Goal: Task Accomplishment & Management: Complete application form

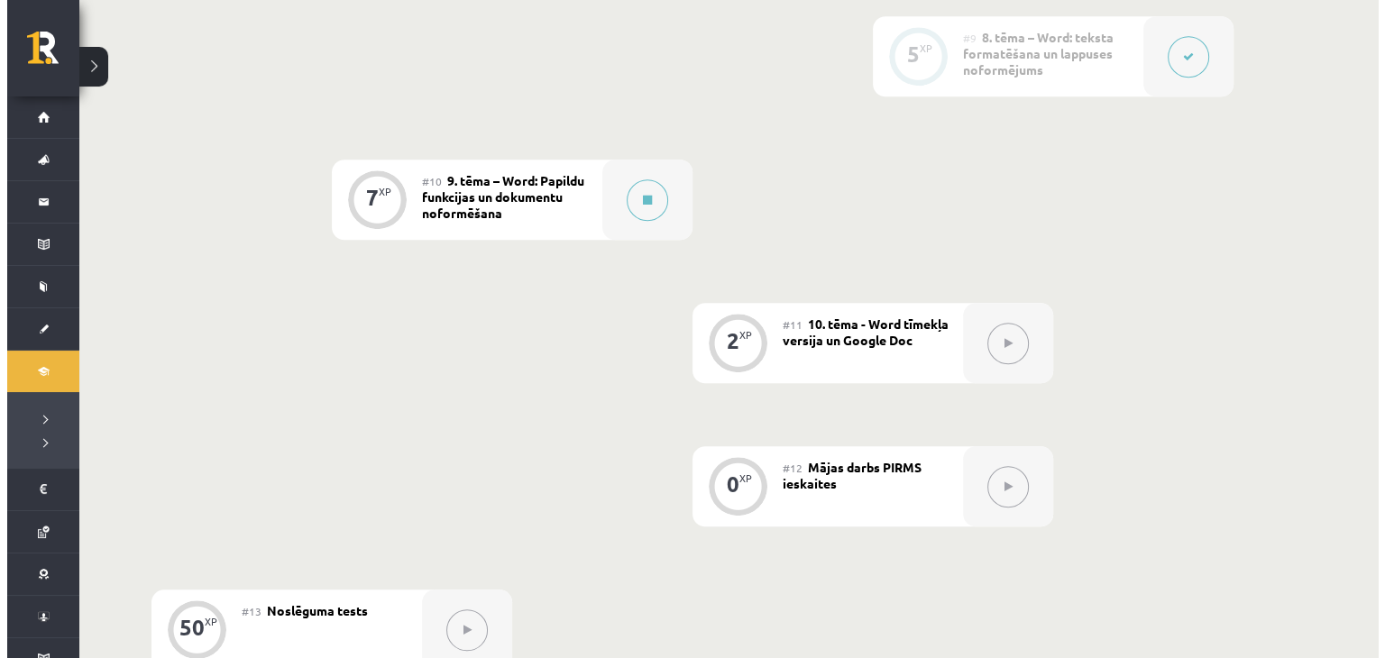
scroll to position [1624, 0]
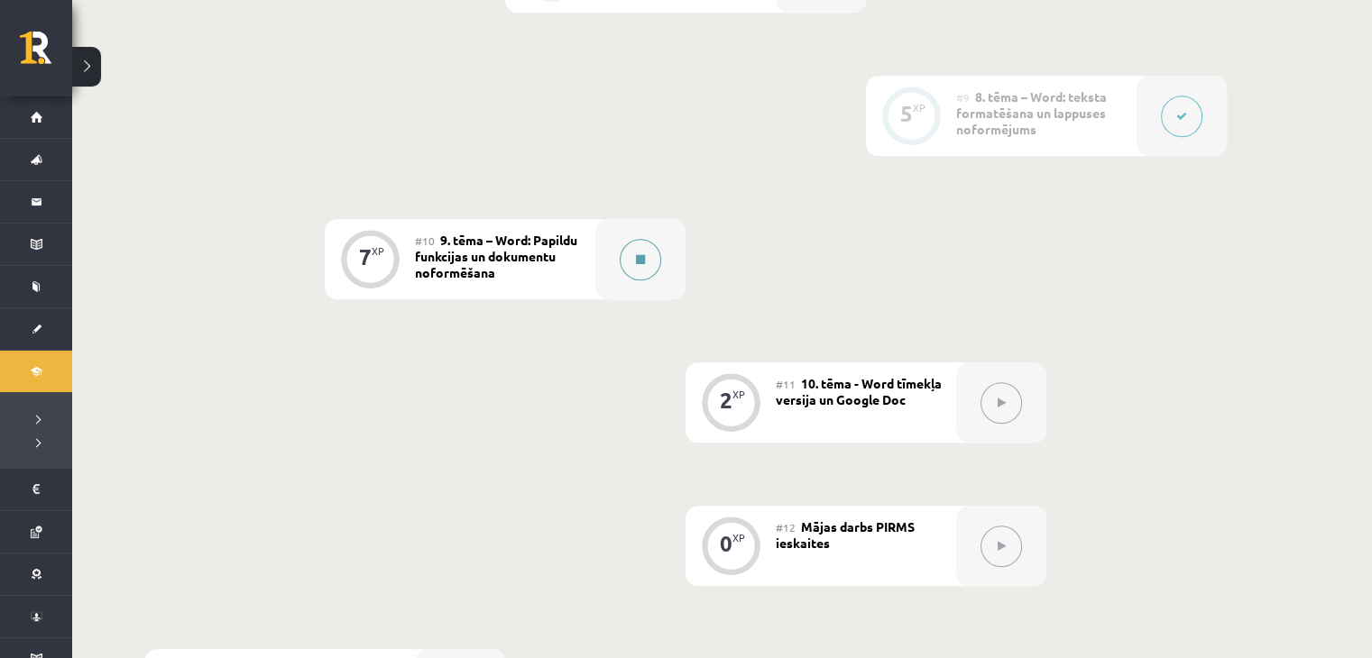
click at [646, 271] on button at bounding box center [640, 259] width 41 height 41
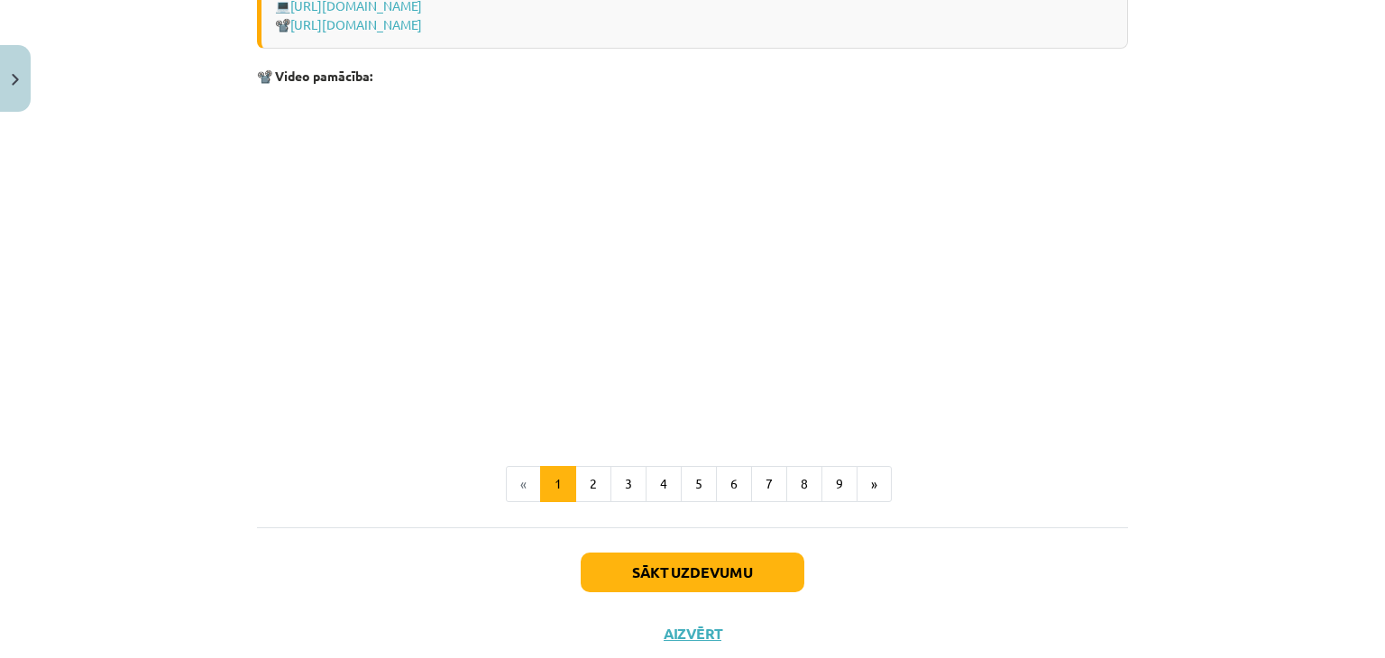
scroll to position [3798, 0]
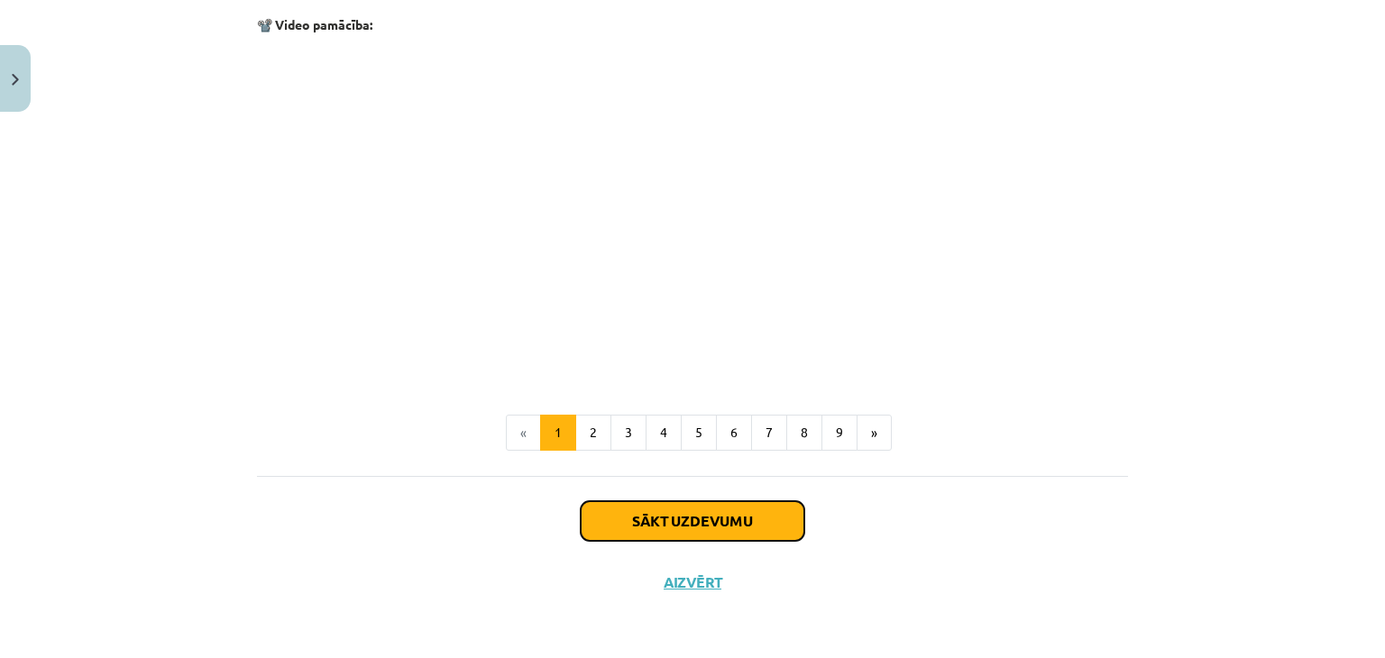
click at [759, 523] on button "Sākt uzdevumu" at bounding box center [693, 522] width 224 height 40
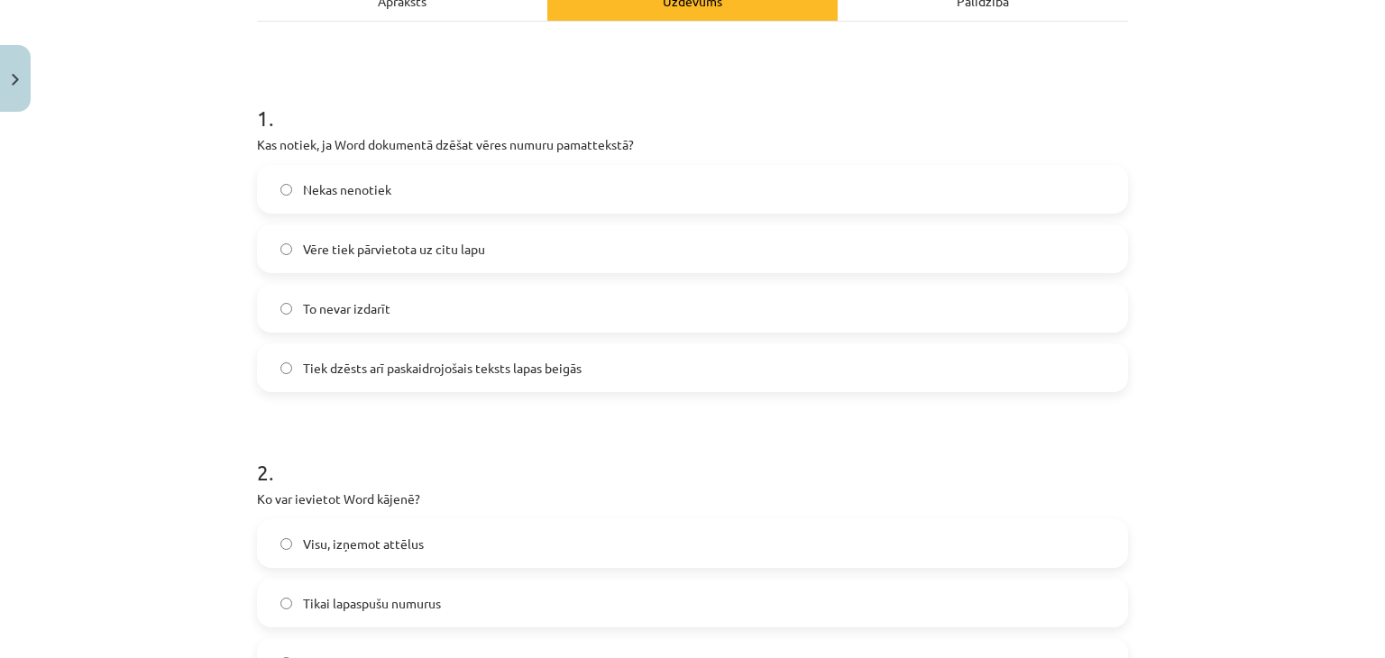
scroll to position [105, 0]
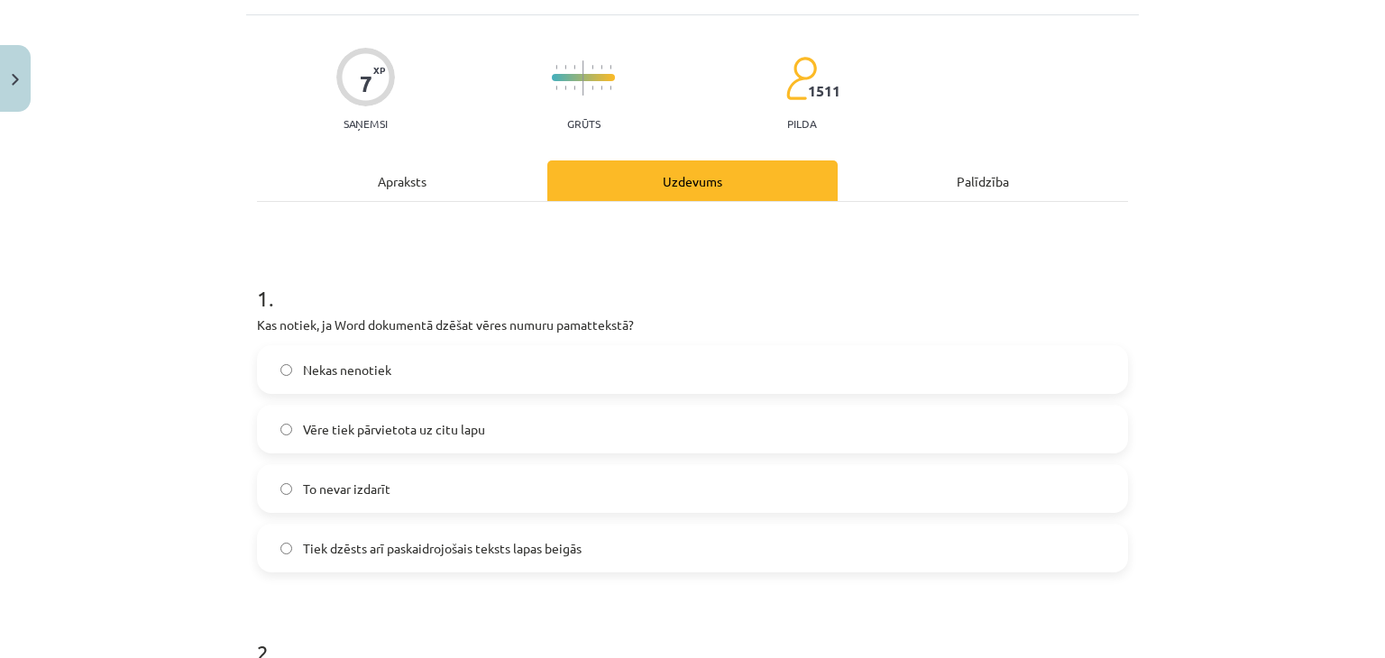
click at [424, 544] on span "Tiek dzēsts arī paskaidrojošais teksts lapas beigās" at bounding box center [442, 548] width 279 height 19
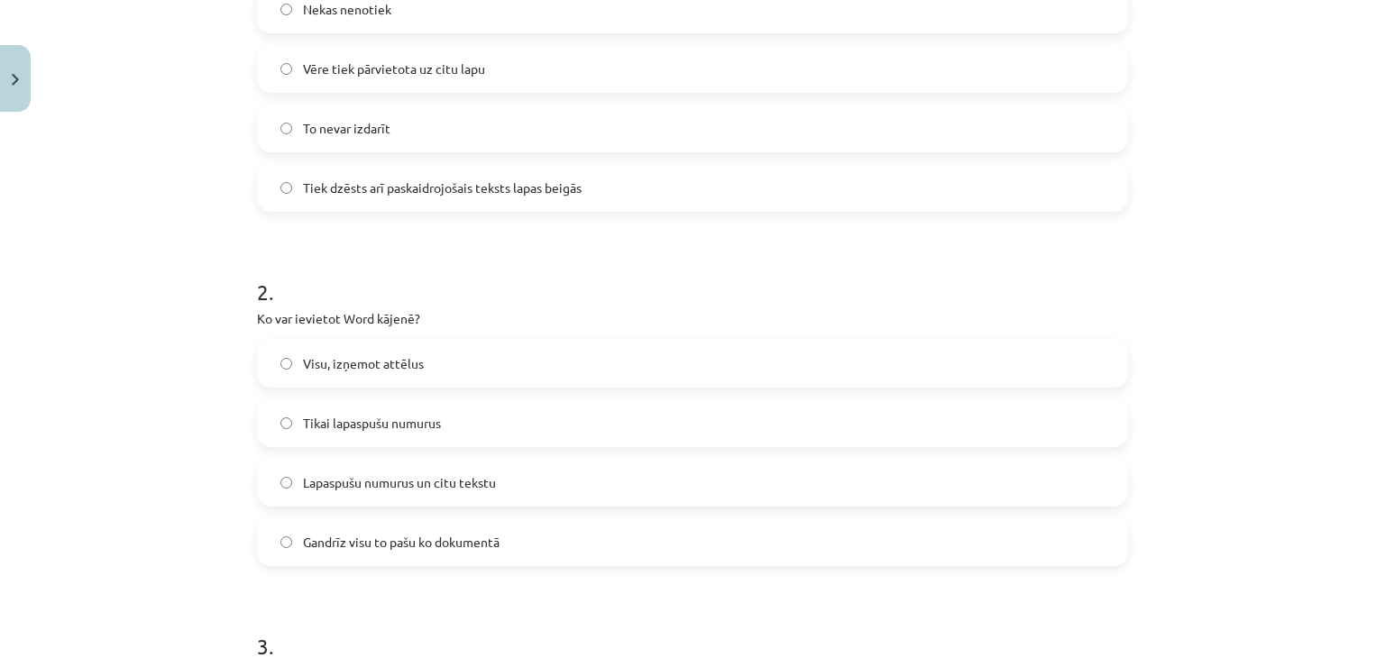
scroll to position [586, 0]
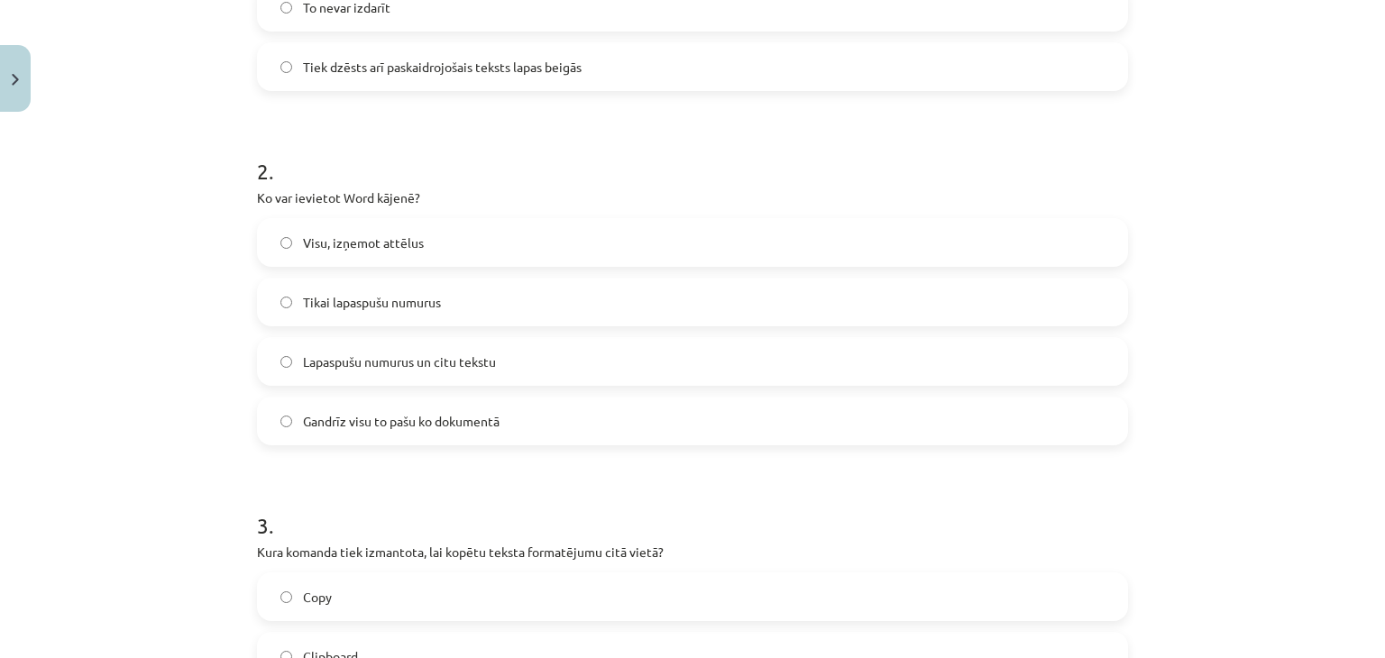
click at [364, 417] on span "Gandrīz visu to pašu ko dokumentā" at bounding box center [401, 421] width 197 height 19
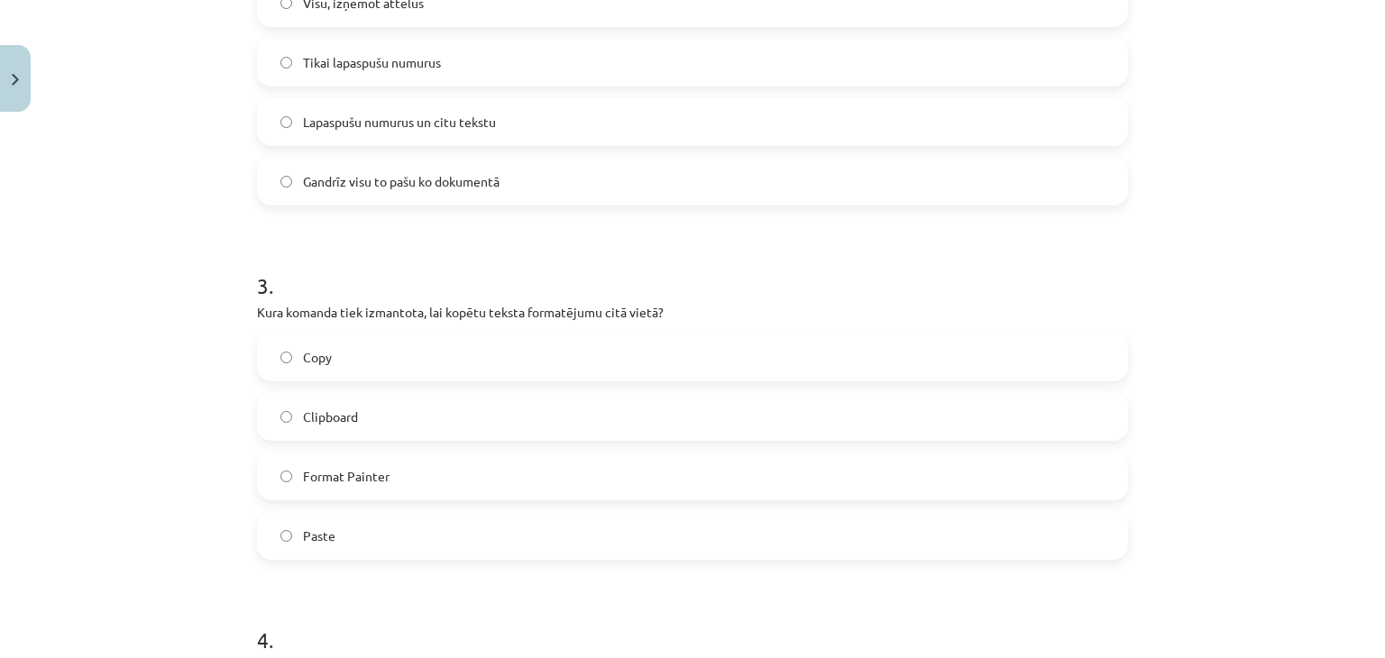
scroll to position [947, 0]
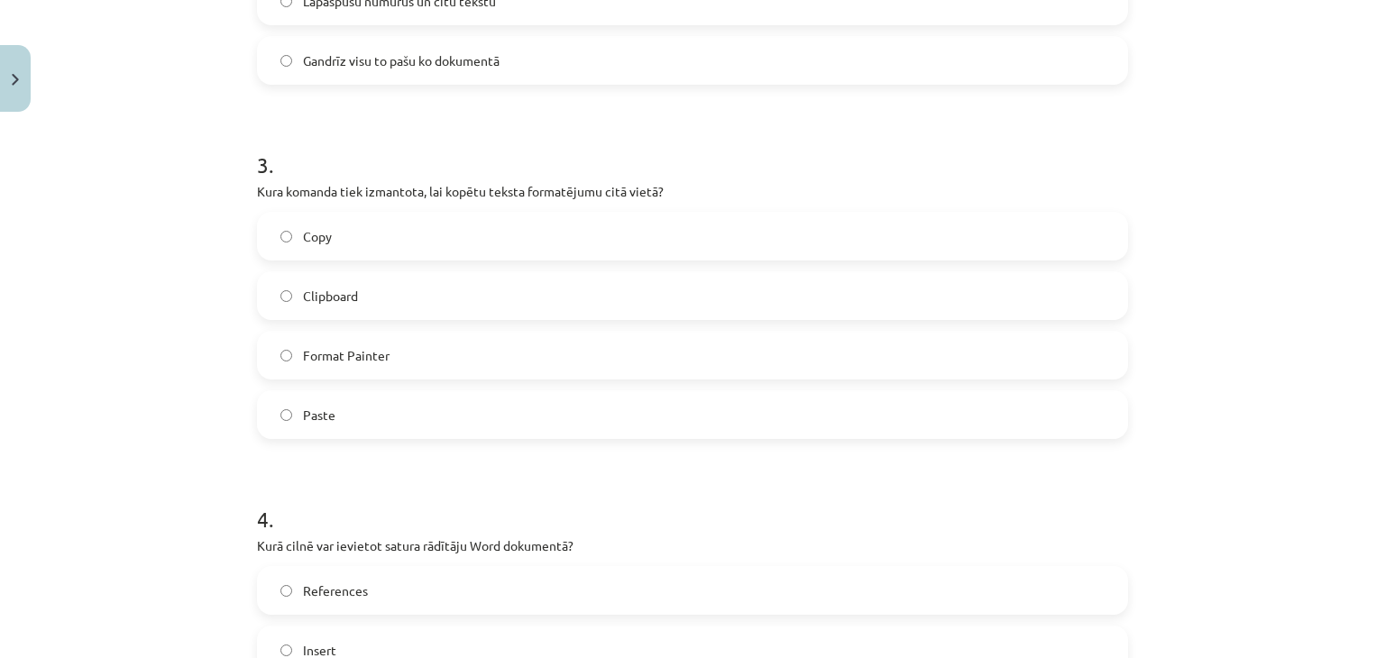
click at [357, 353] on span "Format Painter" at bounding box center [346, 355] width 87 height 19
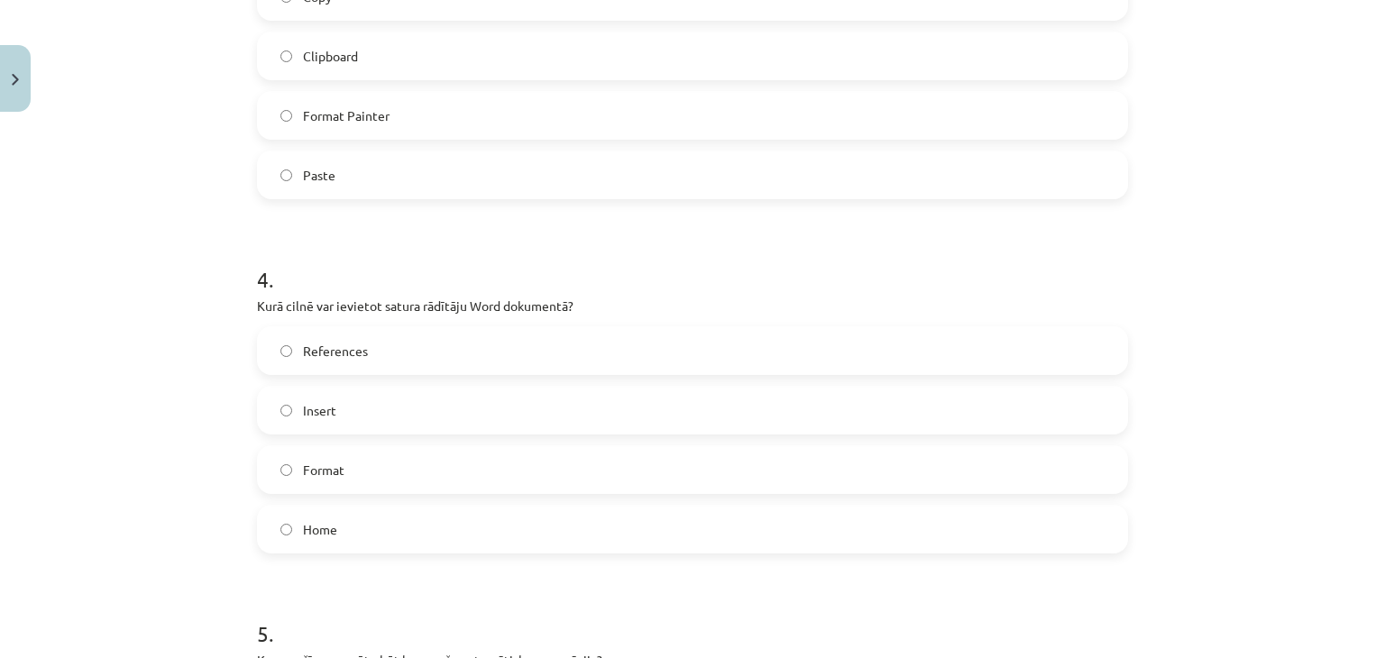
scroll to position [1248, 0]
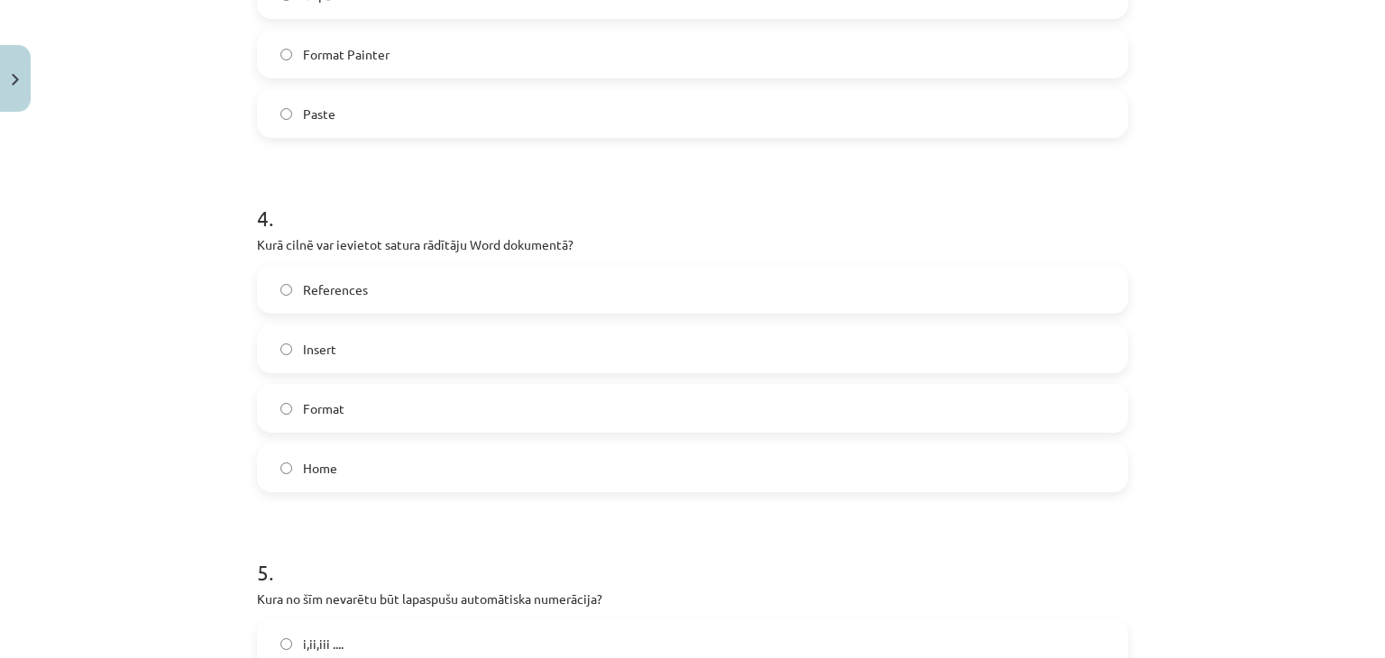
click at [349, 281] on span "References" at bounding box center [335, 290] width 65 height 19
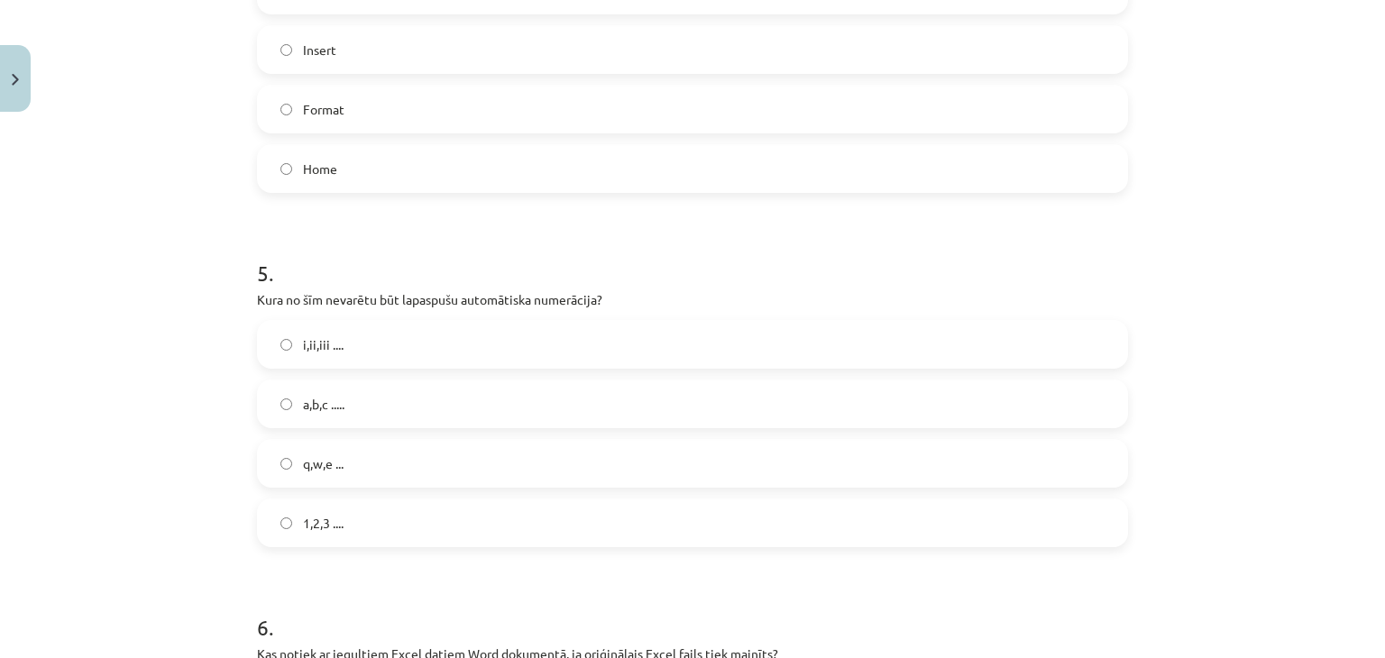
scroll to position [1609, 0]
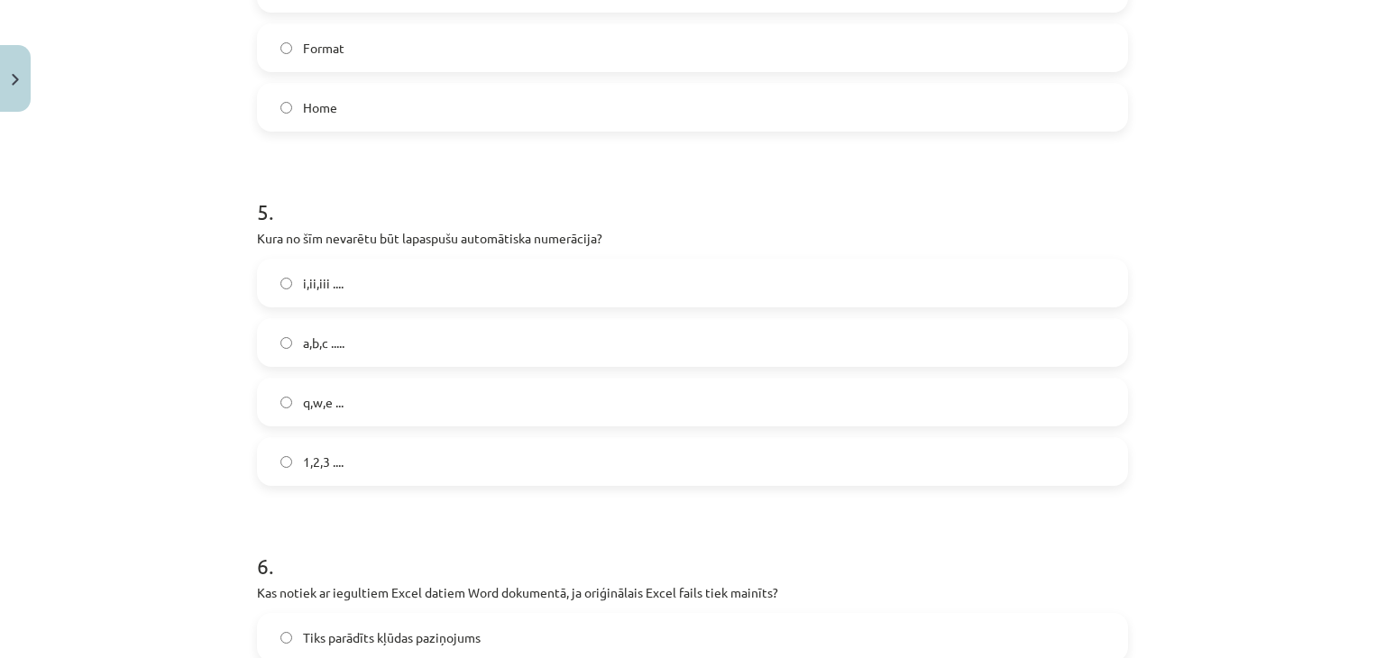
click at [324, 410] on span "q,w,e ..." at bounding box center [323, 402] width 41 height 19
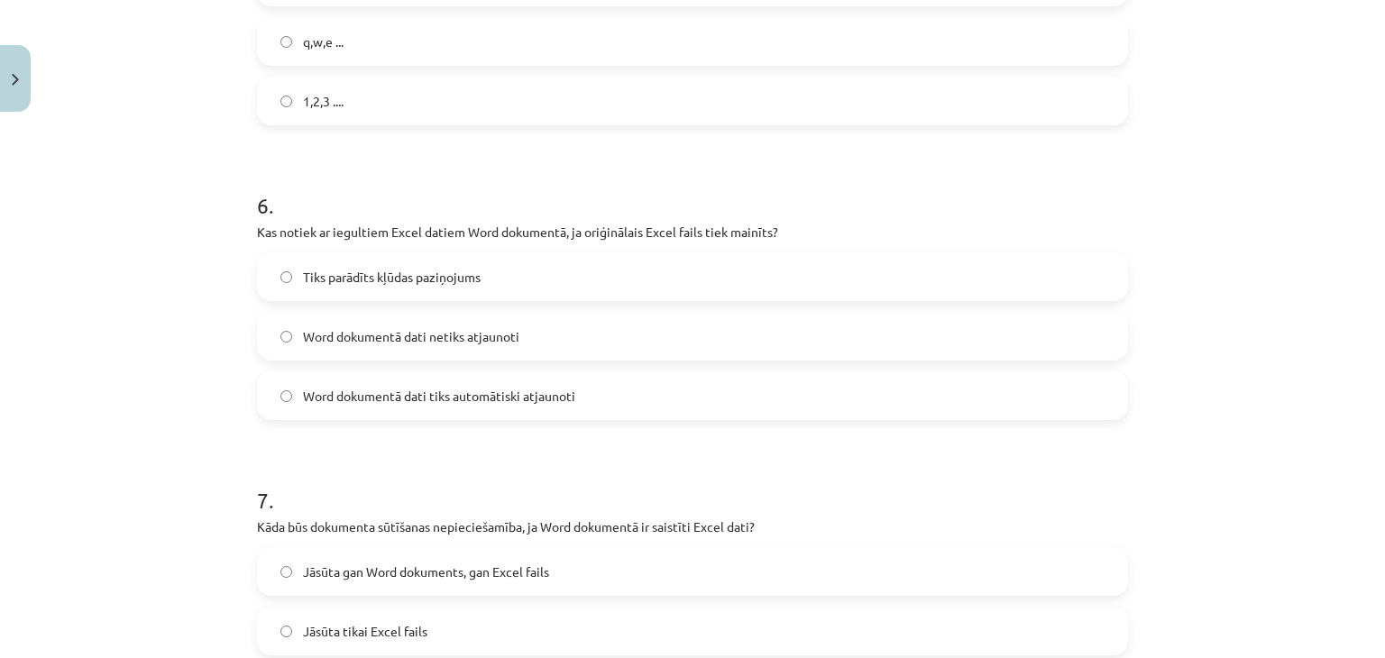
scroll to position [2030, 0]
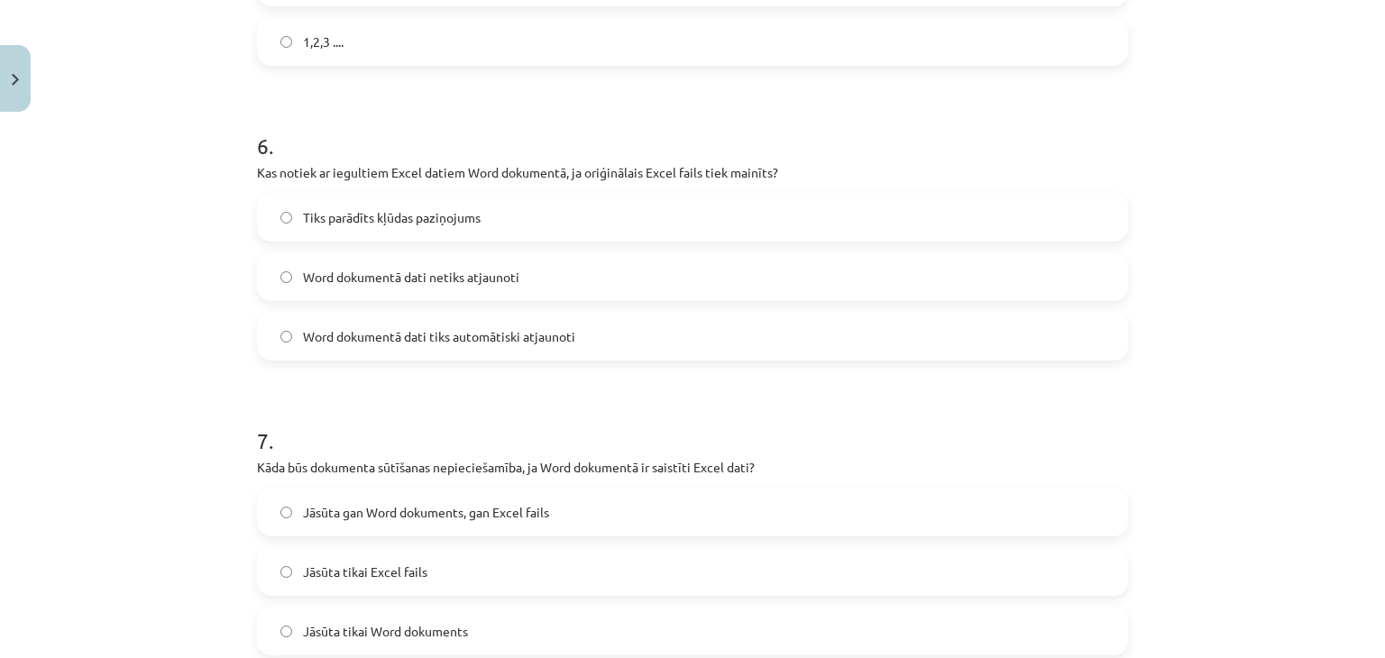
click at [394, 279] on span "Word dokumentā dati netiks atjaunoti" at bounding box center [411, 277] width 216 height 19
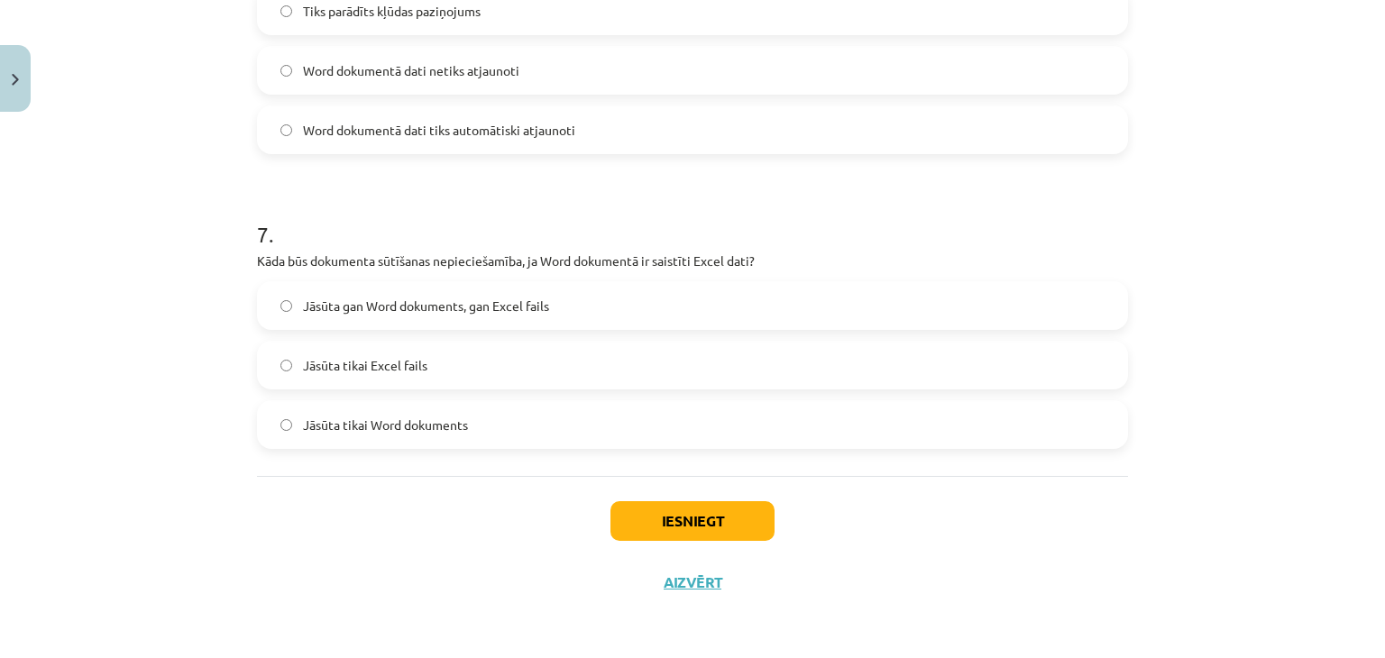
click at [350, 309] on span "Jāsūta gan Word dokuments, gan Excel fails" at bounding box center [426, 306] width 246 height 19
click at [624, 506] on button "Iesniegt" at bounding box center [693, 522] width 164 height 40
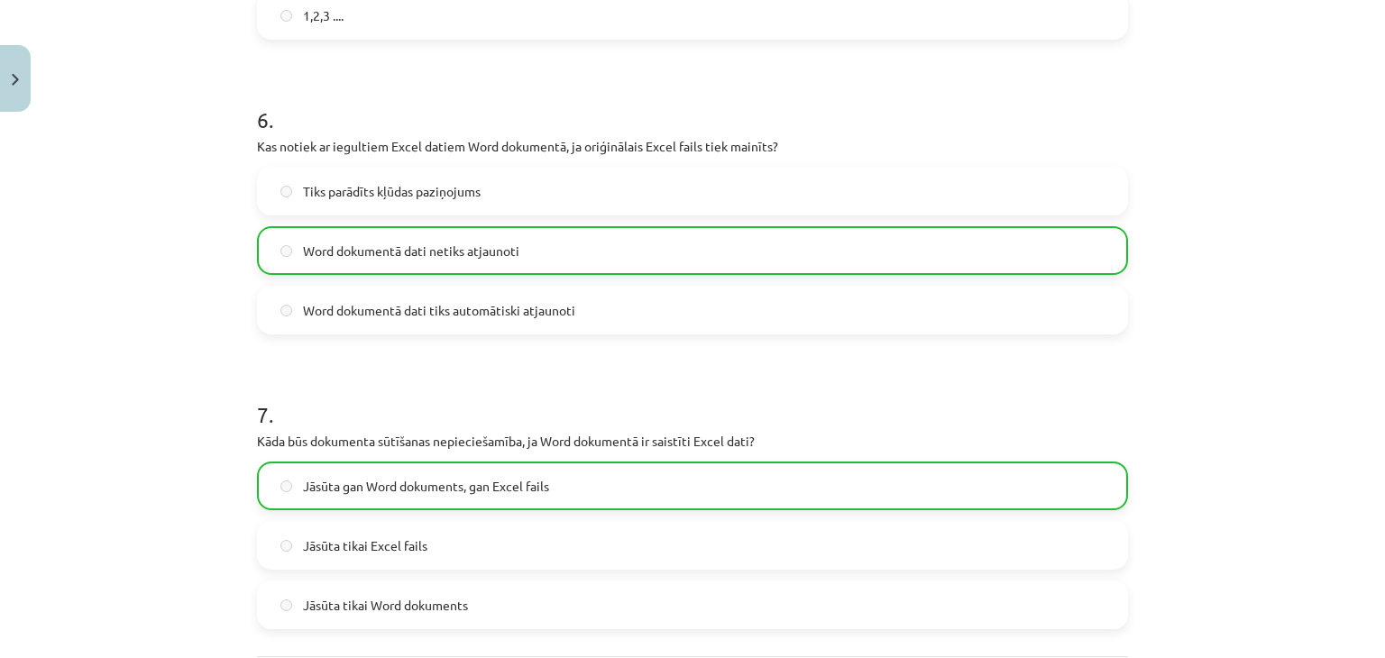
scroll to position [2292, 0]
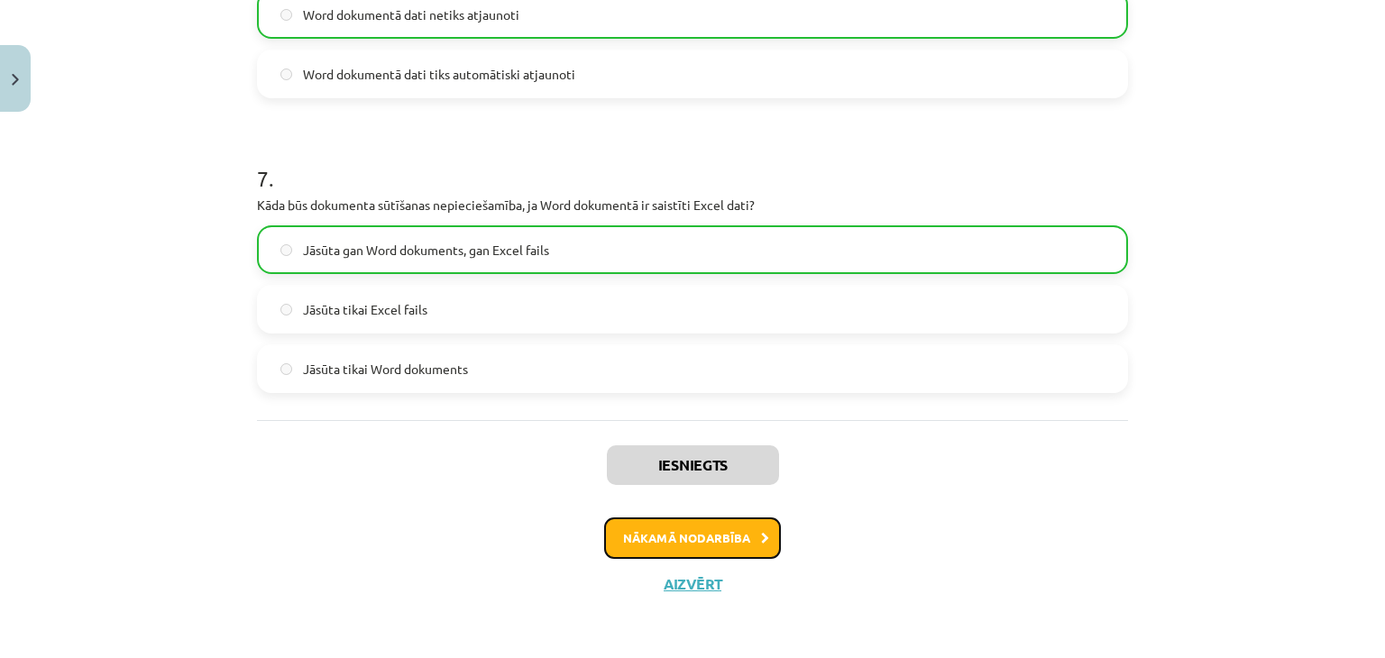
click at [631, 543] on button "Nākamā nodarbība" at bounding box center [692, 538] width 177 height 41
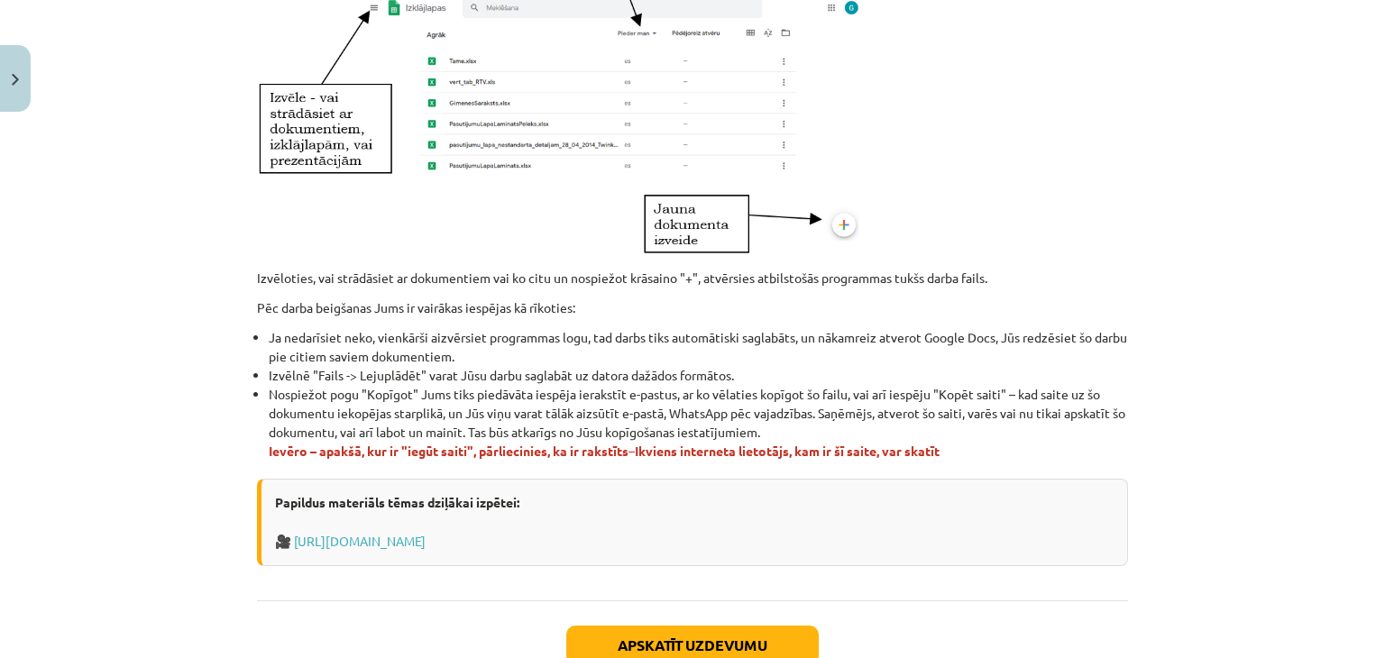
scroll to position [1140, 0]
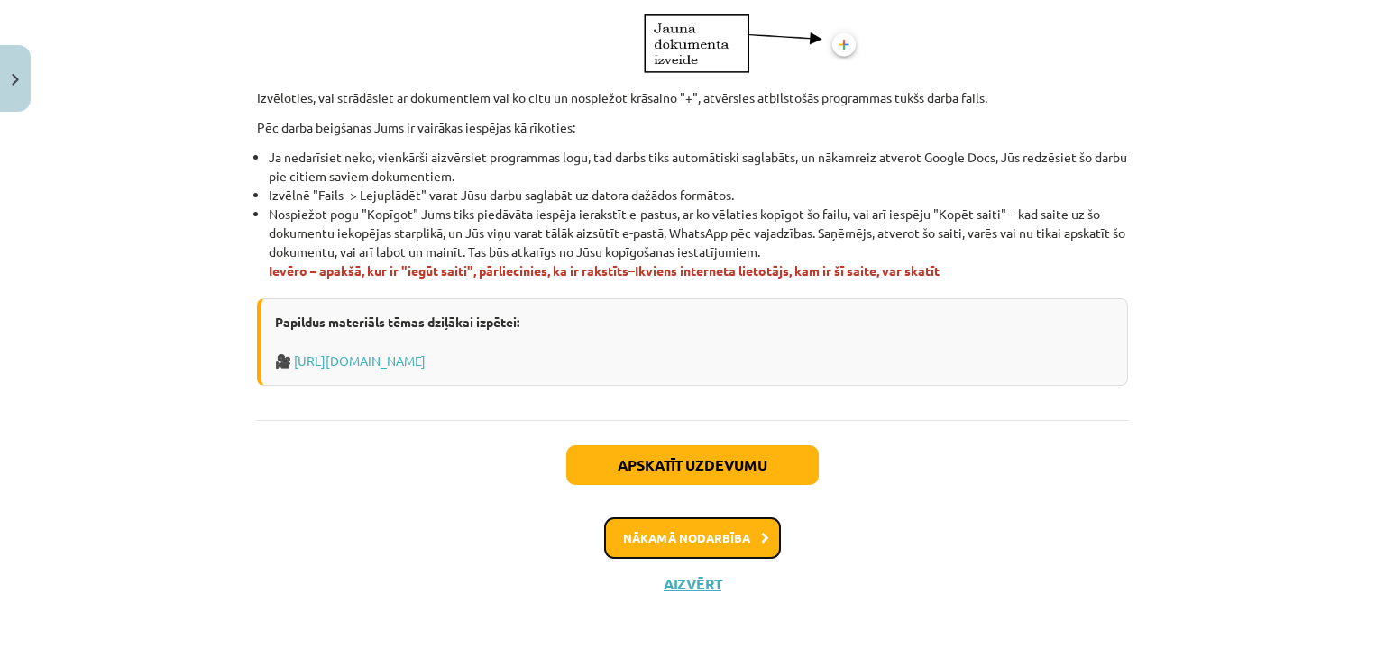
click at [663, 524] on button "Nākamā nodarbība" at bounding box center [692, 538] width 177 height 41
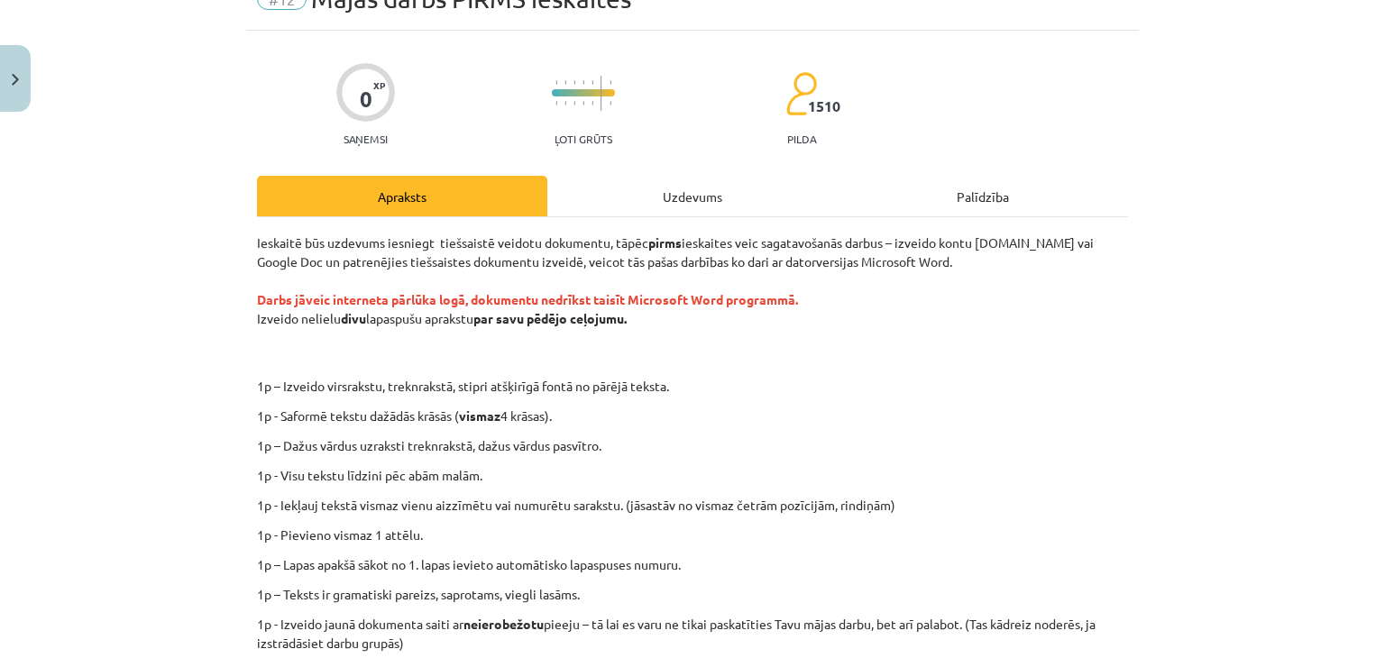
scroll to position [209, 0]
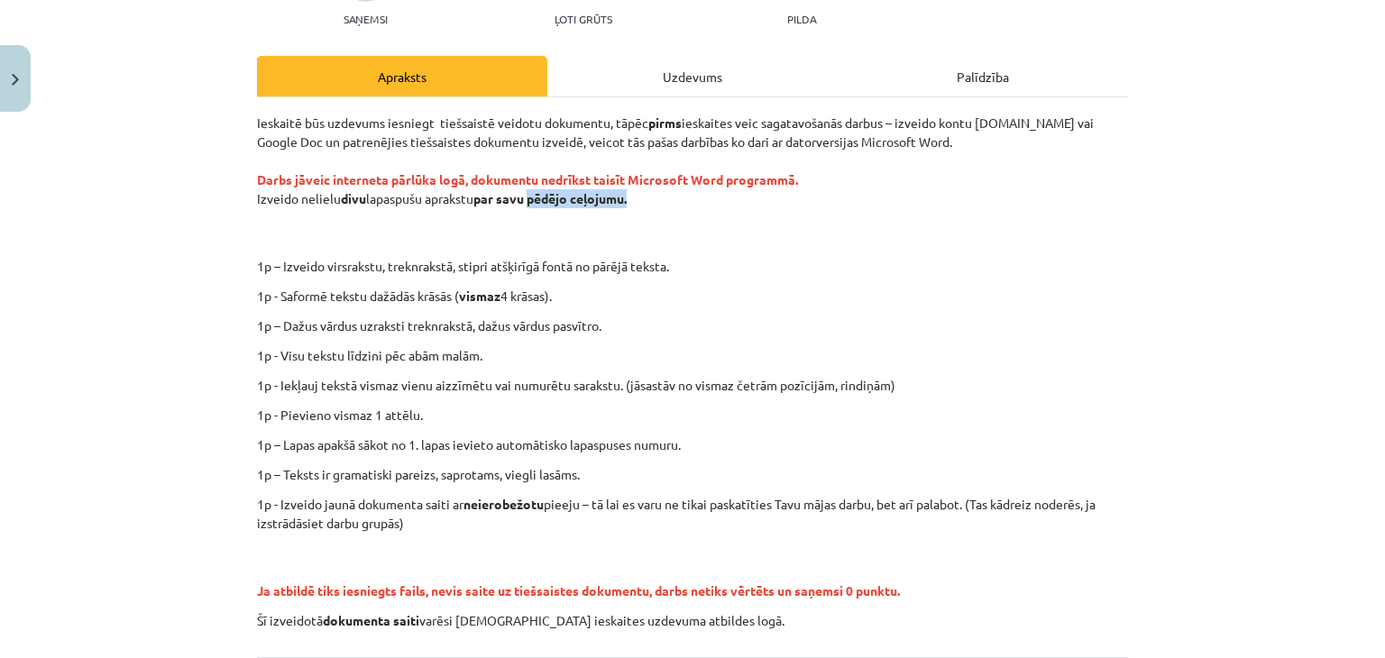
drag, startPoint x: 529, startPoint y: 197, endPoint x: 629, endPoint y: 202, distance: 100.3
click at [627, 202] on strong "par savu pēdējo ceļojumu." at bounding box center [550, 198] width 153 height 16
copy strong "pēdējo ceļojumu"
click at [701, 232] on p "Ieskaitē būs uzdevums iesniegt tiešsaistē veidotu dokumentu, tāpēc pirms ieskai…" at bounding box center [692, 180] width 871 height 133
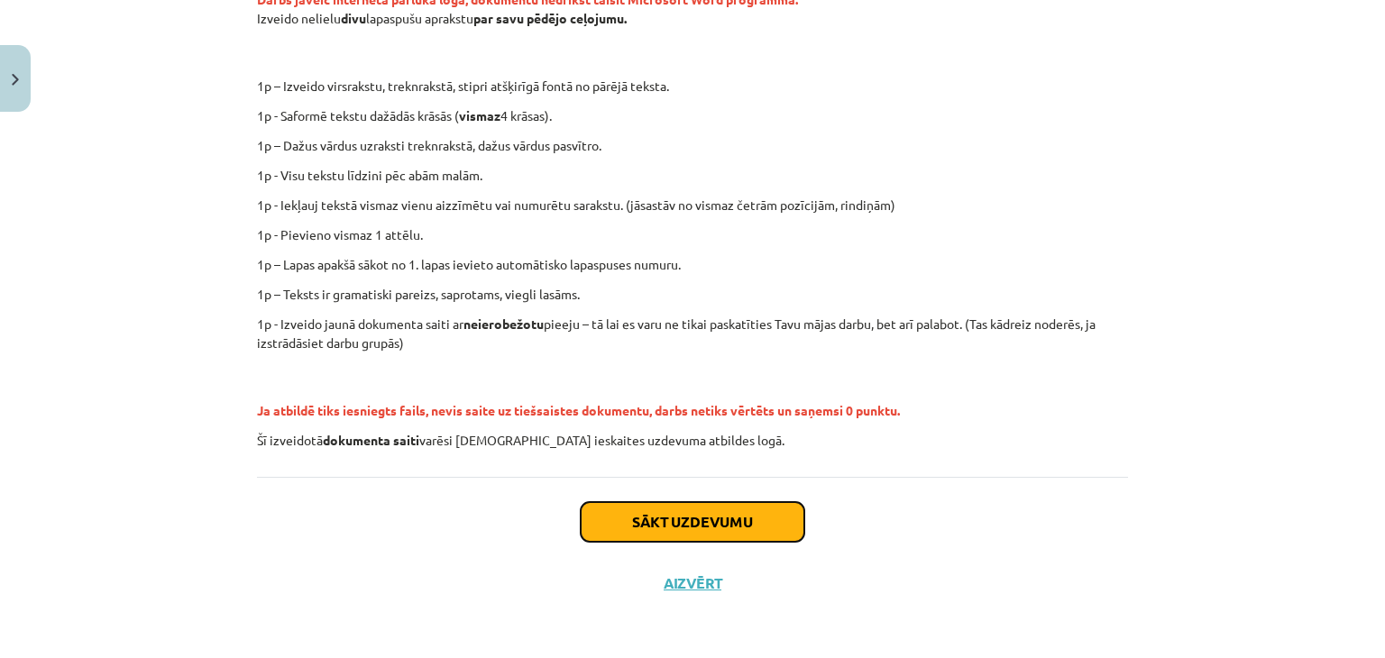
click at [689, 514] on button "Sākt uzdevumu" at bounding box center [693, 522] width 224 height 40
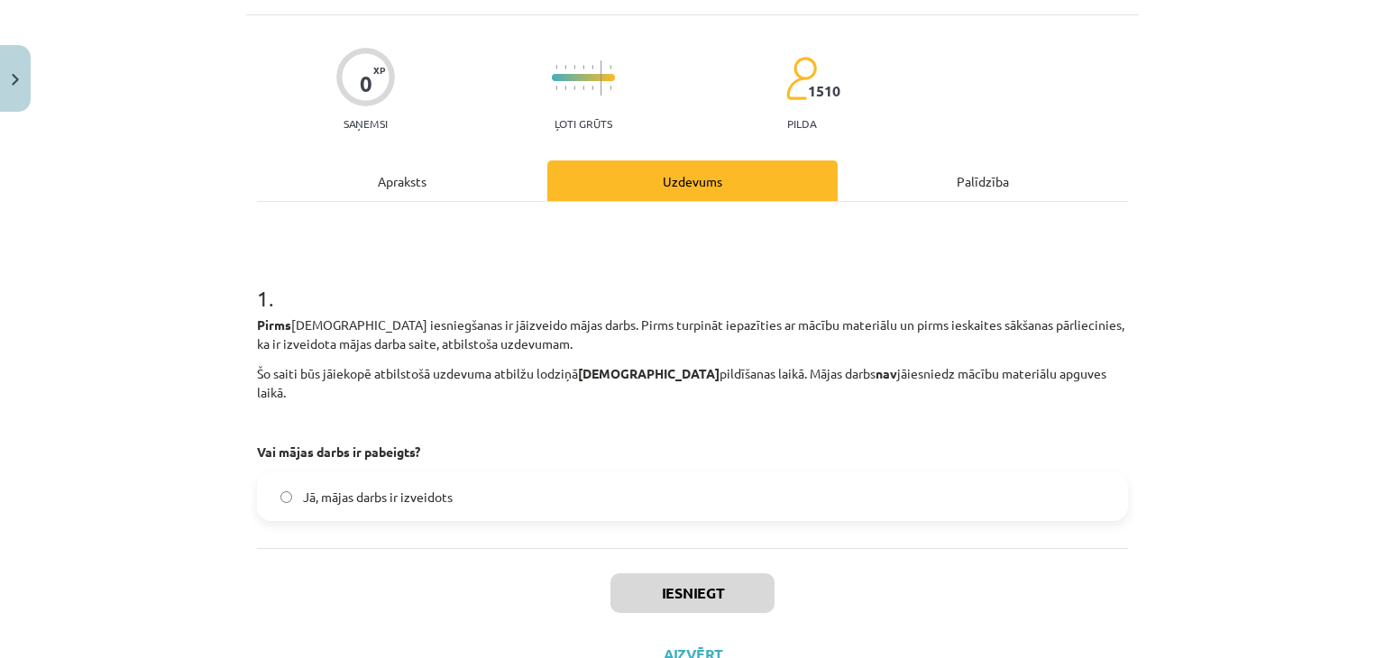
scroll to position [158, 0]
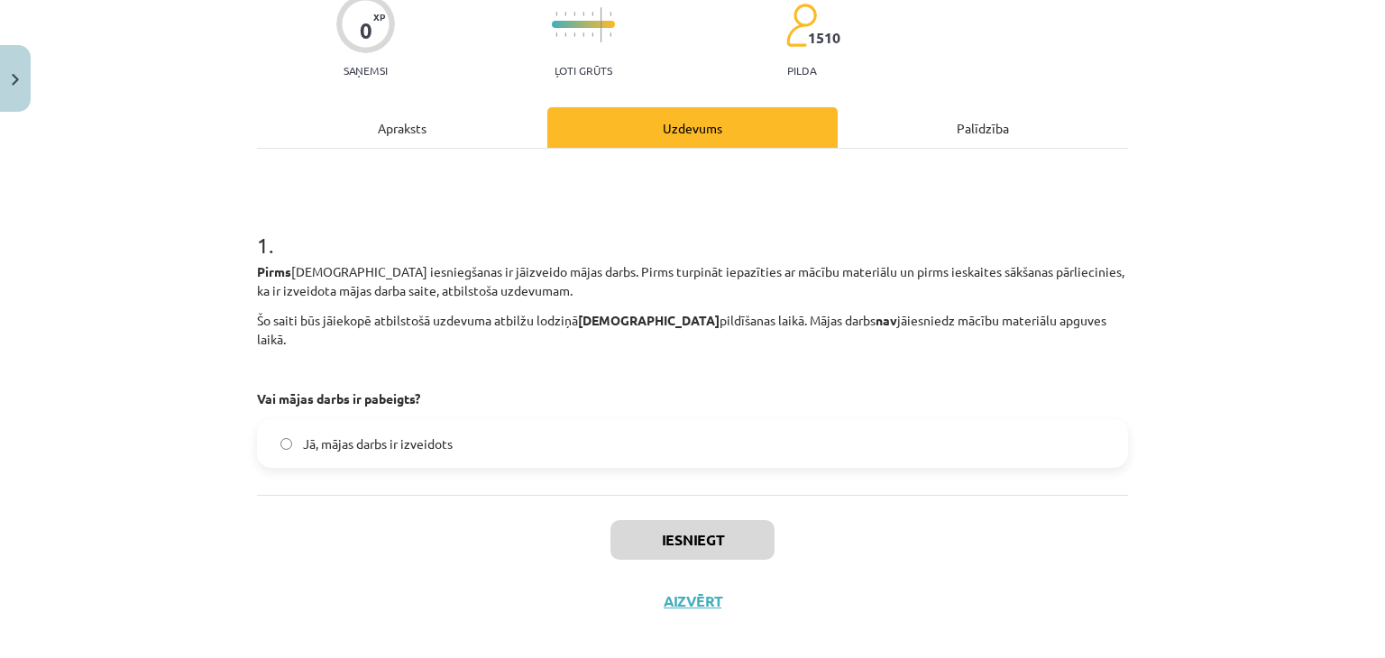
click at [376, 466] on div "1 . Pirms ieskaites iesniegšanas ir jāizveido mājas darbs. Pirms turpināt iepaz…" at bounding box center [692, 322] width 871 height 346
click at [372, 474] on div "1 . Pirms ieskaites iesniegšanas ir jāizveido mājas darbs. Pirms turpināt iepaz…" at bounding box center [692, 322] width 871 height 346
click at [533, 463] on div "1 . Pirms ieskaites iesniegšanas ir jāizveido mājas darbs. Pirms turpināt iepaz…" at bounding box center [692, 322] width 871 height 346
click at [481, 430] on label "Jā, mājas darbs ir izveidots" at bounding box center [693, 443] width 868 height 45
click at [660, 520] on button "Iesniegt" at bounding box center [693, 540] width 164 height 40
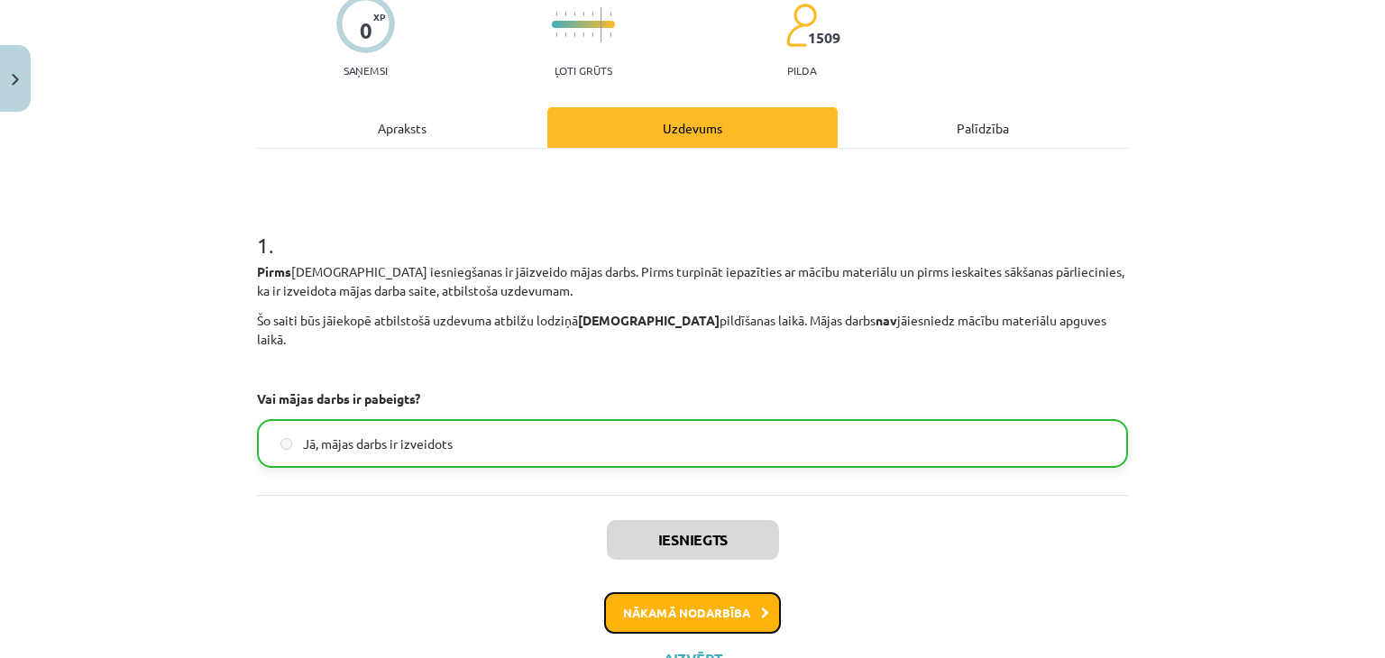
click at [696, 593] on button "Nākamā nodarbība" at bounding box center [692, 613] width 177 height 41
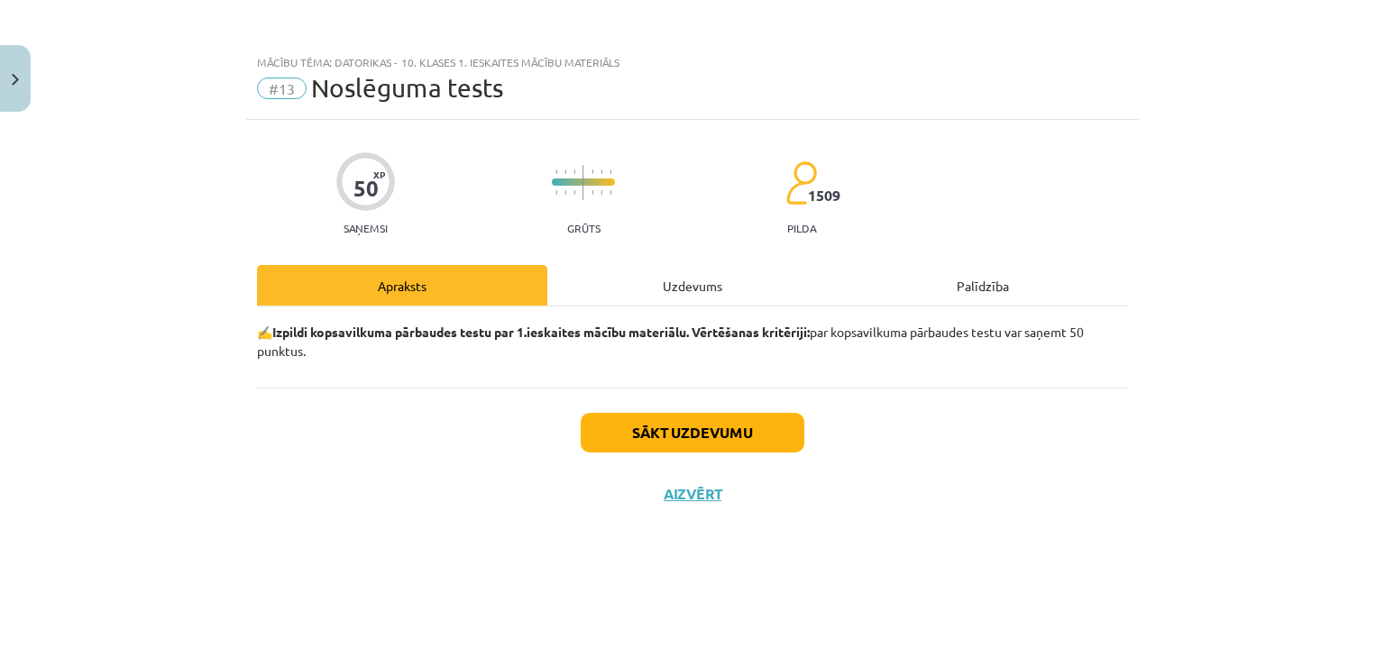
scroll to position [0, 0]
click at [619, 429] on button "Sākt uzdevumu" at bounding box center [693, 433] width 224 height 40
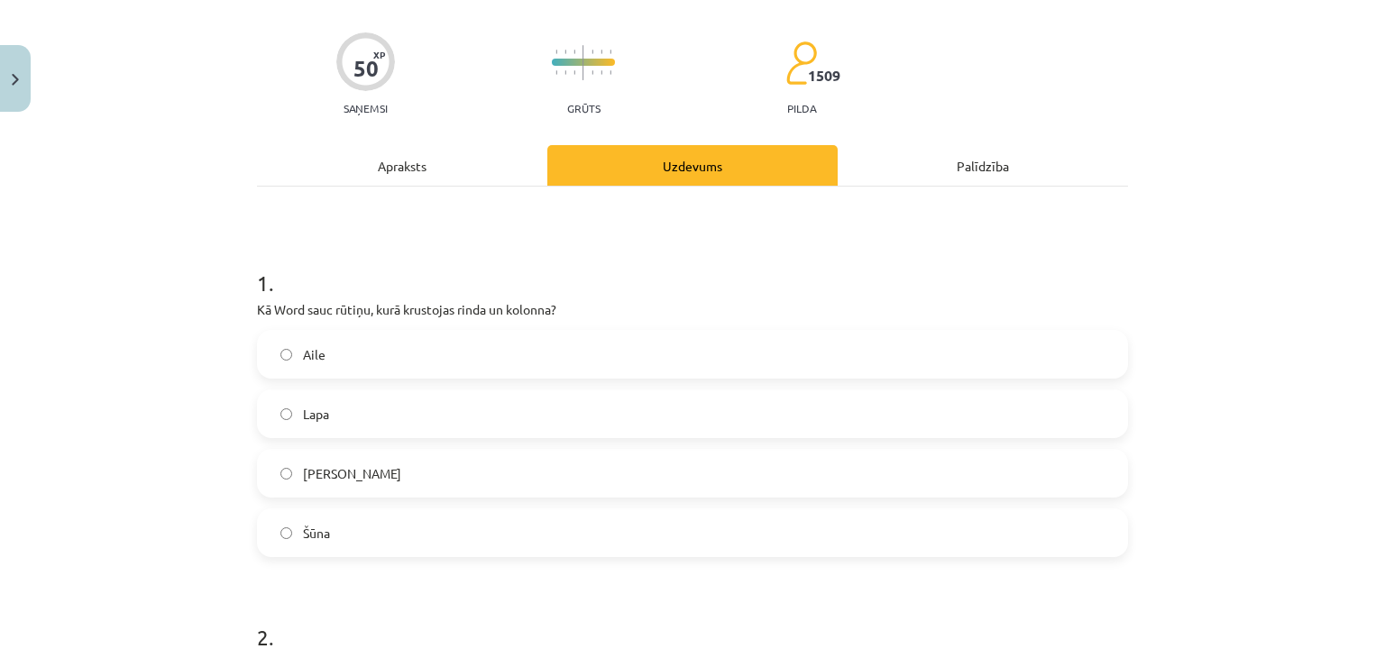
scroll to position [180, 0]
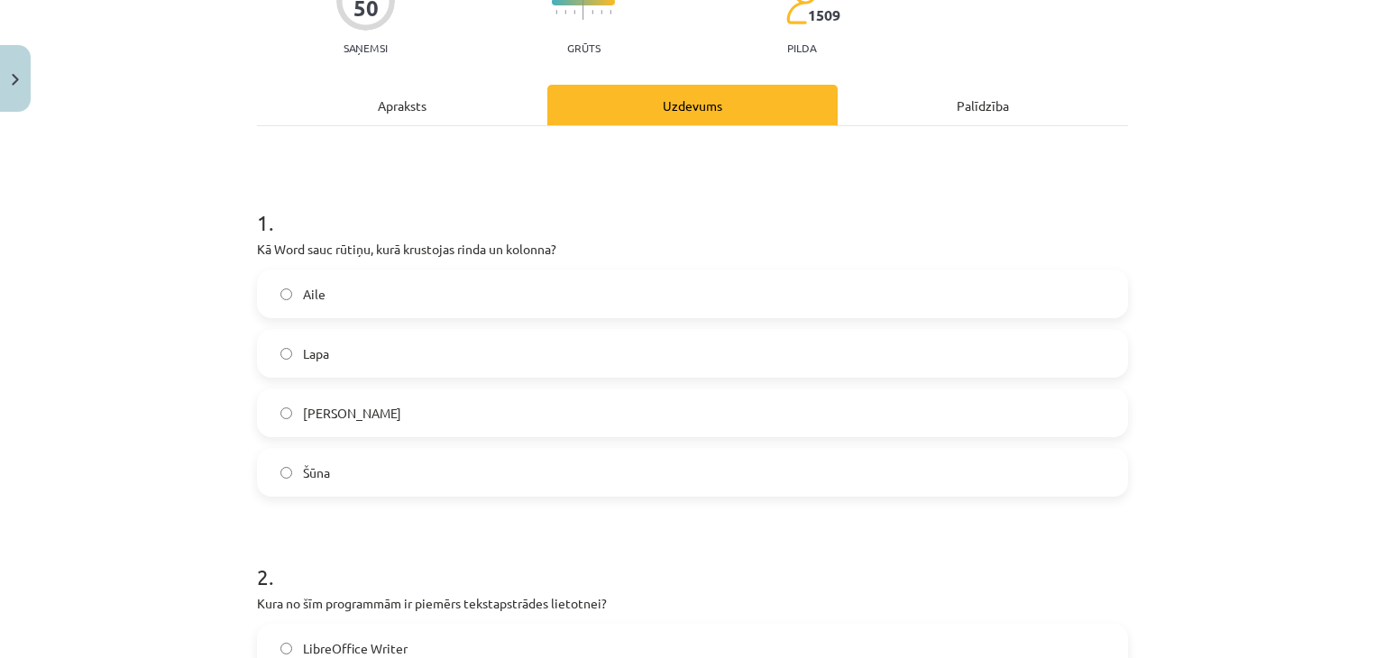
click at [328, 467] on label "Šūna" at bounding box center [693, 472] width 868 height 45
drag, startPoint x: 249, startPoint y: 246, endPoint x: 408, endPoint y: 457, distance: 264.1
click at [408, 457] on div "1 . Kā Word sauc rūtiņu, kurā krustojas rinda un kolonna? Aile Lapa Krustiņš Šū…" at bounding box center [692, 338] width 871 height 318
copy div "Kā Word sauc rūtiņu, kurā krustojas rinda un kolonna? Aile Lapa Krustiņš Šūna"
click at [197, 326] on div "Mācību tēma: Datorikas - 10. klases 1. ieskaites mācību materiāls #13 Noslēguma…" at bounding box center [692, 329] width 1385 height 658
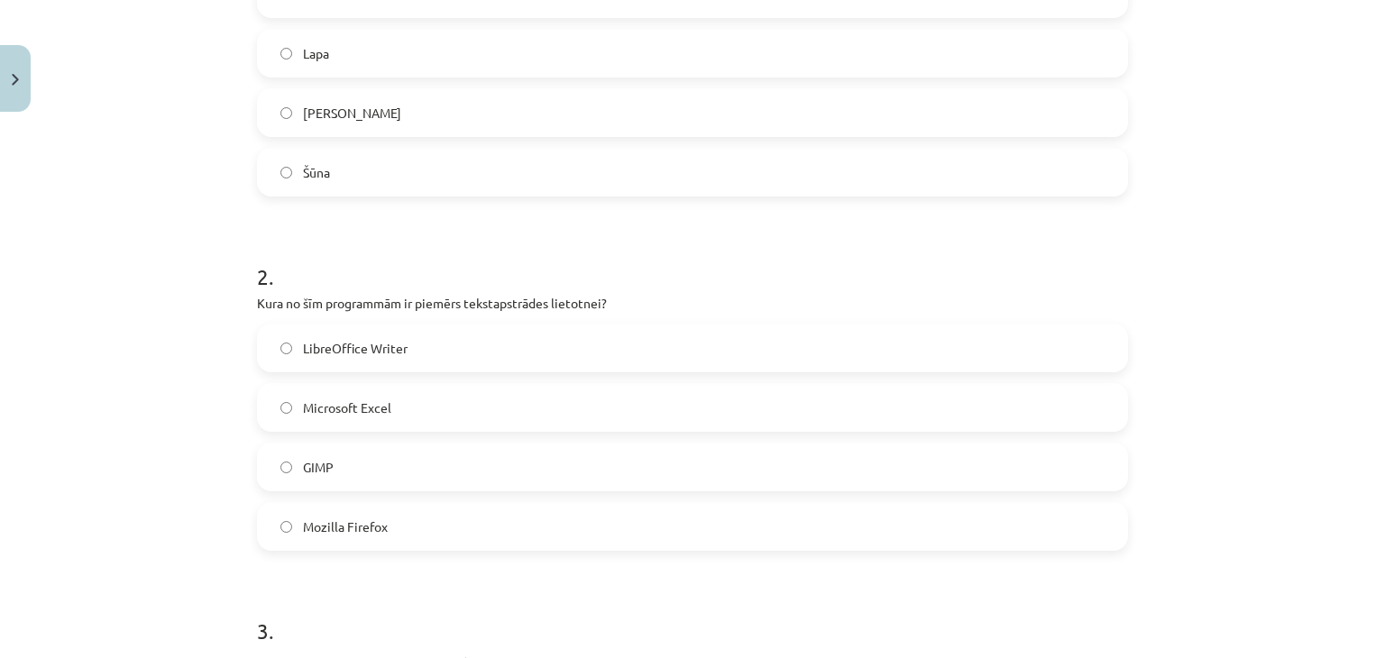
scroll to position [541, 0]
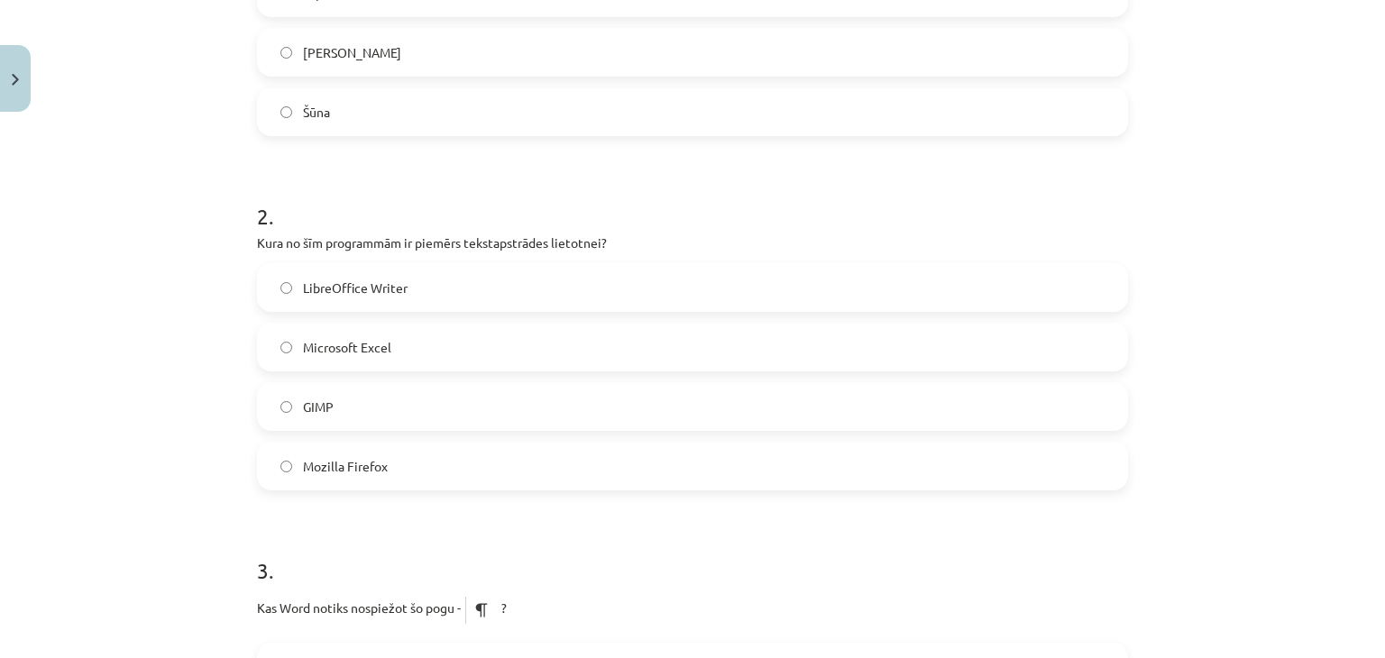
click at [345, 269] on label "LibreOffice Writer" at bounding box center [693, 287] width 868 height 45
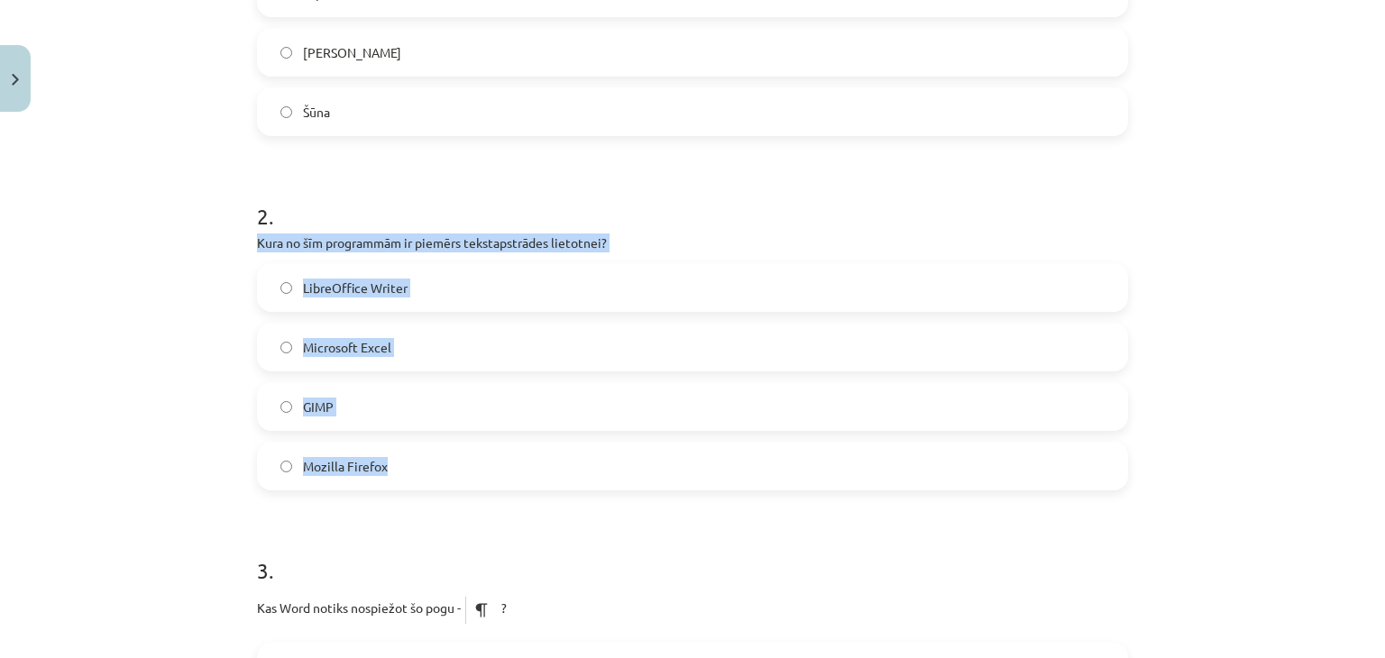
drag, startPoint x: 249, startPoint y: 243, endPoint x: 394, endPoint y: 455, distance: 256.9
copy div "Kura no šīm programmām ir piemērs tekstapstrādes lietotnei? LibreOffice Writer …"
click at [211, 351] on div "Mācību tēma: Datorikas - 10. klases 1. ieskaites mācību materiāls #13 Noslēguma…" at bounding box center [692, 329] width 1385 height 658
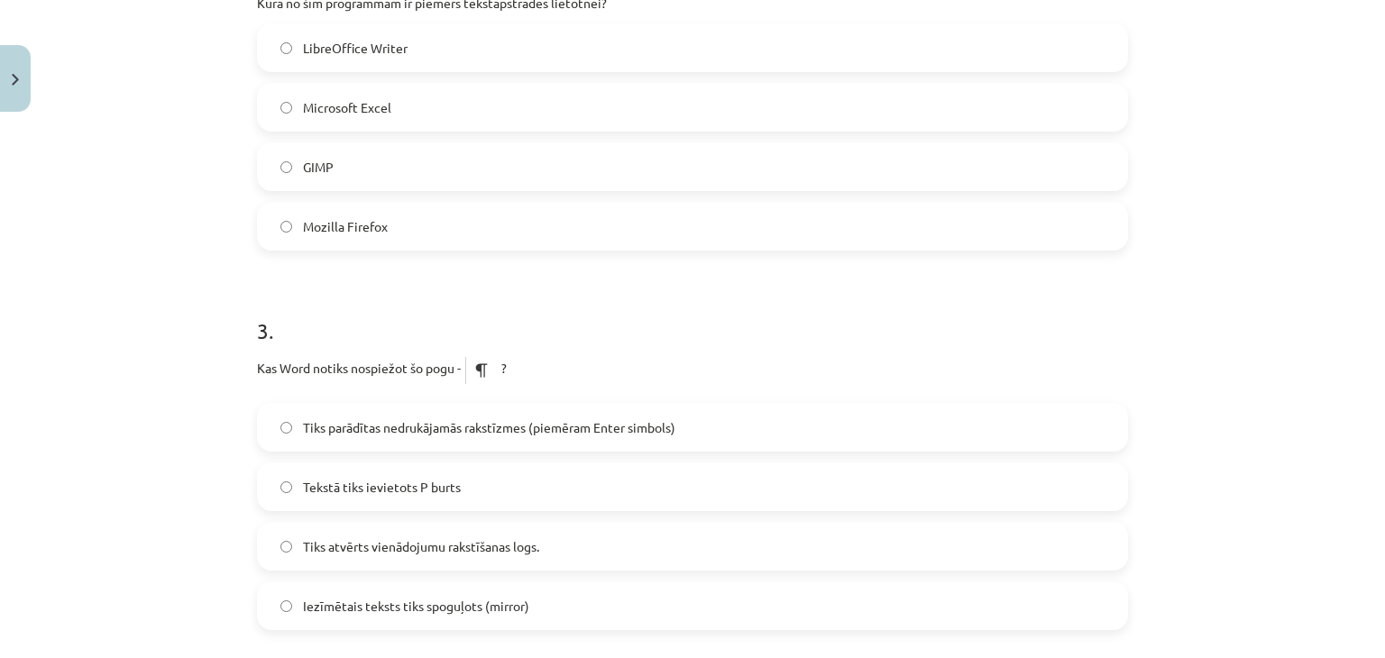
scroll to position [902, 0]
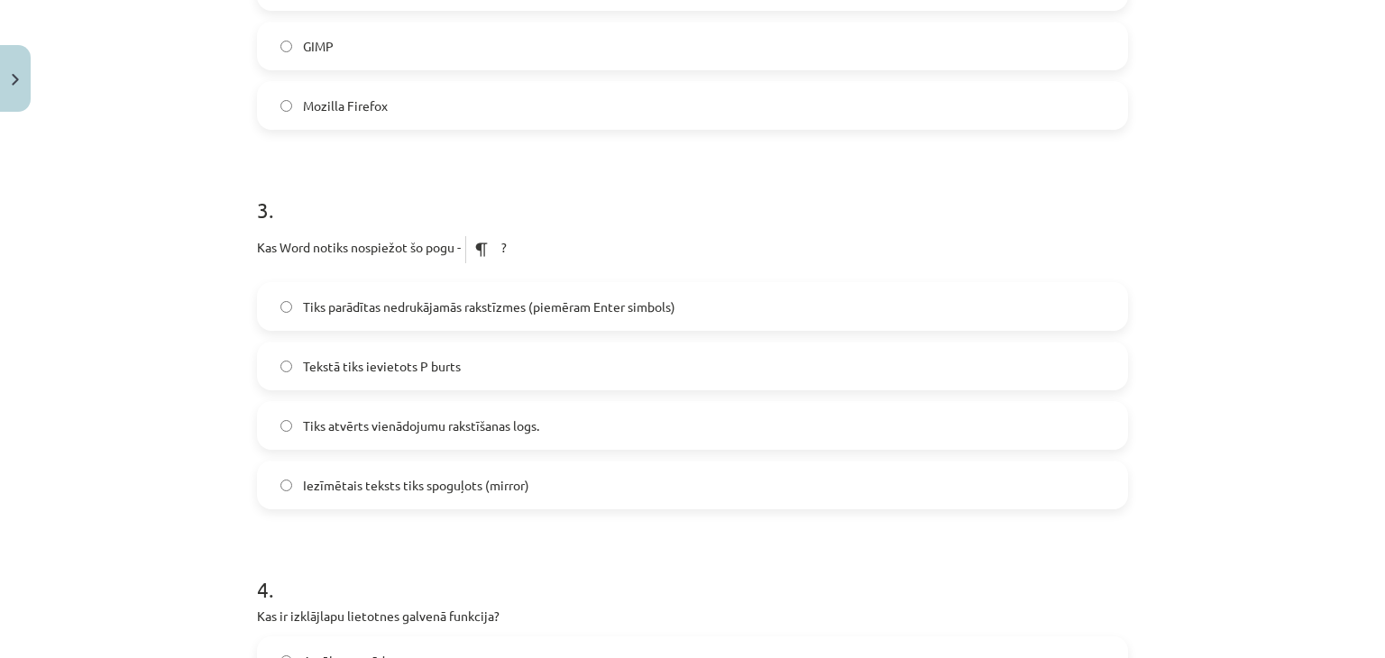
click at [362, 308] on span "Tiks parādītas nedrukājamās rakstīzmes (piemēram Enter simbols)" at bounding box center [489, 307] width 373 height 19
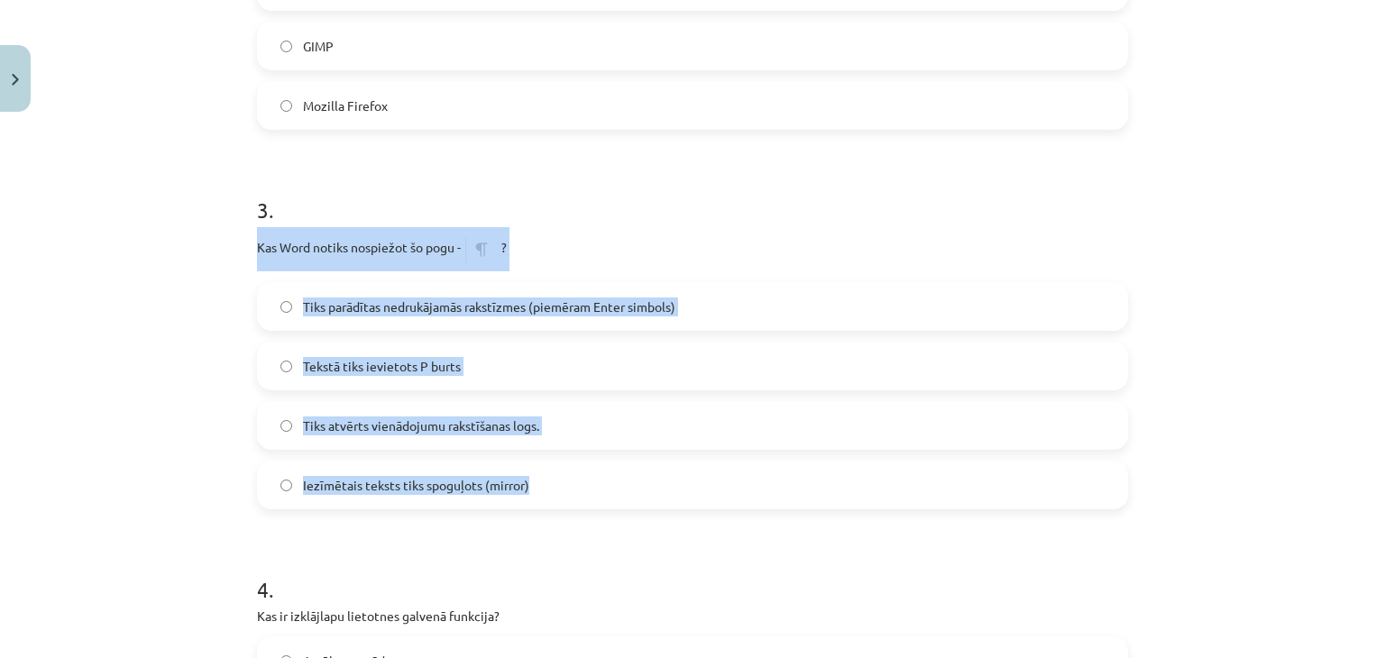
drag, startPoint x: 249, startPoint y: 251, endPoint x: 527, endPoint y: 463, distance: 349.5
click at [527, 463] on div "3 . Kas Word notiks nospiežot šo pogu - ? Tiks parādītas nedrukājamās rakstīzme…" at bounding box center [692, 338] width 871 height 344
copy div "Kas Word notiks nospiežot šo pogu - ? Tiks parādītas nedrukājamās rakstīzmes (p…"
click at [209, 336] on div "Mācību tēma: Datorikas - 10. klases 1. ieskaites mācību materiāls #13 Noslēguma…" at bounding box center [692, 329] width 1385 height 658
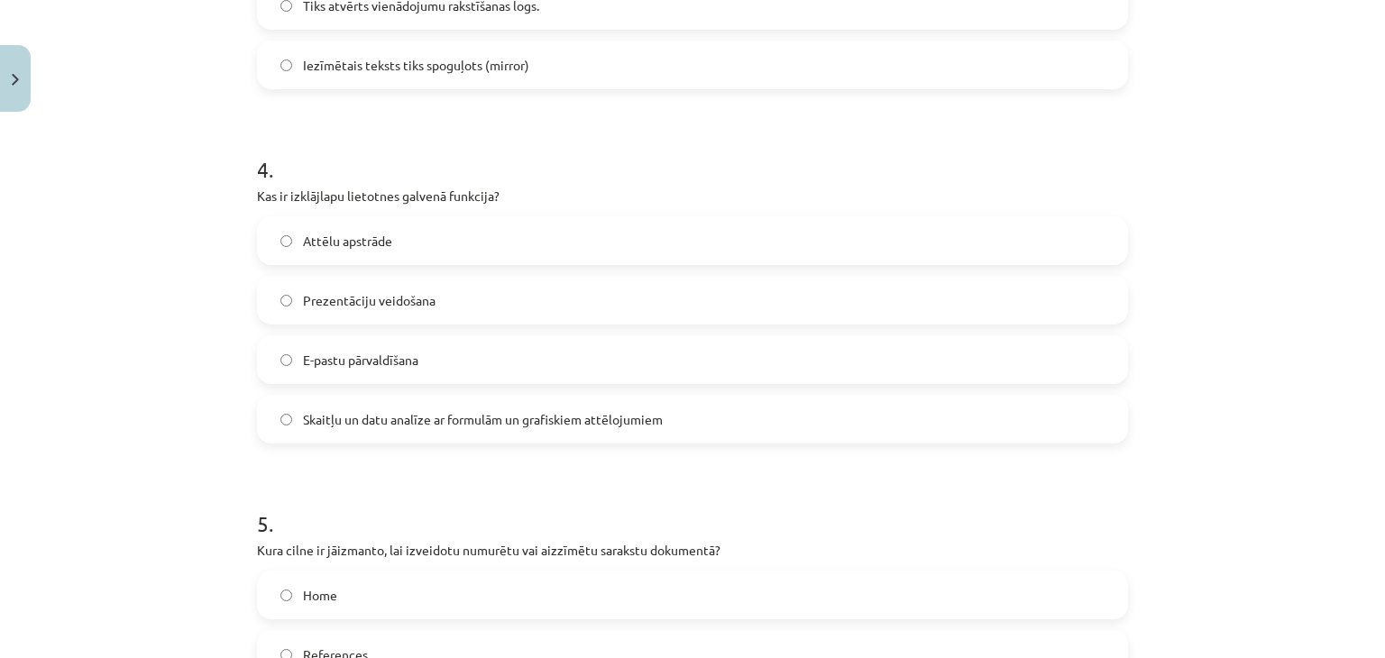
scroll to position [1383, 0]
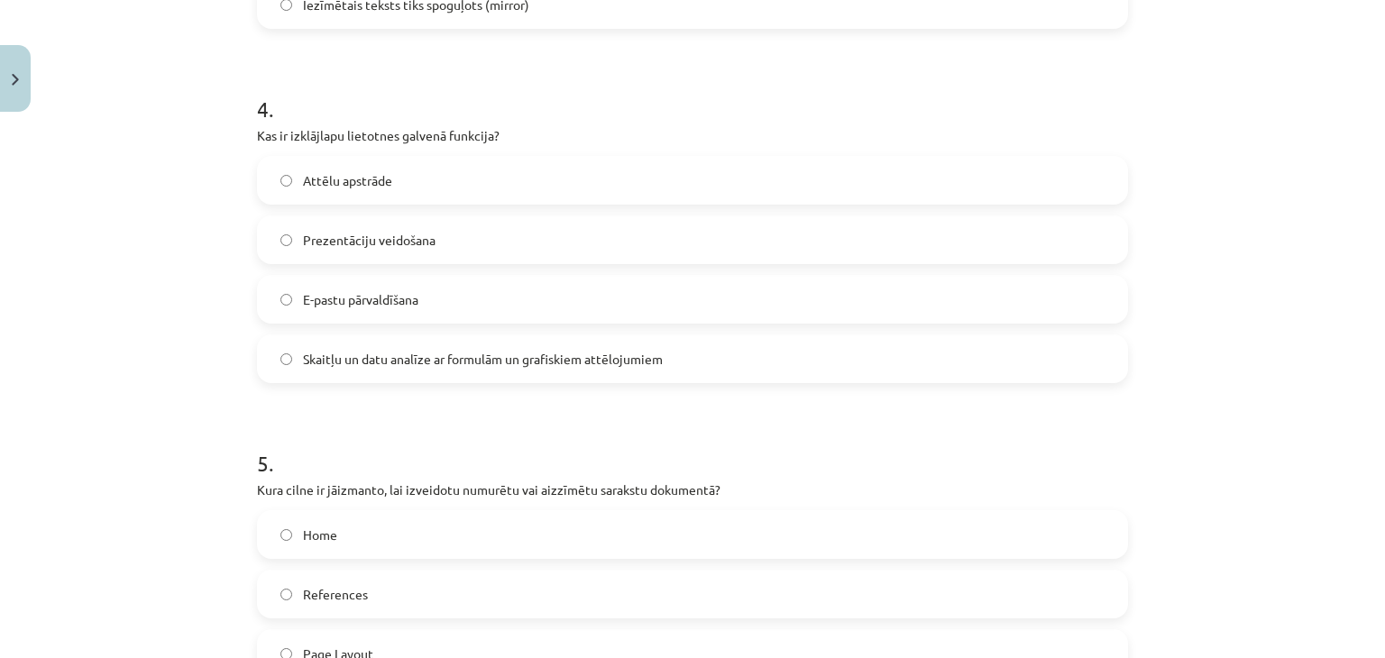
drag, startPoint x: 249, startPoint y: 130, endPoint x: 662, endPoint y: 358, distance: 472.0
copy div "Kas ir izklājlapu lietotnes galvenā funkcija? Attēlu apstrāde Prezentāciju veid…"
click at [115, 143] on div "Mācību tēma: Datorikas - 10. klases 1. ieskaites mācību materiāls #13 Noslēguma…" at bounding box center [692, 329] width 1385 height 658
click at [408, 366] on span "Skaitļu un datu analīze ar formulām un grafiskiem attēlojumiem" at bounding box center [483, 359] width 360 height 19
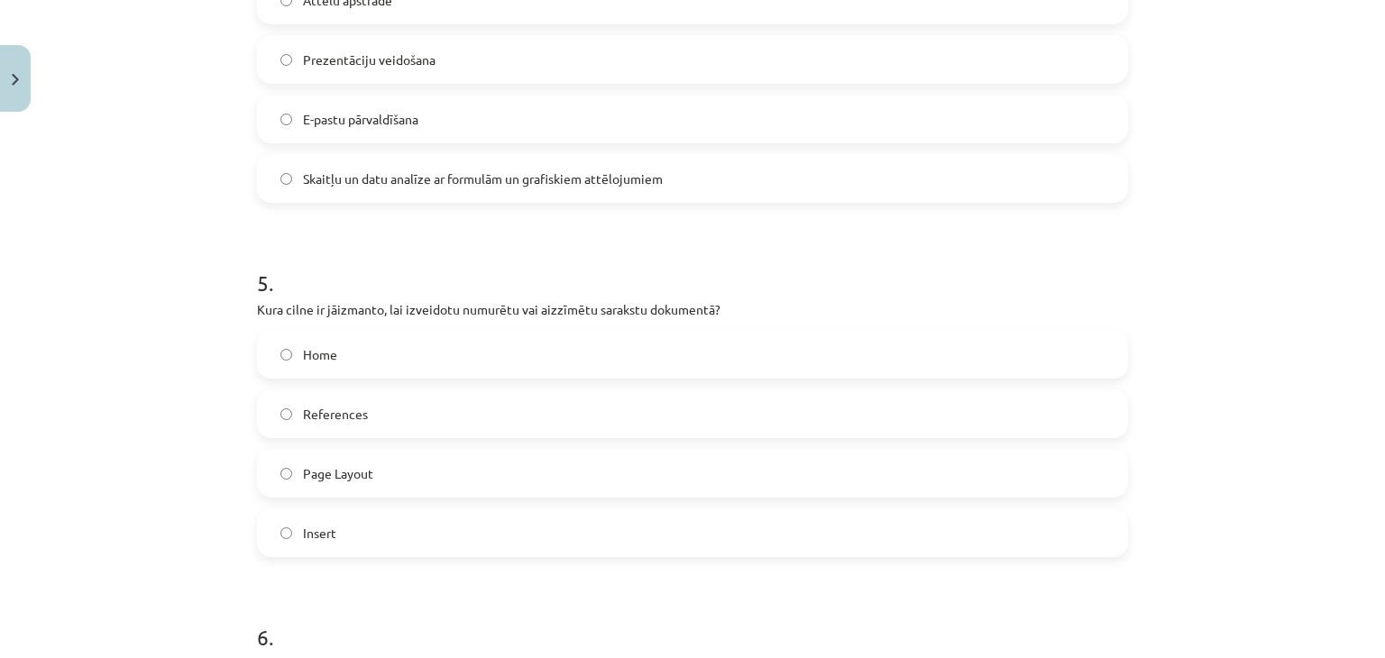
scroll to position [1624, 0]
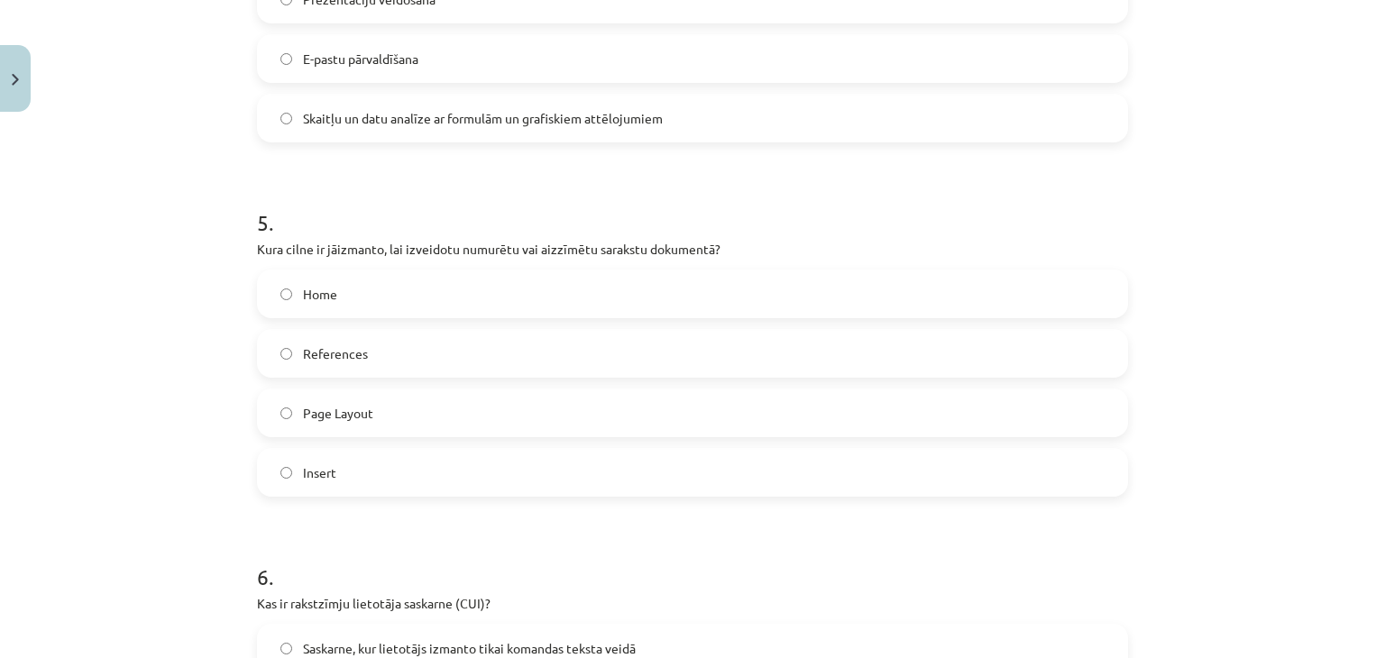
click at [309, 304] on label "Home" at bounding box center [693, 294] width 868 height 45
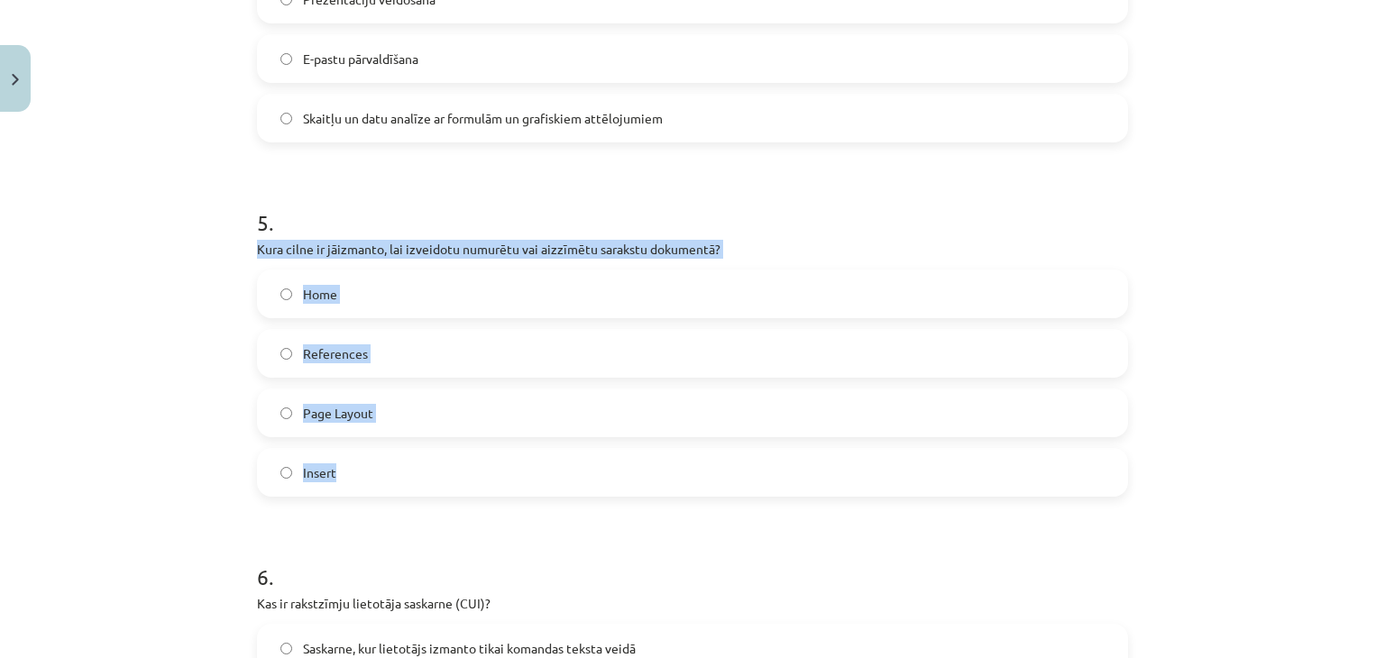
drag, startPoint x: 251, startPoint y: 248, endPoint x: 396, endPoint y: 464, distance: 259.9
click at [396, 464] on div "5 . Kura cilne ir jāizmanto, lai izveidotu numurētu vai aizzīmētu sarakstu doku…" at bounding box center [692, 338] width 871 height 318
copy div "Kura cilne ir jāizmanto, lai izveidotu numurētu vai aizzīmētu sarakstu dokument…"
click at [169, 350] on div "Mācību tēma: Datorikas - 10. klases 1. ieskaites mācību materiāls #13 Noslēguma…" at bounding box center [692, 329] width 1385 height 658
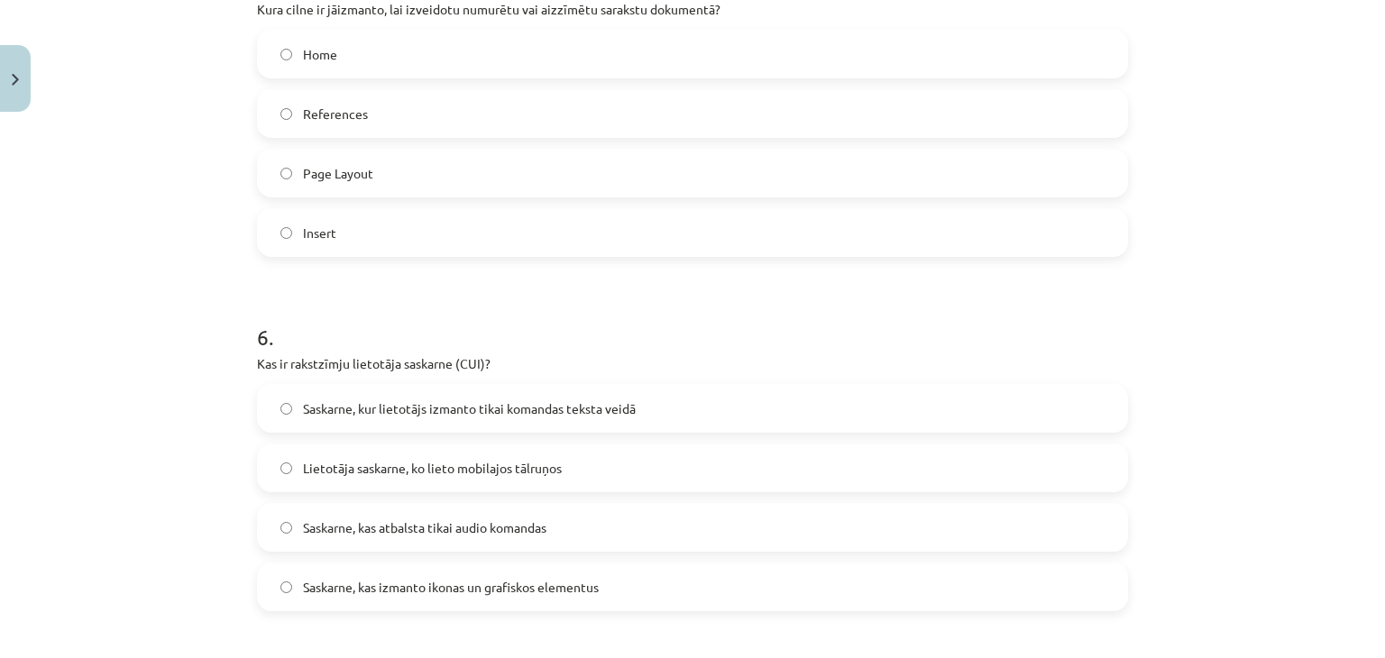
scroll to position [1984, 0]
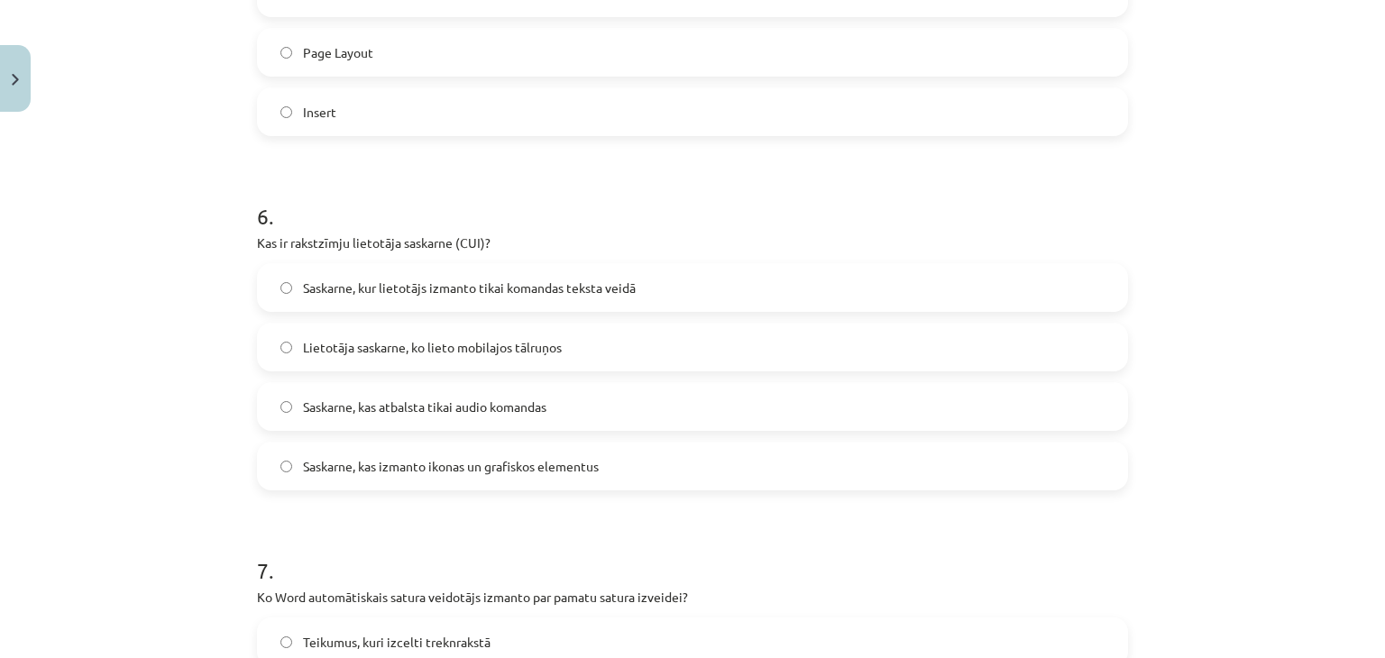
drag, startPoint x: 249, startPoint y: 244, endPoint x: 612, endPoint y: 452, distance: 419.0
click at [612, 452] on div "50 XP Saņemsi Grūts 1509 pilda Apraksts Uzdevums Palīdzība 1 . Kā Word sauc rūt…" at bounding box center [692, 75] width 893 height 3878
copy div "Kas ir rakstzīmju lietotāja saskarne (CUI)? Saskarne, kur lietotājs izmanto tik…"
click at [246, 330] on div "50 XP Saņemsi Grūts 1509 pilda Apraksts Uzdevums Palīdzība 1 . Kā Word sauc rūt…" at bounding box center [692, 75] width 893 height 3878
click at [375, 463] on span "Saskarne, kas izmanto ikonas un grafiskos elementus" at bounding box center [451, 466] width 296 height 19
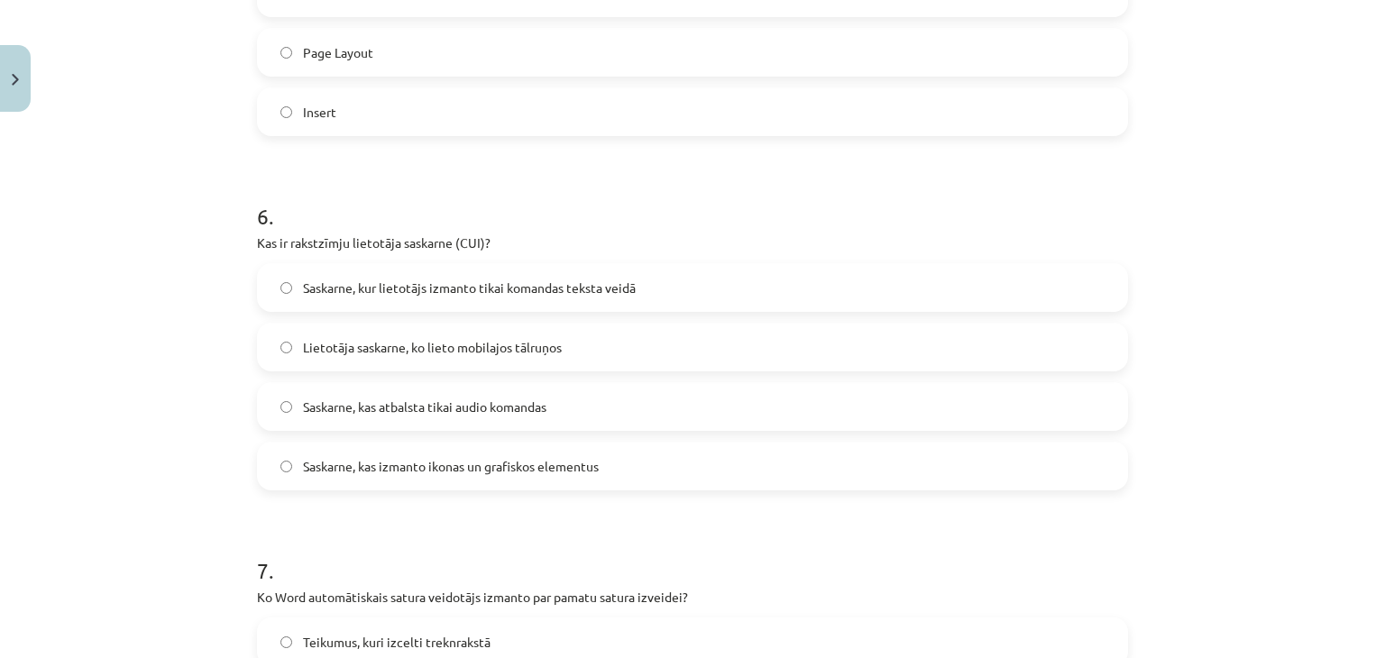
click at [475, 300] on label "Saskarne, kur lietotājs izmanto tikai komandas teksta veidā" at bounding box center [693, 287] width 868 height 45
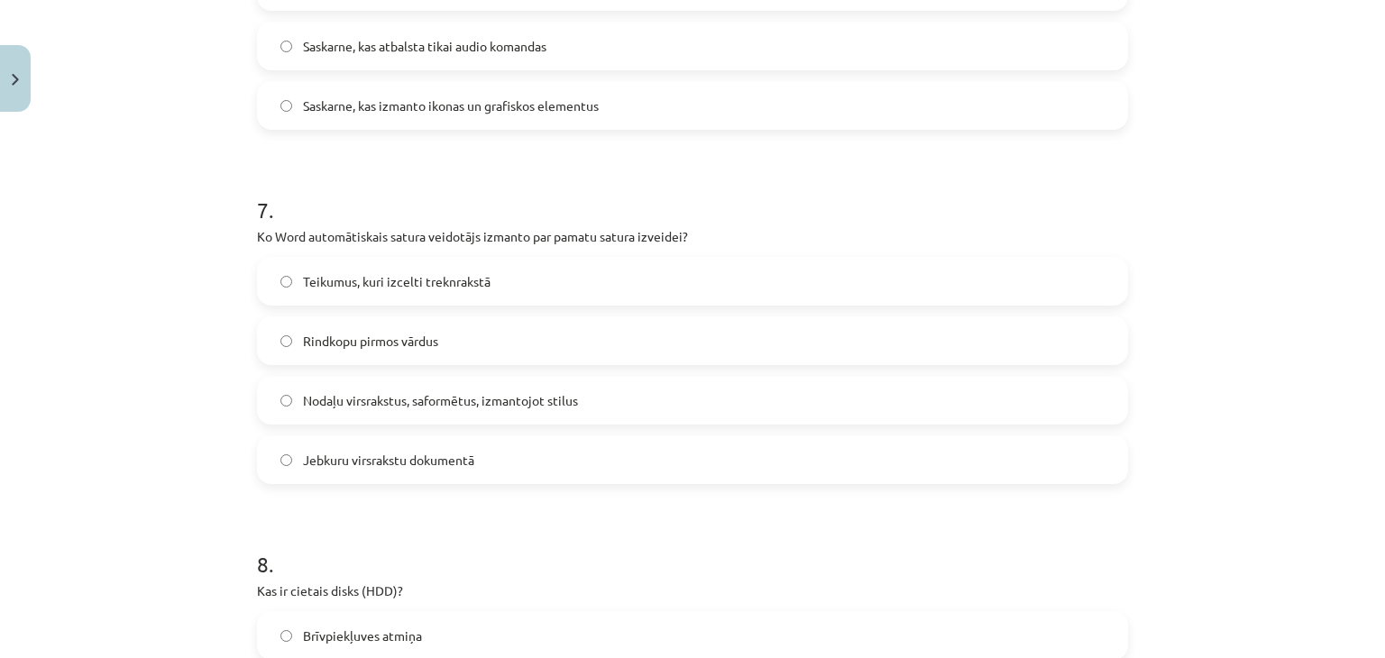
scroll to position [2405, 0]
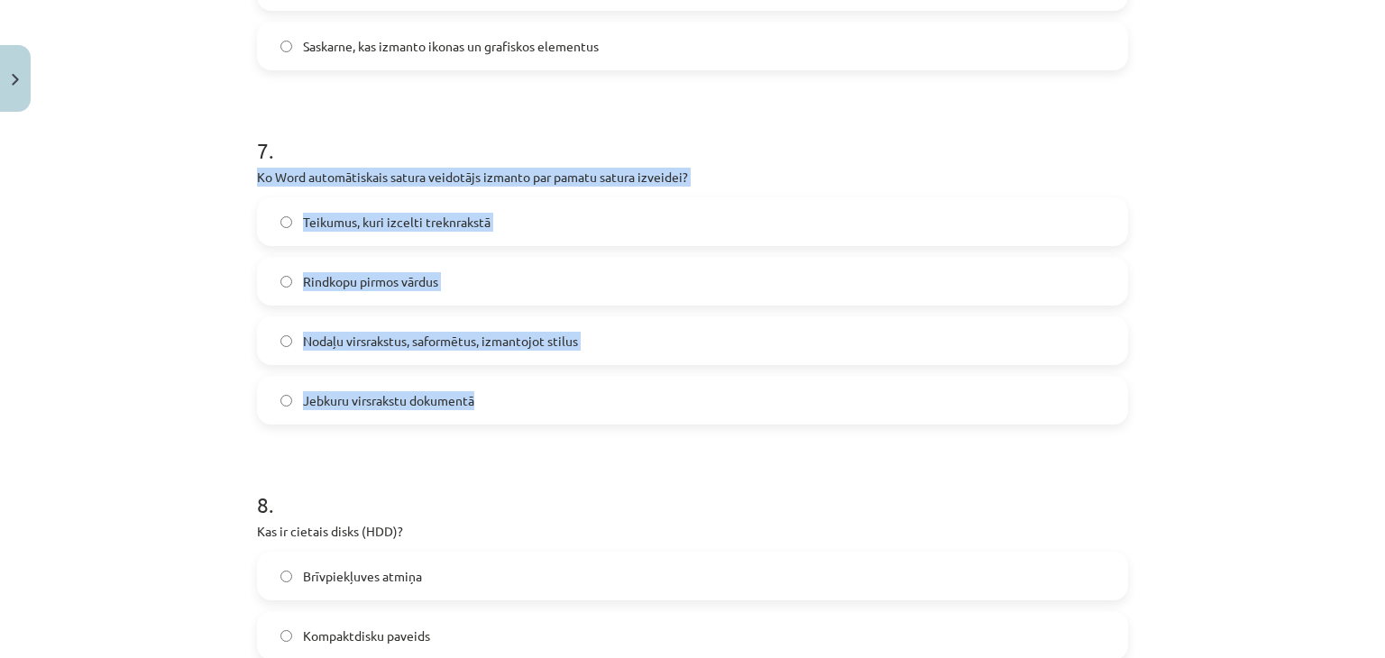
drag, startPoint x: 249, startPoint y: 175, endPoint x: 479, endPoint y: 406, distance: 325.9
click at [479, 406] on div "7 . Ko Word automātiskais satura veidotājs izmanto par pamatu satura izveidei? …" at bounding box center [692, 265] width 871 height 318
copy div "Ko Word automātiskais satura veidotājs izmanto par pamatu satura izveidei? Teik…"
click at [257, 282] on div "Rindkopu pirmos vārdus" at bounding box center [692, 281] width 871 height 49
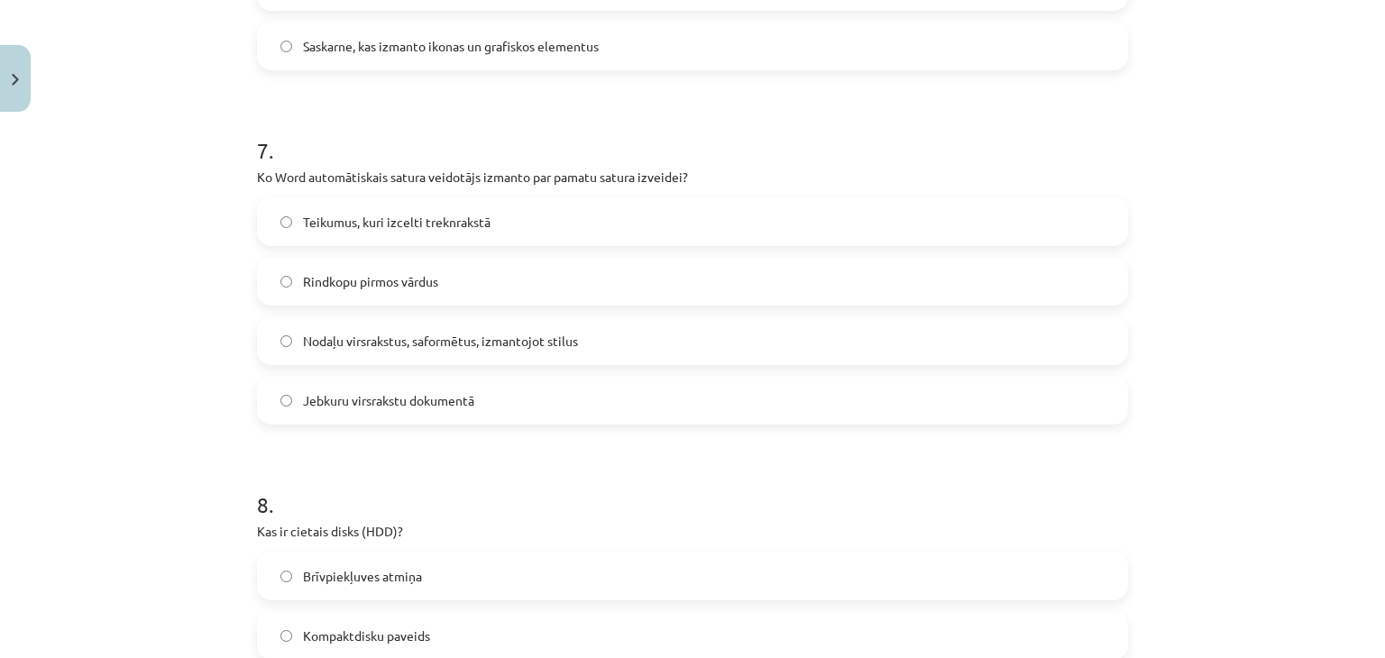
click at [460, 334] on span "Nodaļu virsrakstus, saformētus, izmantojot stilus" at bounding box center [440, 341] width 275 height 19
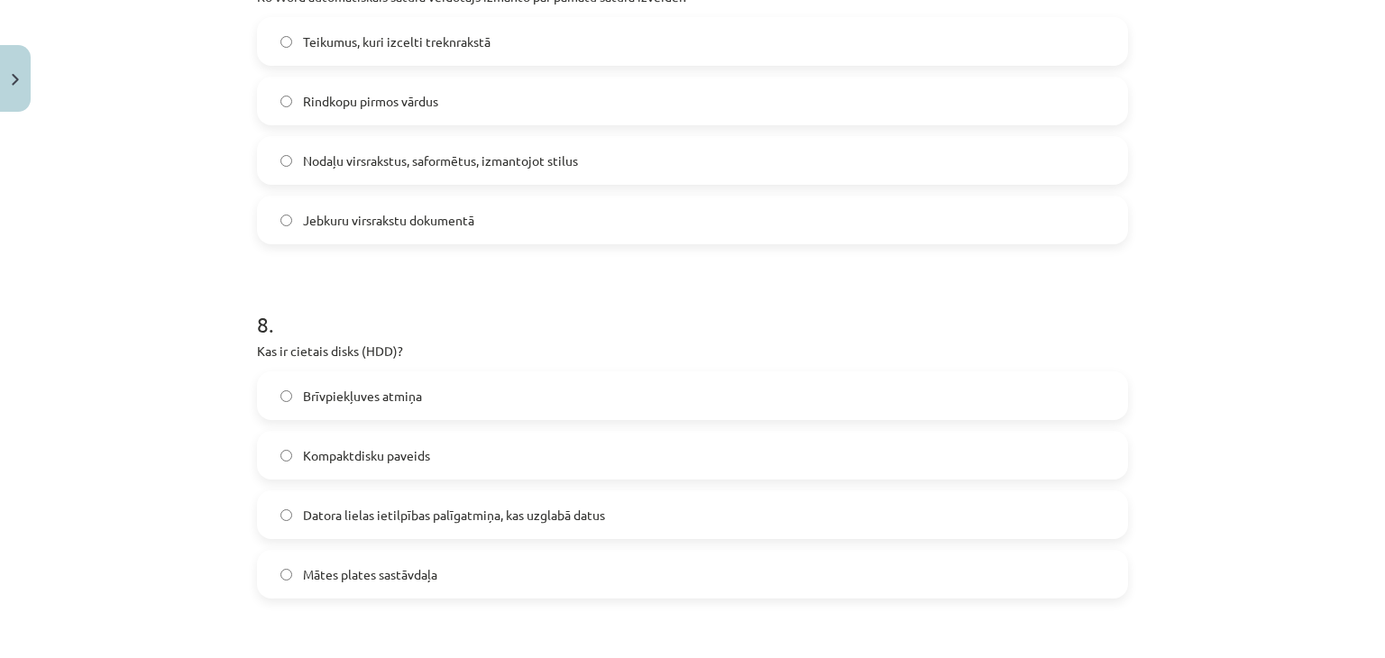
scroll to position [2706, 0]
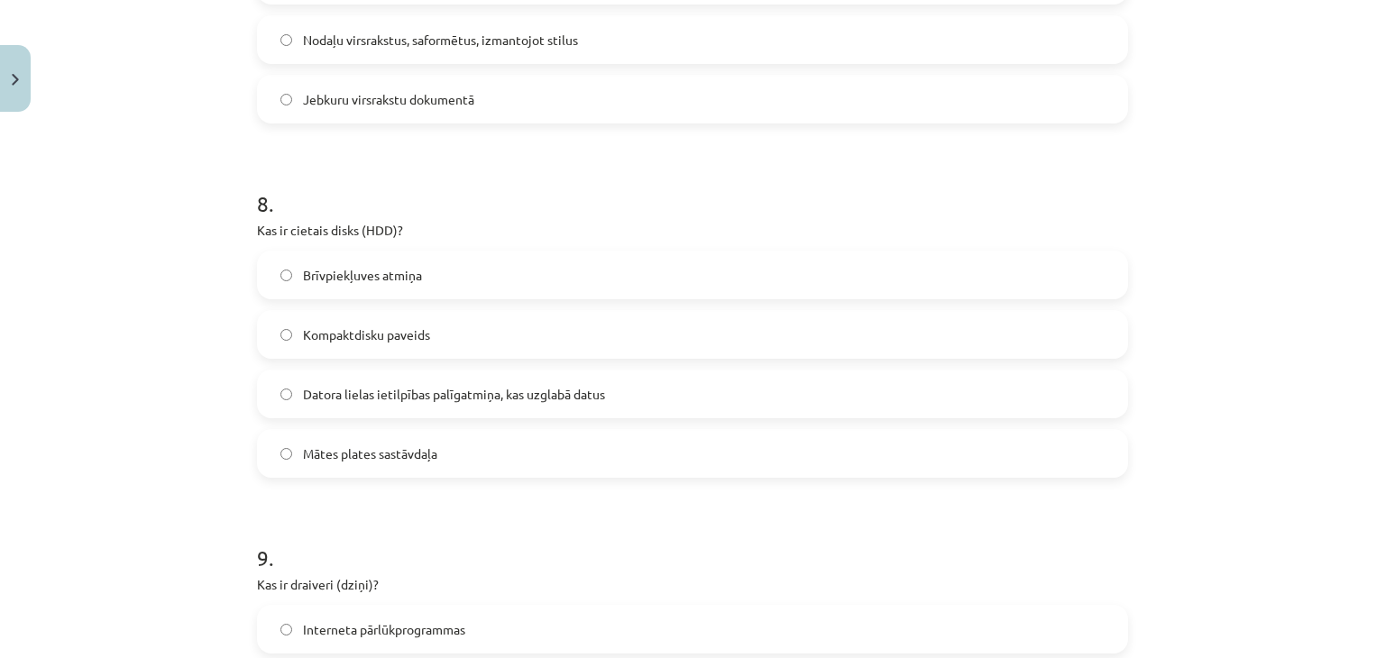
click at [366, 400] on span "Datora lielas ietilpības palīgatmiņa, kas uzglabā datus" at bounding box center [454, 394] width 302 height 19
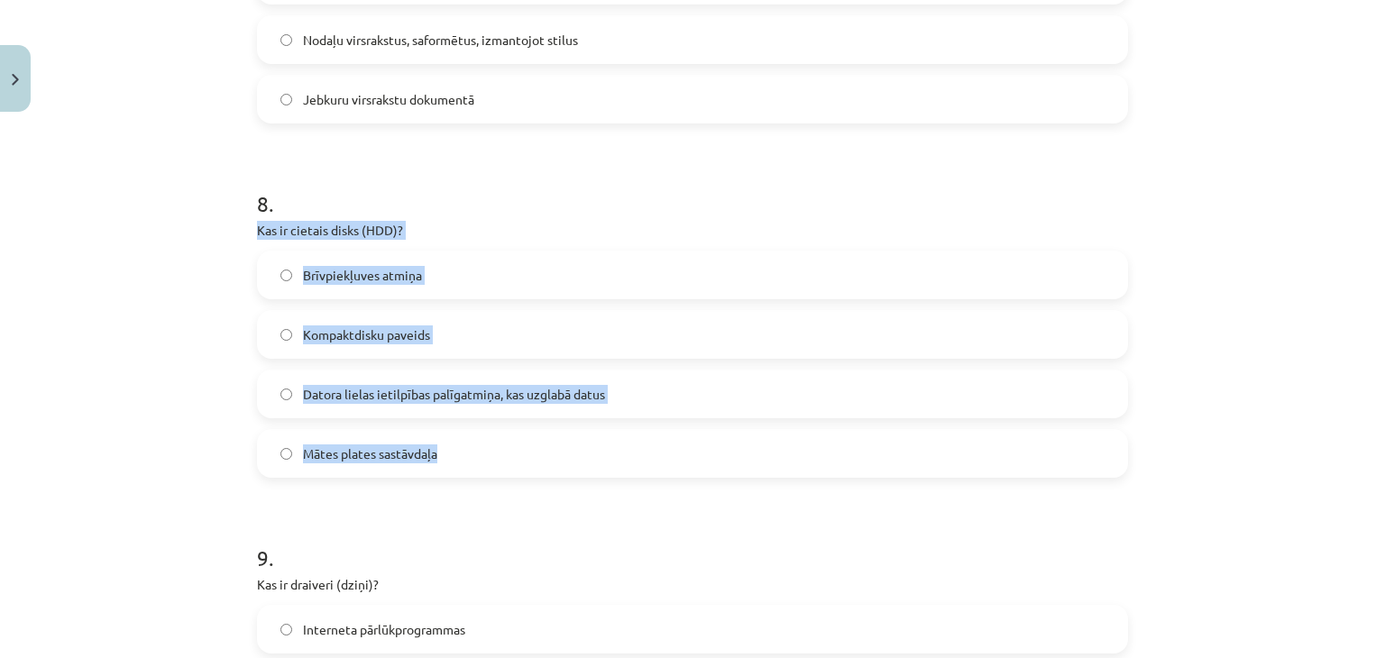
drag, startPoint x: 249, startPoint y: 228, endPoint x: 462, endPoint y: 444, distance: 303.0
click at [462, 444] on div "8 . Kas ir cietais disks (HDD)? Brīvpiekļuves atmiņa Kompaktdisku paveids Dator…" at bounding box center [692, 319] width 871 height 318
copy div "Kas ir cietais disks (HDD)? Brīvpiekļuves atmiņa Kompaktdisku paveids Datora li…"
click at [188, 296] on div "Mācību tēma: Datorikas - 10. klases 1. ieskaites mācību materiāls #13 Noslēguma…" at bounding box center [692, 329] width 1385 height 658
click at [162, 262] on div "Mācību tēma: Datorikas - 10. klases 1. ieskaites mācību materiāls #13 Noslēguma…" at bounding box center [692, 329] width 1385 height 658
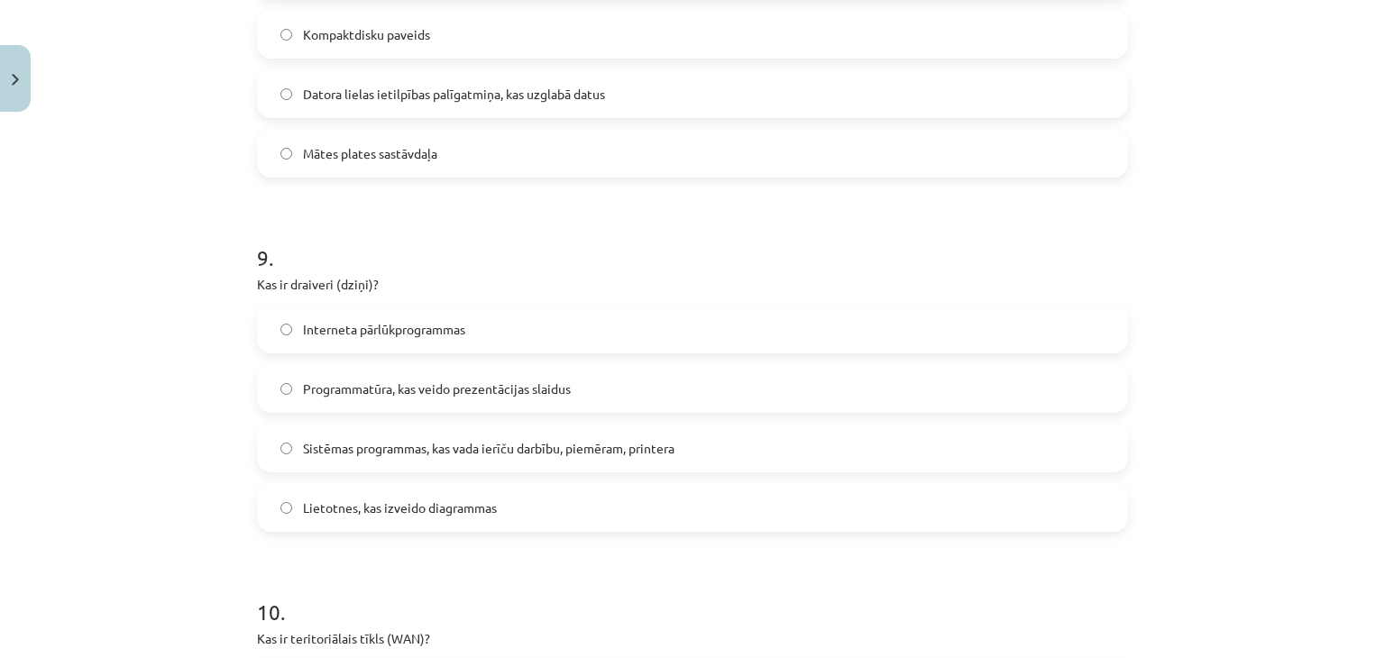
scroll to position [3067, 0]
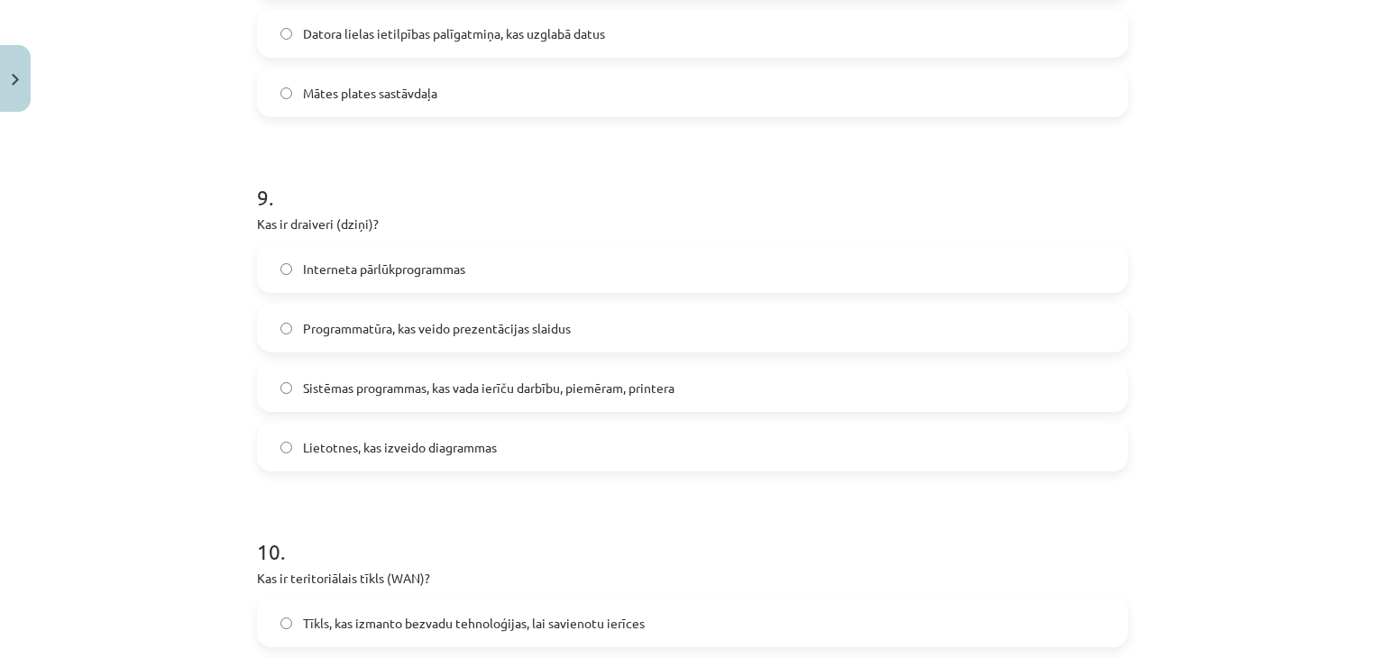
click at [462, 406] on label "Sistēmas programmas, kas vada ierīču darbību, piemēram, printera" at bounding box center [693, 387] width 868 height 45
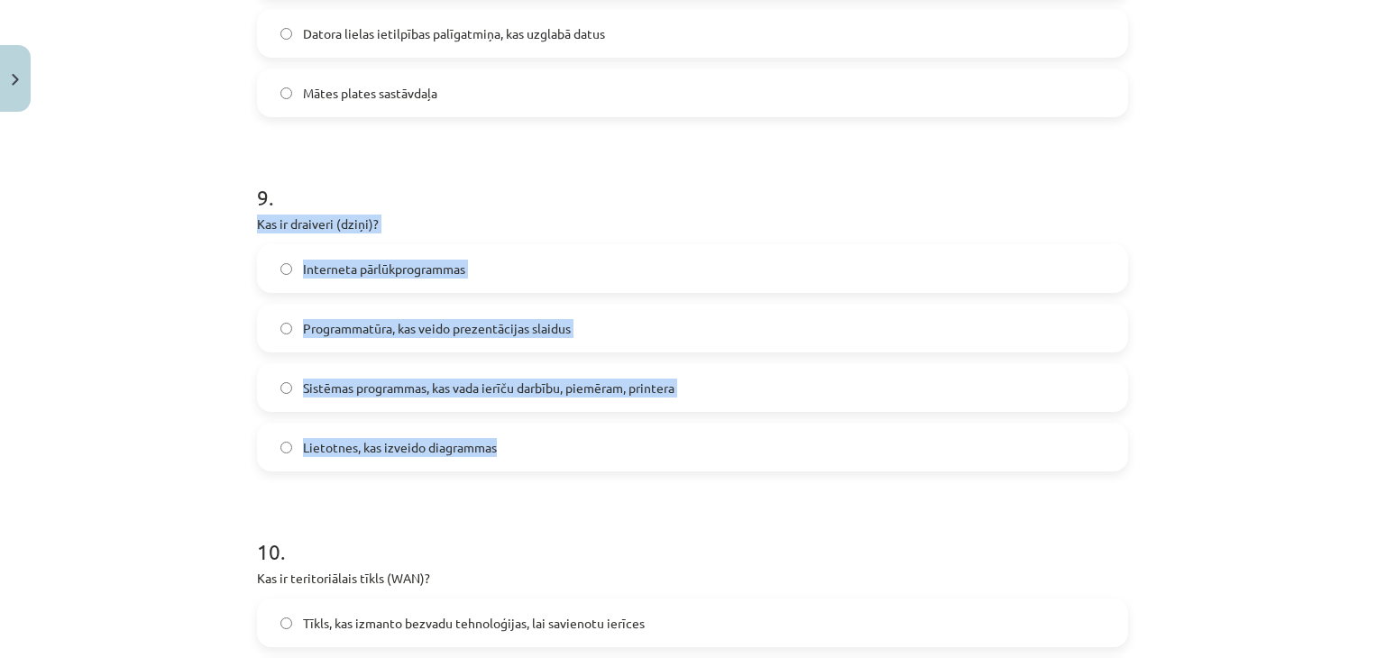
drag, startPoint x: 249, startPoint y: 223, endPoint x: 489, endPoint y: 445, distance: 326.8
click at [489, 445] on div "9 . Kas ir draiveri (dziņi)? Interneta pārlūkprogrammas Programmatūra, kas veid…" at bounding box center [692, 312] width 871 height 318
copy div "Kas ir draiveri (dziņi)? Interneta pārlūkprogrammas Programmatūra, kas veido pr…"
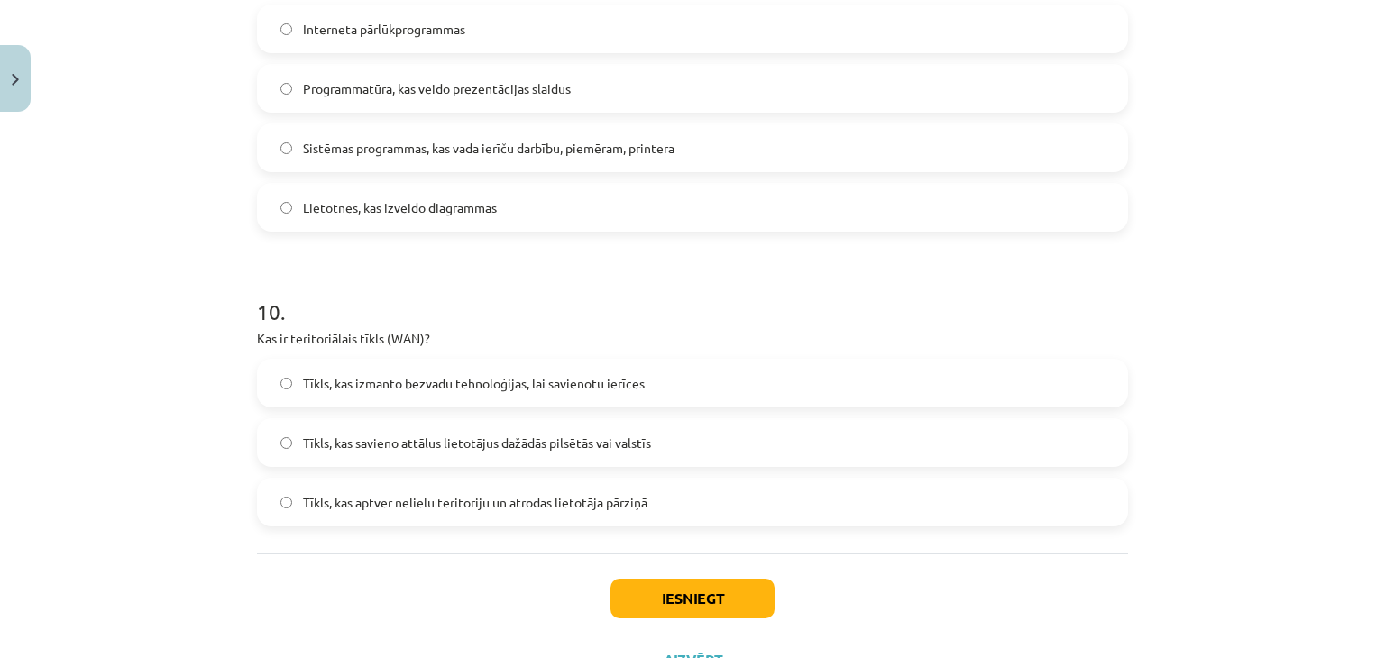
scroll to position [3384, 0]
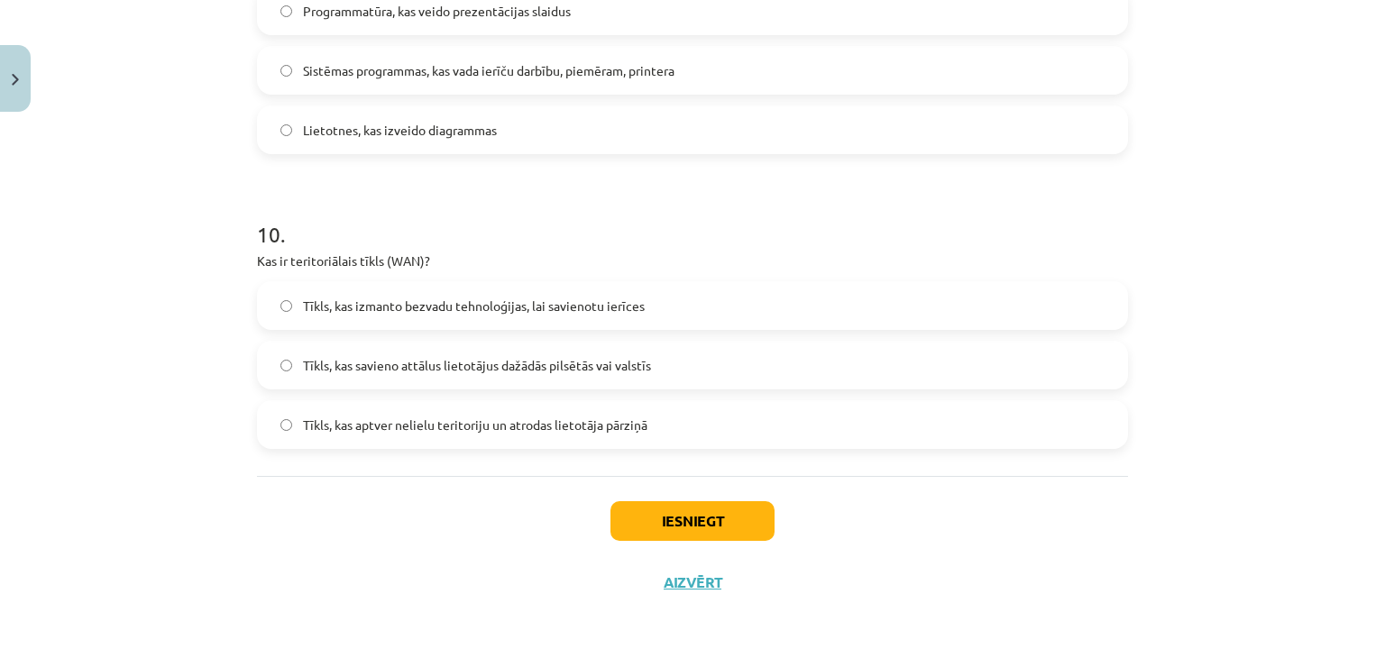
click at [465, 419] on span "Tīkls, kas aptver nelielu teritoriju un atrodas lietotāja pārziņā" at bounding box center [475, 425] width 345 height 19
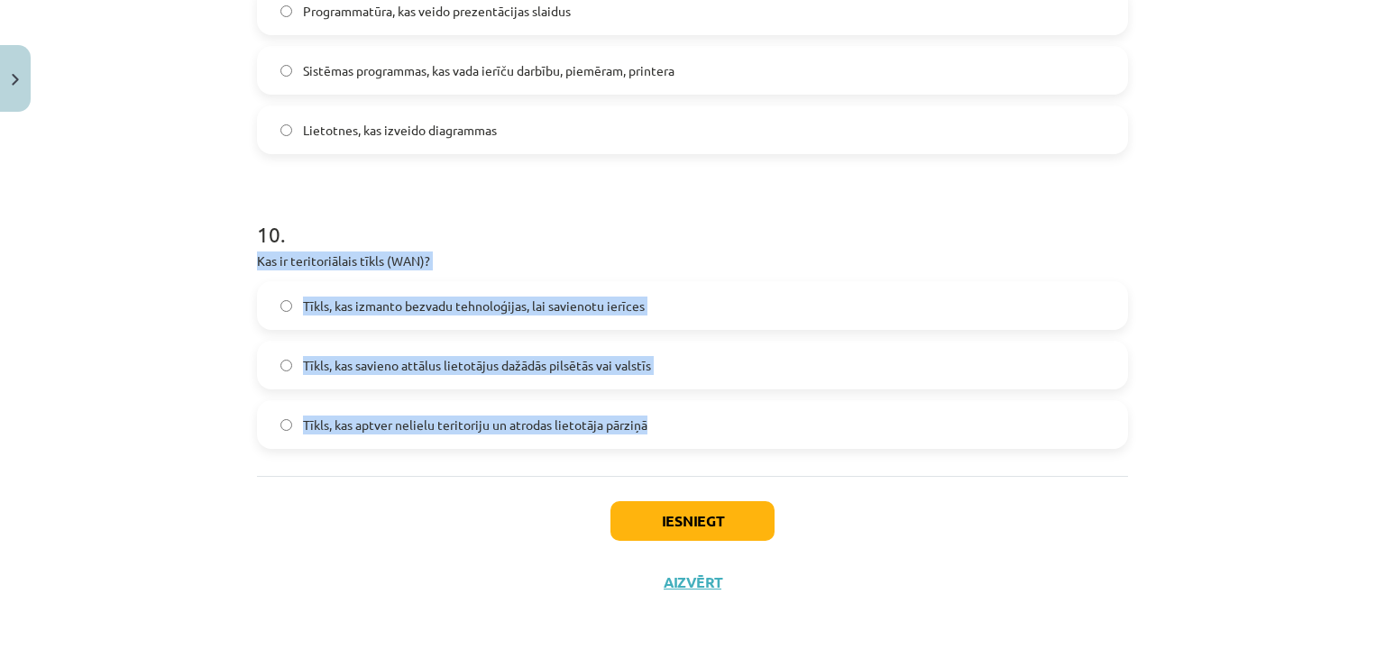
drag, startPoint x: 250, startPoint y: 260, endPoint x: 645, endPoint y: 407, distance: 421.6
click at [645, 407] on div "10 . Kas ir teritoriālais tīkls (WAN)? Tīkls, kas izmanto bezvadu tehnoloģijas,…" at bounding box center [692, 319] width 871 height 259
click at [204, 329] on div "Mācību tēma: Datorikas - 10. klases 1. ieskaites mācību materiāls #13 Noslēguma…" at bounding box center [692, 329] width 1385 height 658
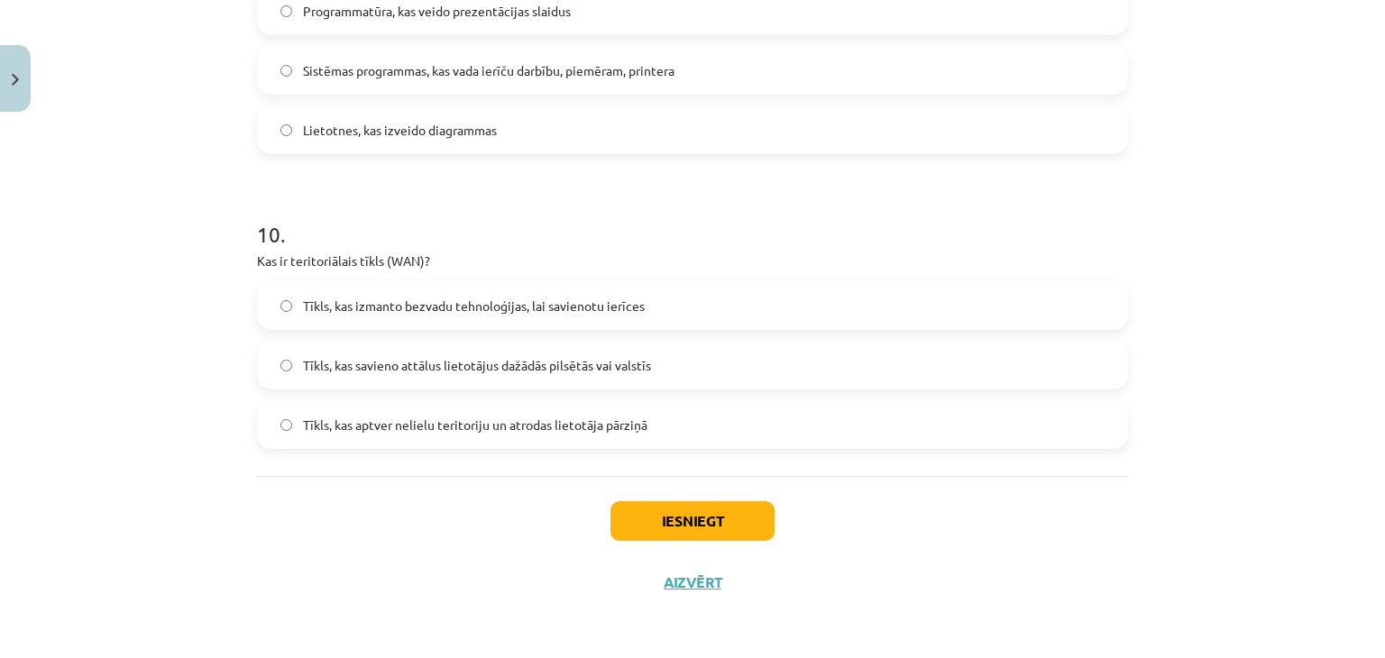
click at [496, 373] on span "Tīkls, kas savieno attālus lietotājus dažādās pilsētās vai valstīs" at bounding box center [477, 365] width 348 height 19
click at [707, 524] on button "Iesniegt" at bounding box center [693, 522] width 164 height 40
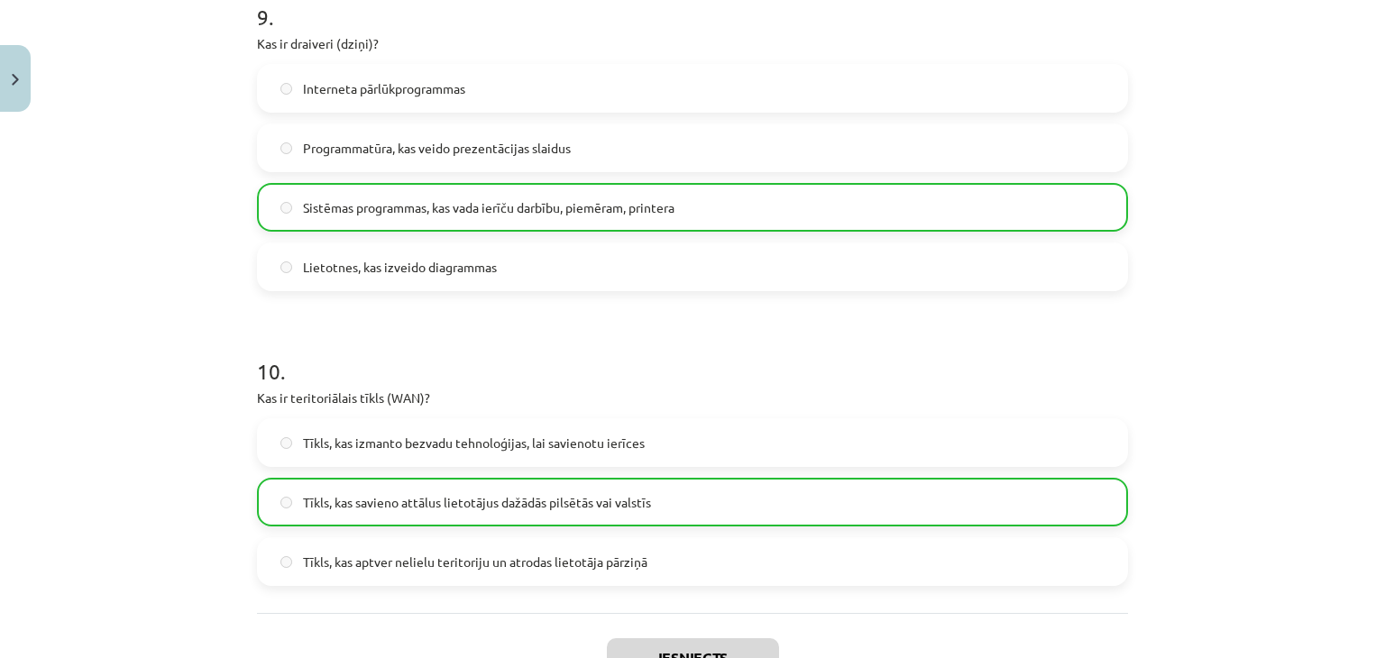
scroll to position [3441, 0]
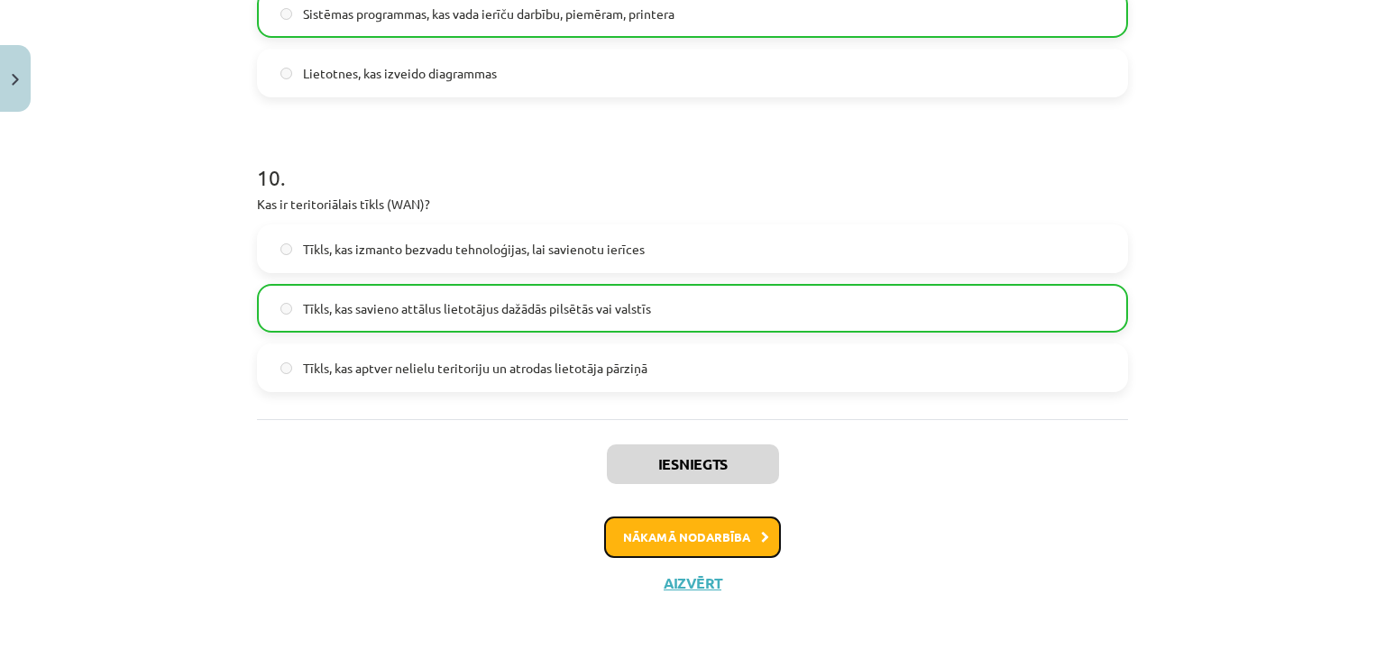
click at [708, 531] on button "Nākamā nodarbība" at bounding box center [692, 537] width 177 height 41
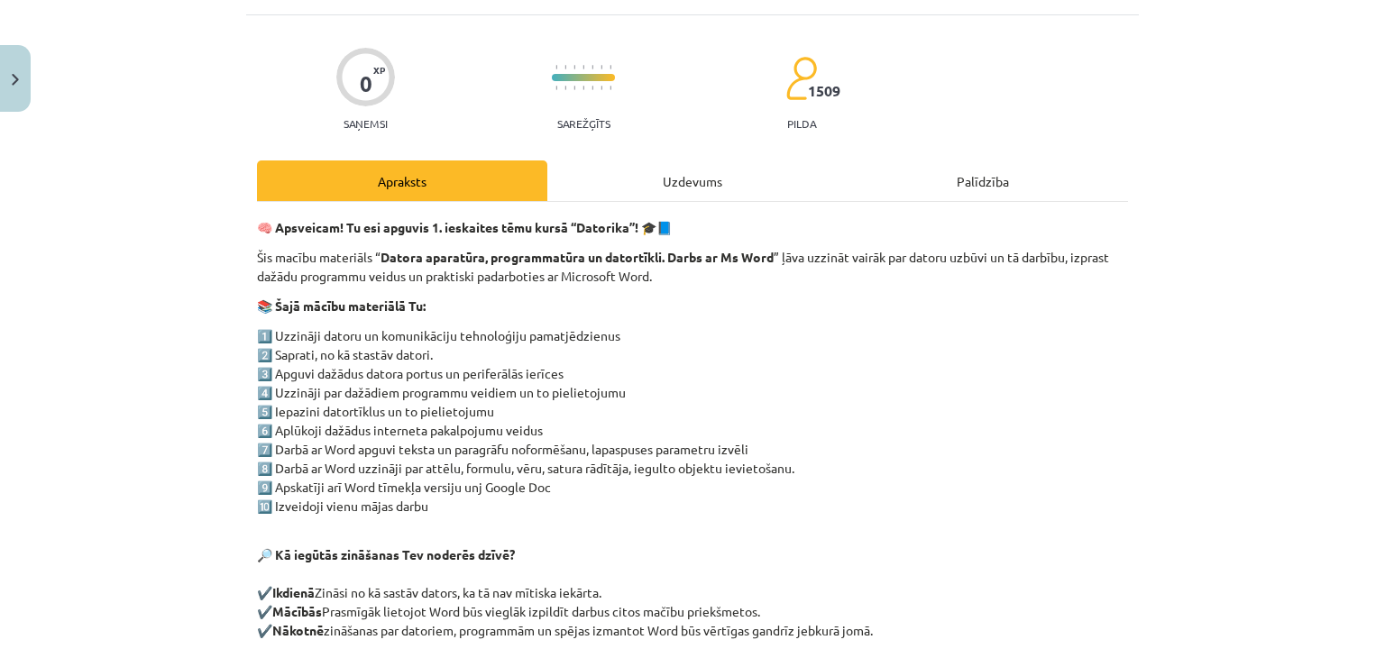
scroll to position [344, 0]
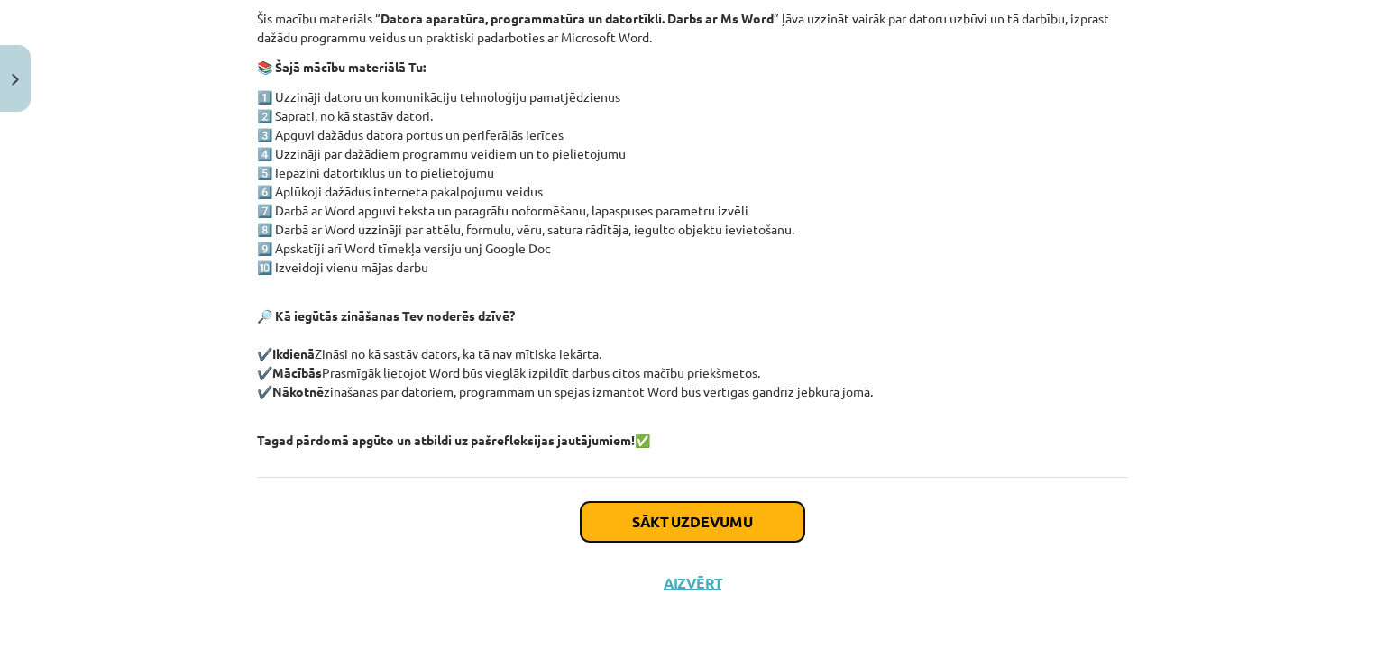
click at [628, 528] on button "Sākt uzdevumu" at bounding box center [693, 522] width 224 height 40
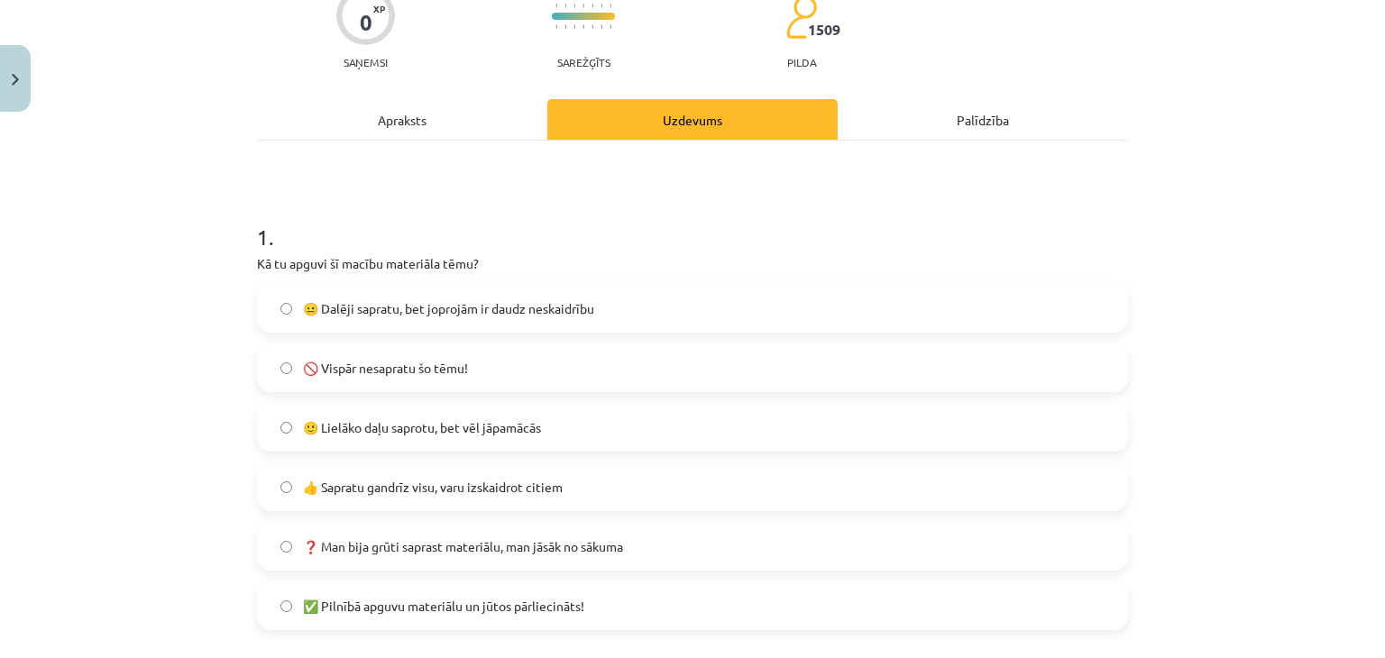
scroll to position [226, 0]
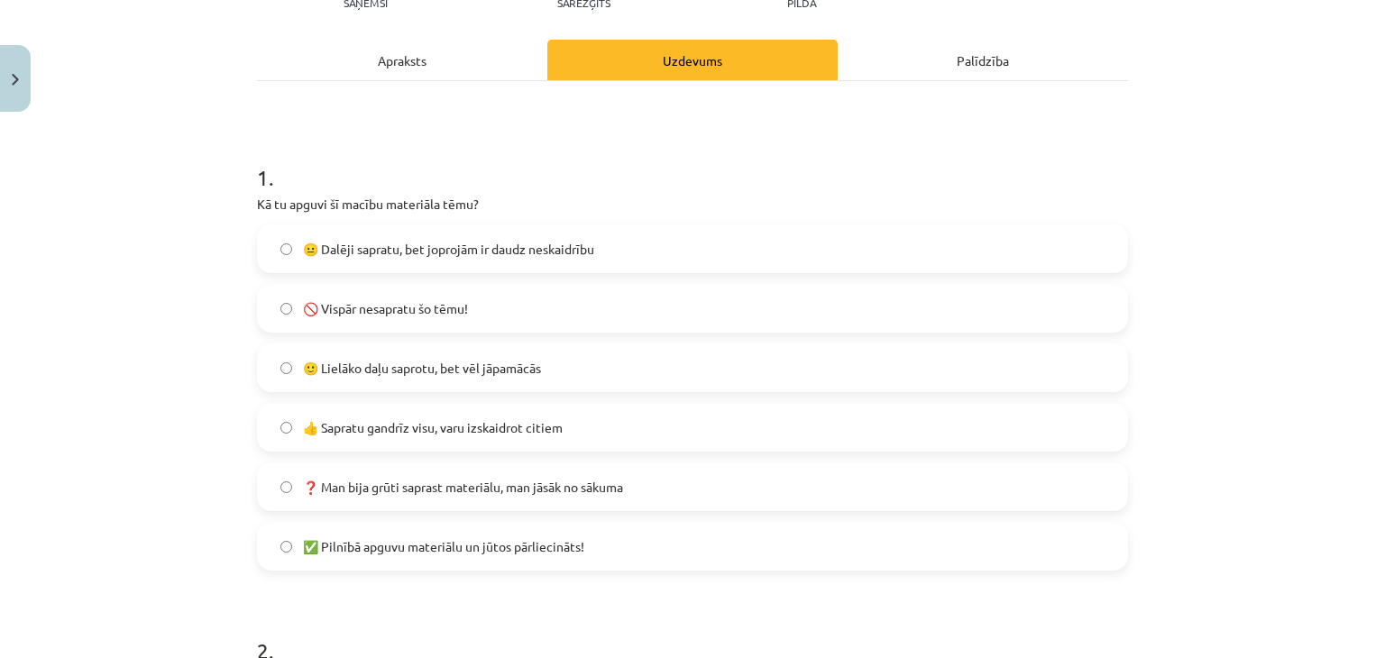
click at [353, 543] on span "✅ Pilnībā apguvu materiālu un jūtos pārliecināts!" at bounding box center [443, 547] width 281 height 19
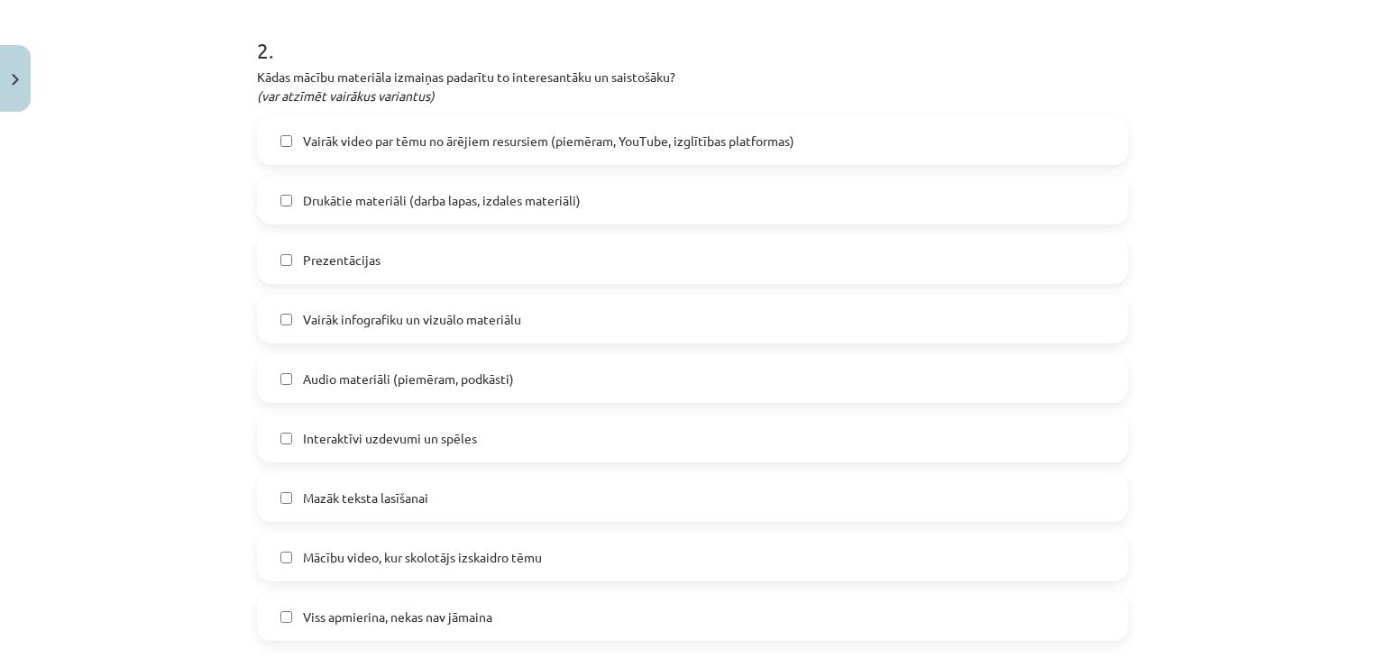
scroll to position [1068, 0]
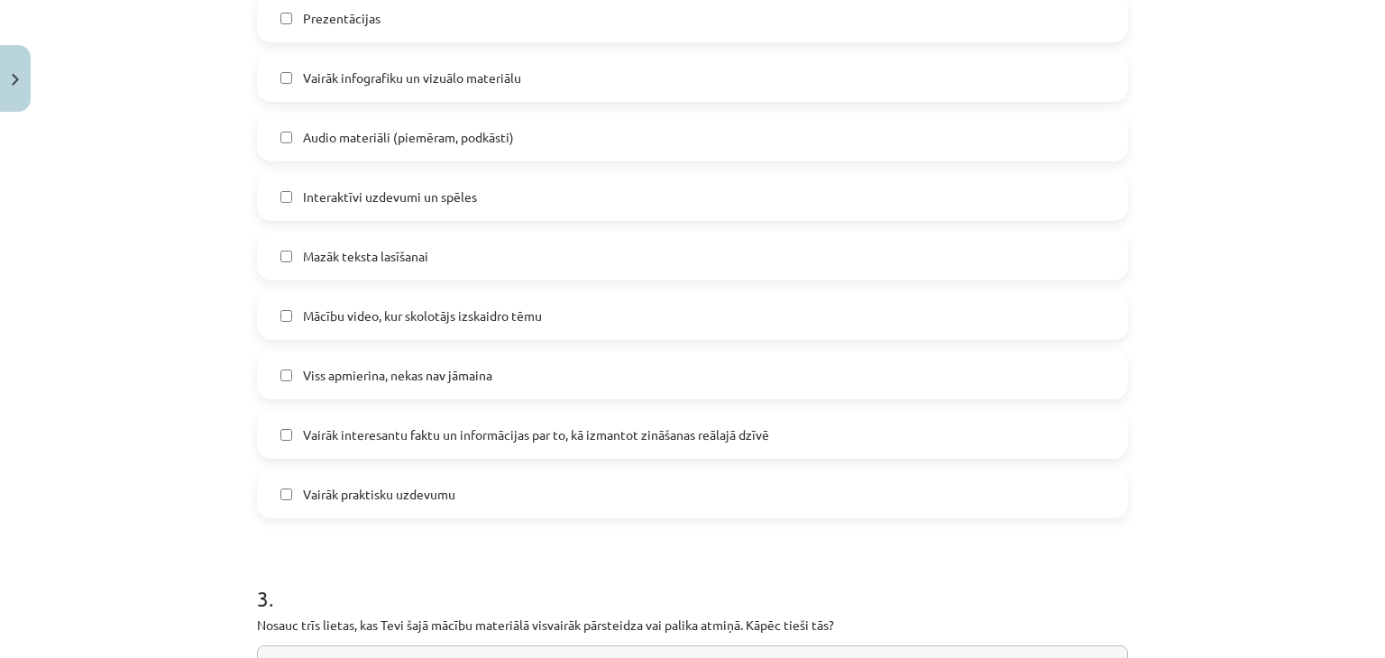
click at [381, 376] on span "Viss apmierina, nekas nav jāmaina" at bounding box center [397, 375] width 189 height 19
click at [376, 259] on span "Mazāk teksta lasīšanai" at bounding box center [365, 256] width 125 height 19
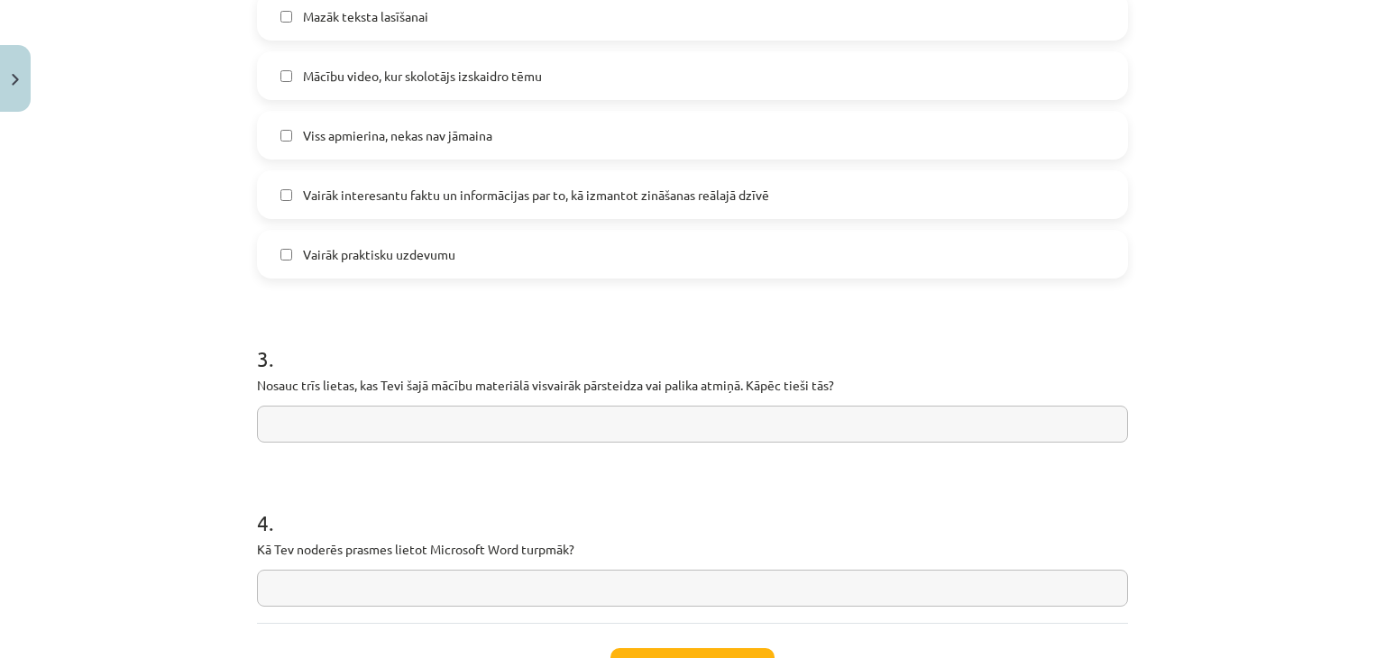
scroll to position [1429, 0]
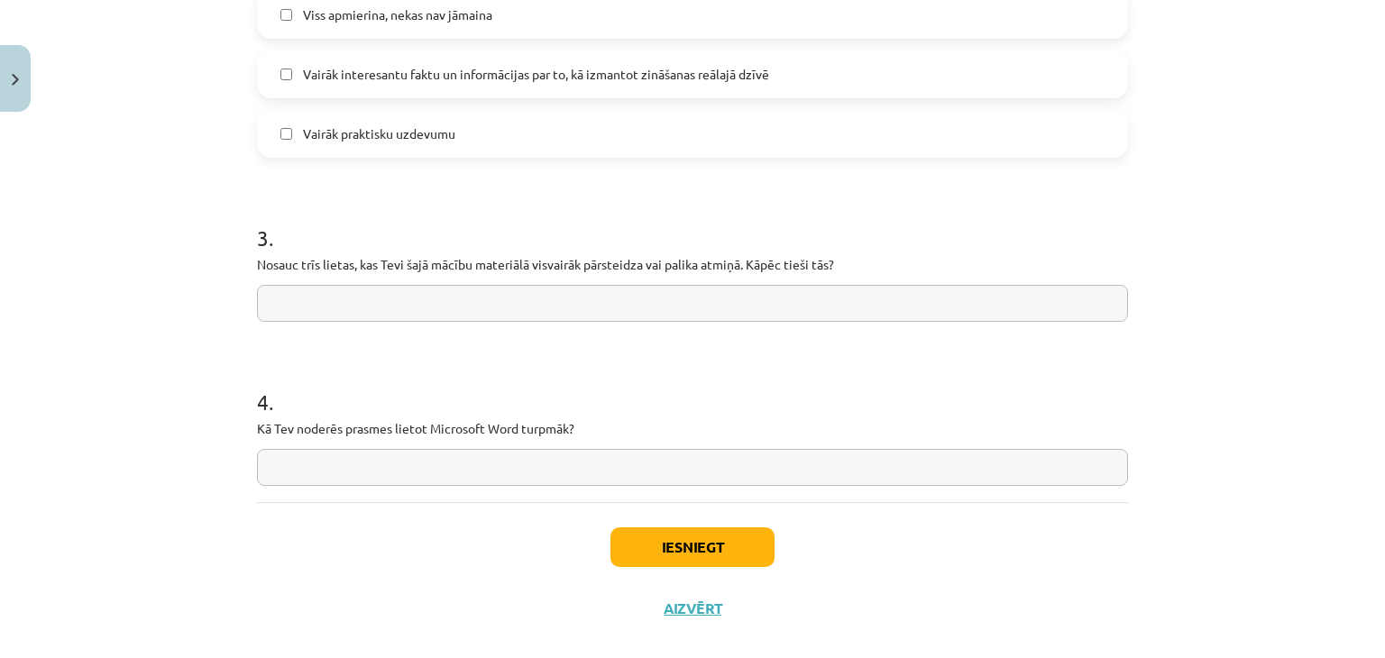
click at [546, 307] on input "text" at bounding box center [692, 303] width 871 height 37
type input "*"
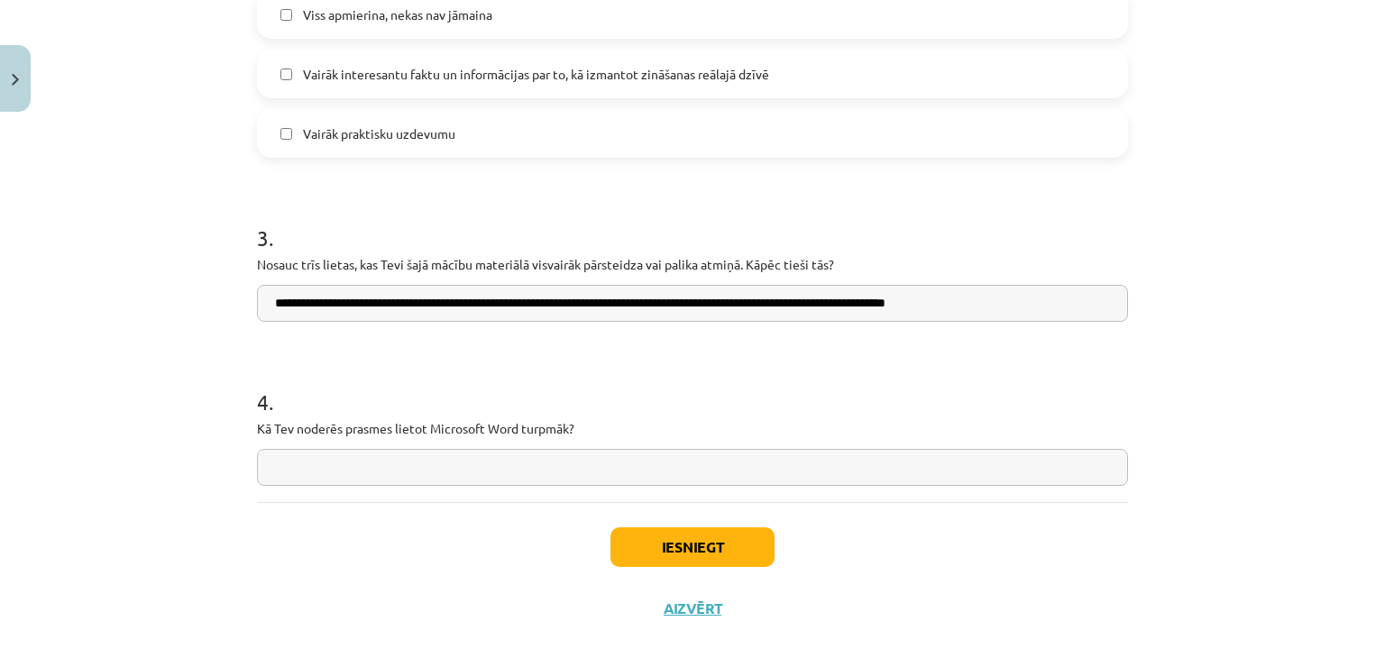
click at [606, 302] on input "**********" at bounding box center [692, 303] width 871 height 37
drag, startPoint x: 667, startPoint y: 306, endPoint x: 650, endPoint y: 301, distance: 17.7
click at [650, 301] on input "**********" at bounding box center [692, 303] width 871 height 37
click at [992, 305] on input "**********" at bounding box center [692, 303] width 871 height 37
click at [1001, 301] on input "**********" at bounding box center [692, 303] width 871 height 37
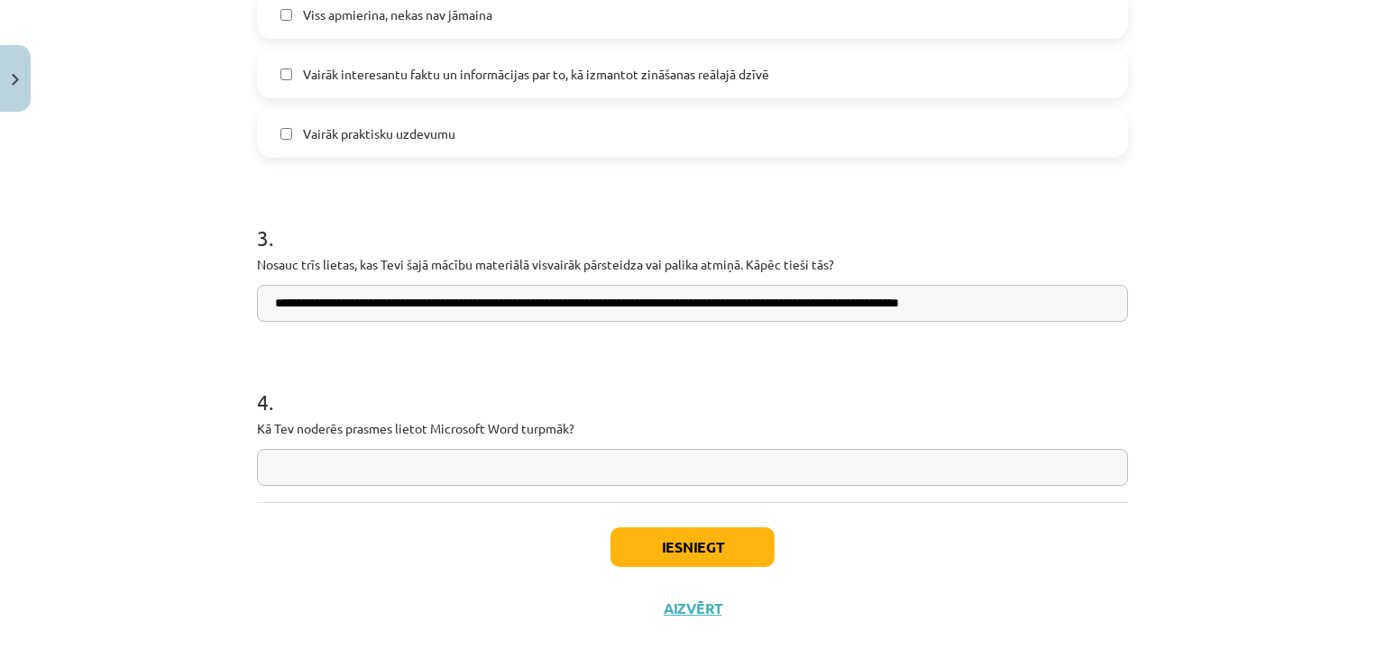
drag, startPoint x: 989, startPoint y: 301, endPoint x: 999, endPoint y: 303, distance: 10.1
click at [994, 302] on input "**********" at bounding box center [692, 303] width 871 height 37
click at [985, 308] on input "**********" at bounding box center [692, 303] width 871 height 37
click at [988, 307] on input "**********" at bounding box center [692, 303] width 871 height 37
click at [272, 306] on input "**********" at bounding box center [692, 303] width 871 height 37
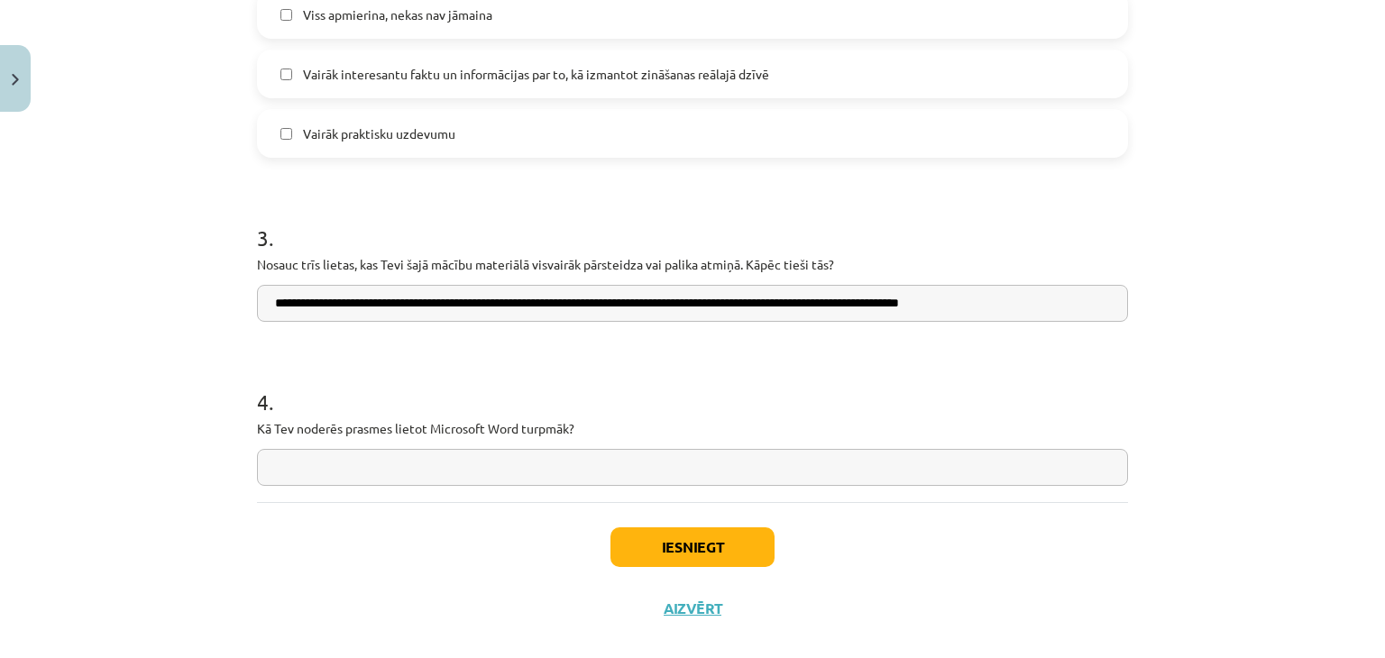
scroll to position [1454, 0]
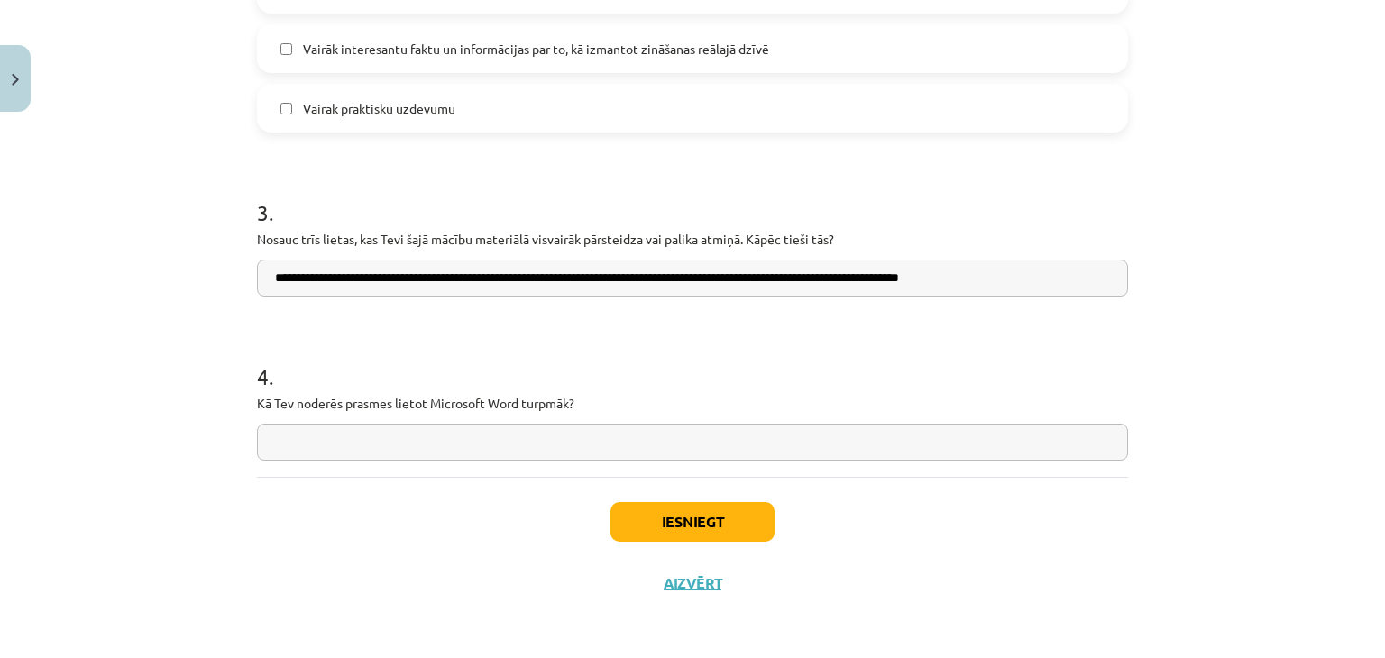
type input "**********"
click at [412, 428] on input "text" at bounding box center [692, 442] width 871 height 37
click at [272, 438] on input "**********" at bounding box center [692, 442] width 871 height 37
click at [391, 436] on input "**********" at bounding box center [692, 442] width 871 height 37
click at [362, 444] on input "**********" at bounding box center [692, 442] width 871 height 37
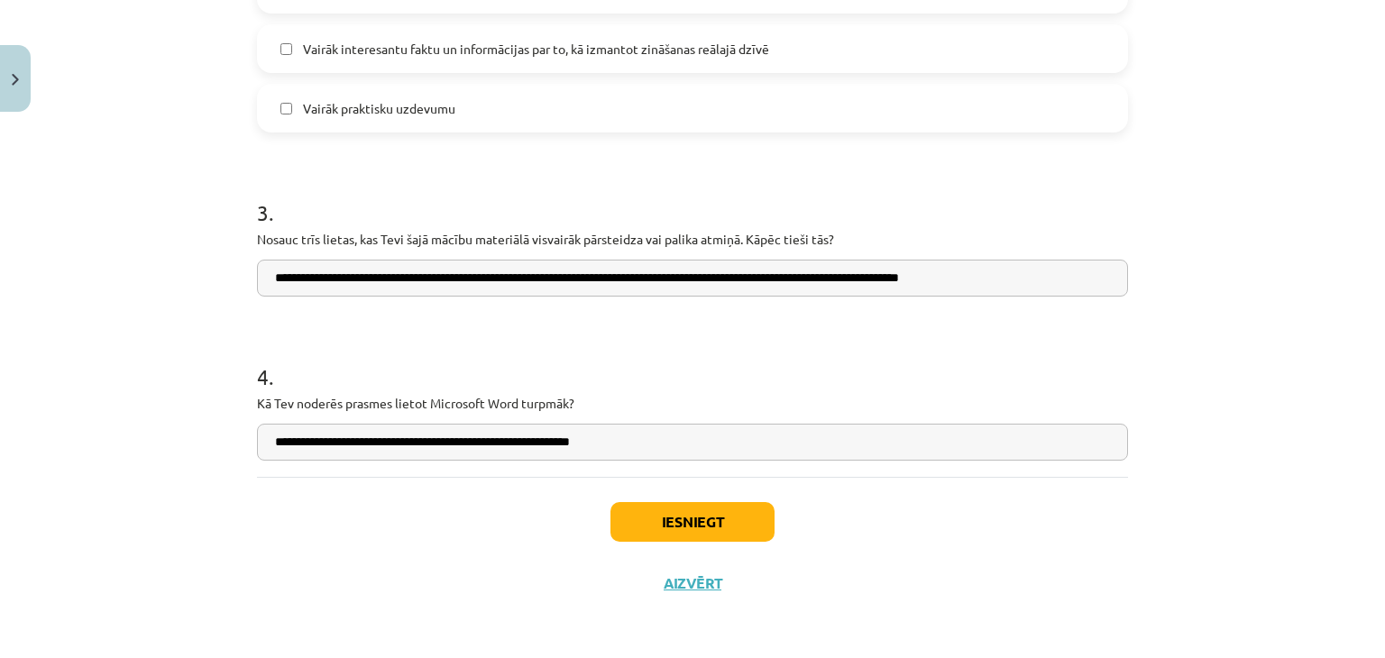
click at [363, 445] on input "**********" at bounding box center [692, 442] width 871 height 37
click at [362, 442] on input "**********" at bounding box center [692, 442] width 871 height 37
click at [367, 443] on input "**********" at bounding box center [692, 442] width 871 height 37
click at [363, 445] on input "**********" at bounding box center [692, 442] width 871 height 37
click at [364, 441] on input "**********" at bounding box center [692, 442] width 871 height 37
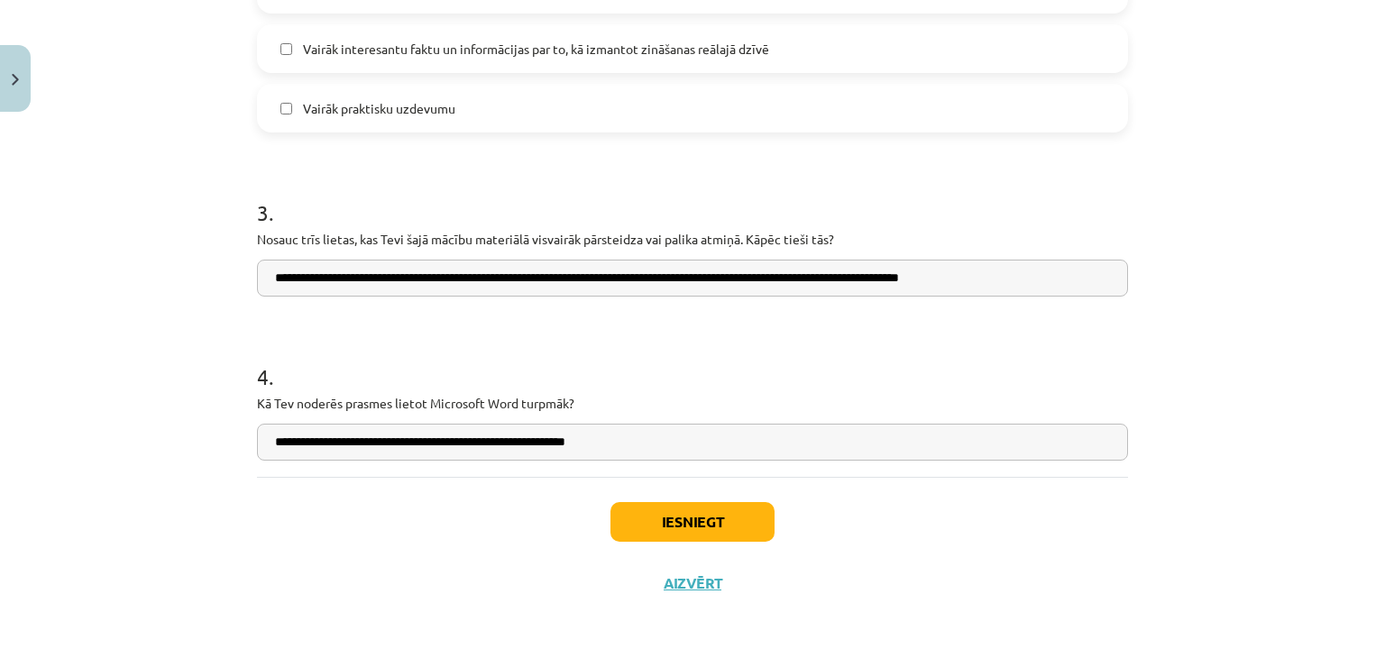
type input "**********"
click at [650, 511] on button "Iesniegt" at bounding box center [693, 522] width 164 height 40
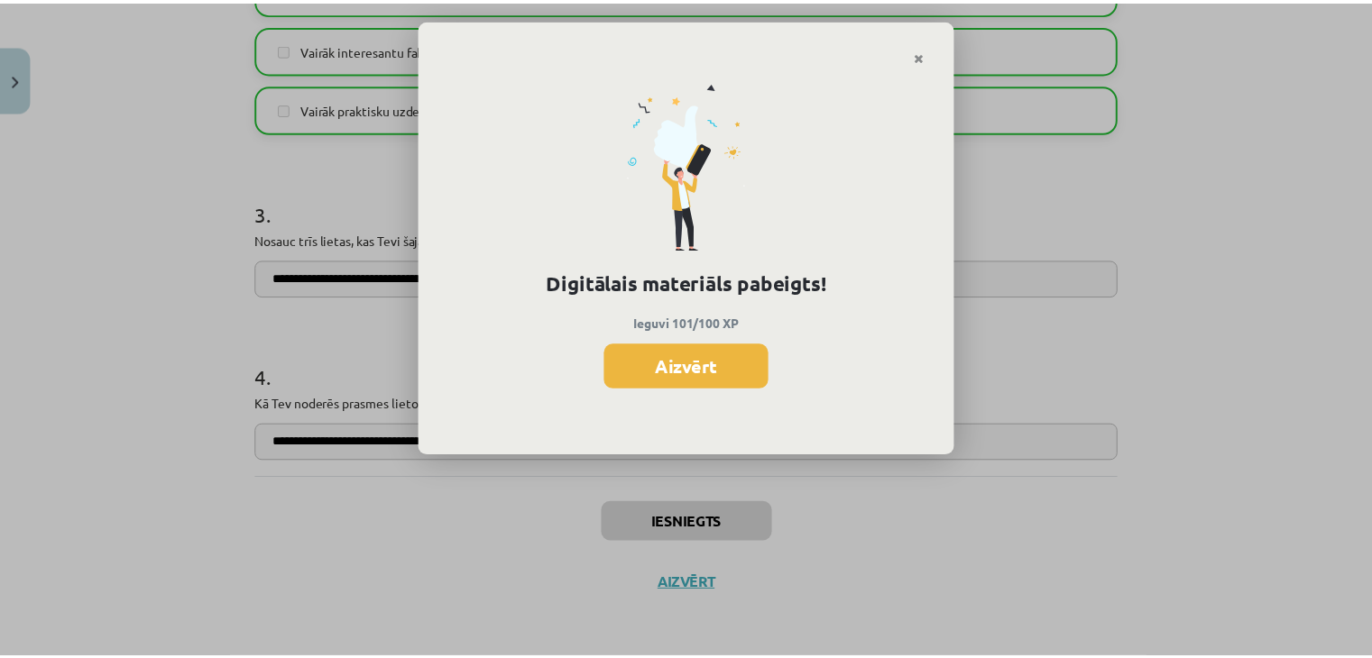
scroll to position [1622, 0]
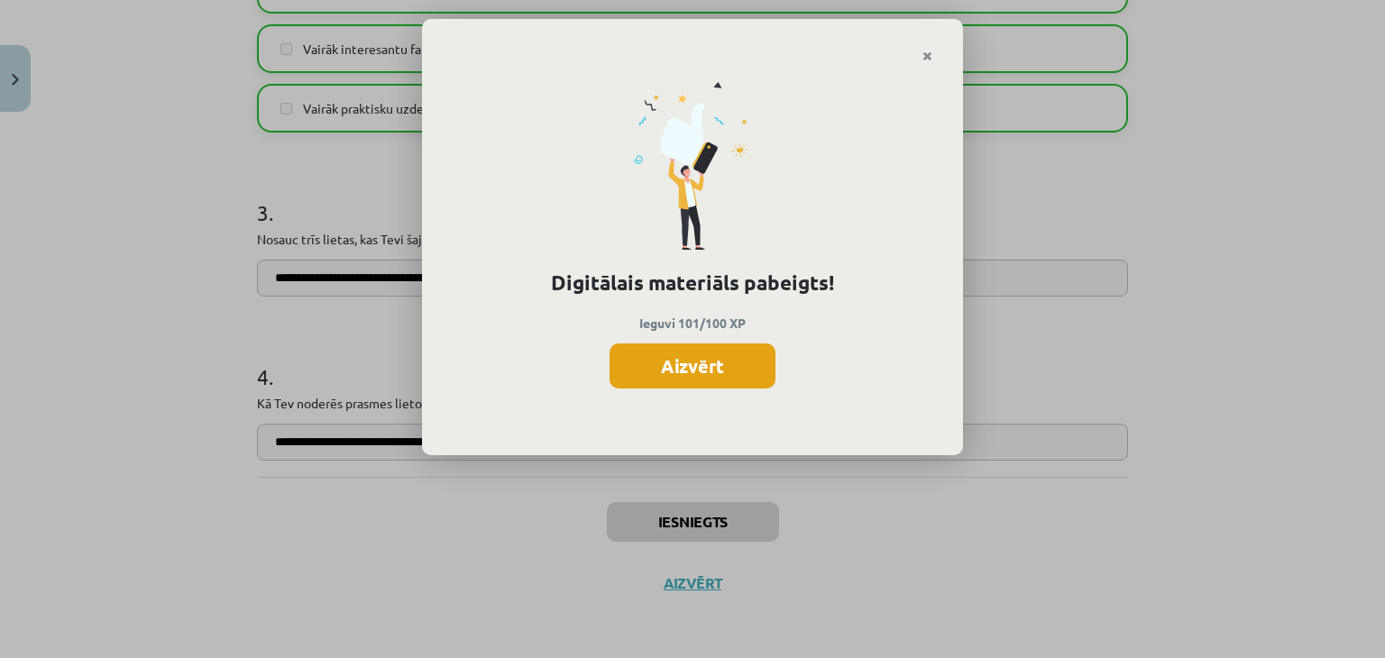
click at [720, 368] on button "Aizvērt" at bounding box center [693, 366] width 166 height 45
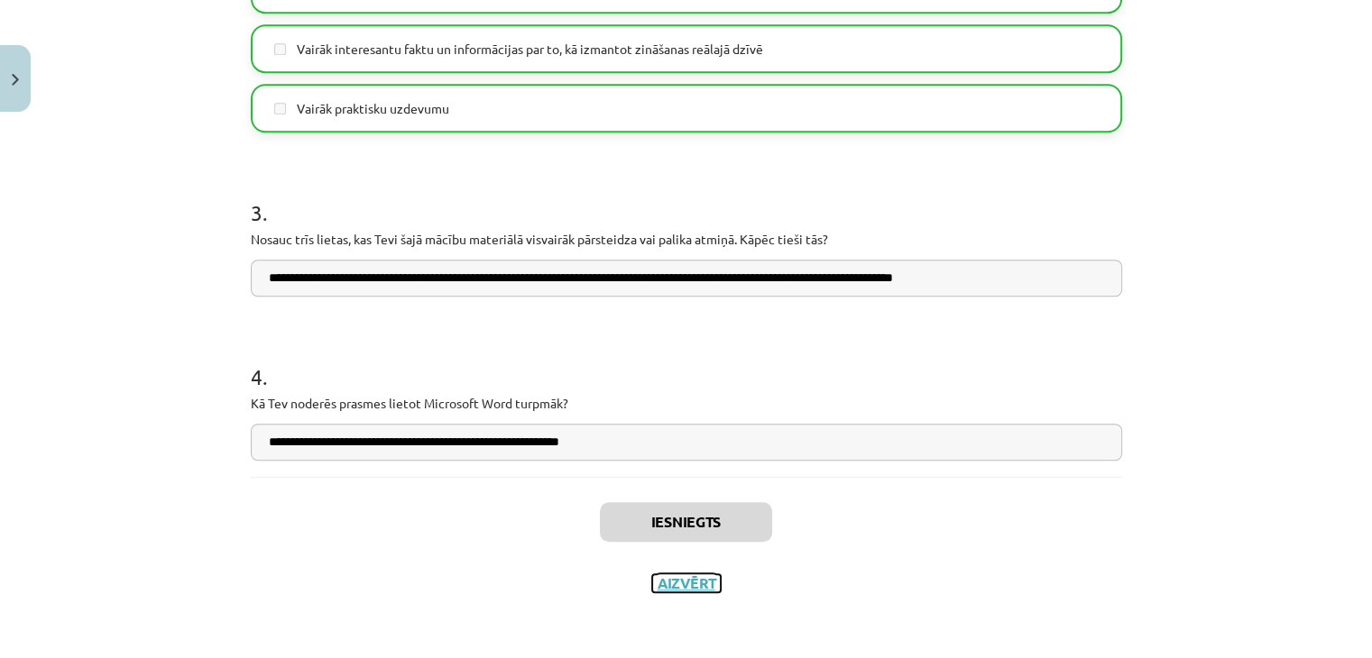
click at [676, 581] on button "Aizvērt" at bounding box center [686, 584] width 69 height 18
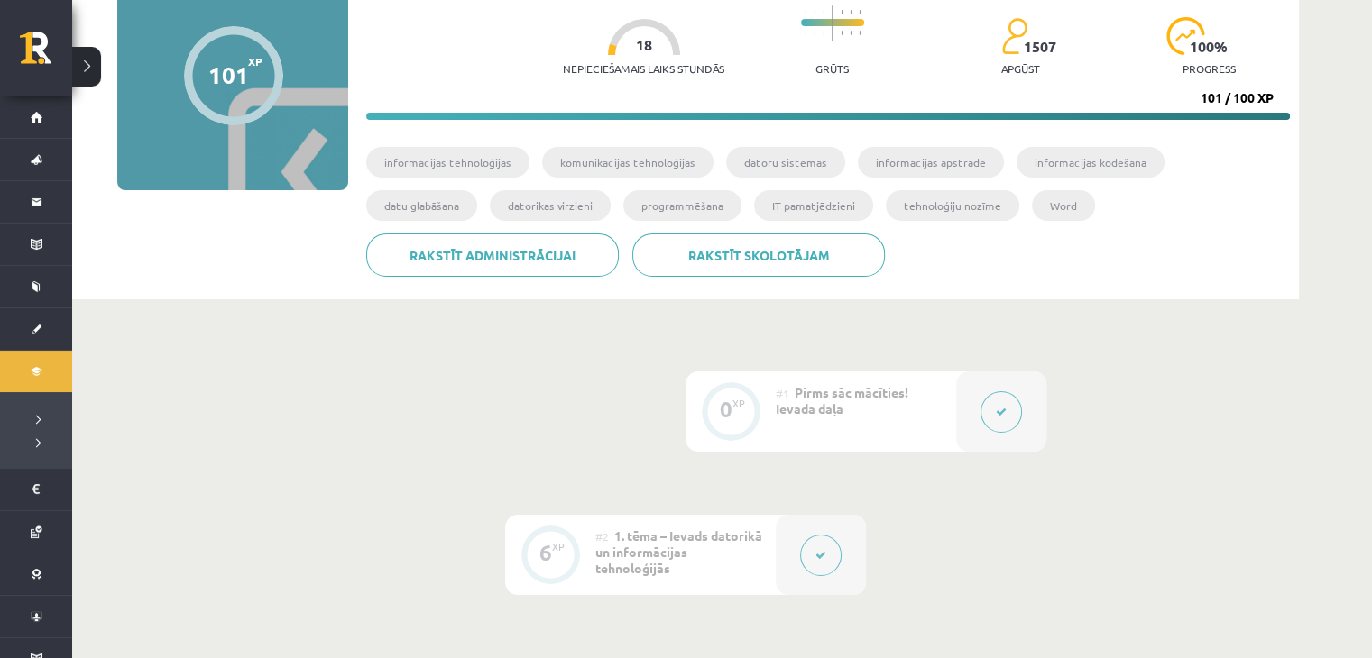
scroll to position [0, 0]
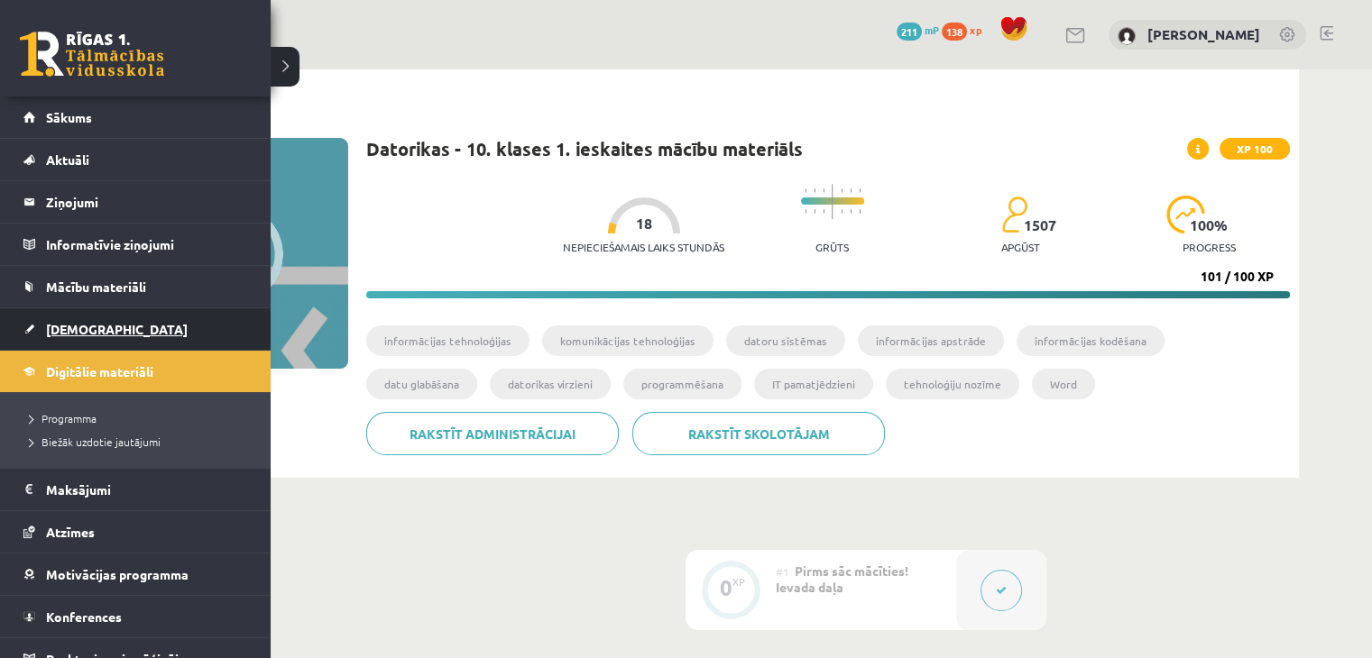
click at [72, 339] on link "[DEMOGRAPHIC_DATA]" at bounding box center [135, 328] width 225 height 41
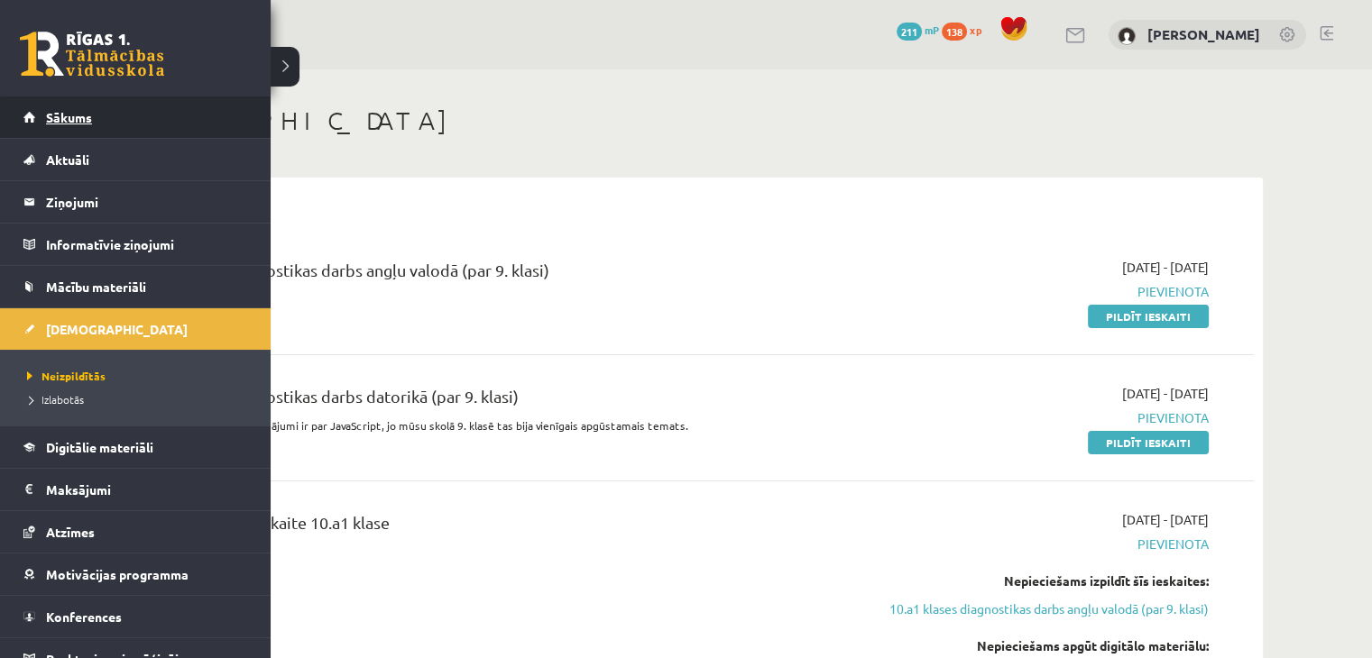
click at [23, 130] on link "Sākums" at bounding box center [135, 117] width 225 height 41
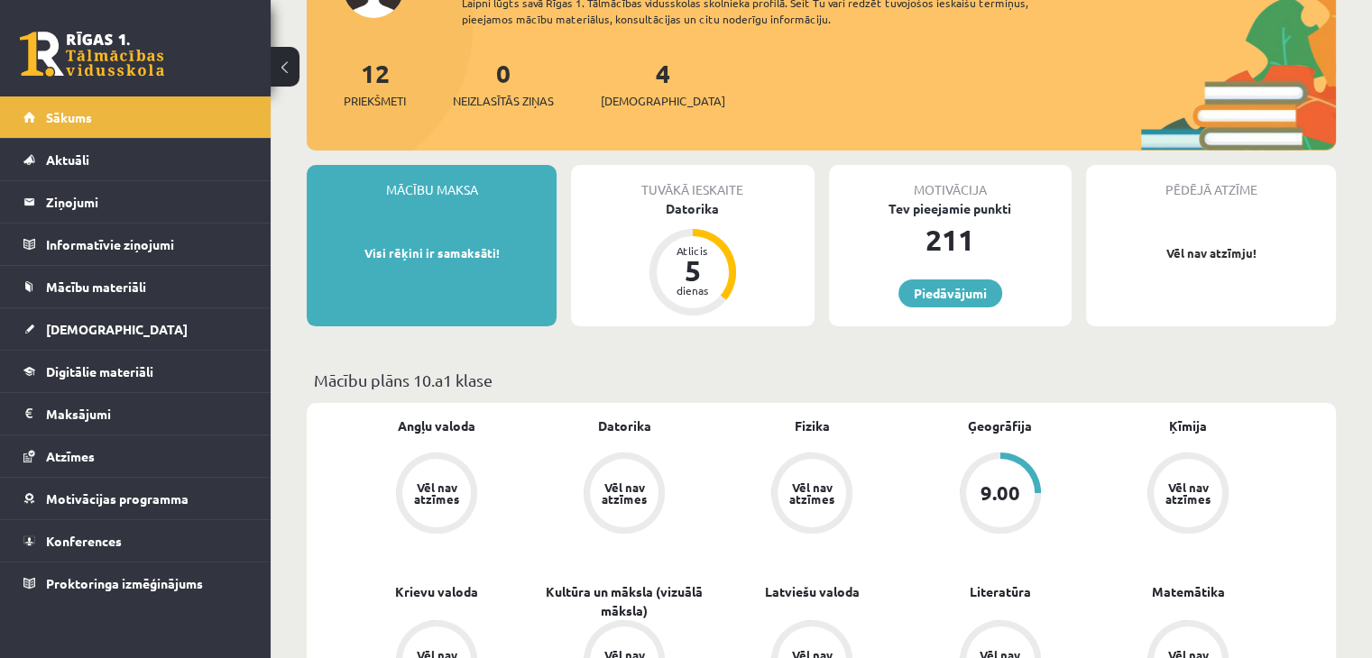
scroll to position [361, 0]
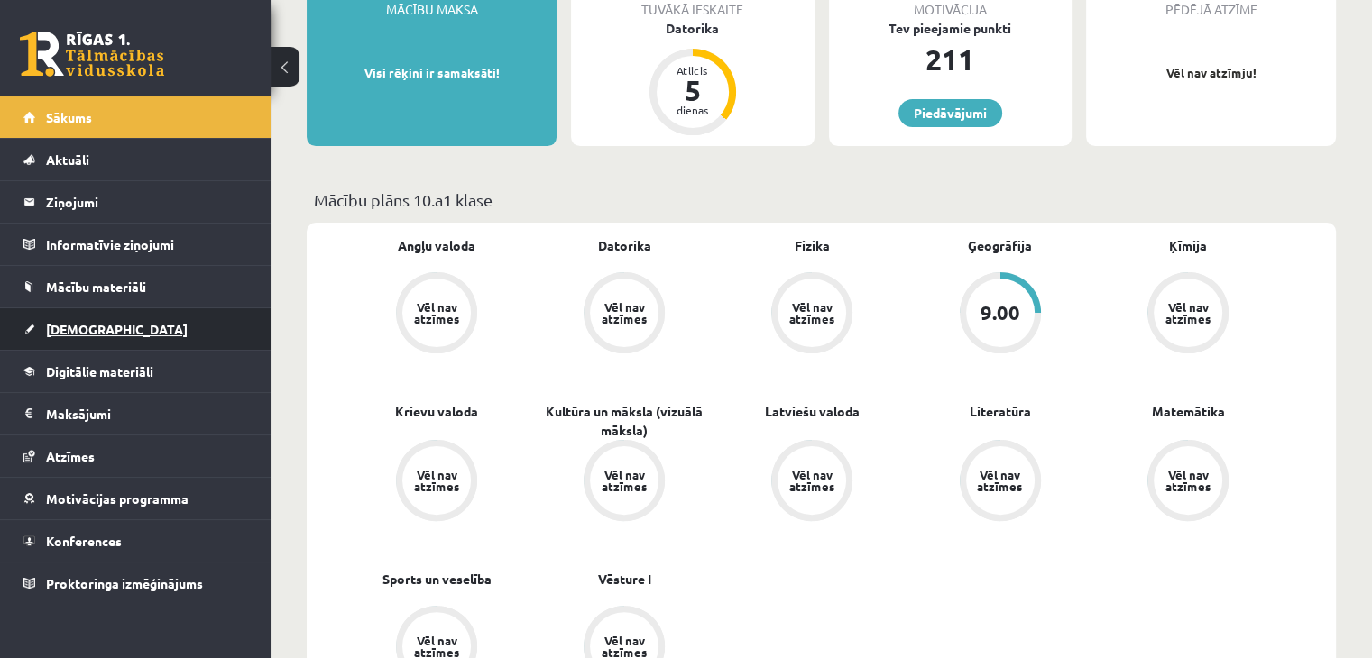
click at [74, 322] on span "[DEMOGRAPHIC_DATA]" at bounding box center [117, 329] width 142 height 16
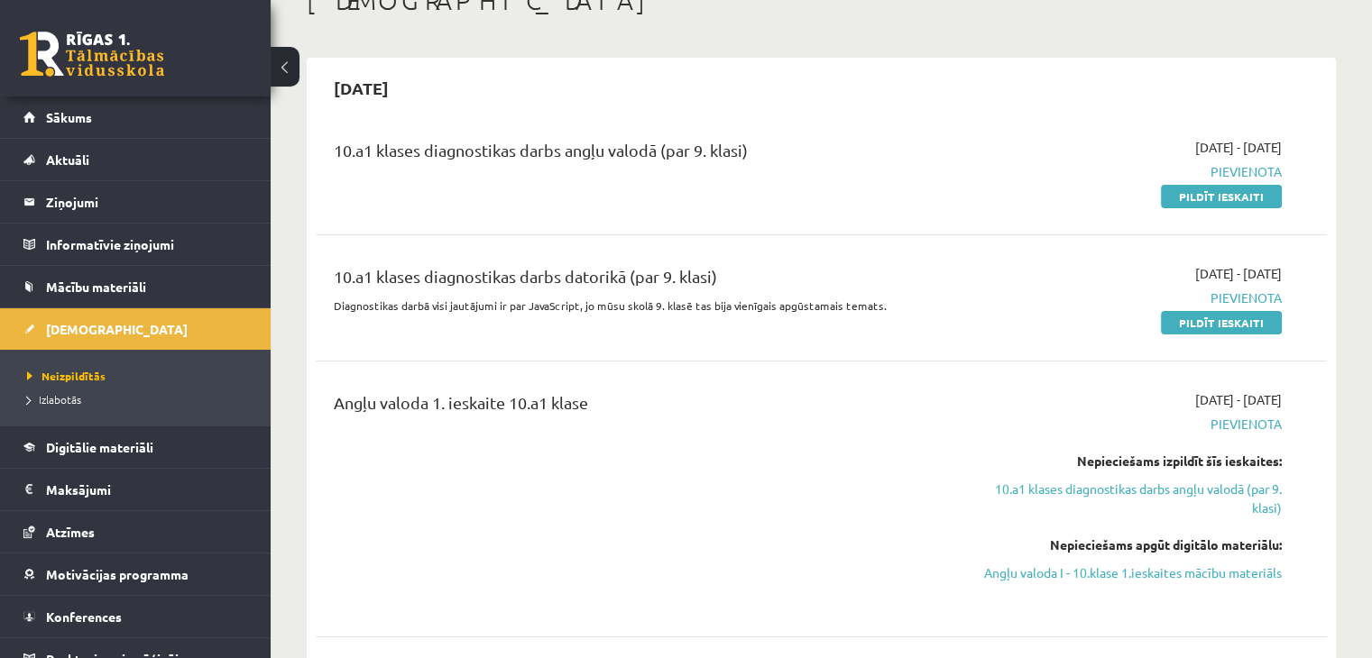
scroll to position [60, 0]
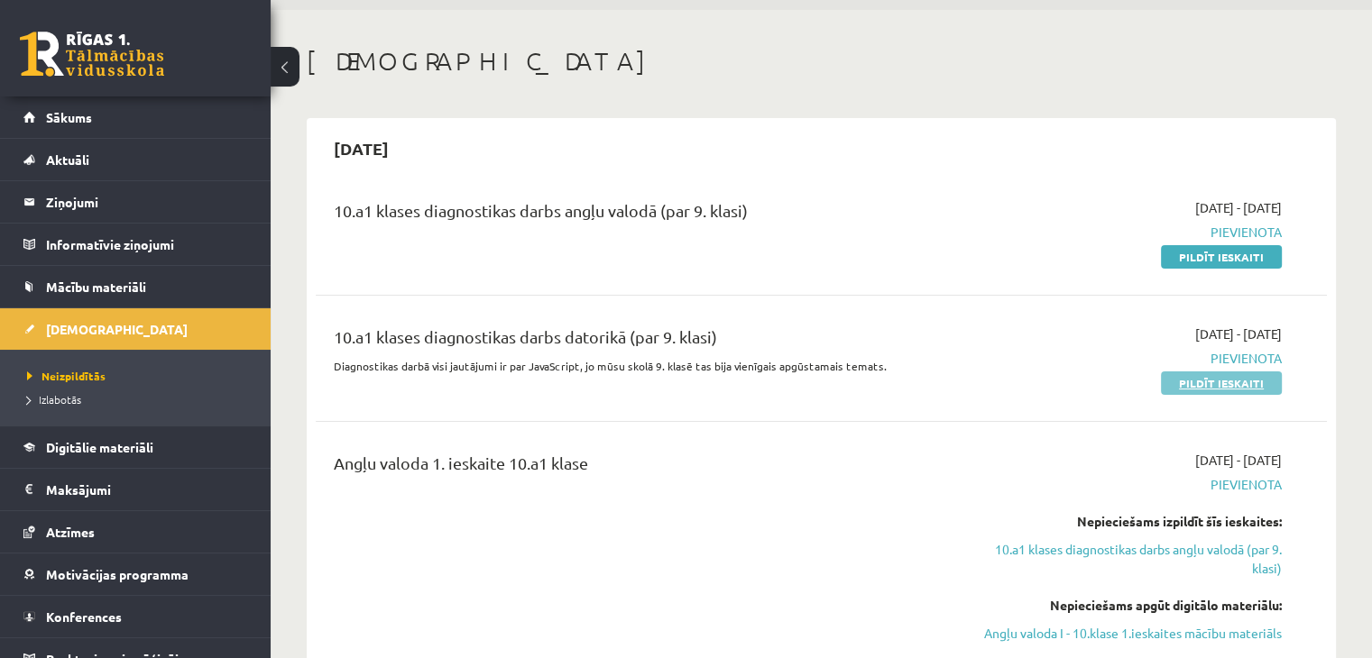
click at [1194, 381] on link "Pildīt ieskaiti" at bounding box center [1221, 383] width 121 height 23
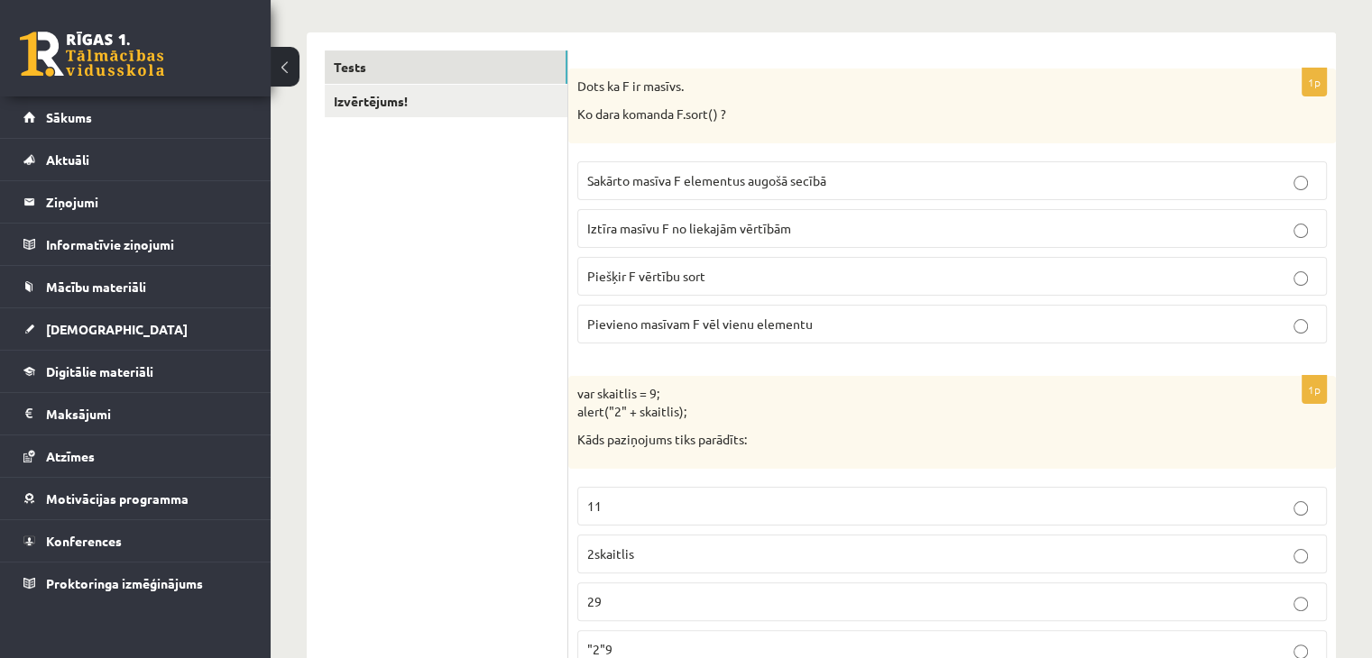
scroll to position [240, 0]
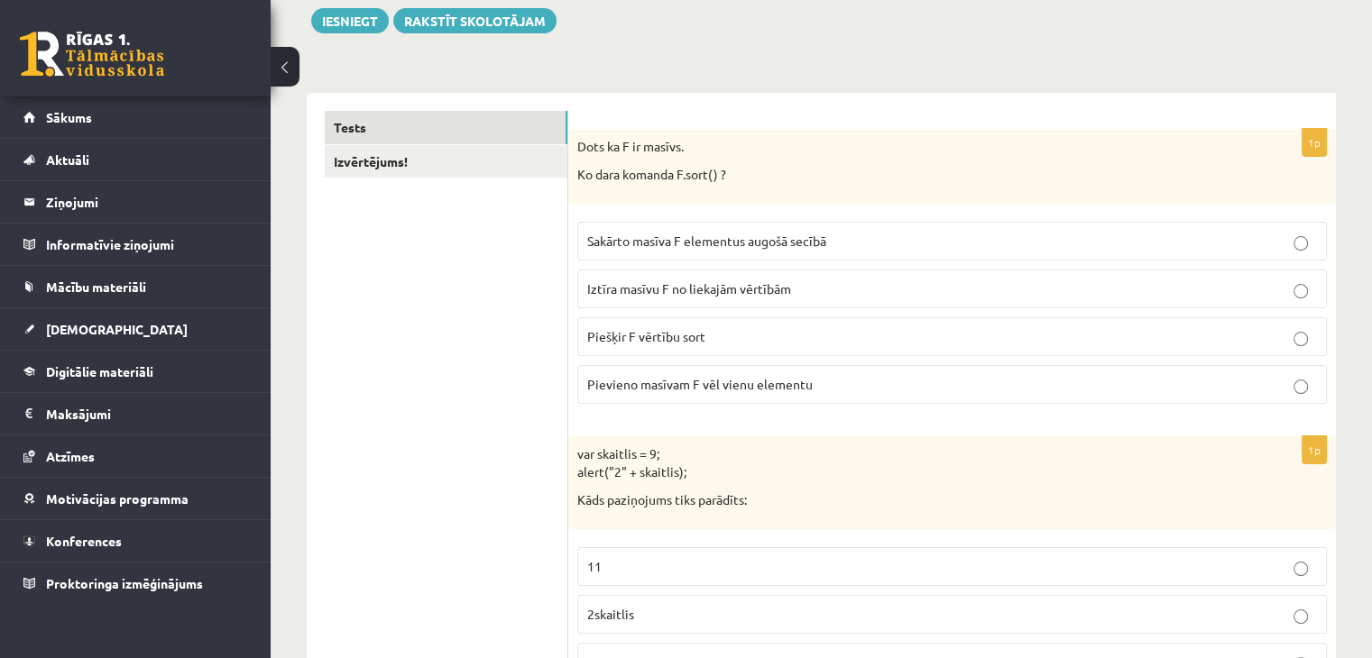
click at [710, 291] on span "Iztīra masīvu F no liekajām vērtībām" at bounding box center [689, 289] width 204 height 16
click at [670, 339] on span "Piešķir F vērtību sort" at bounding box center [646, 336] width 118 height 16
click at [723, 236] on span "Sakārto masīva F elementus augošā secībā" at bounding box center [706, 241] width 239 height 16
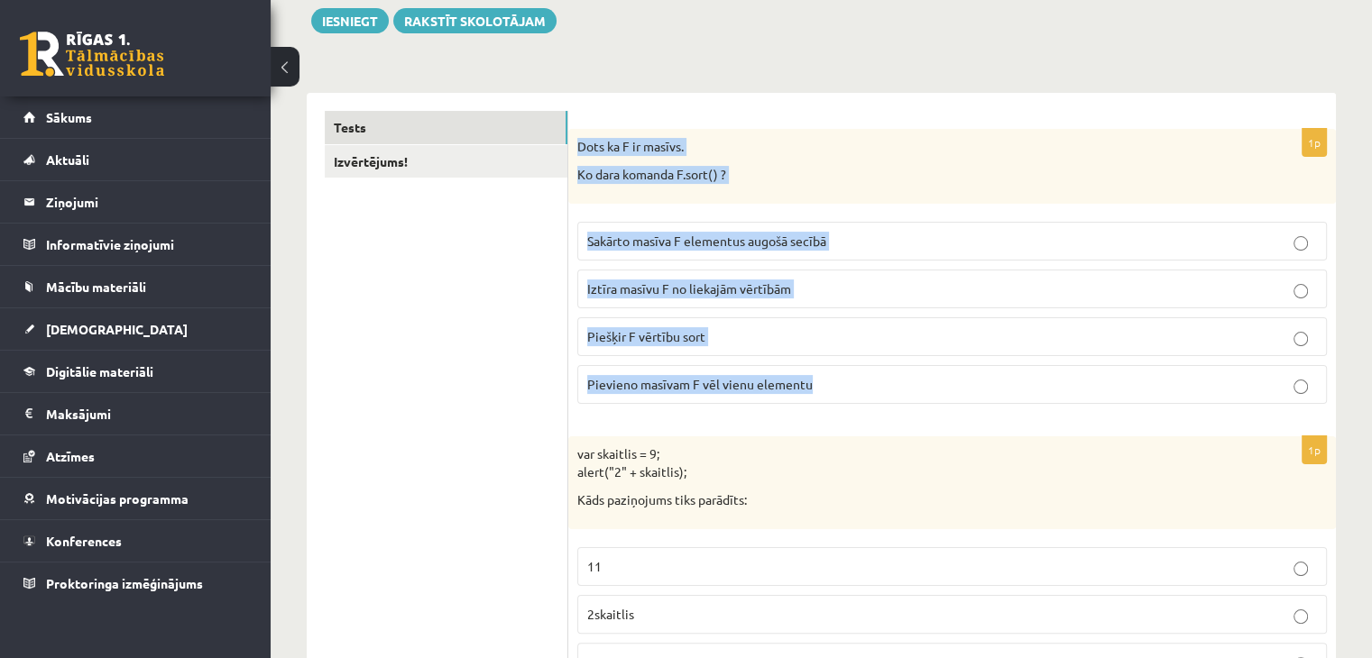
drag, startPoint x: 578, startPoint y: 142, endPoint x: 813, endPoint y: 380, distance: 334.2
click at [813, 380] on div "1p Dots ka F ir masīvs. Ko dara komanda F.sort() ? Sakārto masīva F elementus a…" at bounding box center [952, 274] width 768 height 290
copy div "Dots ka F ir masīvs. Ko dara komanda F.sort() ? Sakārto masīva F elementus augo…"
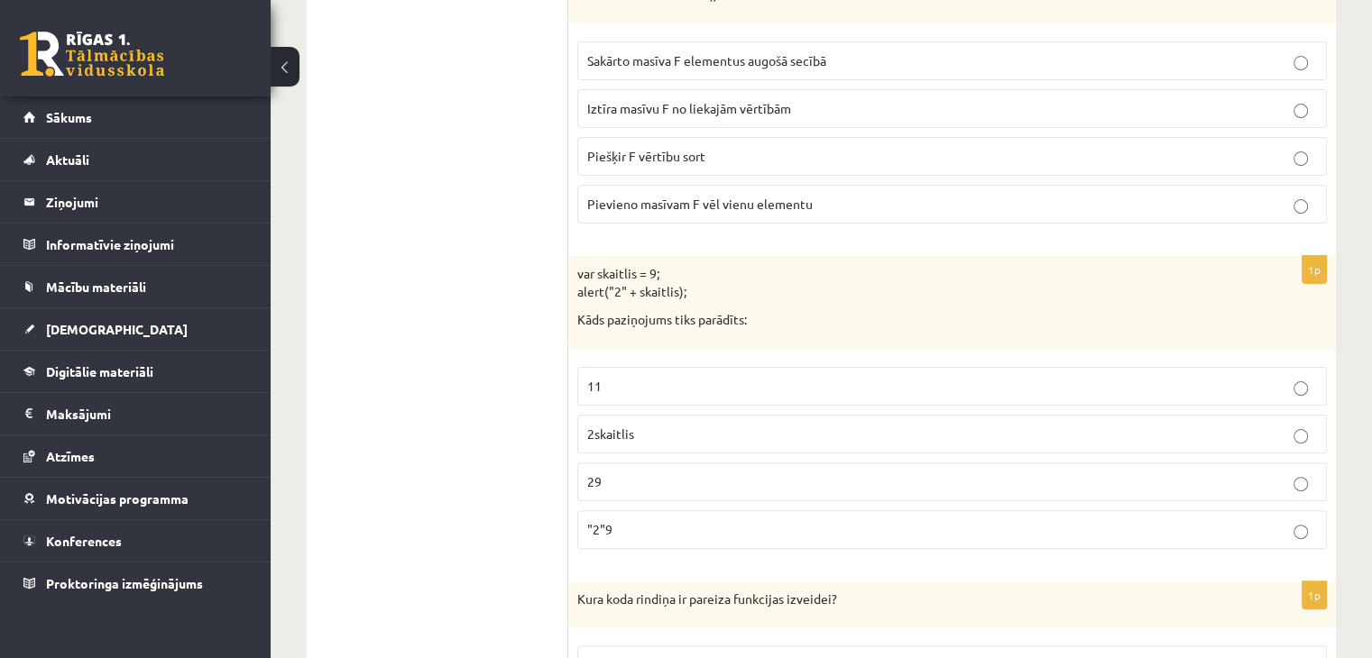
scroll to position [541, 0]
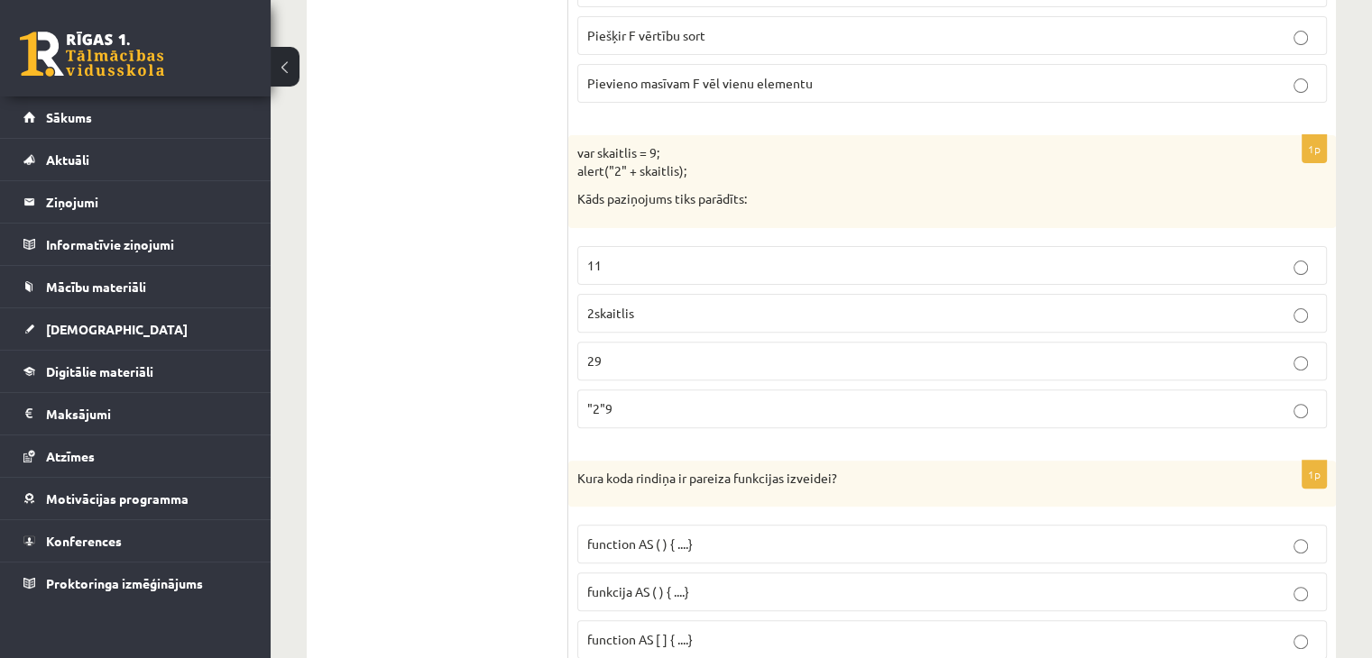
click at [688, 266] on p "11" at bounding box center [952, 265] width 730 height 19
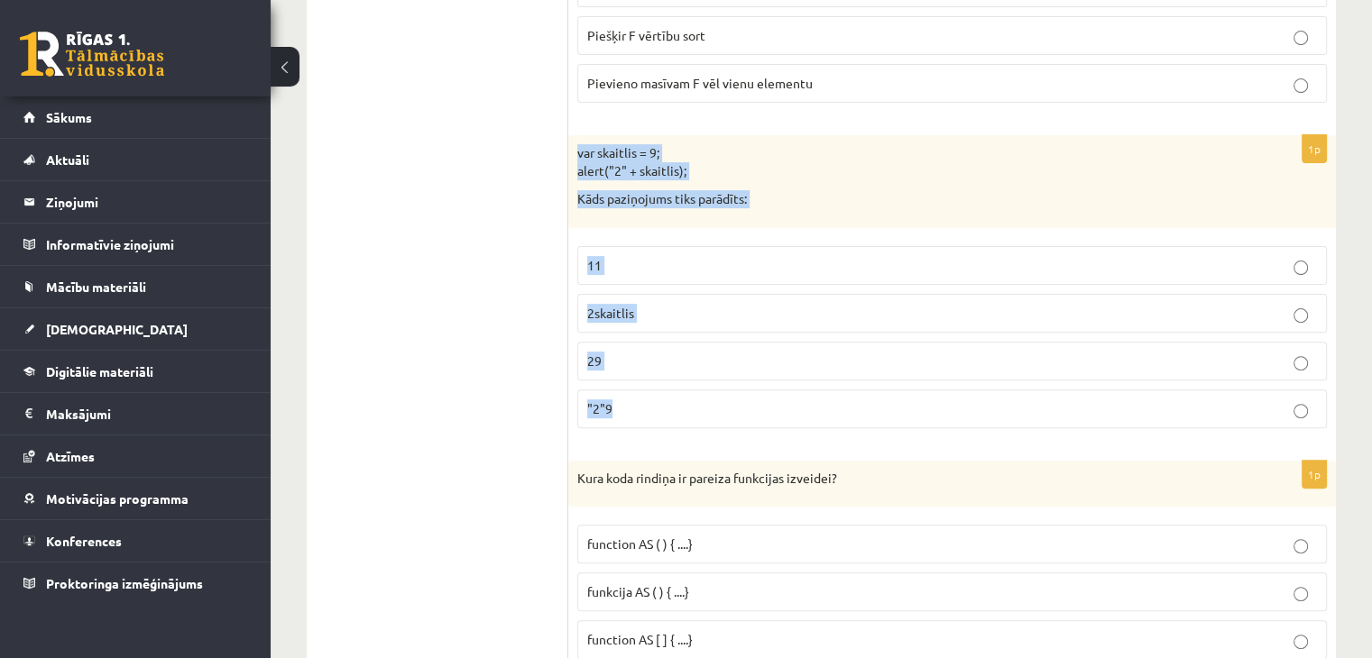
drag, startPoint x: 575, startPoint y: 149, endPoint x: 678, endPoint y: 398, distance: 269.4
click at [678, 398] on div "1p var skaitlis = 9; alert("2" + skaitlis); Kāds paziņojums tiks parādīts: 11 2…" at bounding box center [952, 289] width 768 height 308
copy div "var skaitlis = 9; alert("2" + skaitlis); Kāds paziņojums tiks parādīts: 11 2ska…"
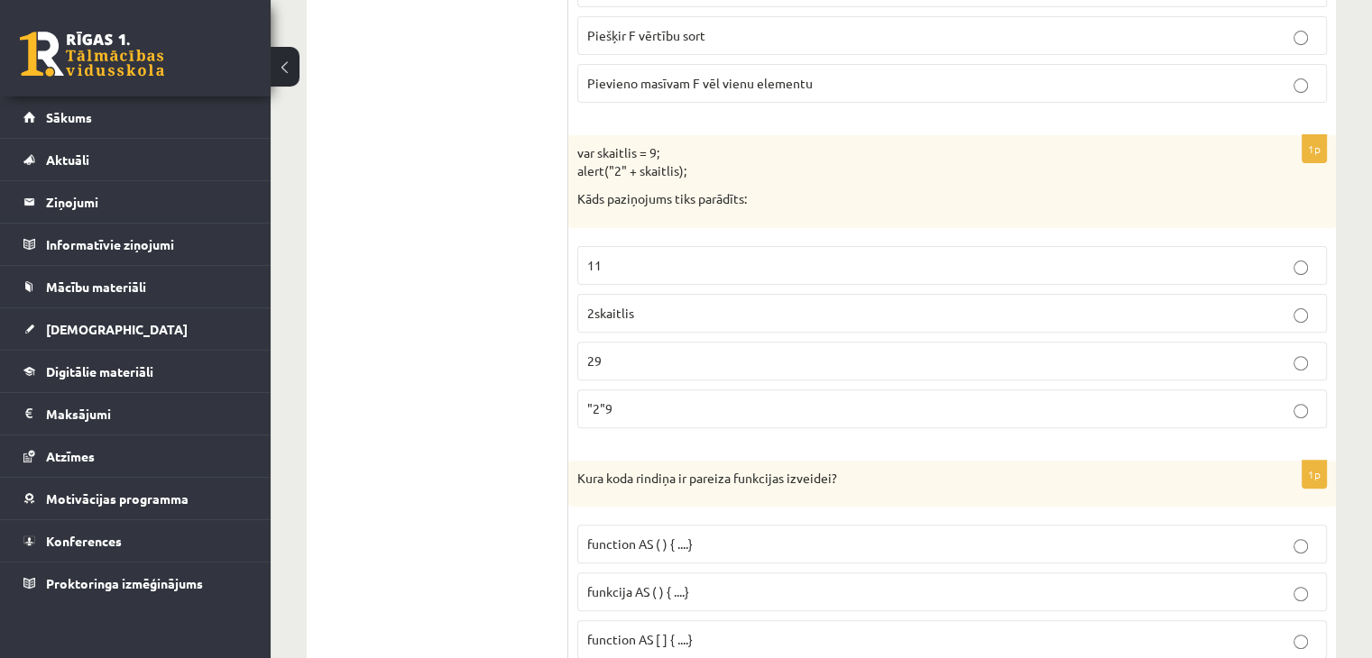
click at [657, 354] on p "29" at bounding box center [952, 361] width 730 height 19
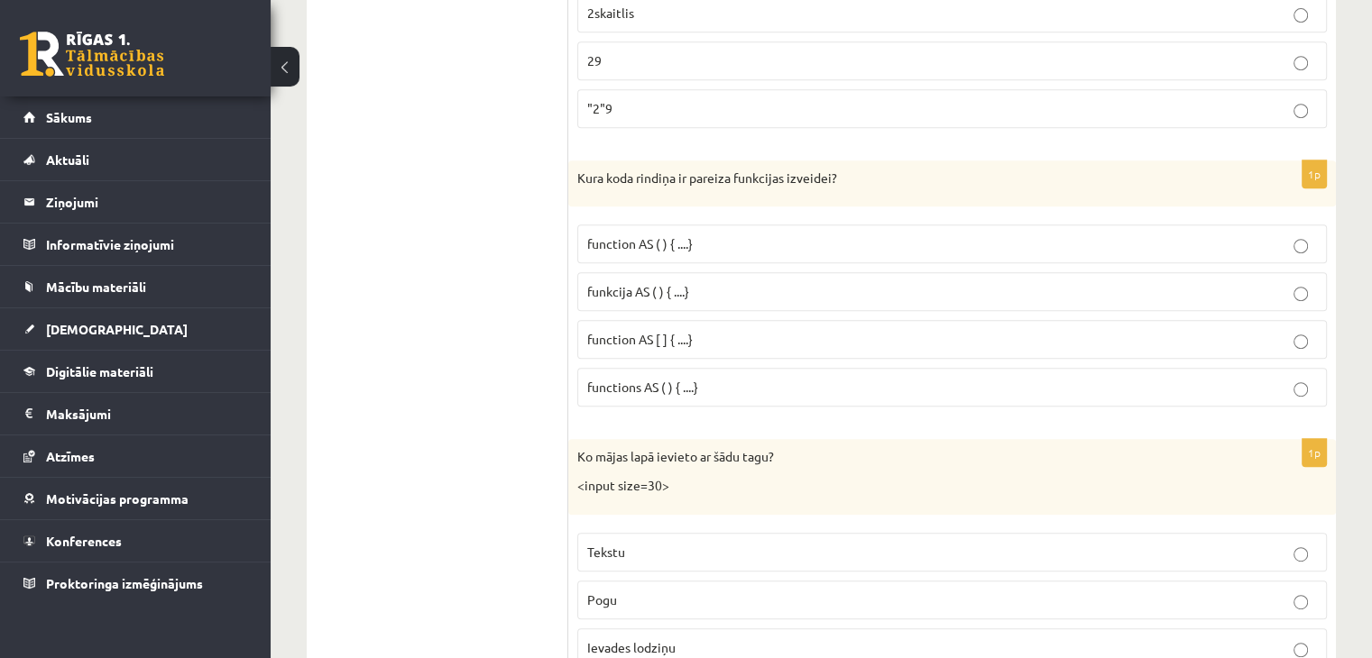
scroll to position [902, 0]
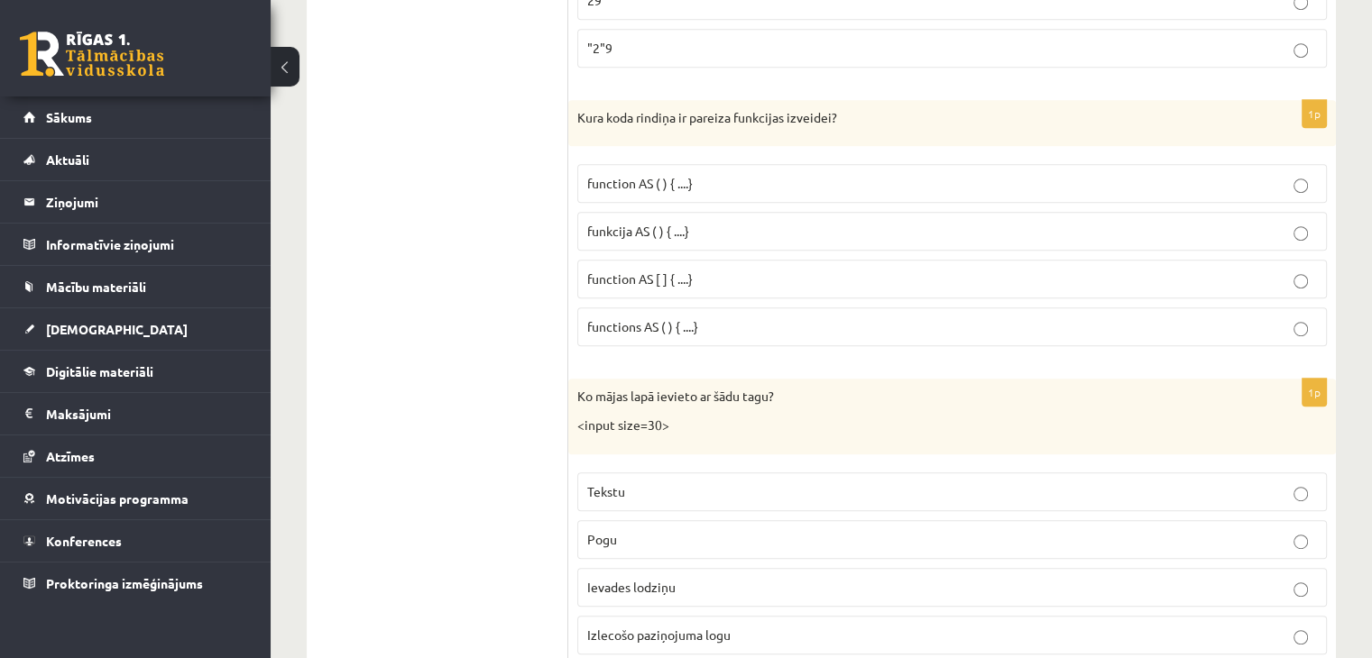
click at [691, 273] on span "function AS [ ] { ....}" at bounding box center [640, 279] width 106 height 16
click at [689, 239] on label "funkcija AS ( ) { ....}" at bounding box center [952, 231] width 750 height 39
click at [703, 270] on p "function AS [ ] { ....}" at bounding box center [952, 279] width 730 height 19
click at [702, 179] on p "function AS ( ) { ....}" at bounding box center [952, 183] width 730 height 19
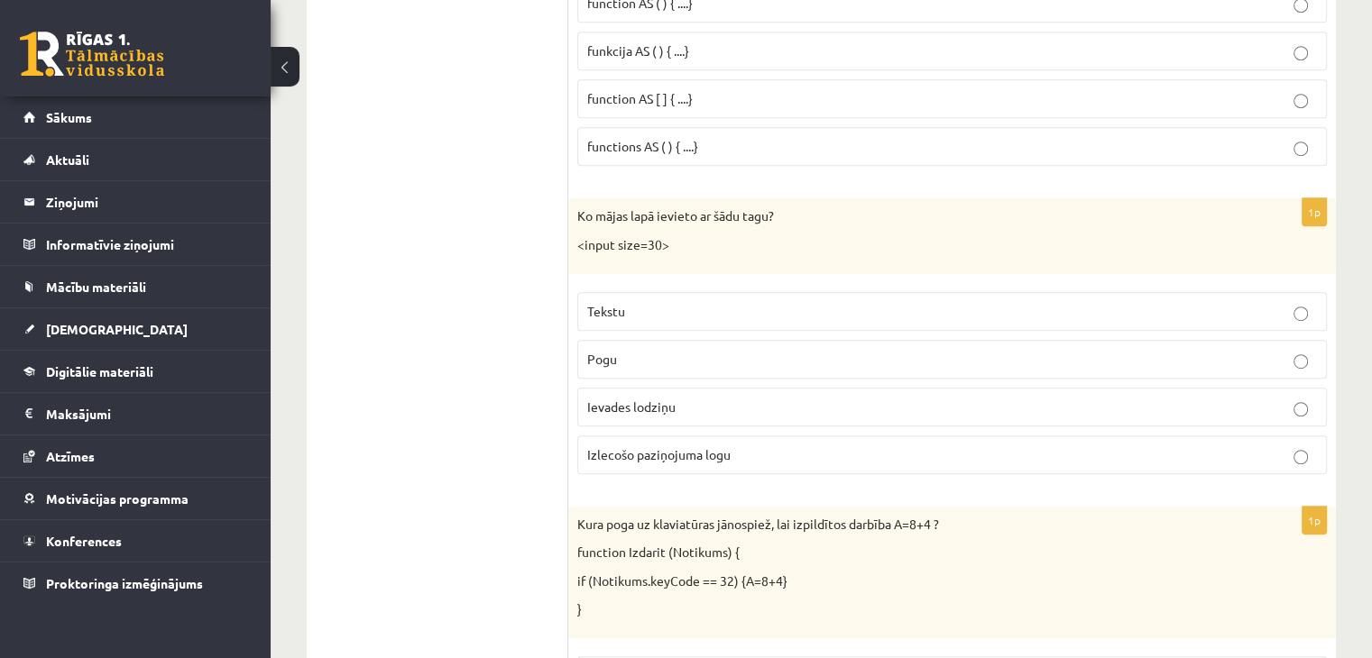
scroll to position [1202, 0]
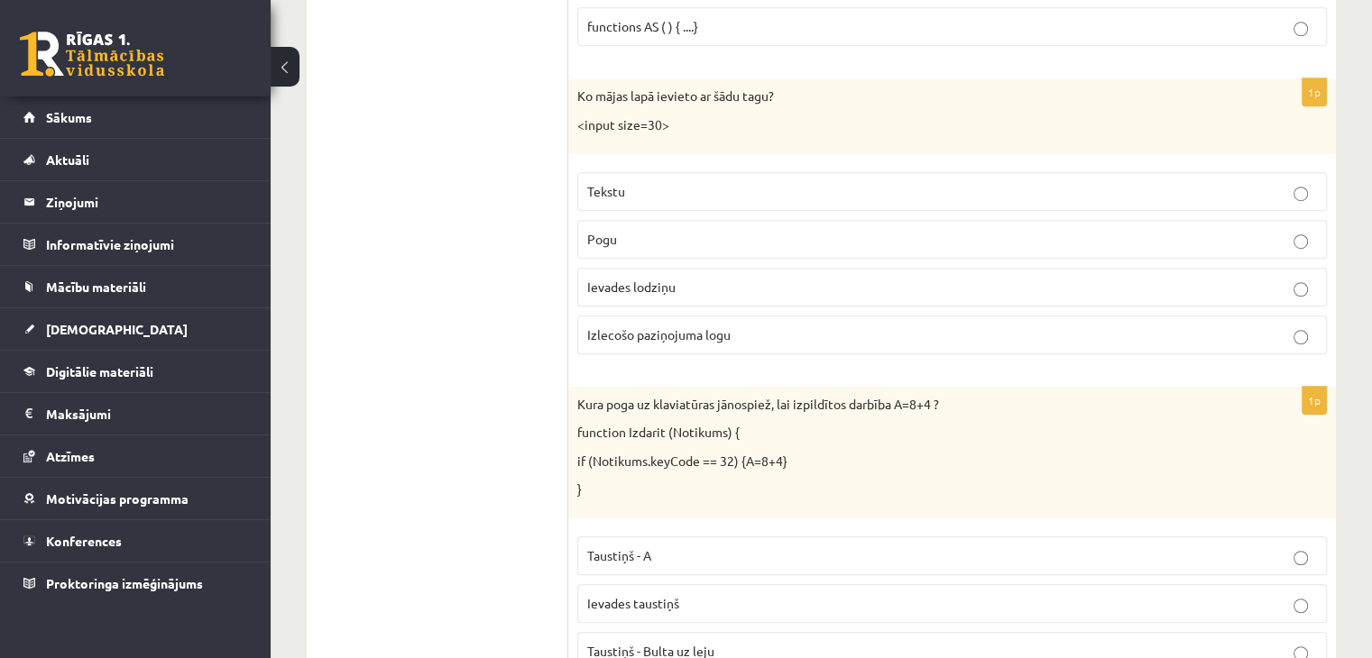
click at [671, 191] on p "Tekstu" at bounding box center [952, 191] width 730 height 19
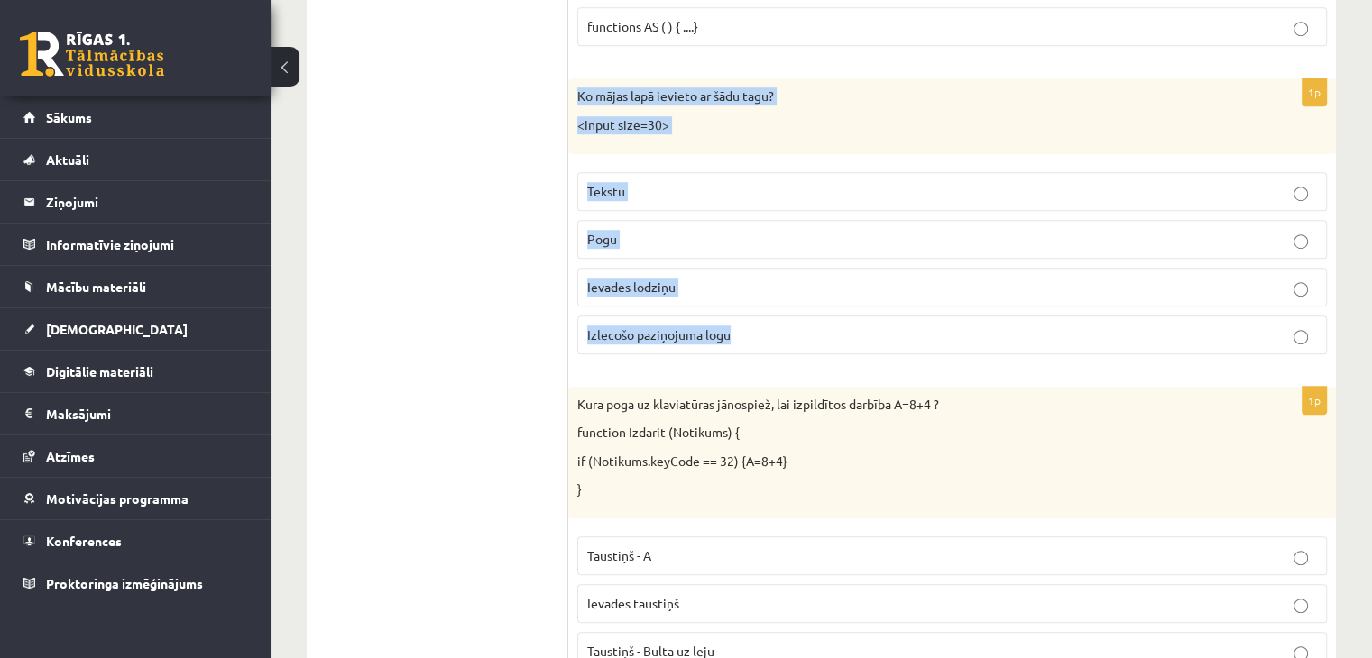
drag, startPoint x: 577, startPoint y: 93, endPoint x: 749, endPoint y: 308, distance: 274.7
click at [749, 308] on div "1p Ko mājas lapā ievieto ar šādu tagu? <input size=30> Tekstu Pogu Ievades lodz…" at bounding box center [952, 223] width 768 height 290
copy div "Ko mājas lapā ievieto ar šādu tagu? <input size=30> Tekstu Pogu Ievades lodziņu…"
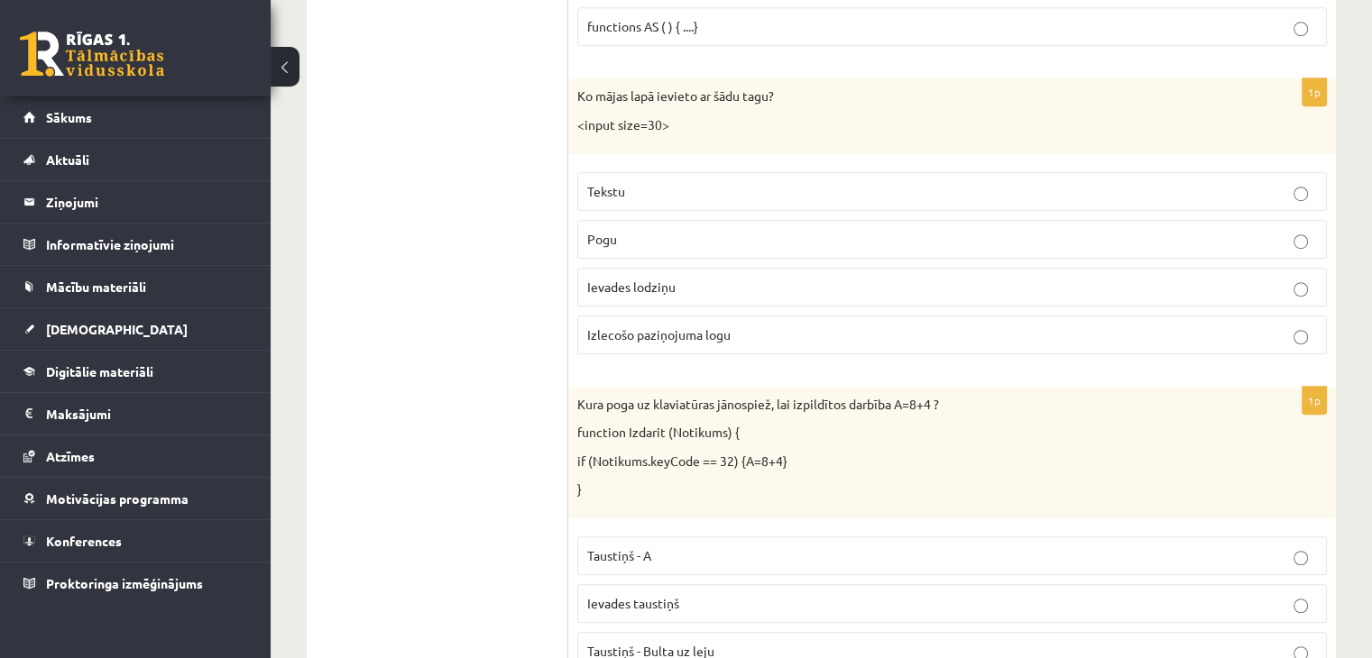
click at [639, 279] on span "Ievades lodziņu" at bounding box center [631, 287] width 88 height 16
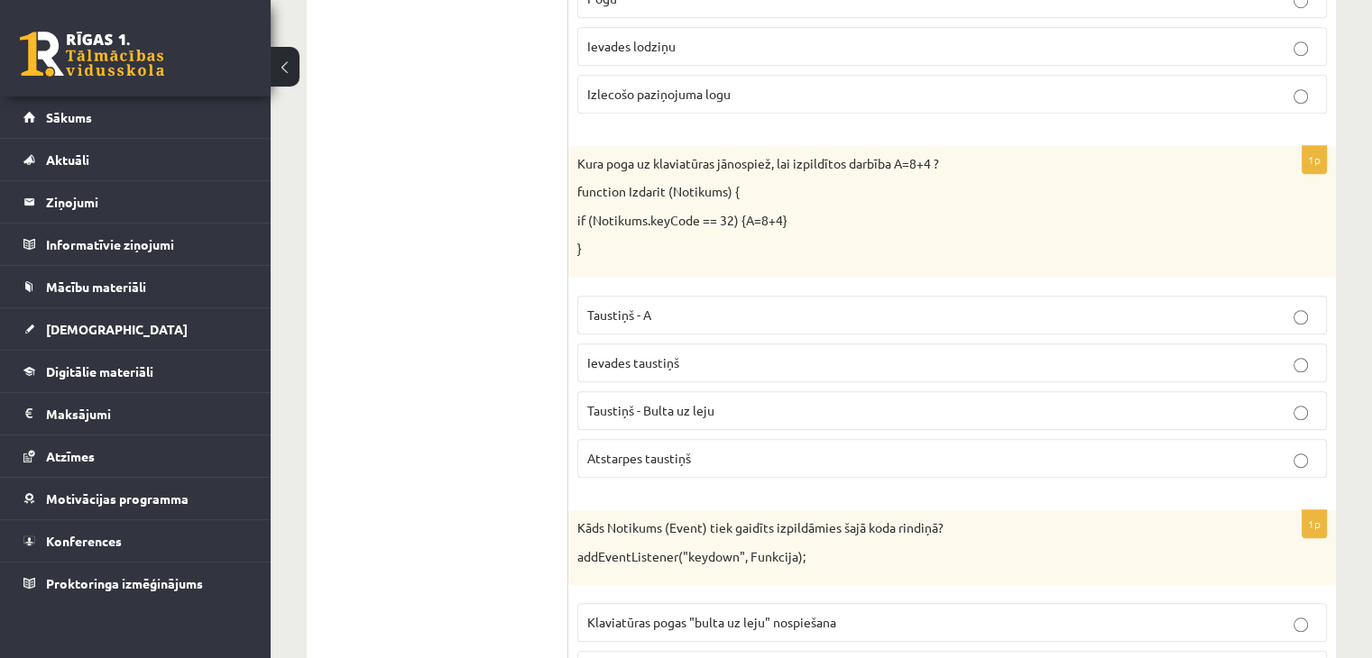
scroll to position [1503, 0]
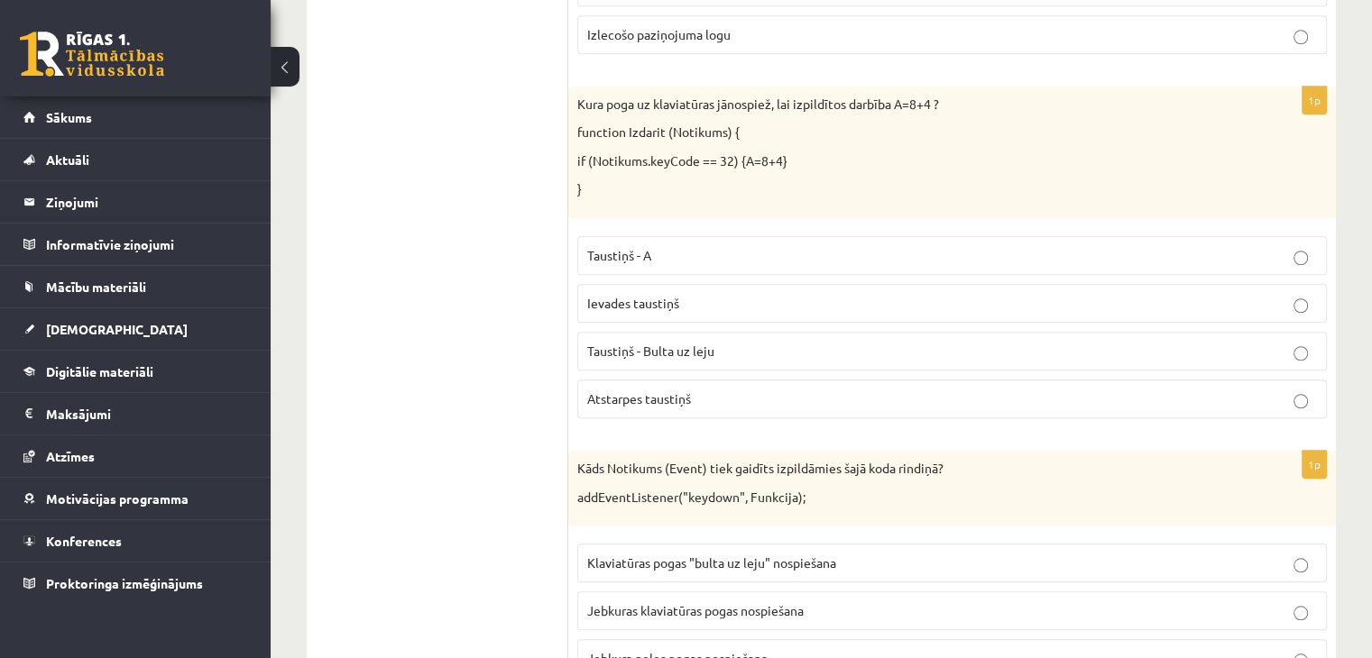
click at [676, 253] on p "Taustiņš - A" at bounding box center [952, 255] width 730 height 19
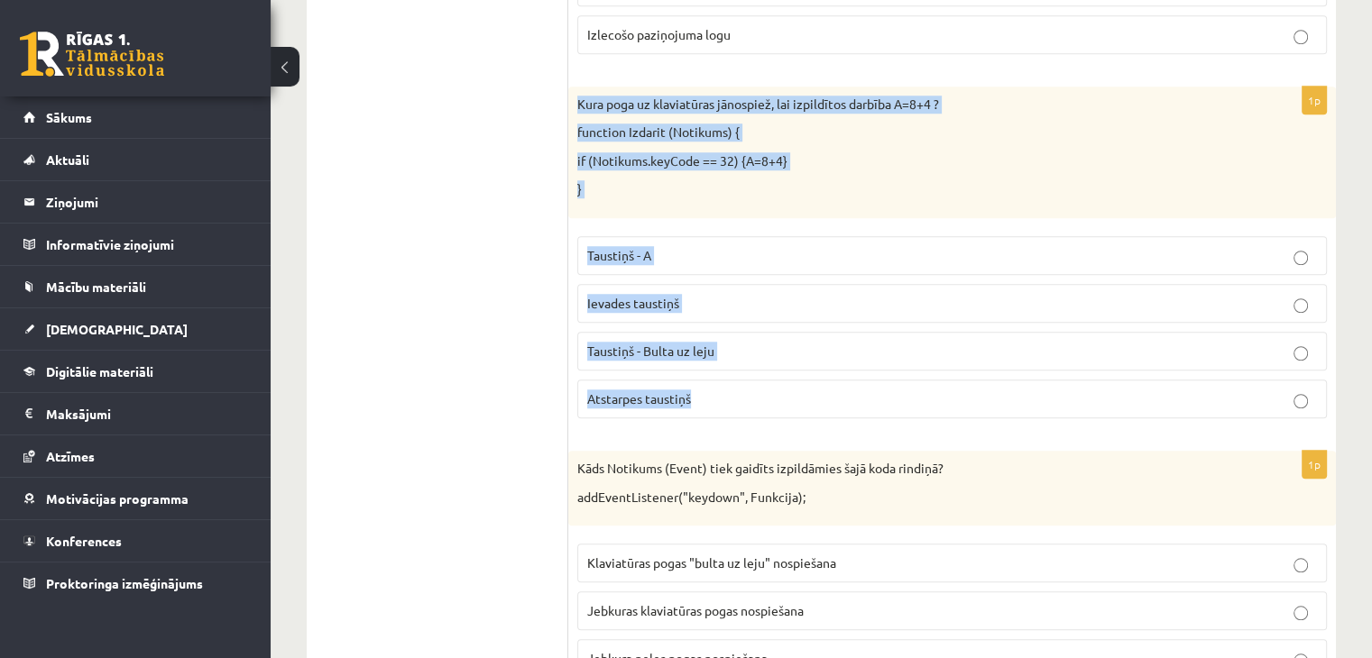
drag, startPoint x: 576, startPoint y: 97, endPoint x: 718, endPoint y: 401, distance: 336.2
click at [718, 401] on div "1p Kura poga uz klaviatūras jānospiež, lai izpildītos darbība A=8+4 ? function …" at bounding box center [952, 260] width 768 height 346
copy div "Kura poga uz klaviatūras jānospiež, lai izpildītos darbība A=8+4 ? function Izd…"
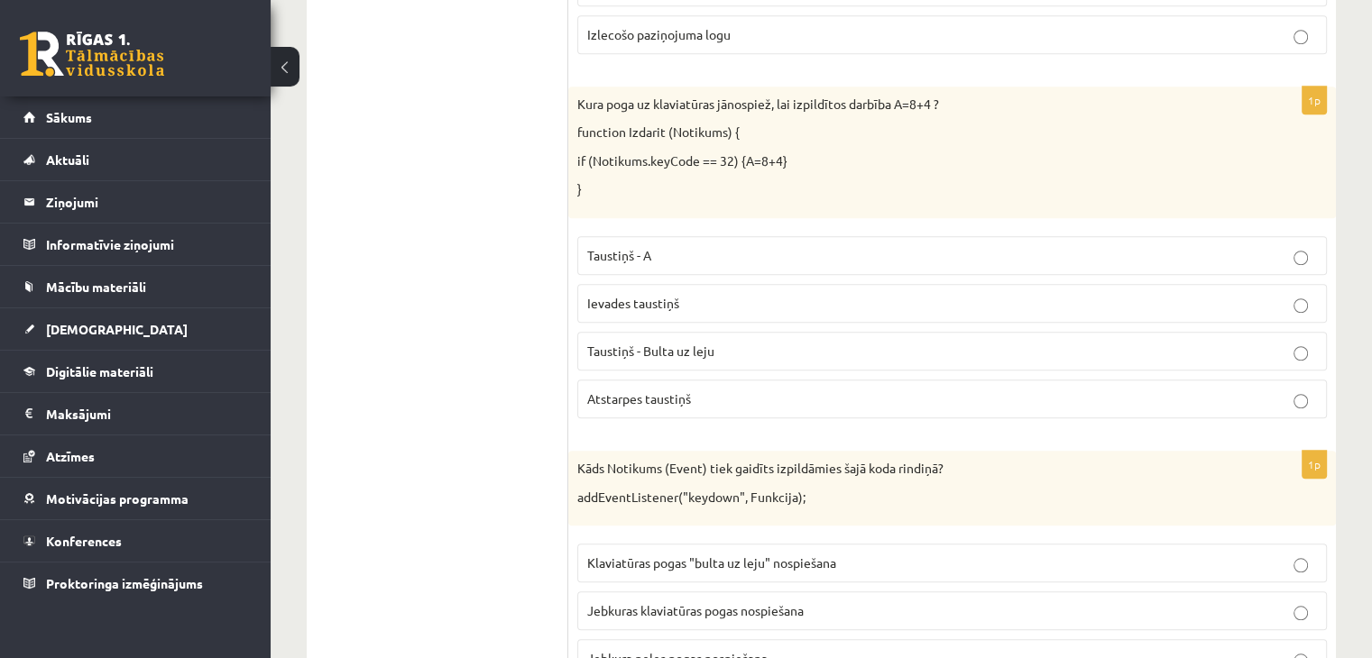
click at [653, 399] on p "Atstarpes taustiņš" at bounding box center [952, 399] width 730 height 19
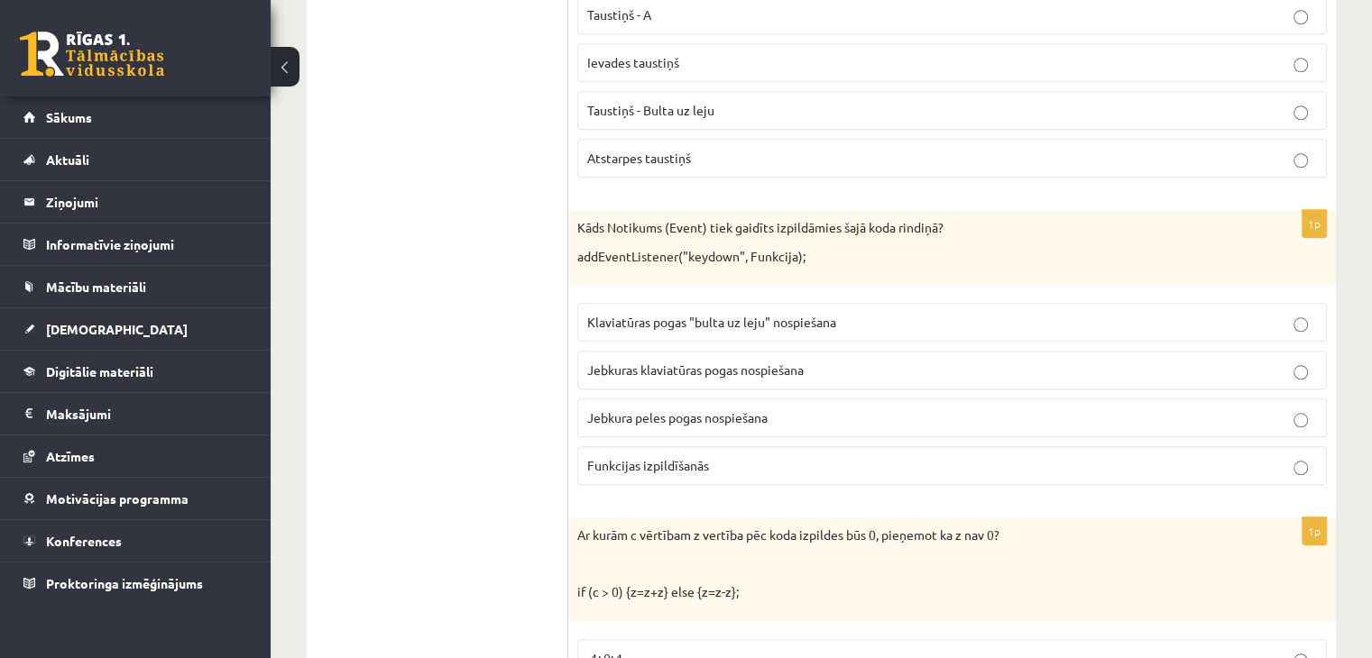
scroll to position [1804, 0]
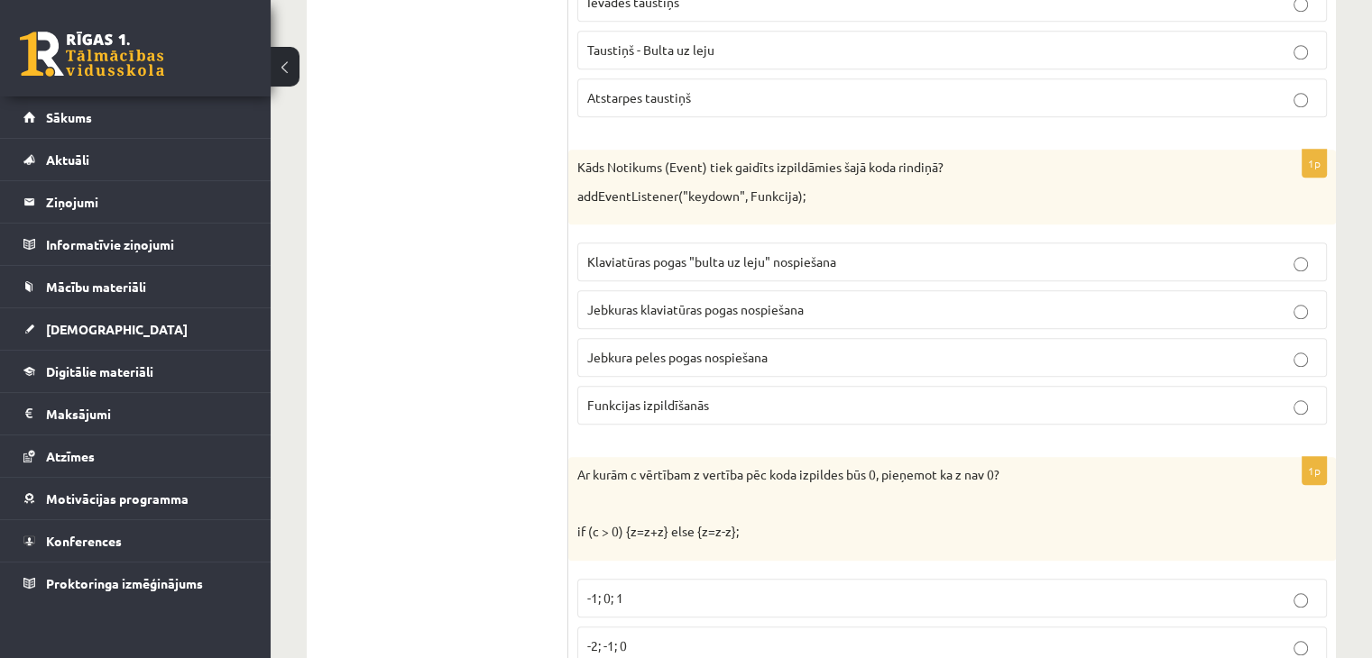
click at [667, 254] on span "Klaviatūras pogas "bulta uz leju" nospiešana" at bounding box center [711, 261] width 249 height 16
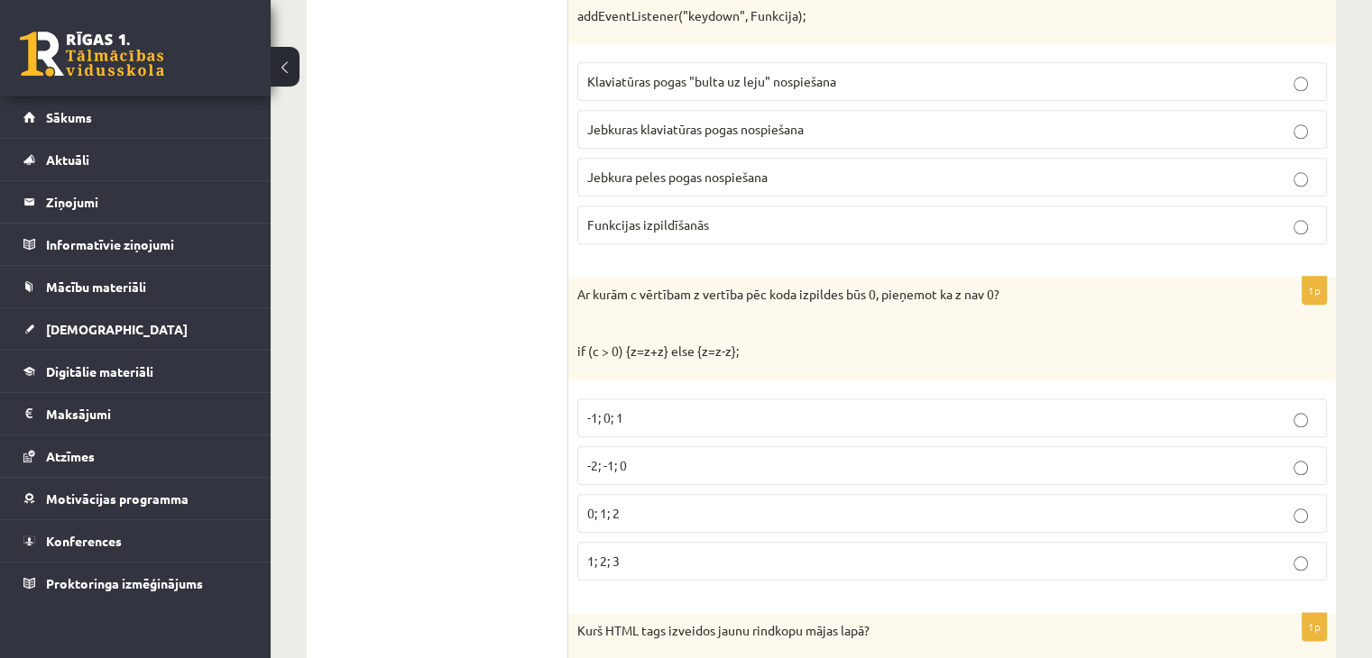
scroll to position [1924, 0]
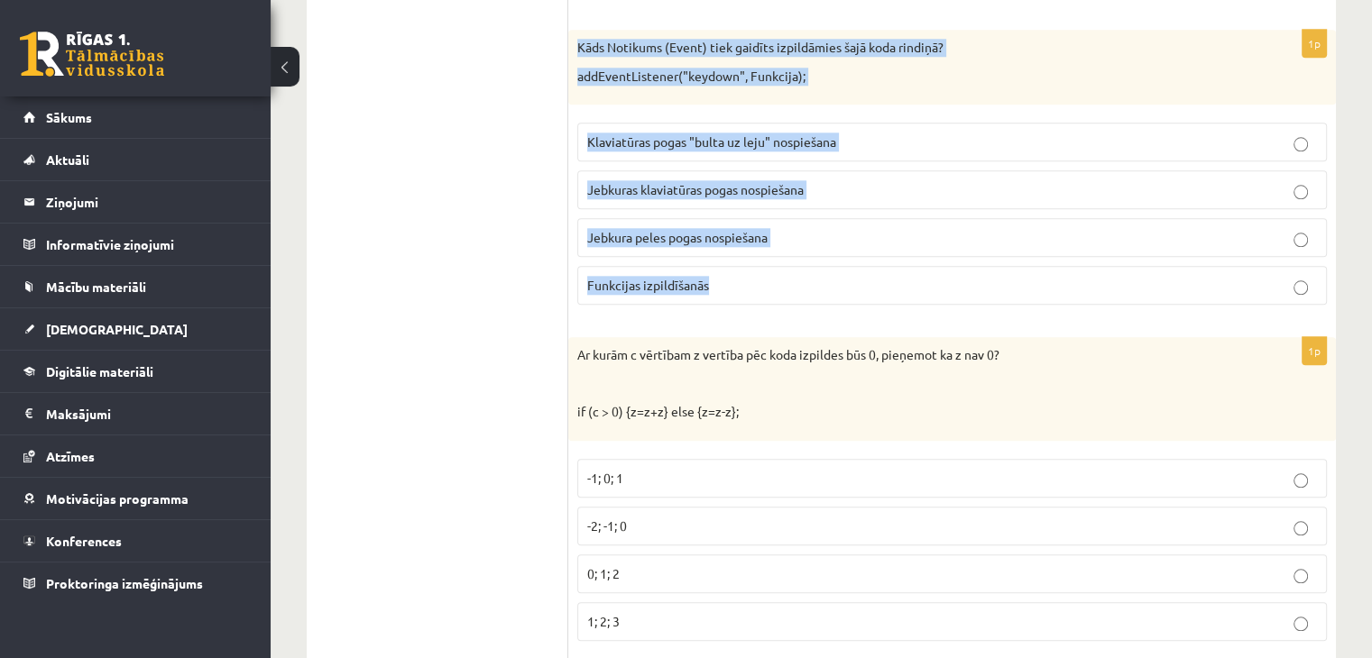
drag, startPoint x: 577, startPoint y: 41, endPoint x: 711, endPoint y: 264, distance: 260.5
click at [711, 264] on div "1p Kāds Notikums (Event) tiek gaidīts izpildāmies šajā koda rindiņā? addEventLi…" at bounding box center [952, 175] width 768 height 290
copy div "Kāds Notikums (Event) tiek gaidīts izpildāmies šajā koda rindiņā? addEventListe…"
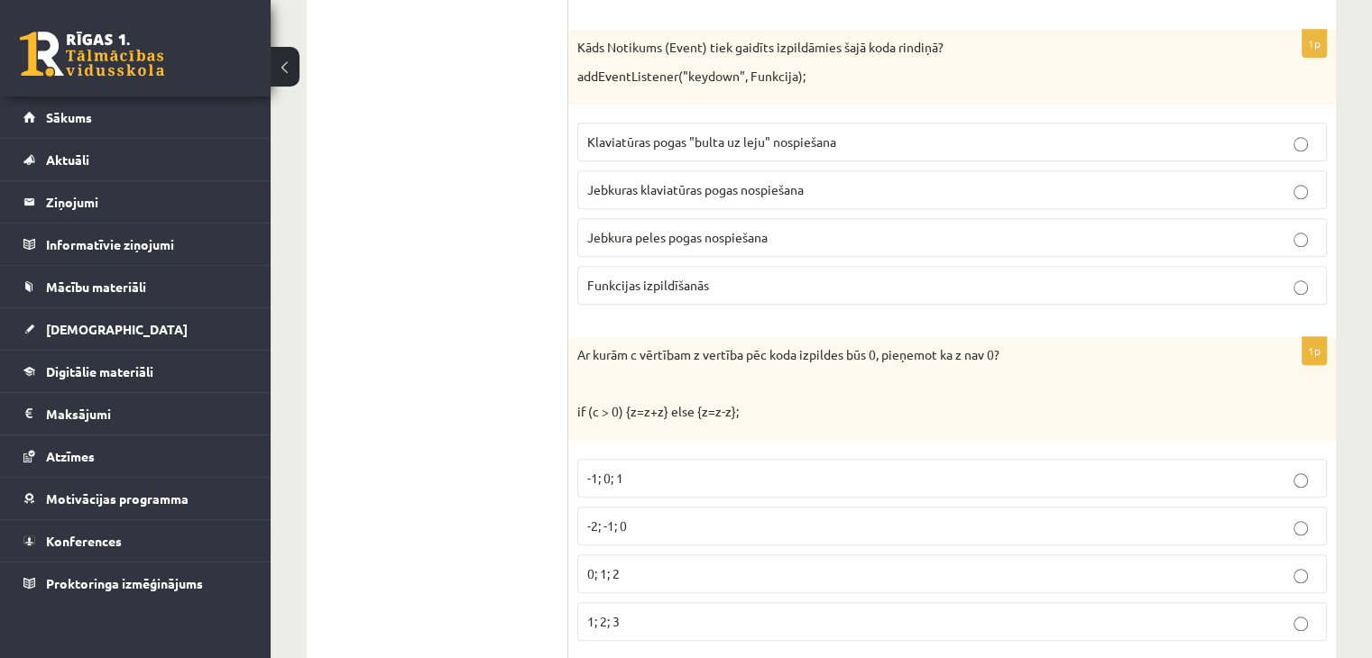
click at [649, 181] on span "Jebkuras klaviatūras pogas nospiešana" at bounding box center [695, 189] width 216 height 16
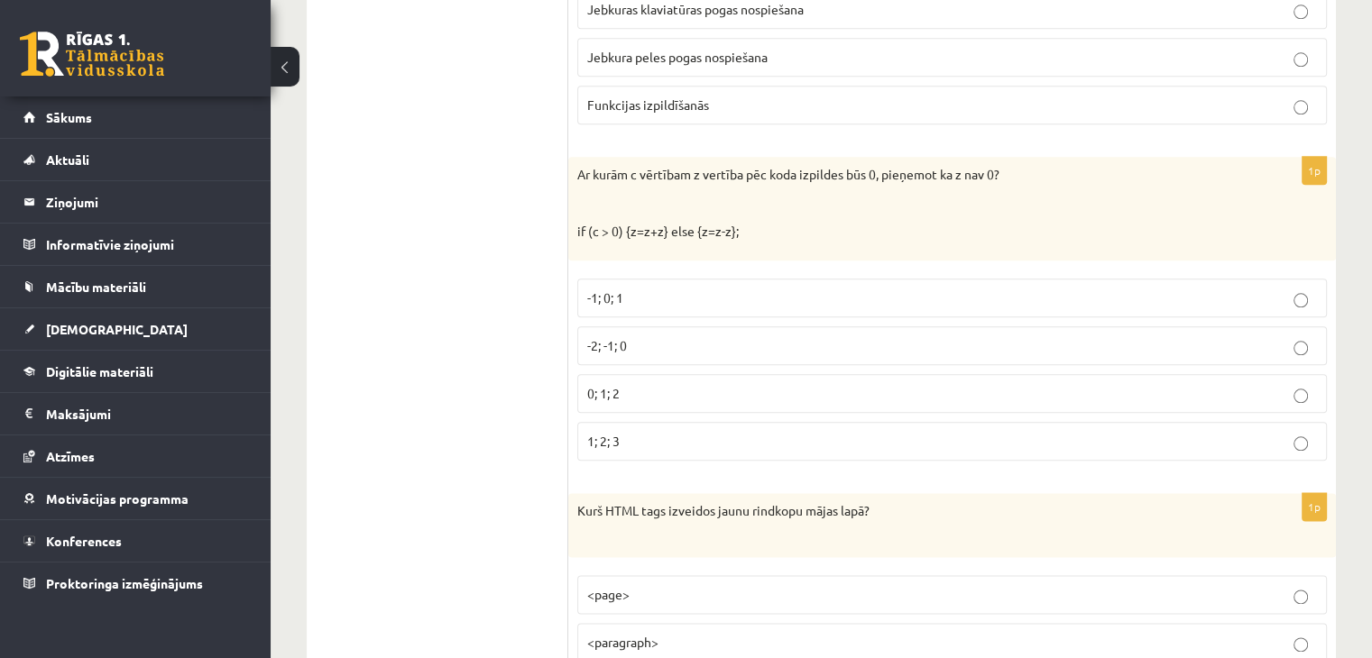
scroll to position [2165, 0]
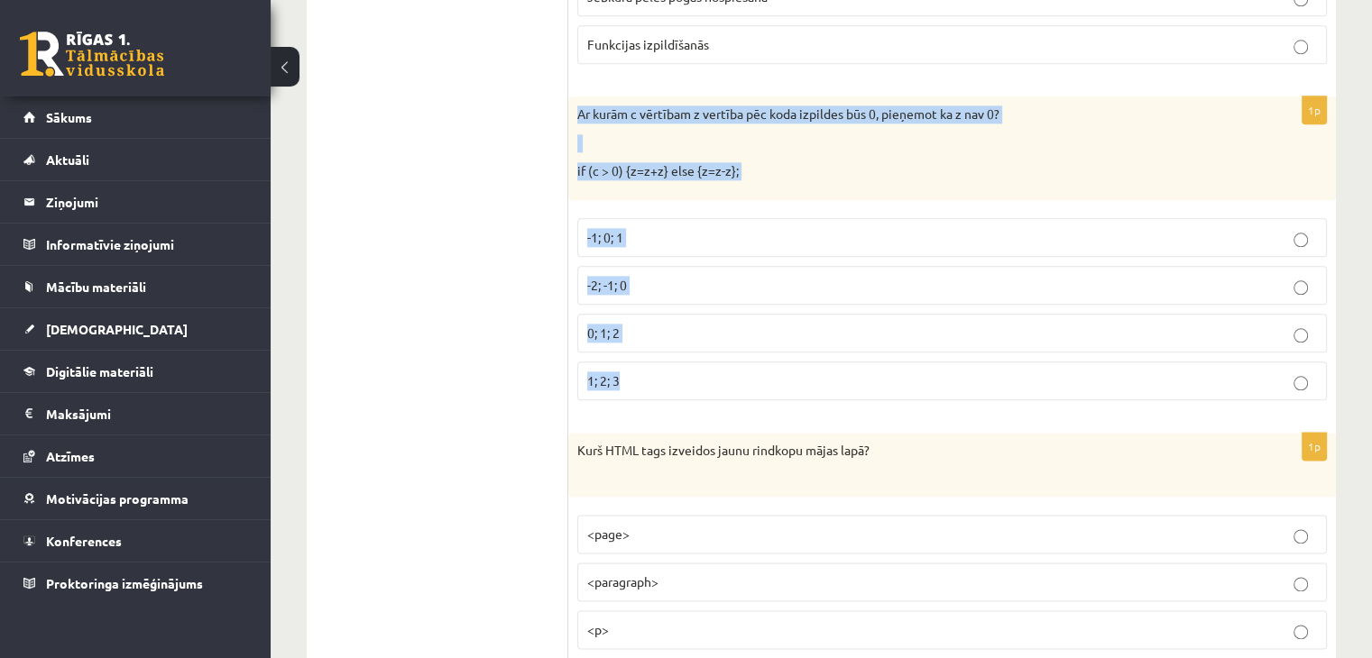
drag, startPoint x: 578, startPoint y: 106, endPoint x: 663, endPoint y: 367, distance: 275.0
click at [663, 367] on div "1p Ar kurām c vērtībam z vertība pēc koda izpildes būs 0, pieņemot ka z nav 0? …" at bounding box center [952, 256] width 768 height 318
copy div "Ar kurām c vērtībam z vertība pēc koda izpildes būs 0, pieņemot ka z nav 0? if …"
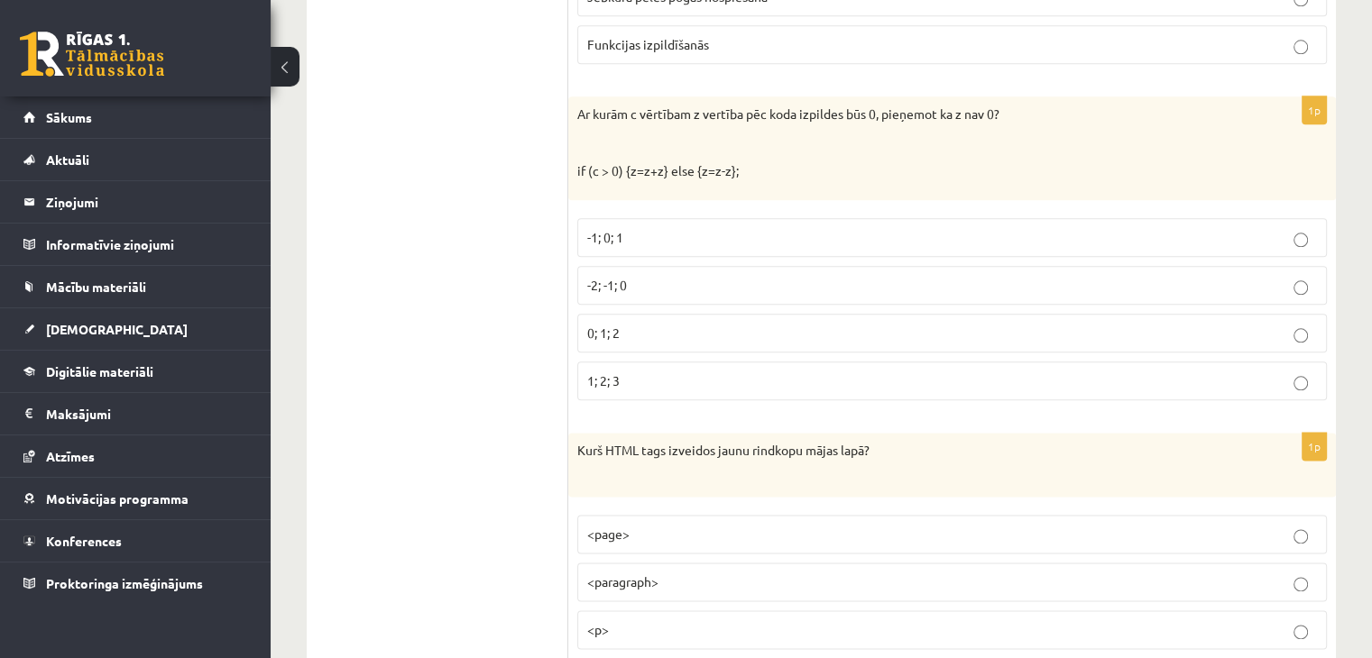
click at [621, 246] on label "-1; 0; 1" at bounding box center [952, 237] width 750 height 39
click at [627, 277] on span "-2; -1; 0" at bounding box center [607, 285] width 40 height 16
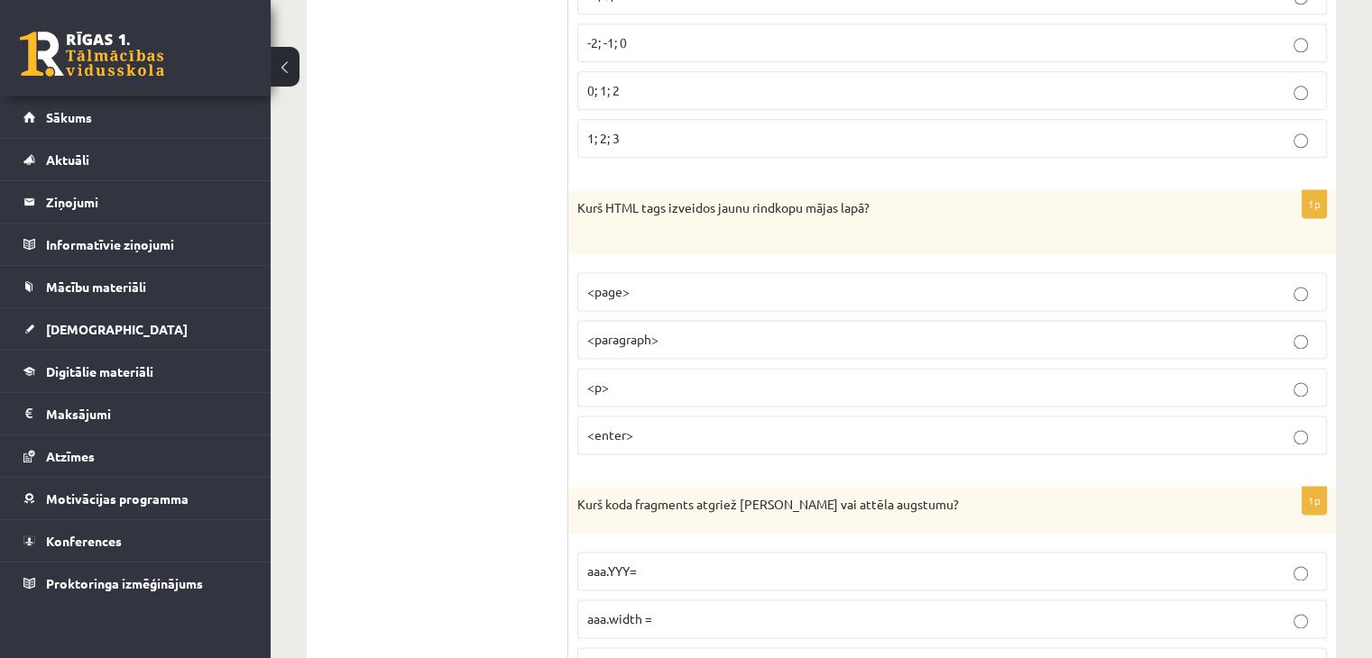
scroll to position [2475, 0]
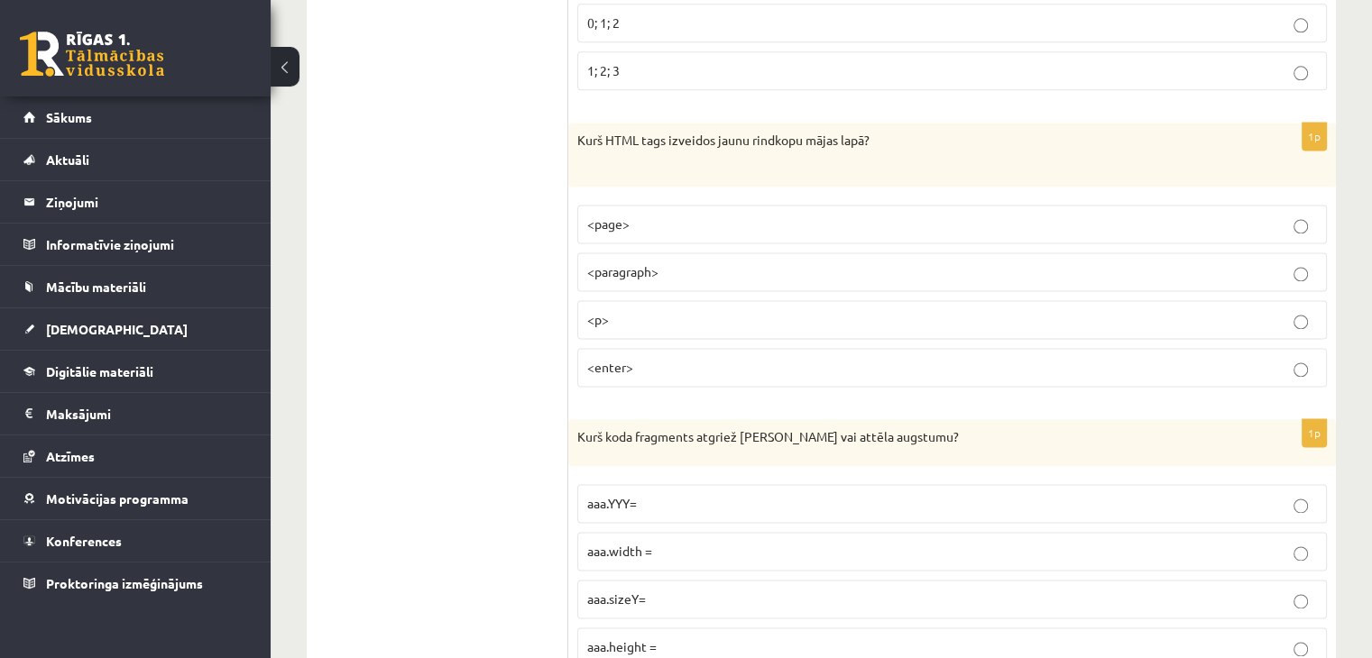
click at [612, 326] on label "<p>" at bounding box center [952, 319] width 750 height 39
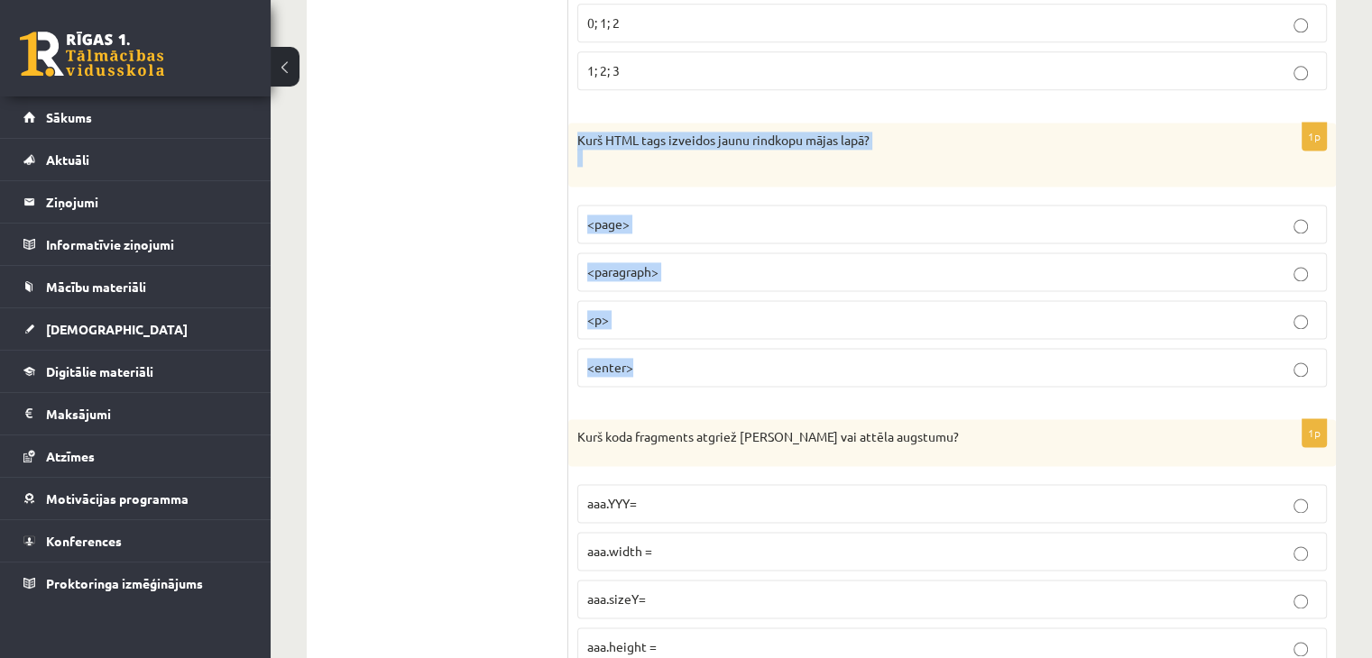
drag, startPoint x: 577, startPoint y: 125, endPoint x: 650, endPoint y: 343, distance: 229.3
click at [650, 343] on div "1p Kurš HTML tags izveidos jaunu rindkopu mājas lapā? <page> <paragraph> <p> <e…" at bounding box center [952, 262] width 768 height 279
copy div "Kurš HTML tags izveidos jaunu rindkopu mājas lapā? <page> <paragraph> <p> <ente…"
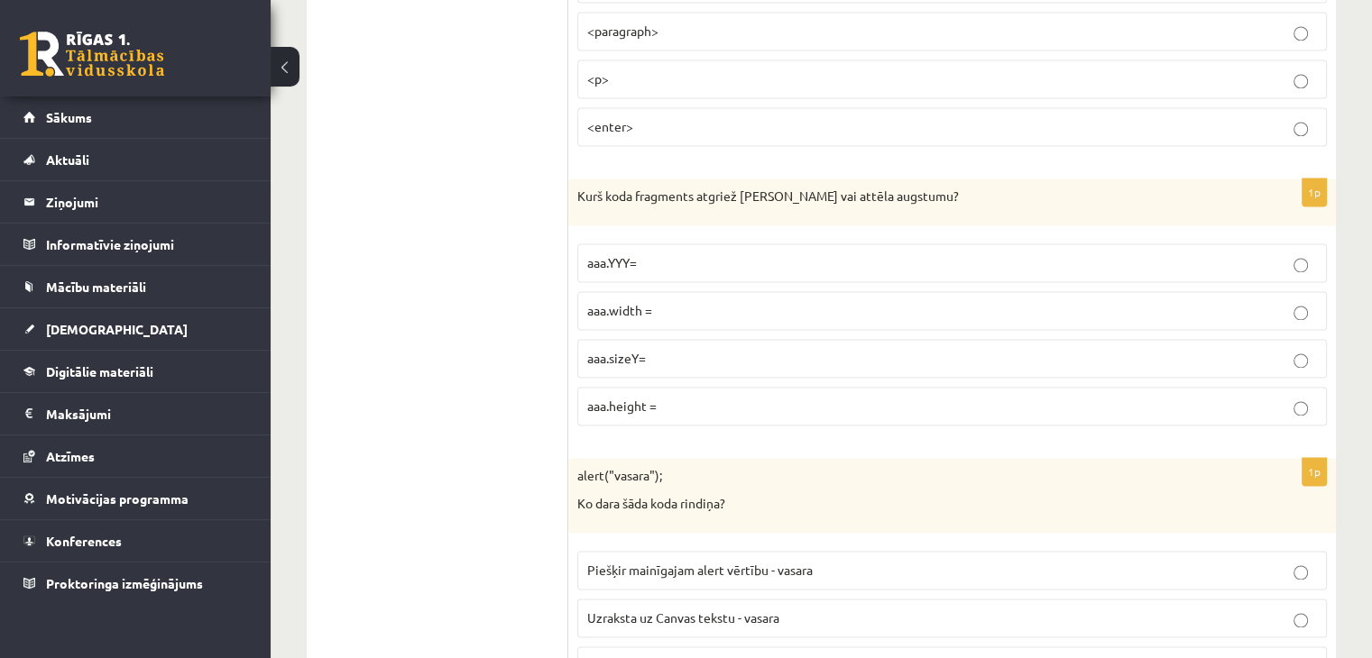
scroll to position [2776, 0]
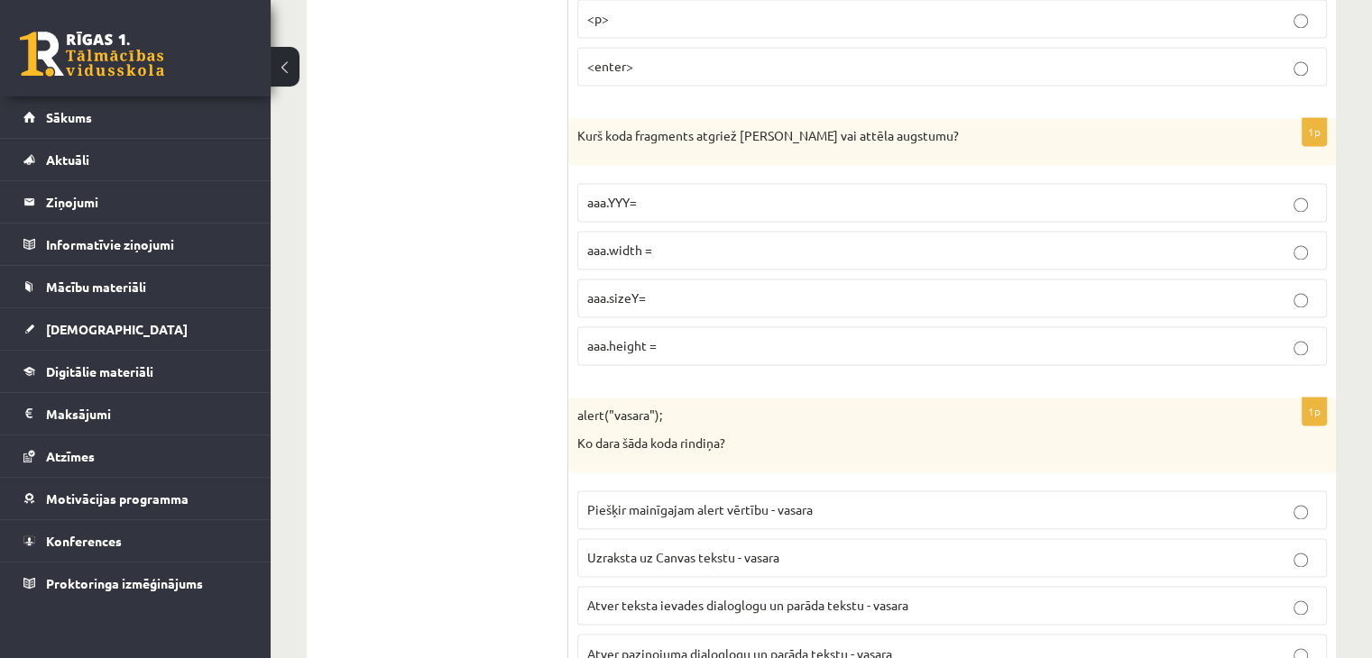
click at [678, 336] on p "aaa.height =" at bounding box center [952, 345] width 730 height 19
click at [635, 250] on label "aaa.width =" at bounding box center [952, 250] width 750 height 39
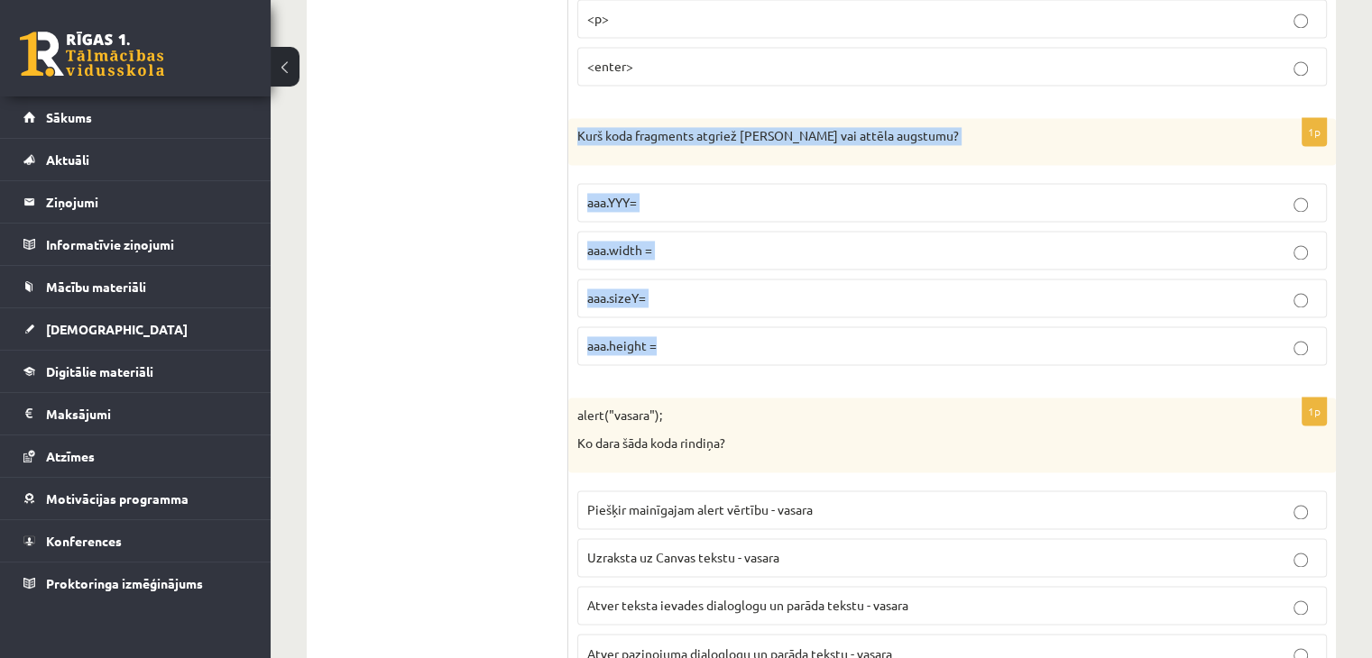
drag, startPoint x: 577, startPoint y: 120, endPoint x: 692, endPoint y: 321, distance: 231.5
click at [692, 321] on div "1p Kurš koda fragments atgriež Canvas vai attēla augstumu? aaa.YYY= aaa.width =…" at bounding box center [952, 249] width 768 height 262
copy div "Kurš koda fragments atgriež Canvas vai attēla augstumu? aaa.YYY= aaa.width = aa…"
click at [599, 261] on fieldset "aaa.YYY= aaa.width = aaa.sizeY= aaa.height =" at bounding box center [952, 272] width 750 height 197
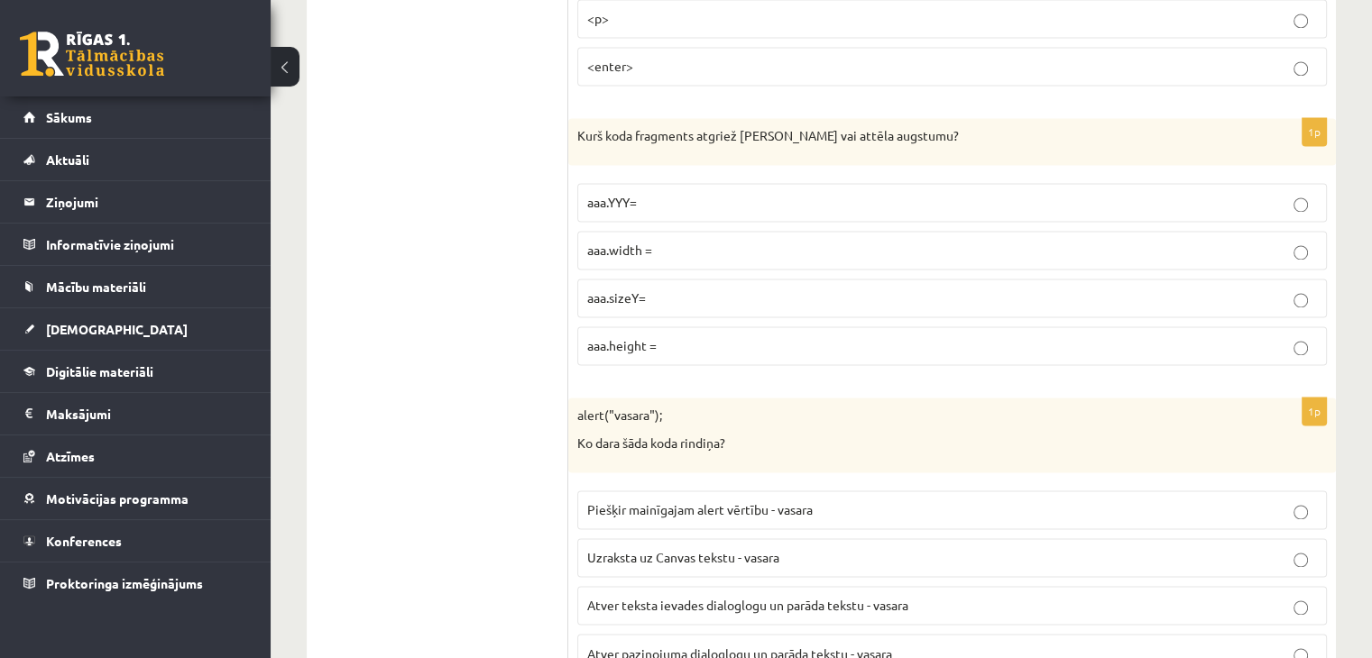
click at [640, 340] on p "aaa.height =" at bounding box center [952, 345] width 730 height 19
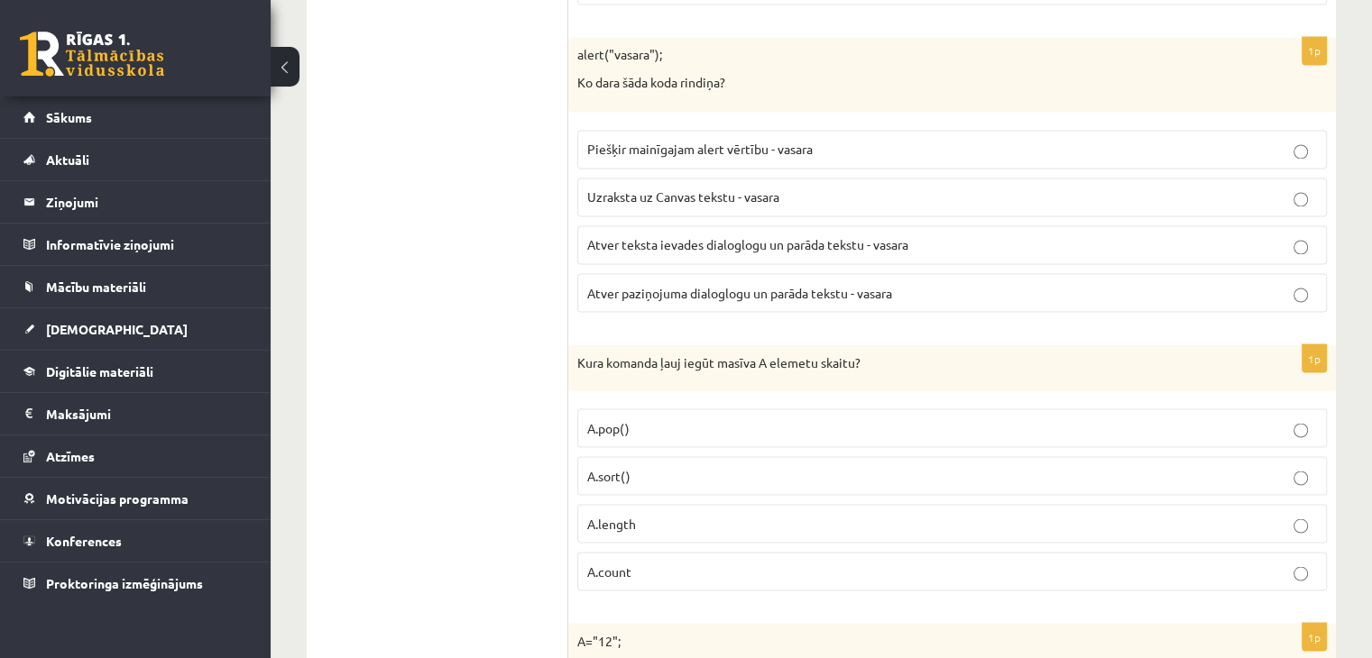
scroll to position [3077, 0]
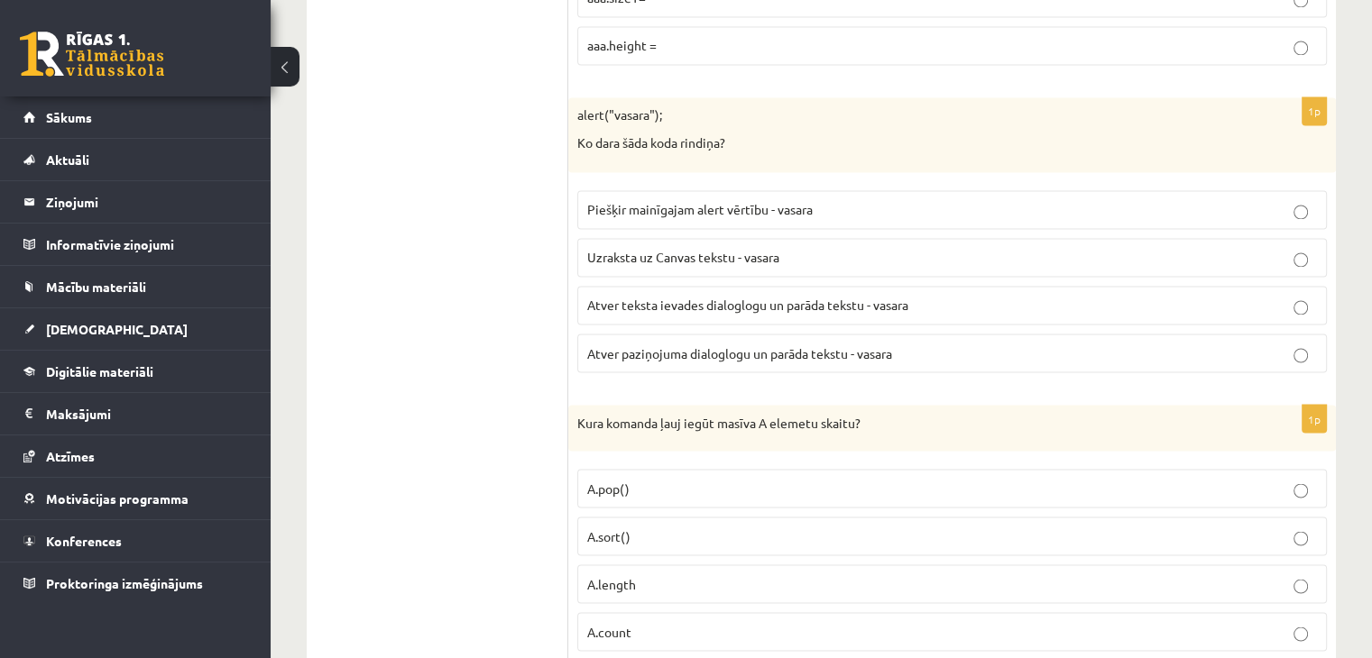
click at [768, 346] on p "Atver paziņojuma dialoglogu un parāda tekstu - vasara" at bounding box center [952, 353] width 730 height 19
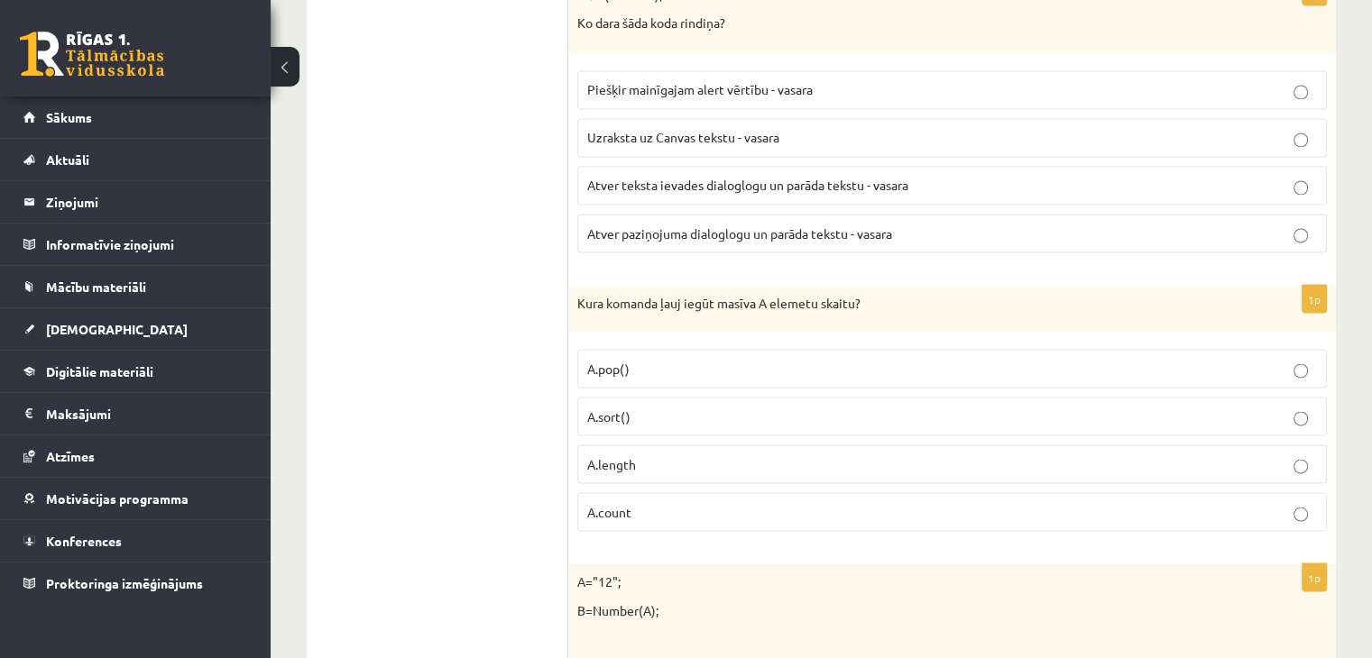
scroll to position [3318, 0]
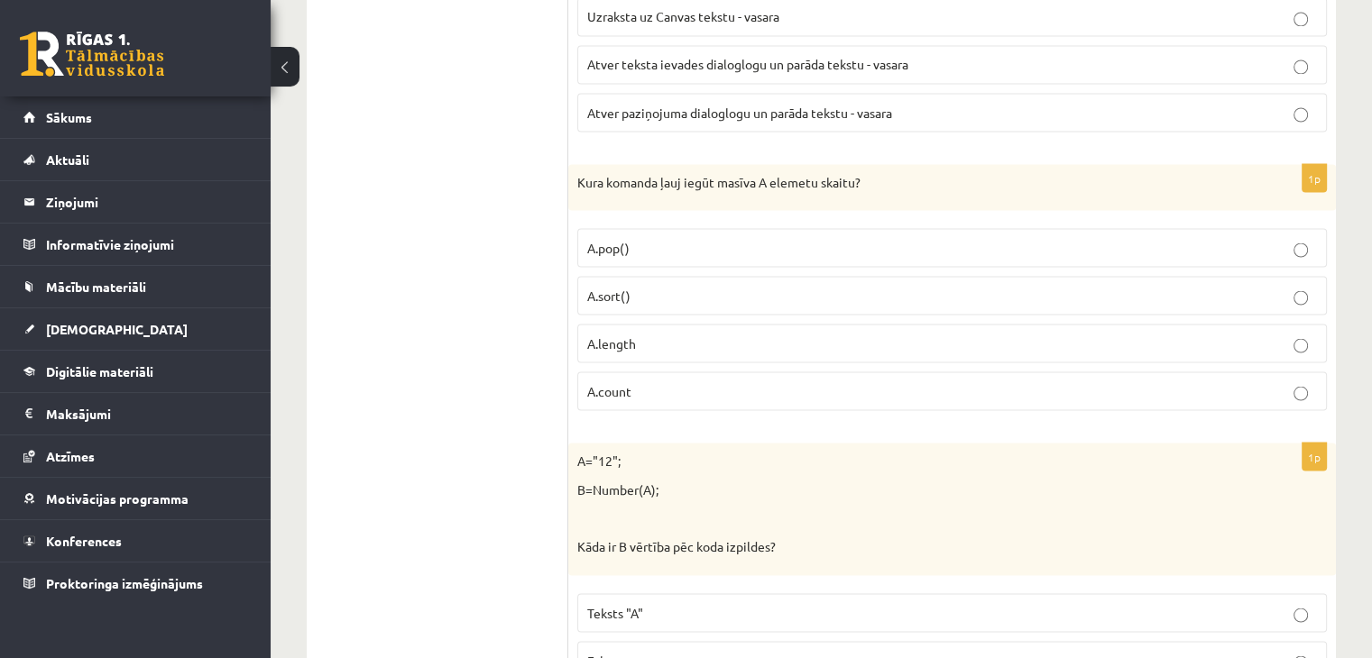
click at [621, 382] on span "A.count" at bounding box center [609, 390] width 44 height 16
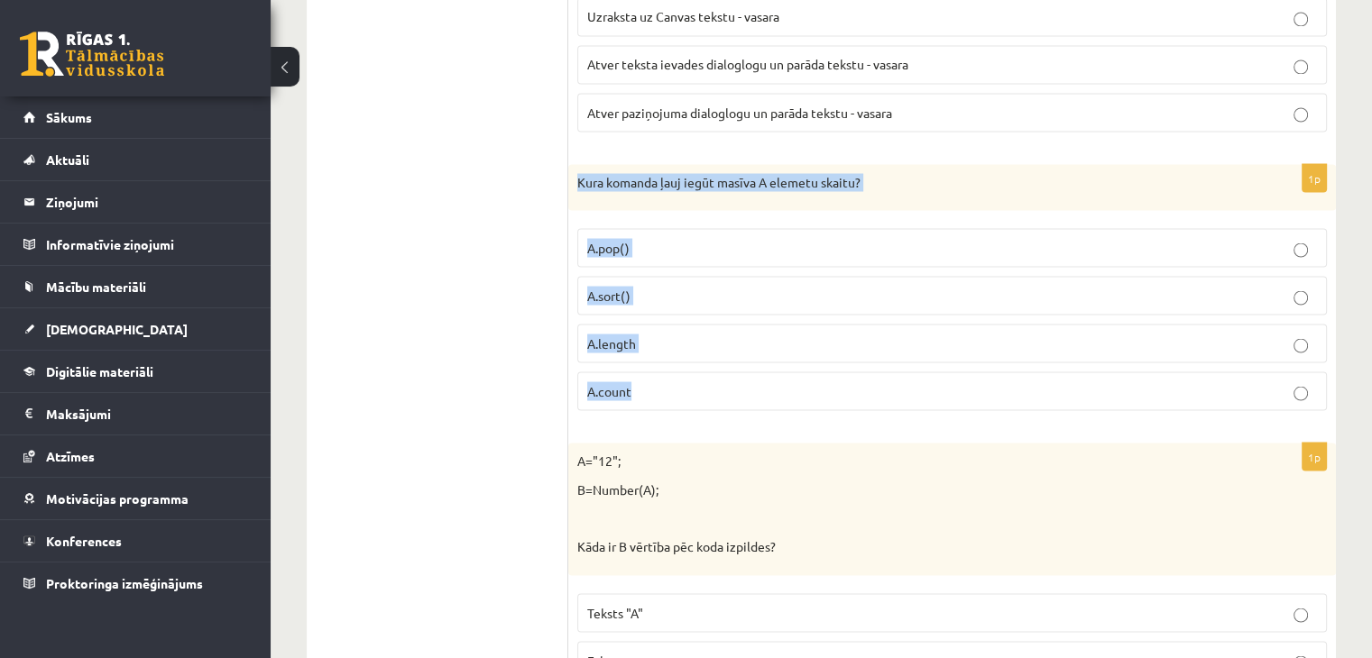
drag, startPoint x: 578, startPoint y: 164, endPoint x: 672, endPoint y: 365, distance: 221.9
click at [672, 365] on div "1p Kura komanda ļauj iegūt masīva A elemetu skaitu? A.pop() A.sort() A.length A…" at bounding box center [952, 295] width 768 height 262
copy div "Kura komanda ļauj iegūt masīva A elemetu skaitu? A.pop() A.sort() A.length A.co…"
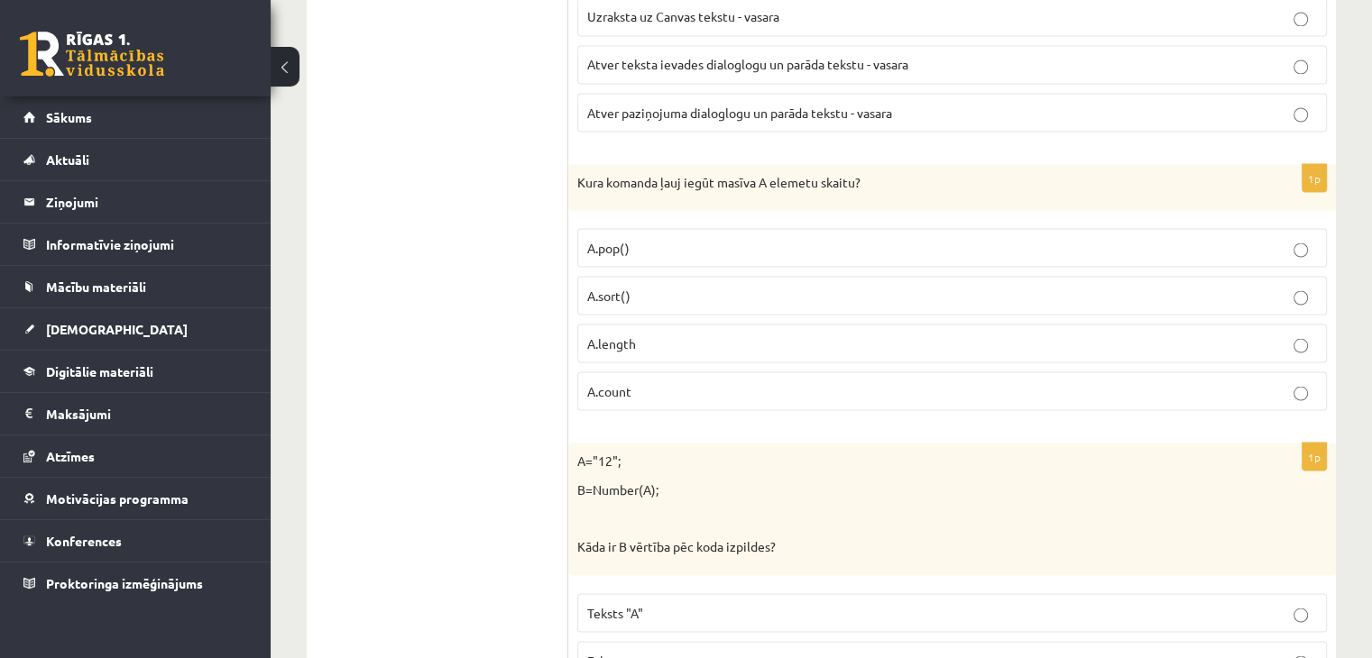
click at [587, 335] on span "A.length" at bounding box center [611, 343] width 49 height 16
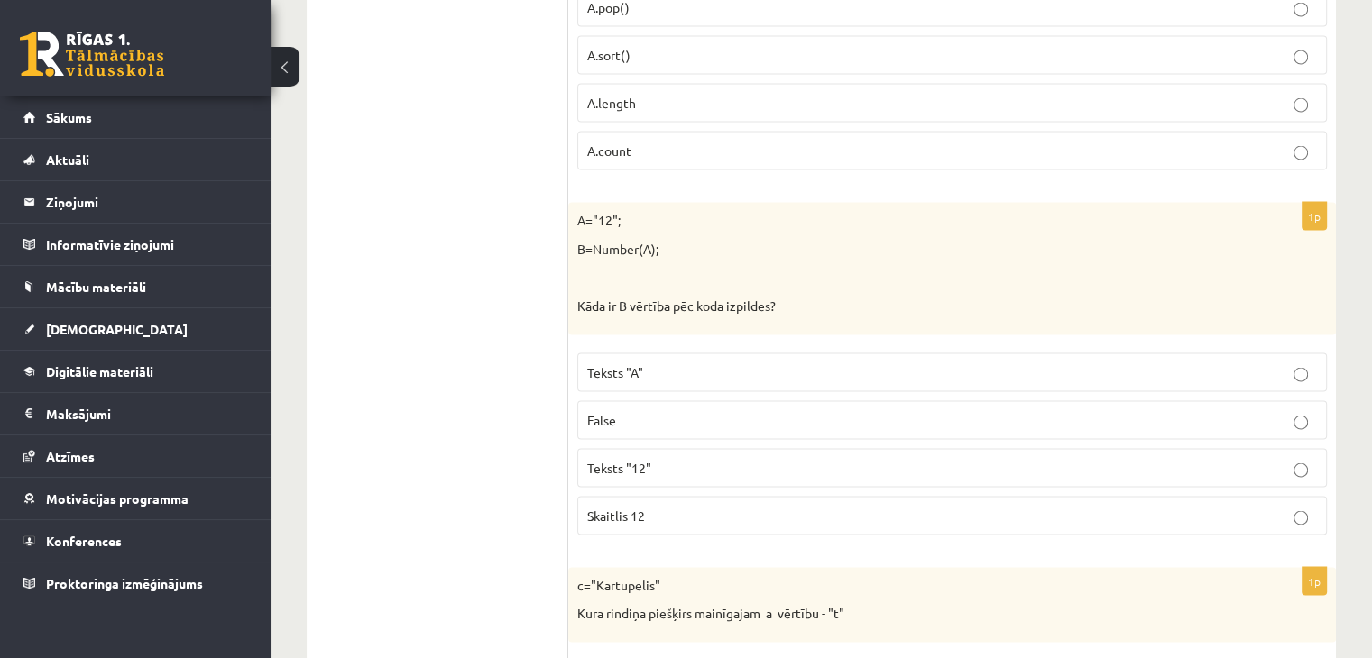
scroll to position [3618, 0]
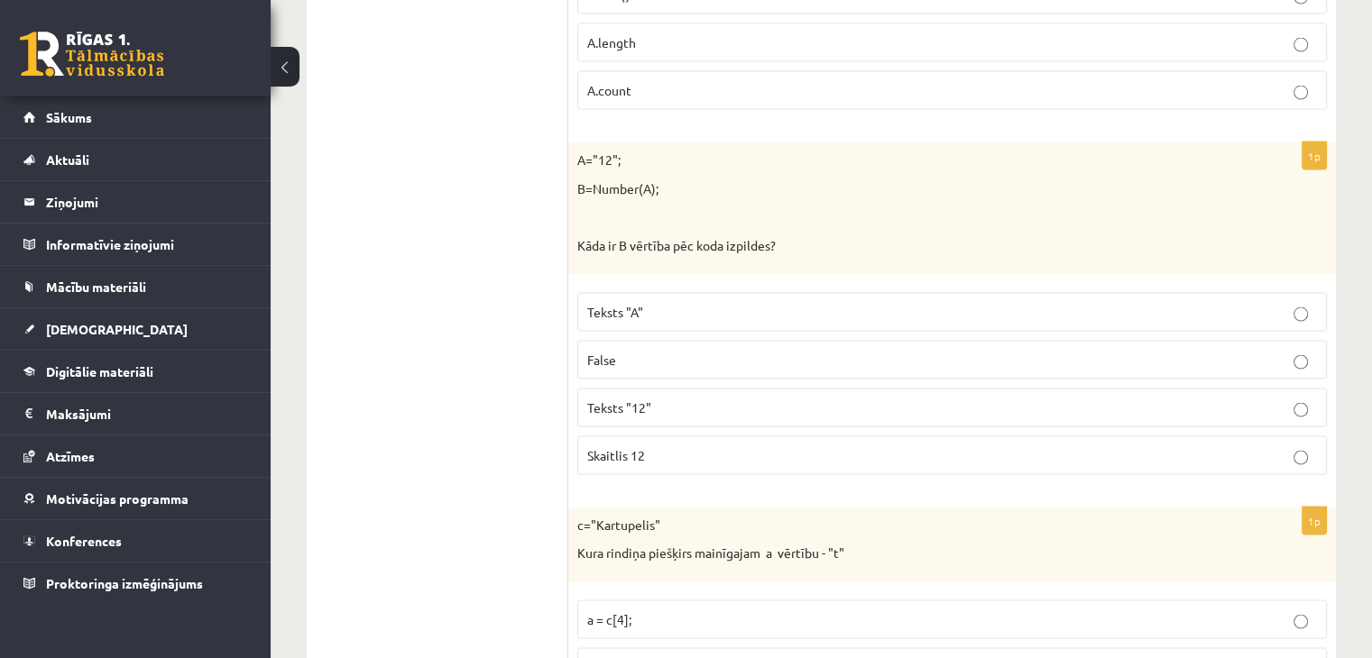
click at [614, 447] on span "Skaitlis 12" at bounding box center [616, 455] width 58 height 16
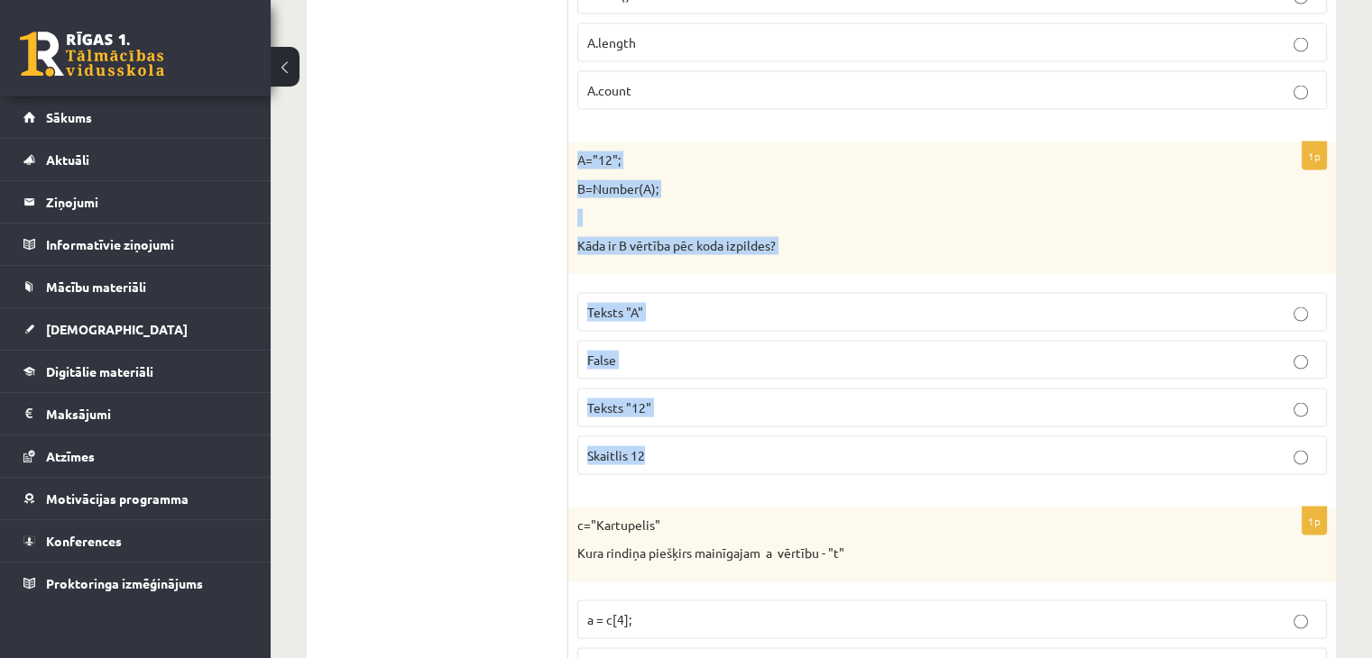
drag, startPoint x: 576, startPoint y: 146, endPoint x: 714, endPoint y: 423, distance: 309.4
click at [714, 423] on div "1p A="12"; B=Number(A); Kāda ir B vērtība pēc koda izpildes? Teksts "A" False T…" at bounding box center [952, 316] width 768 height 346
copy div "A="12"; B=Number(A); Kāda ir B vērtība pēc koda izpildes? Teksts "A" False Teks…"
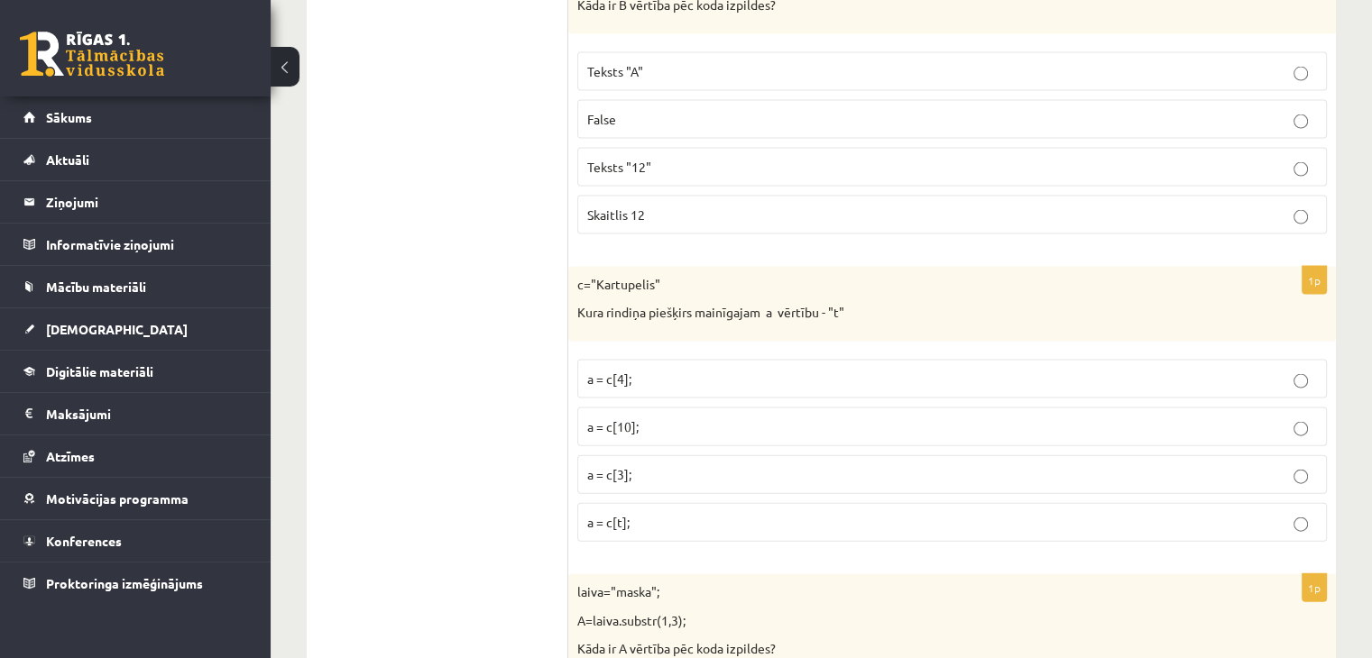
scroll to position [3979, 0]
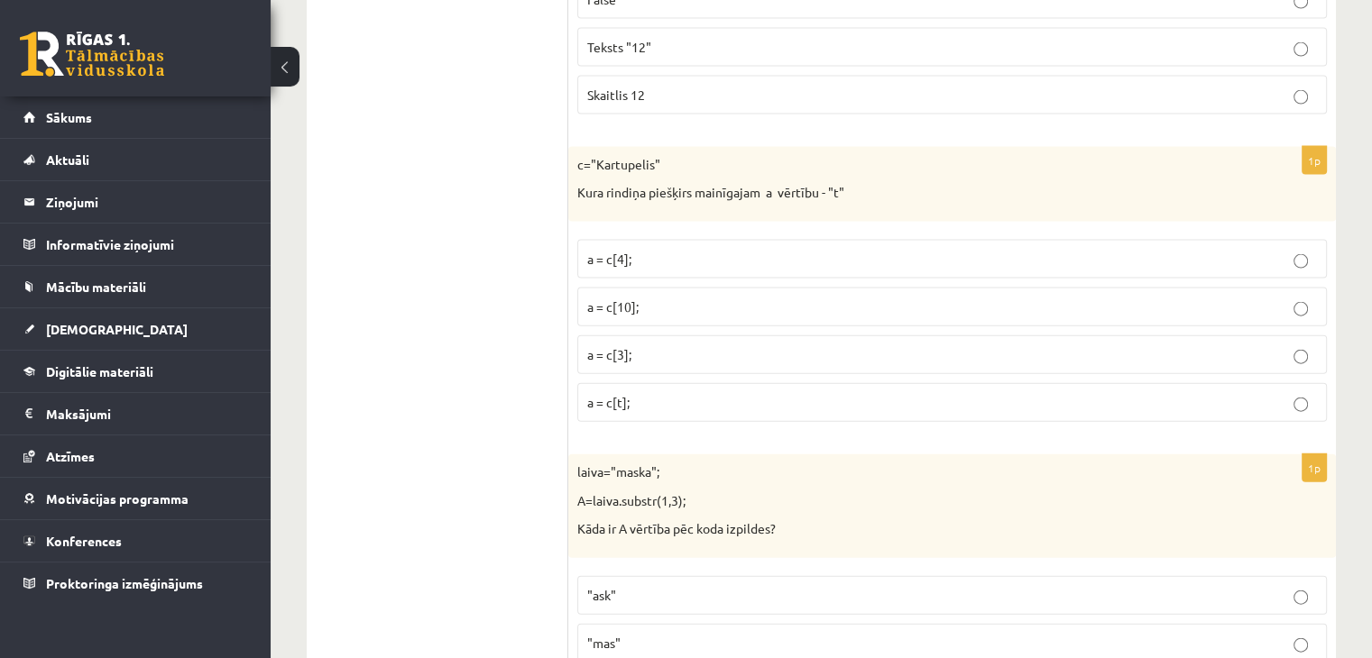
click at [632, 298] on p "a = c[10];" at bounding box center [952, 307] width 730 height 19
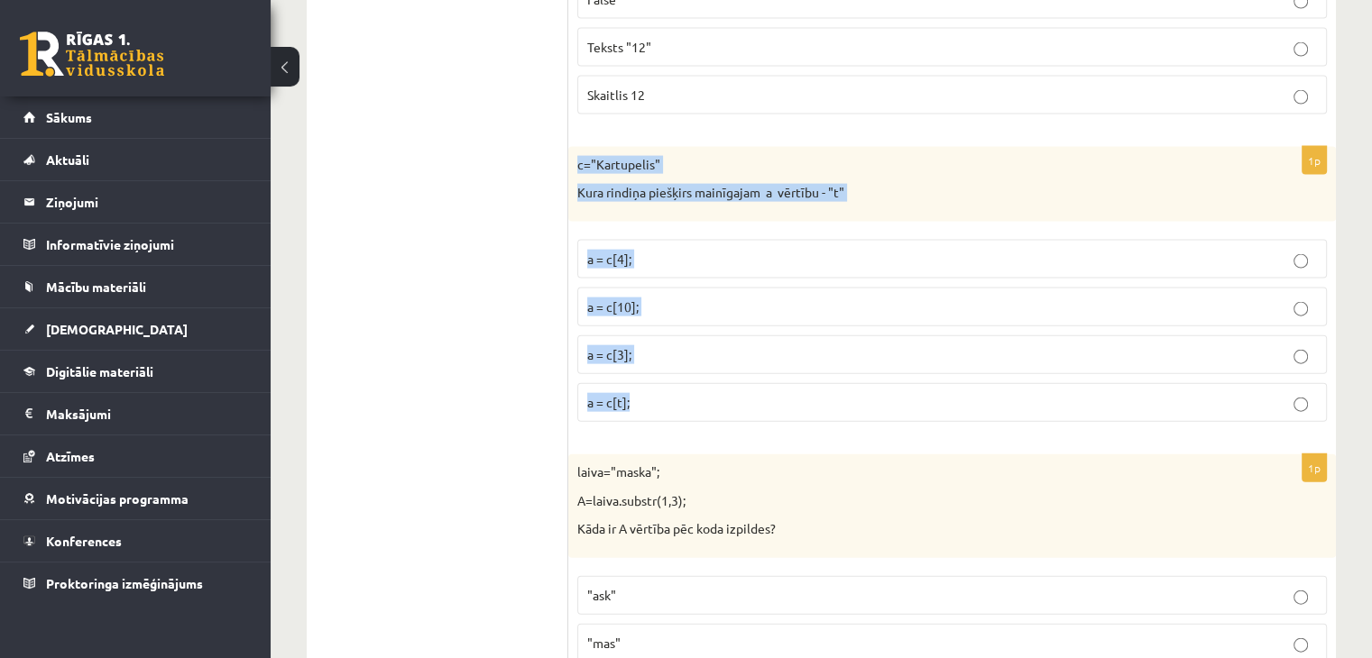
drag, startPoint x: 574, startPoint y: 145, endPoint x: 684, endPoint y: 373, distance: 252.5
click at [684, 373] on div "1p c="Kartupelis" Kura rindiņa piešķirs mainīgajam a vērtību - "t" a = c[4]; a …" at bounding box center [952, 292] width 768 height 290
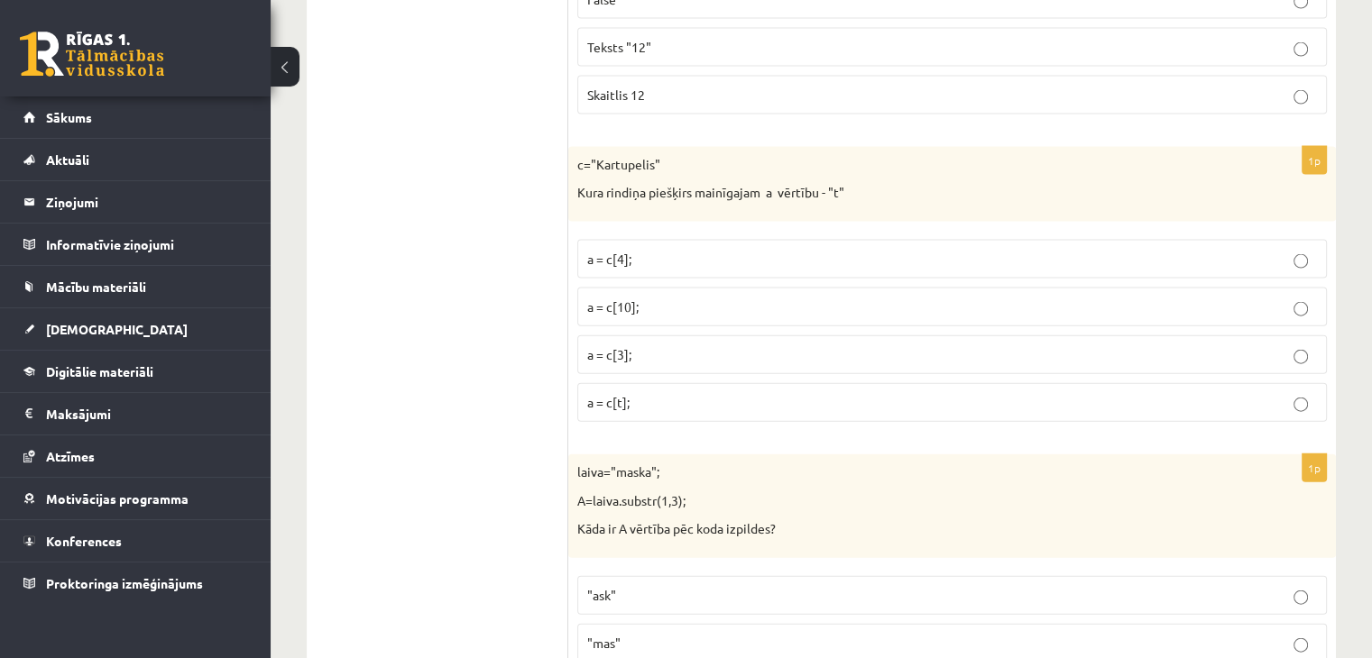
click at [624, 336] on label "a = c[3];" at bounding box center [952, 355] width 750 height 39
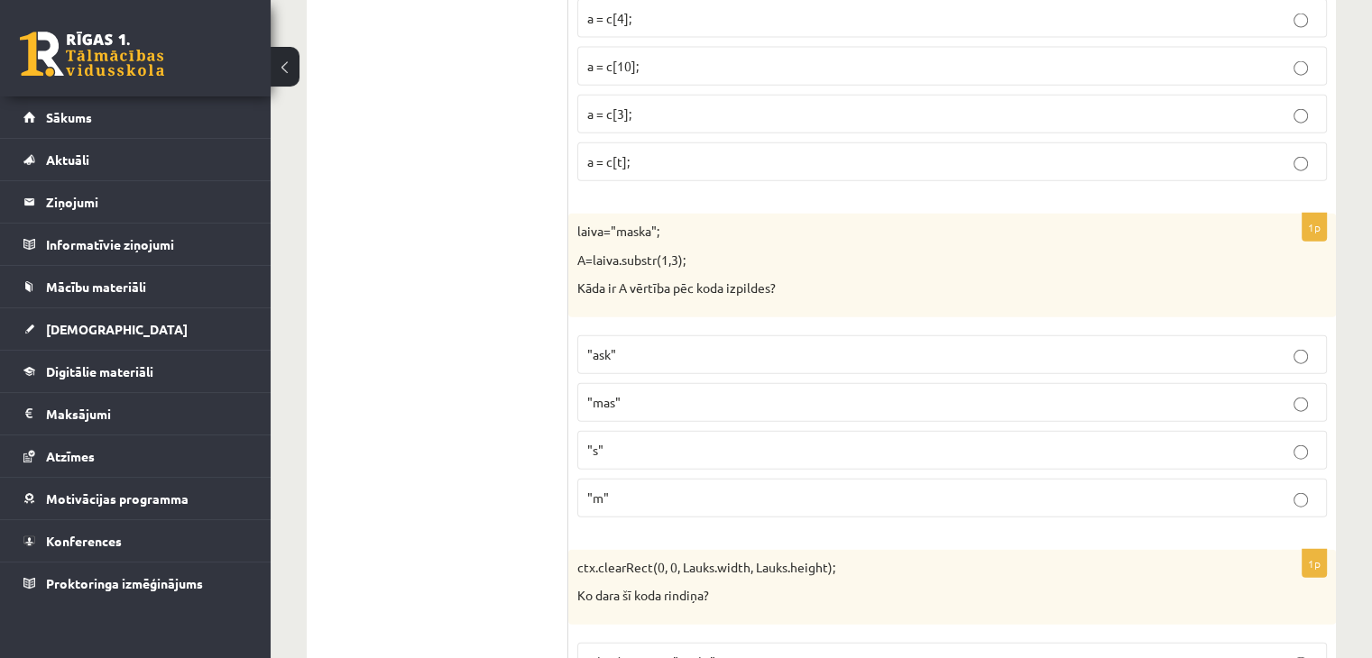
scroll to position [4279, 0]
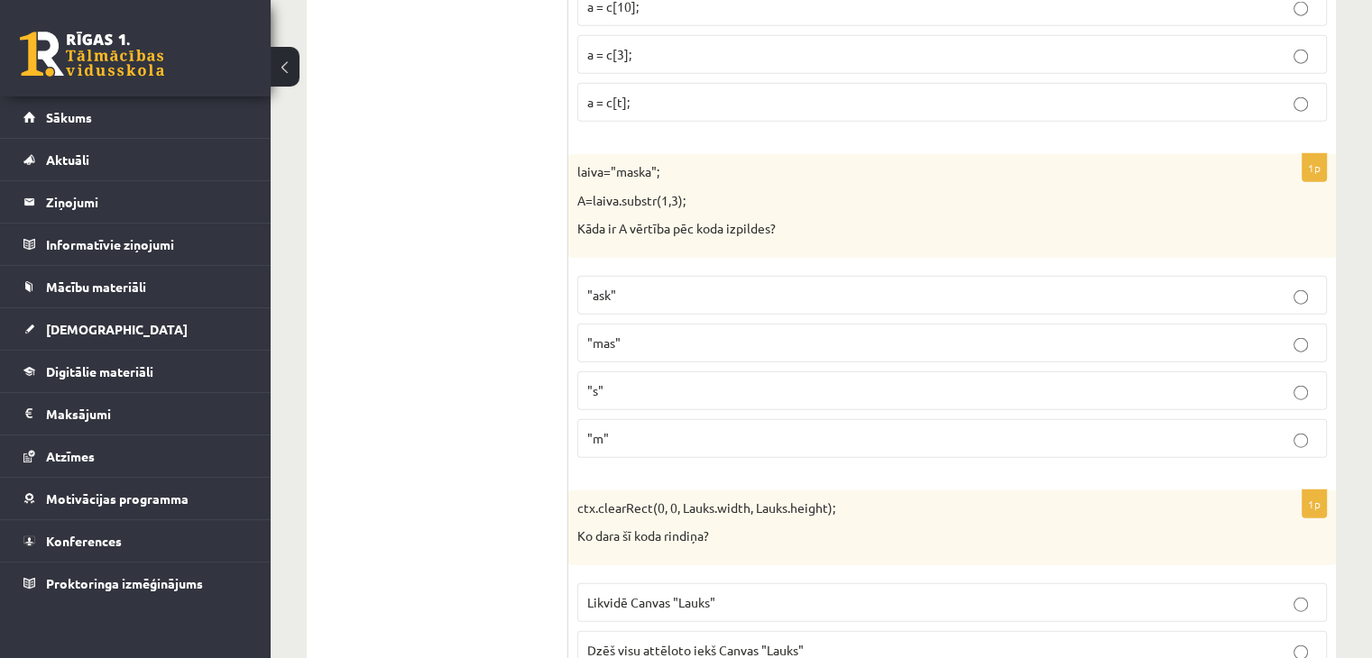
click at [579, 163] on p "laiva="maska";" at bounding box center [906, 172] width 659 height 18
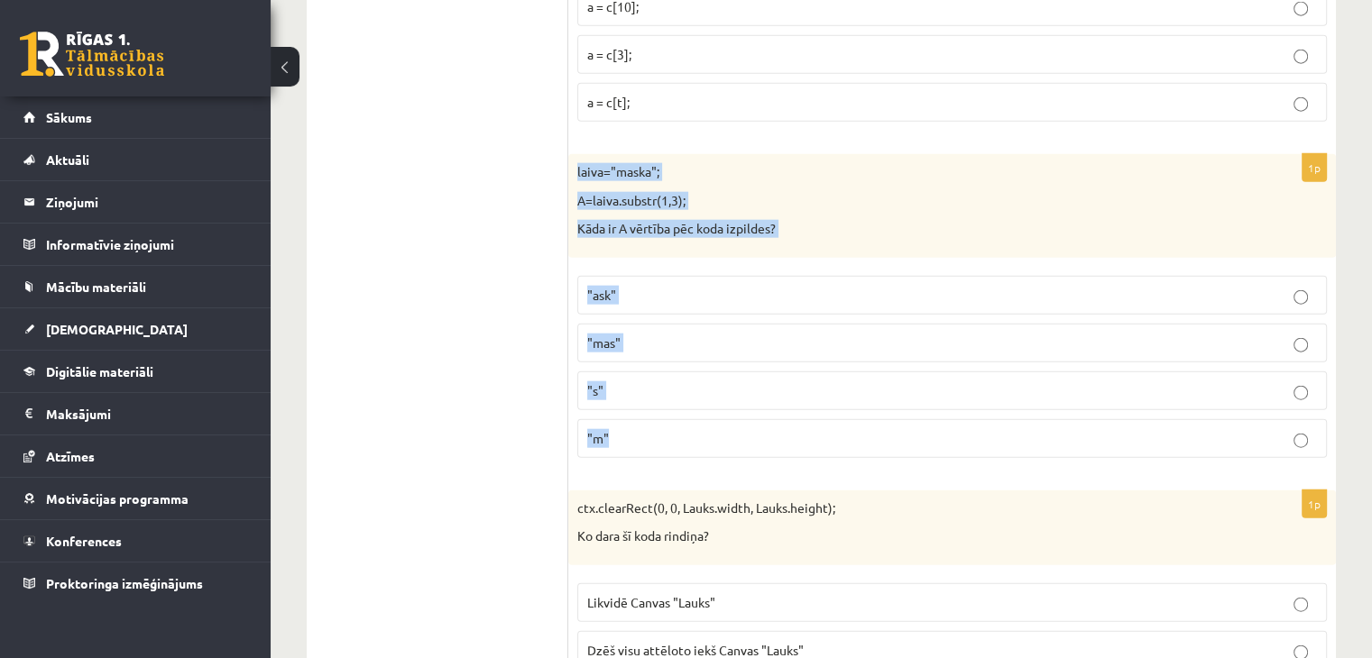
drag, startPoint x: 575, startPoint y: 149, endPoint x: 646, endPoint y: 400, distance: 261.3
click at [646, 400] on div "1p laiva="maska"; A=laiva.substr(1,3); Kāda ir A vērtība pēc koda izpildes? "as…" at bounding box center [952, 313] width 768 height 318
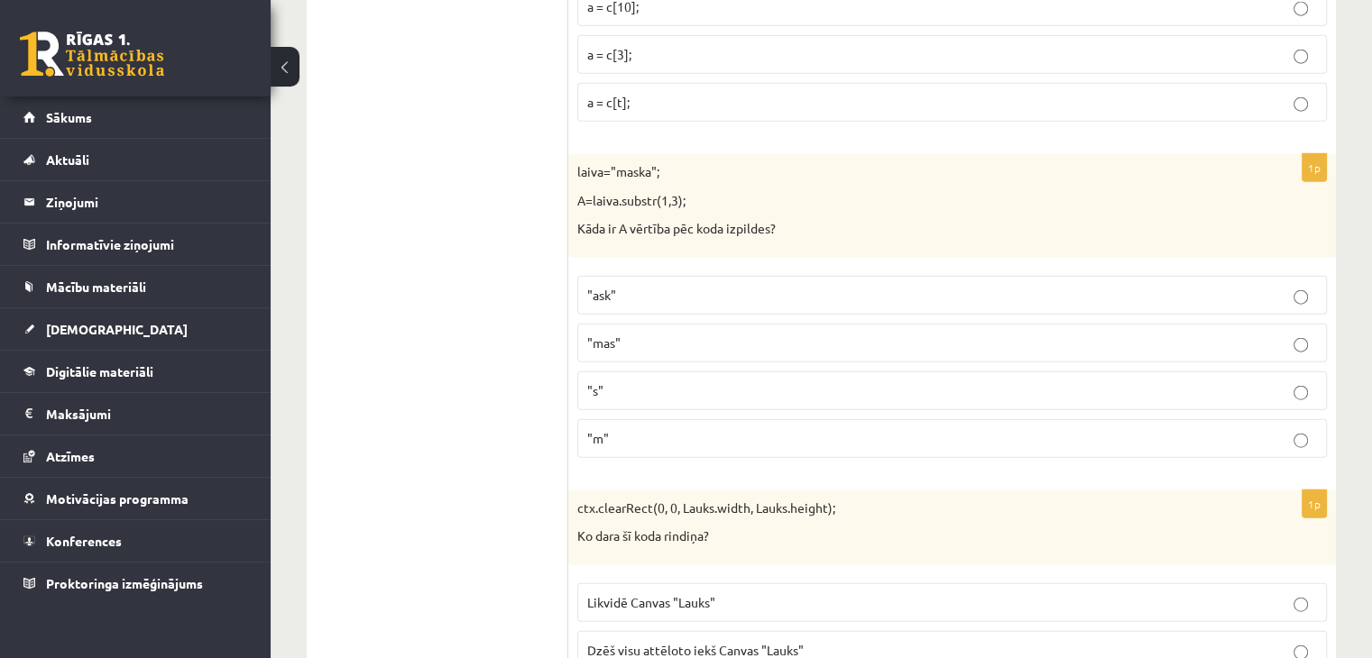
click at [639, 276] on label ""ask"" at bounding box center [952, 295] width 750 height 39
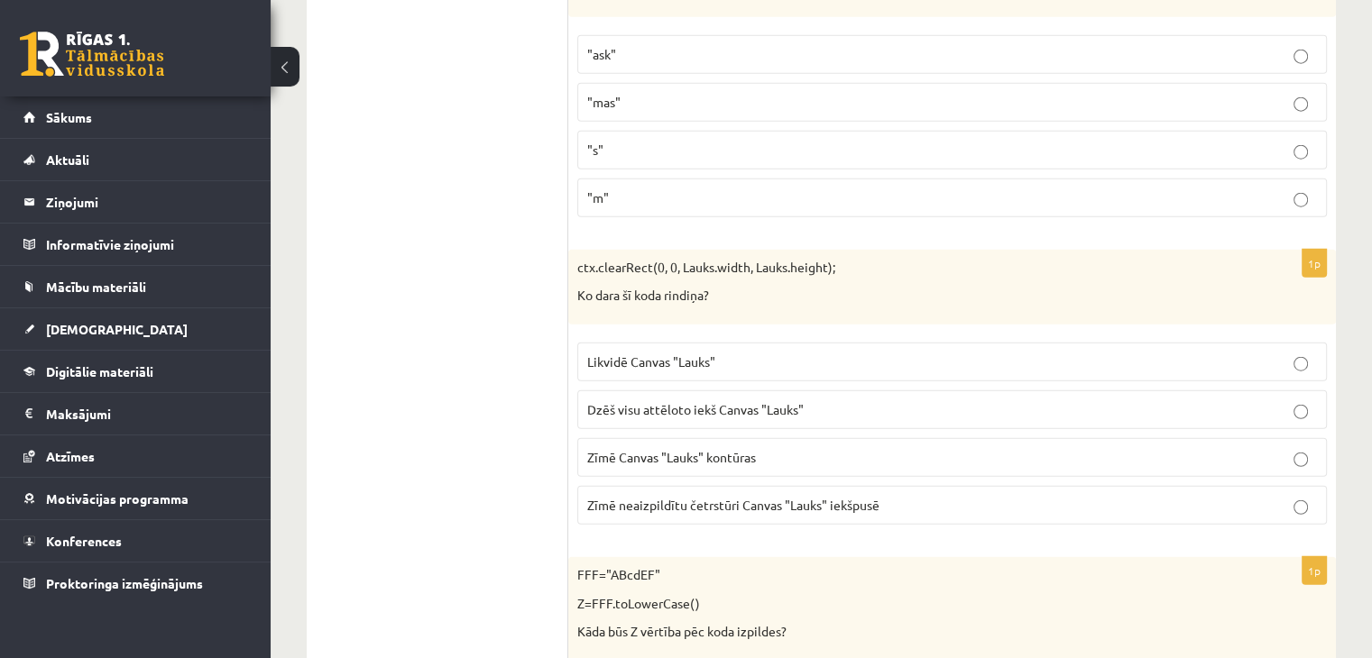
scroll to position [4580, 0]
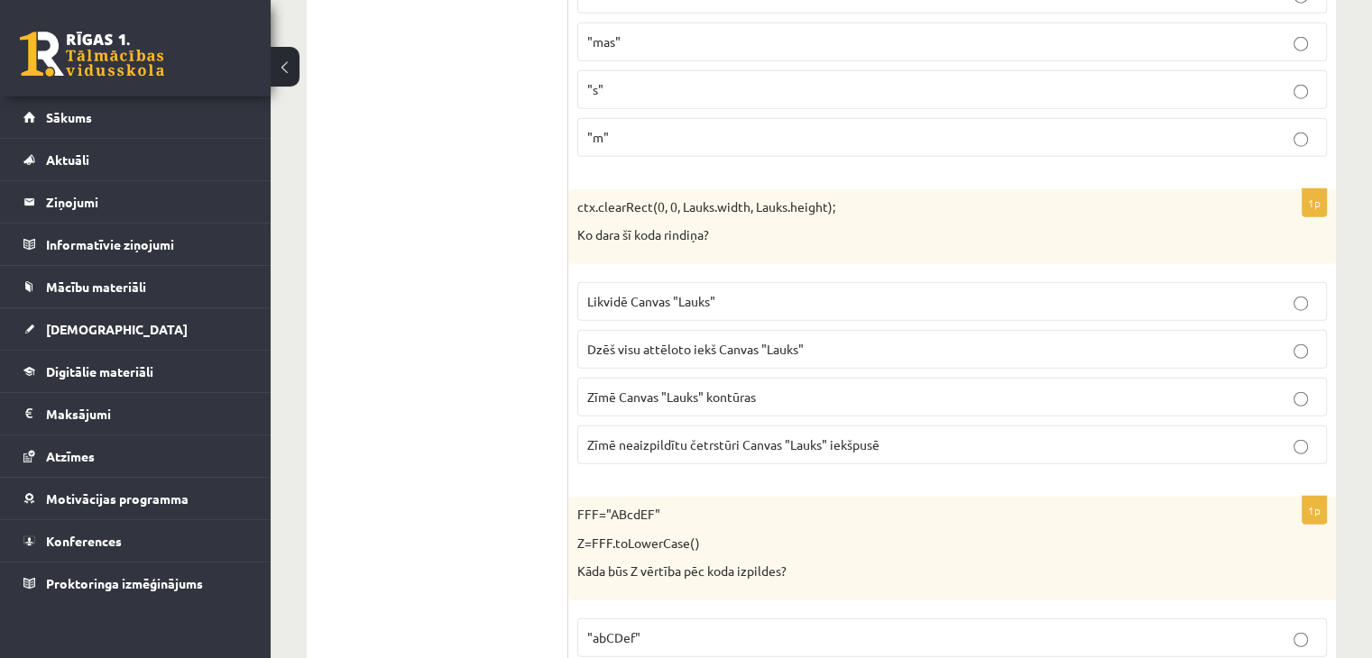
click at [642, 389] on span "Zīmē Canvas "Lauks" kontūras" at bounding box center [671, 397] width 169 height 16
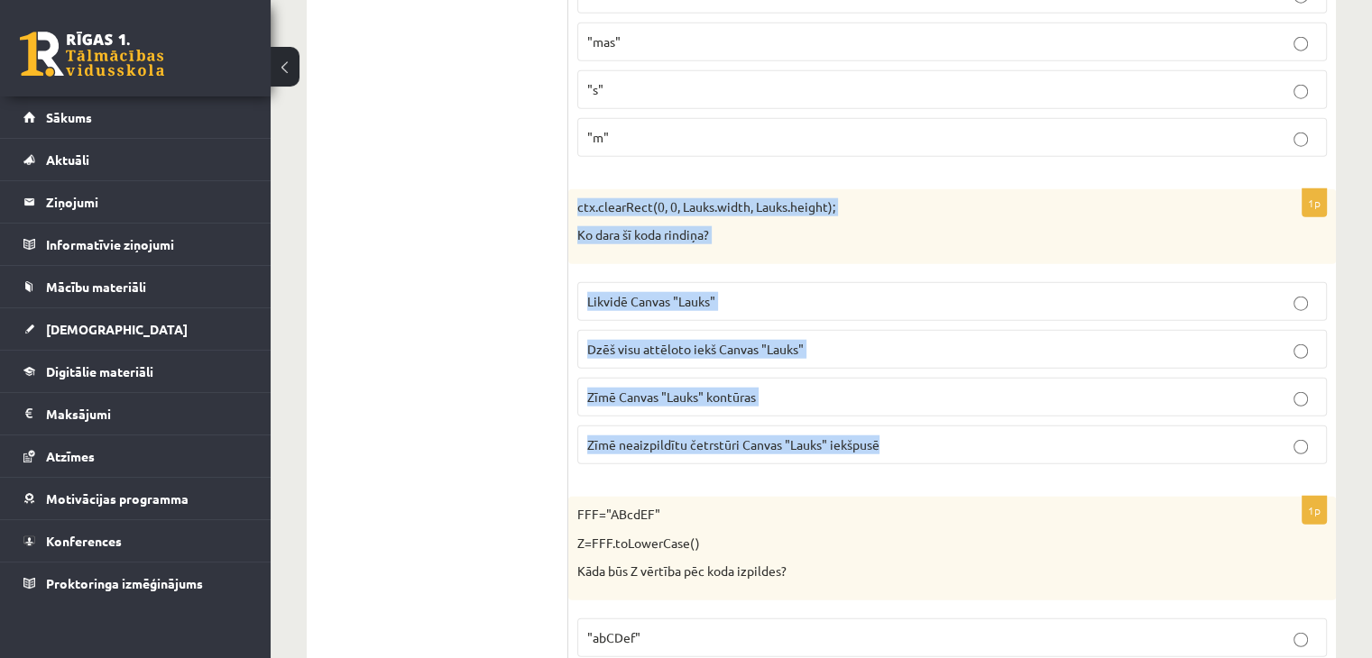
drag, startPoint x: 577, startPoint y: 181, endPoint x: 889, endPoint y: 405, distance: 384.0
click at [889, 405] on div "1p ctx.clearRect(0, 0, Lauks.width, Lauks.height); Ko dara šī koda rindiņa? Lik…" at bounding box center [952, 334] width 768 height 290
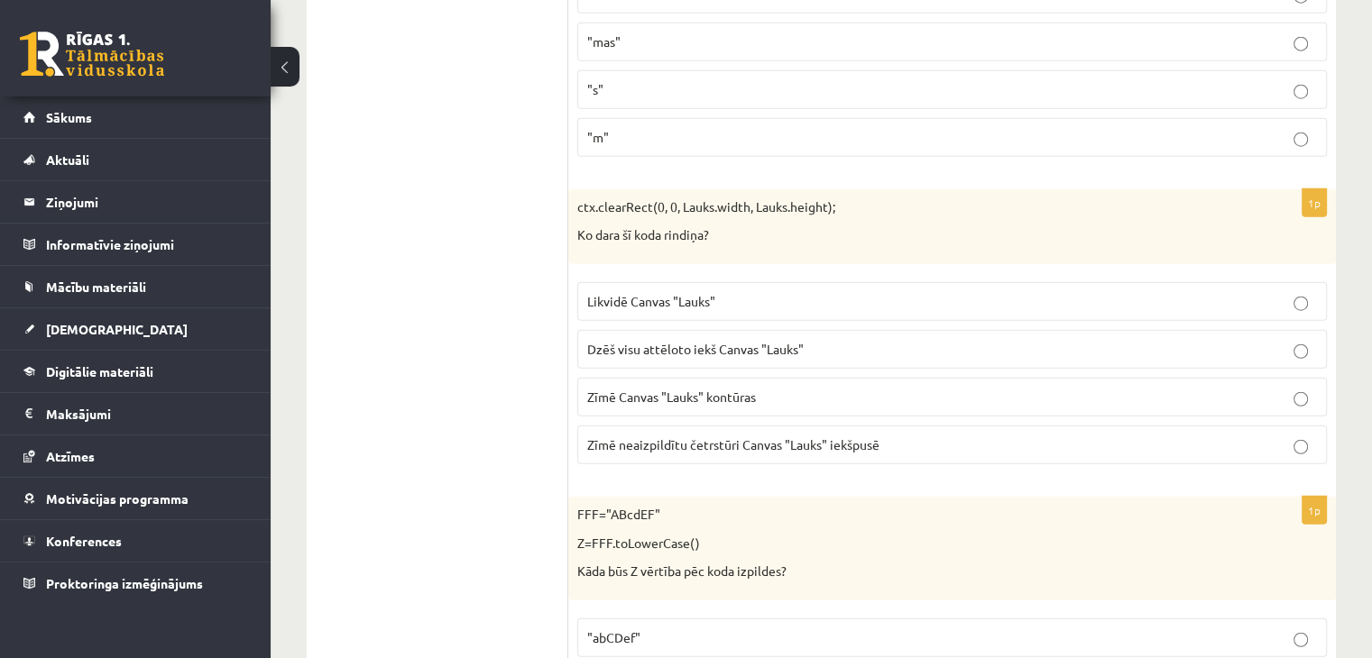
click at [548, 270] on ul "Tests Izvērtējums!" at bounding box center [447, 470] width 244 height 9400
click at [655, 341] on span "Dzēš visu attēloto iekš Canvas "Lauks"" at bounding box center [695, 349] width 216 height 16
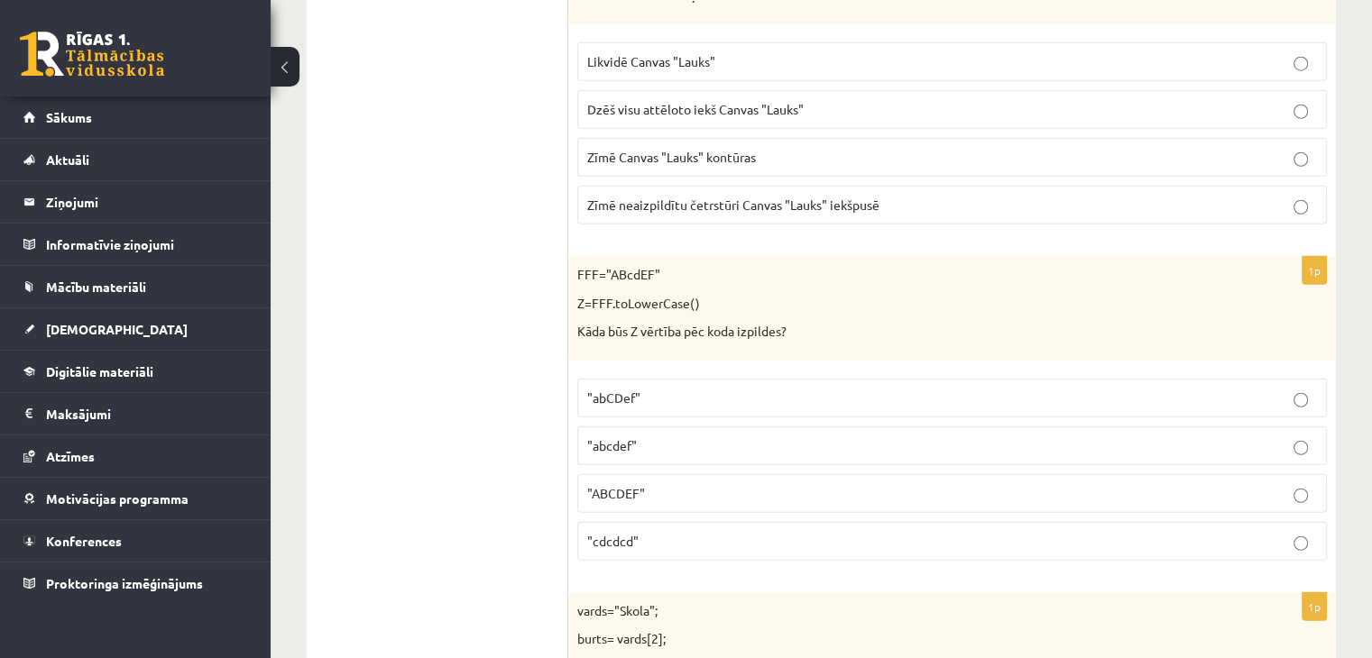
scroll to position [4941, 0]
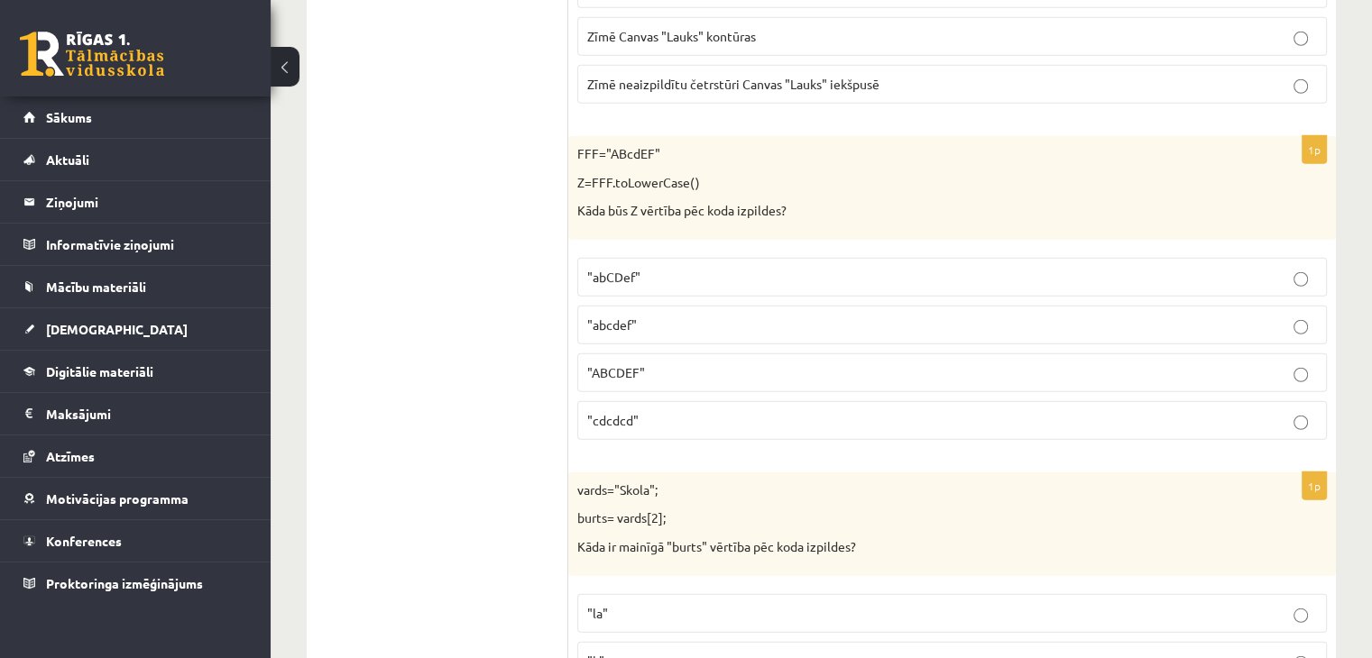
click at [631, 317] on span ""abcdef"" at bounding box center [612, 325] width 50 height 16
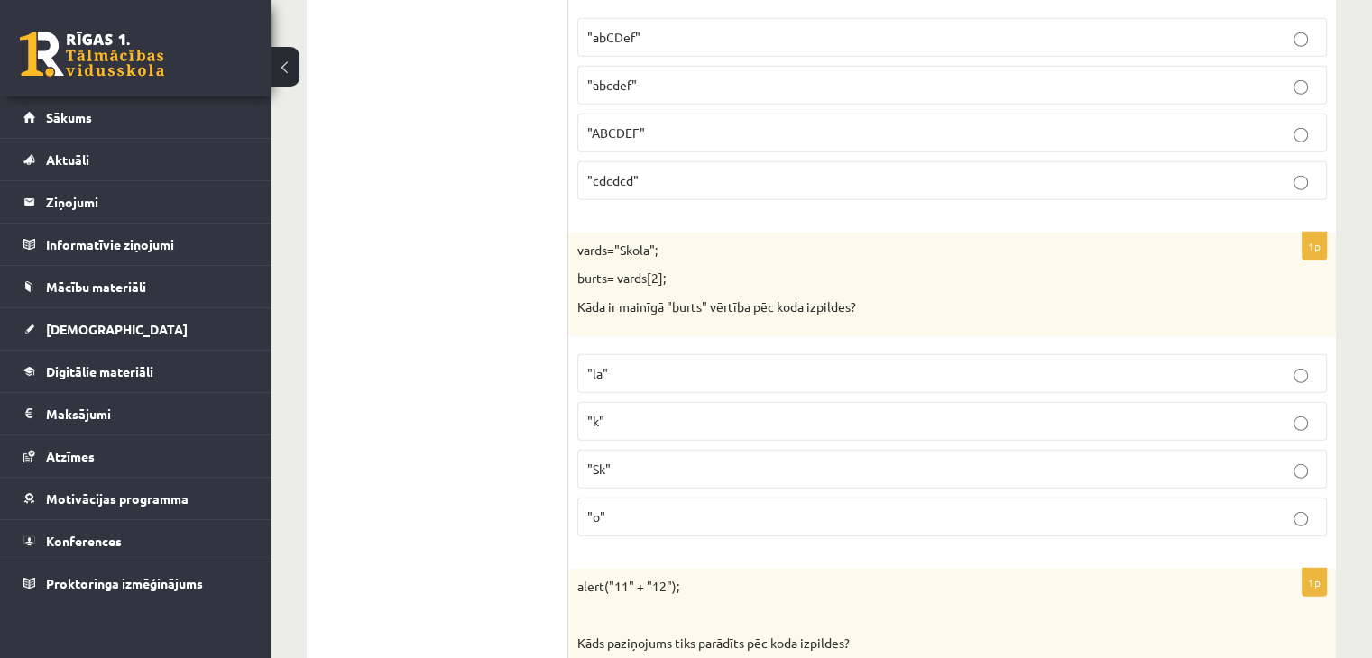
scroll to position [5302, 0]
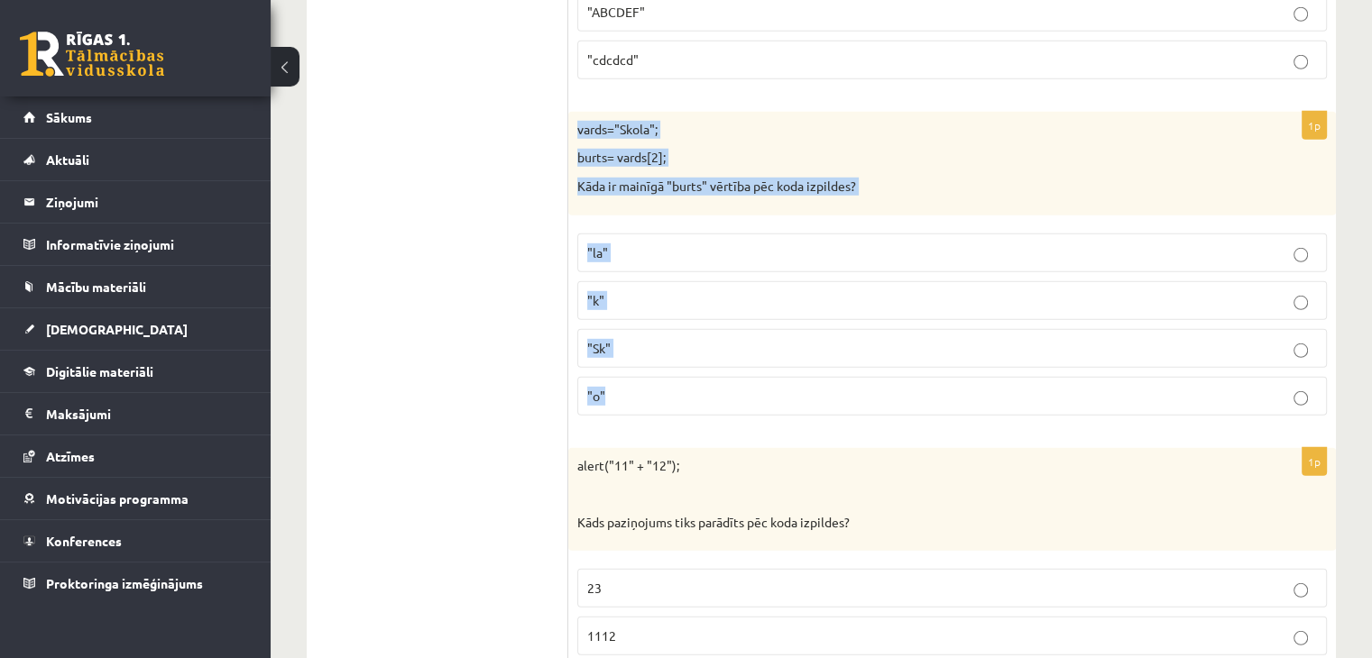
drag, startPoint x: 578, startPoint y: 106, endPoint x: 668, endPoint y: 355, distance: 264.8
click at [668, 355] on div "1p vards="Skola"; burts= vards[2]; Kāda ir mainīgā "burts" vērtība pēc koda izp…" at bounding box center [952, 271] width 768 height 318
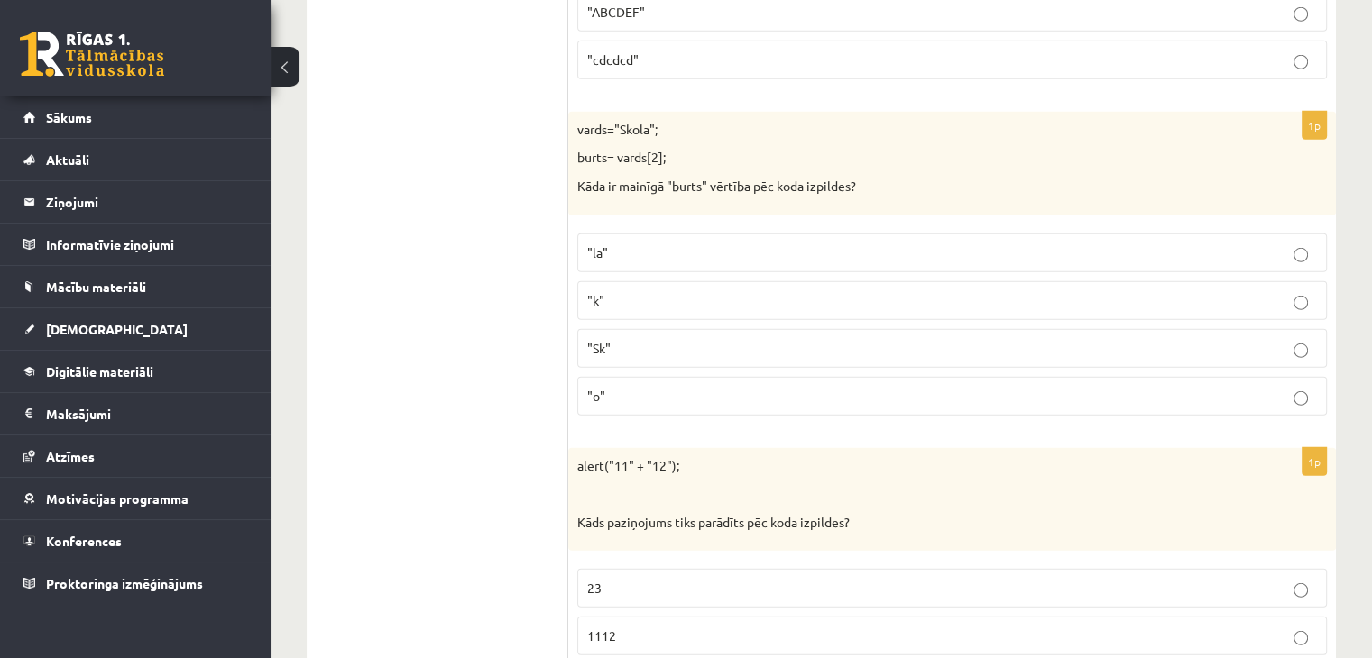
click at [635, 387] on p ""o"" at bounding box center [952, 396] width 730 height 19
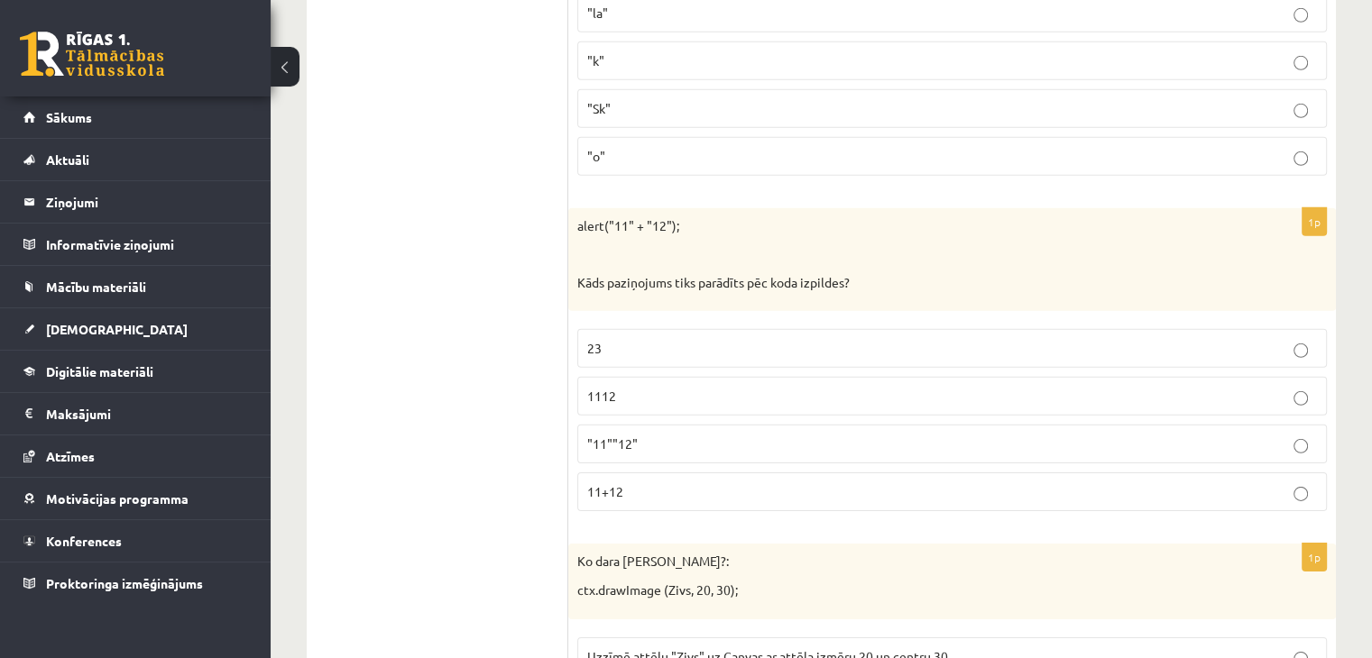
scroll to position [5602, 0]
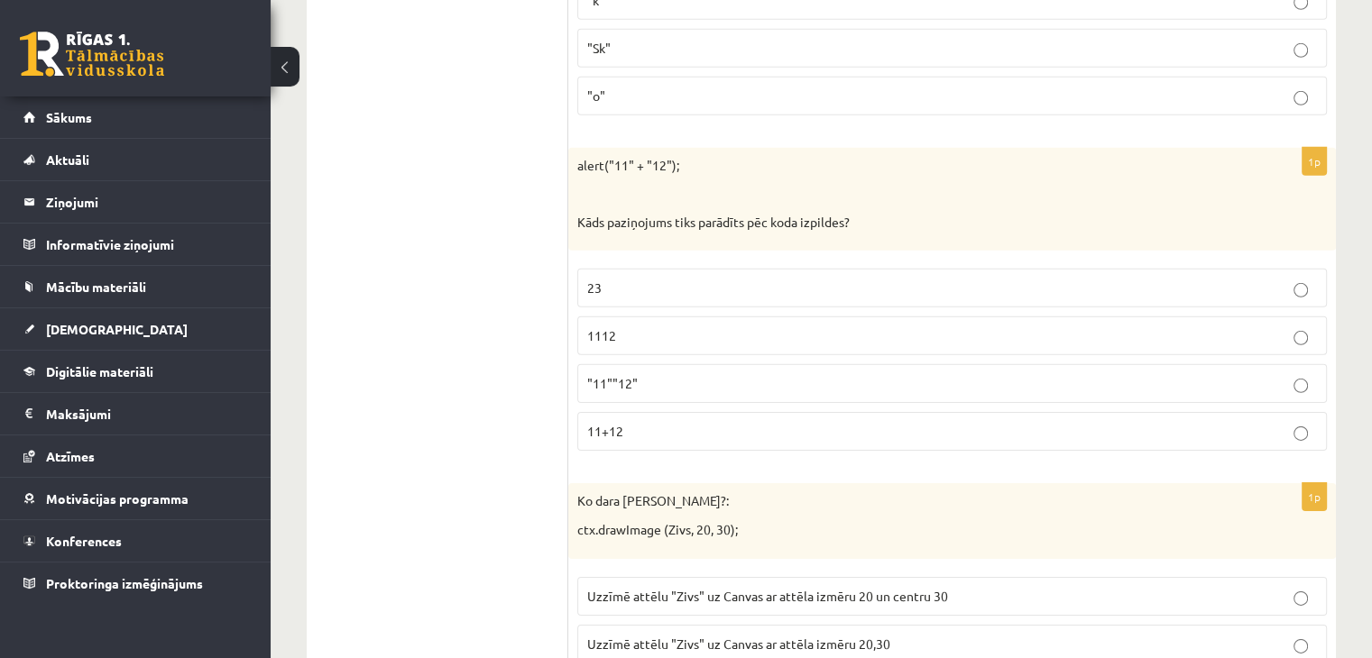
click at [628, 327] on p "1112" at bounding box center [952, 336] width 730 height 19
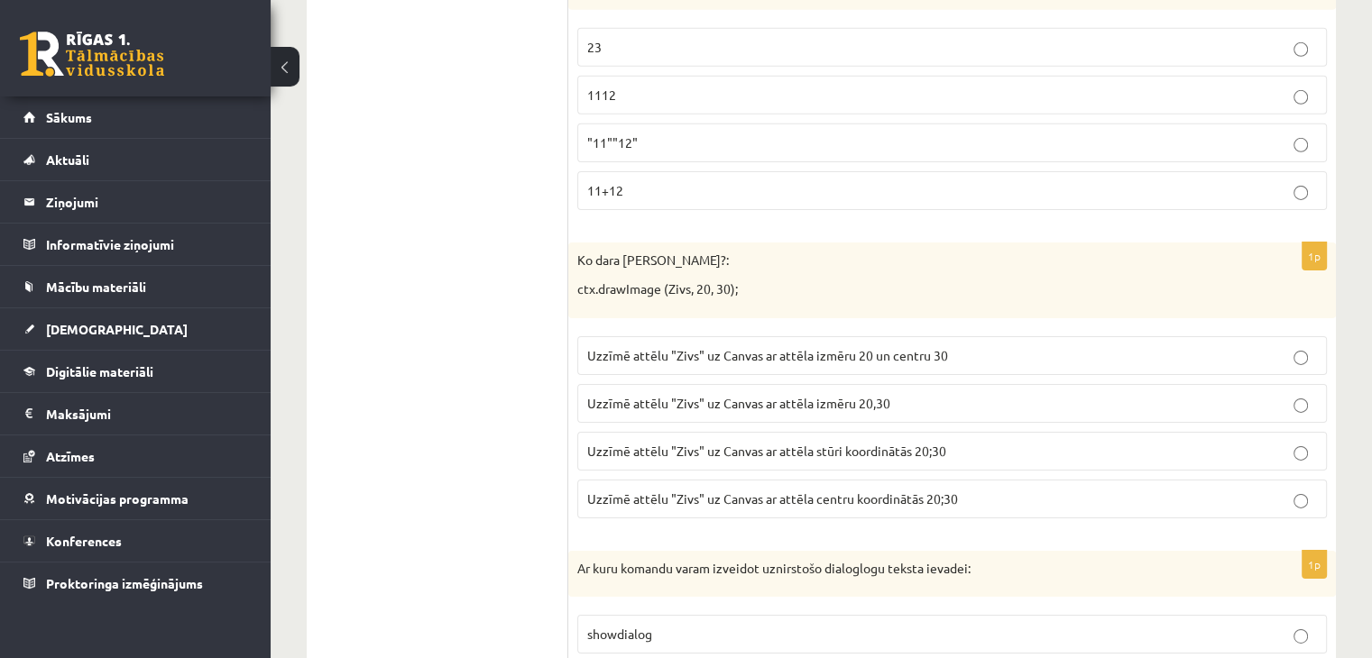
scroll to position [5903, 0]
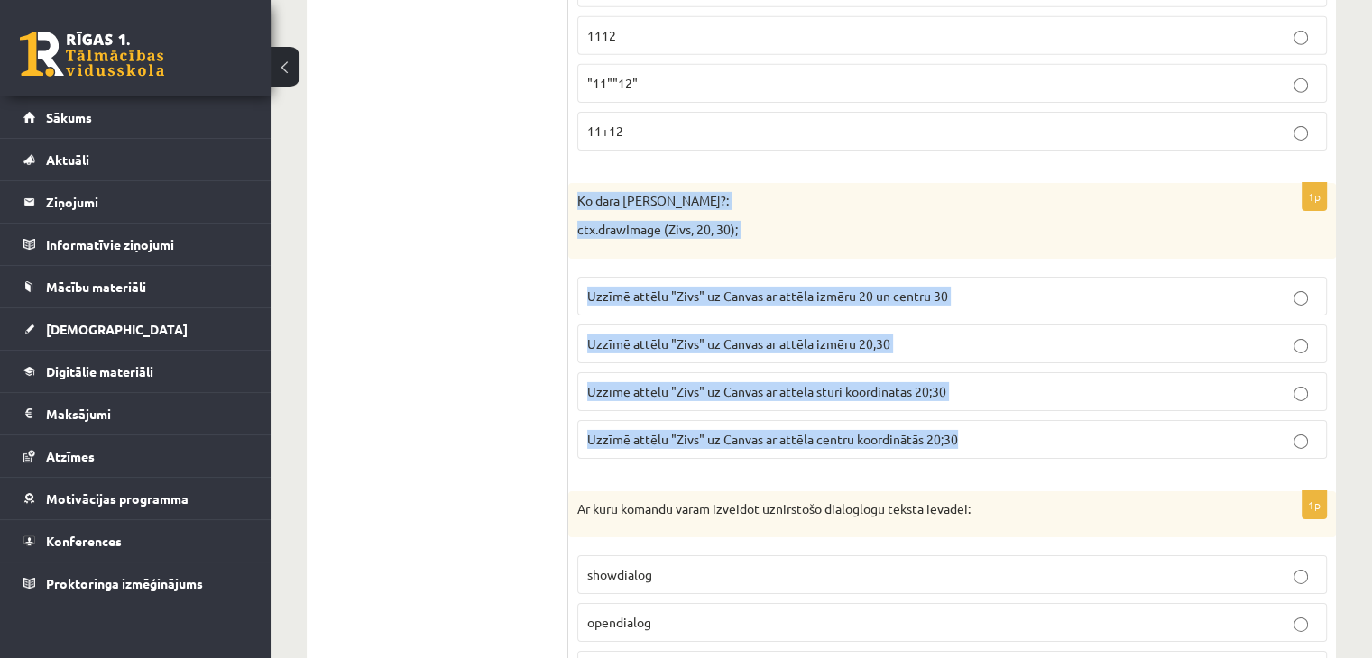
drag, startPoint x: 577, startPoint y: 173, endPoint x: 990, endPoint y: 403, distance: 472.0
click at [990, 403] on div "1p Ko dara koda rindiņa?: ctx.drawImage (Zivs, 20, 30); Uzzīmē attēlu "Zivs" uz…" at bounding box center [952, 328] width 768 height 290
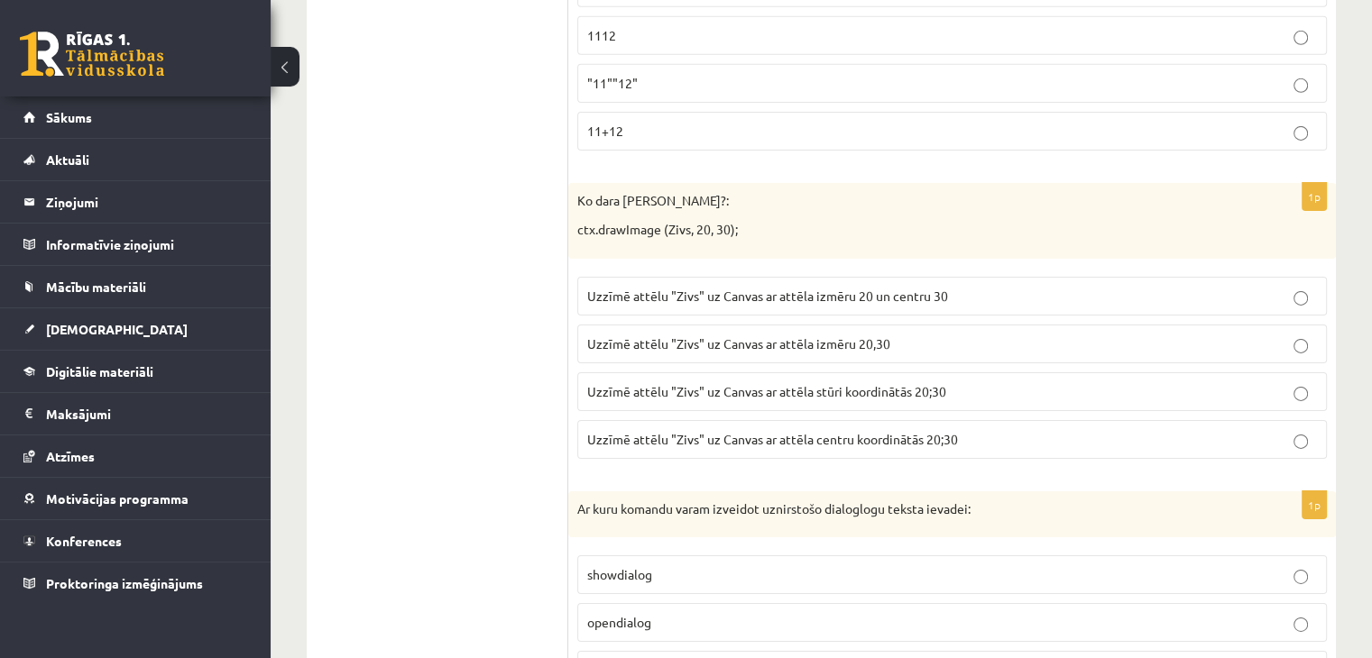
click at [870, 383] on span "Uzzīmē attēlu "Zivs" uz Canvas ar attēla stūri koordinātās 20;30" at bounding box center [766, 391] width 359 height 16
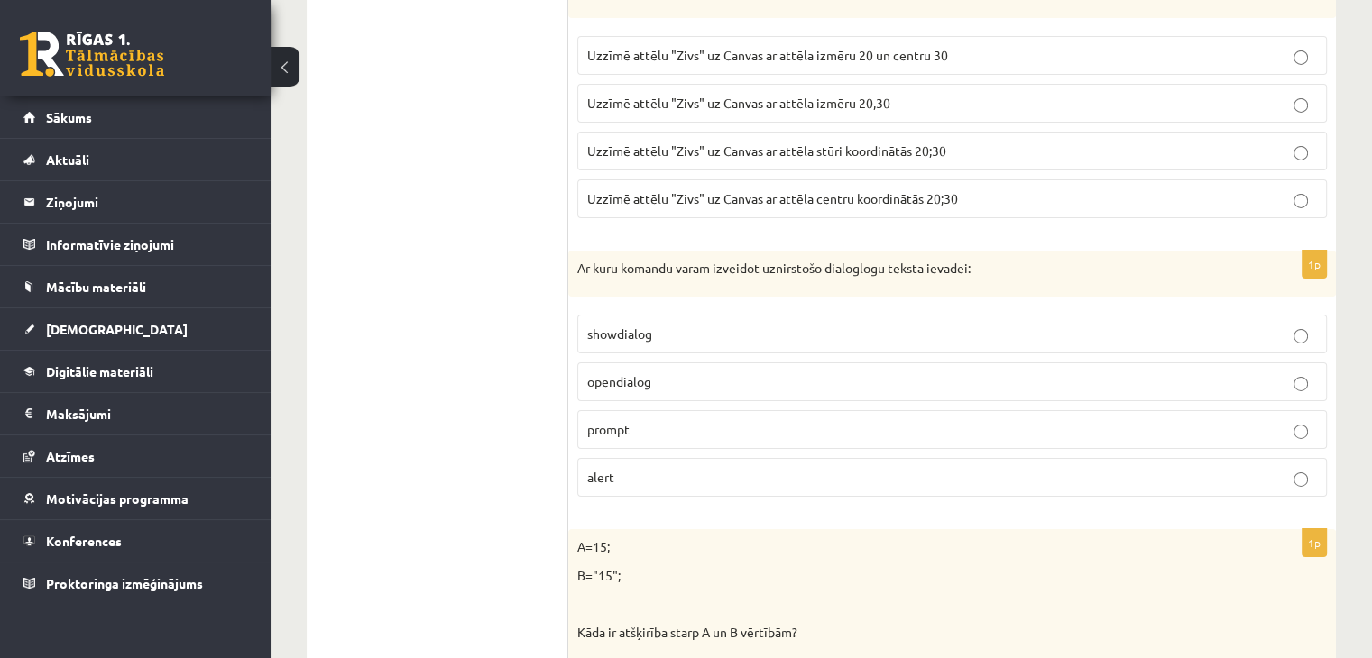
scroll to position [6204, 0]
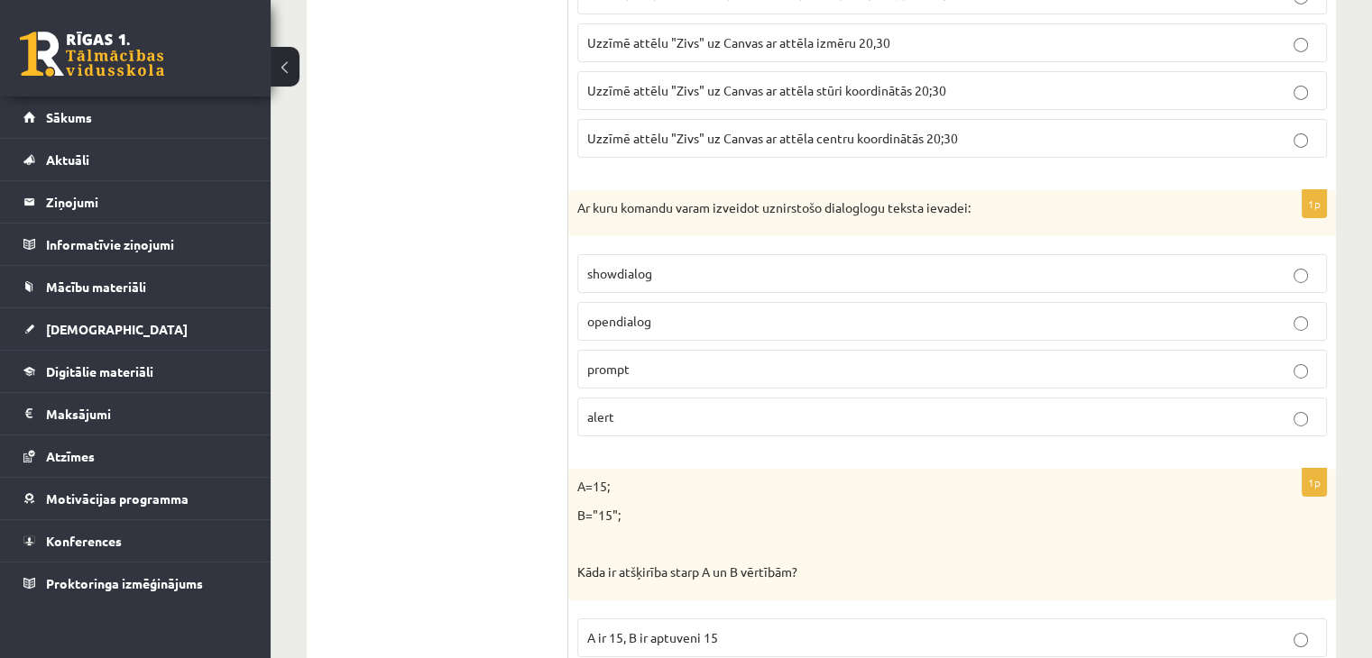
click at [604, 409] on span "alert" at bounding box center [600, 417] width 27 height 16
click at [631, 360] on p "prompt" at bounding box center [952, 369] width 730 height 19
click at [628, 313] on span "opendialog" at bounding box center [619, 321] width 64 height 16
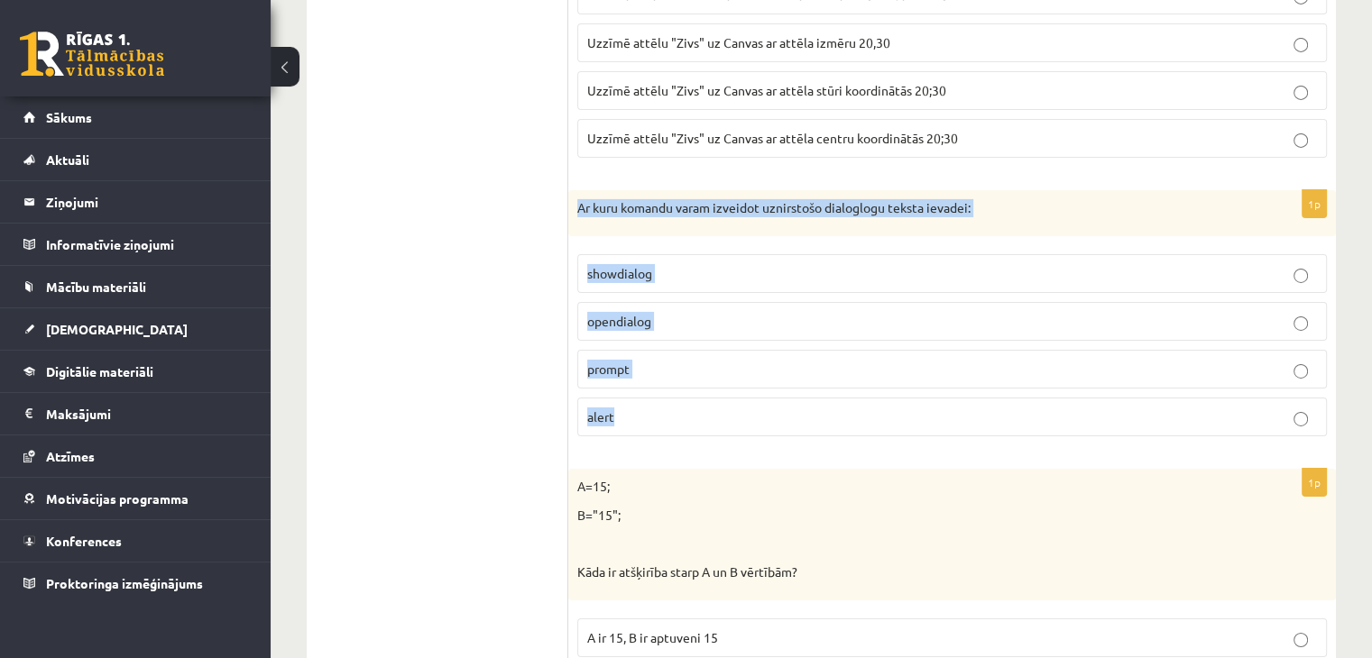
drag, startPoint x: 577, startPoint y: 177, endPoint x: 650, endPoint y: 368, distance: 204.7
click at [650, 368] on div "1p Ar kuru komandu varam izveidot uznirstošo dialoglogu teksta ievadei: showdia…" at bounding box center [952, 321] width 768 height 262
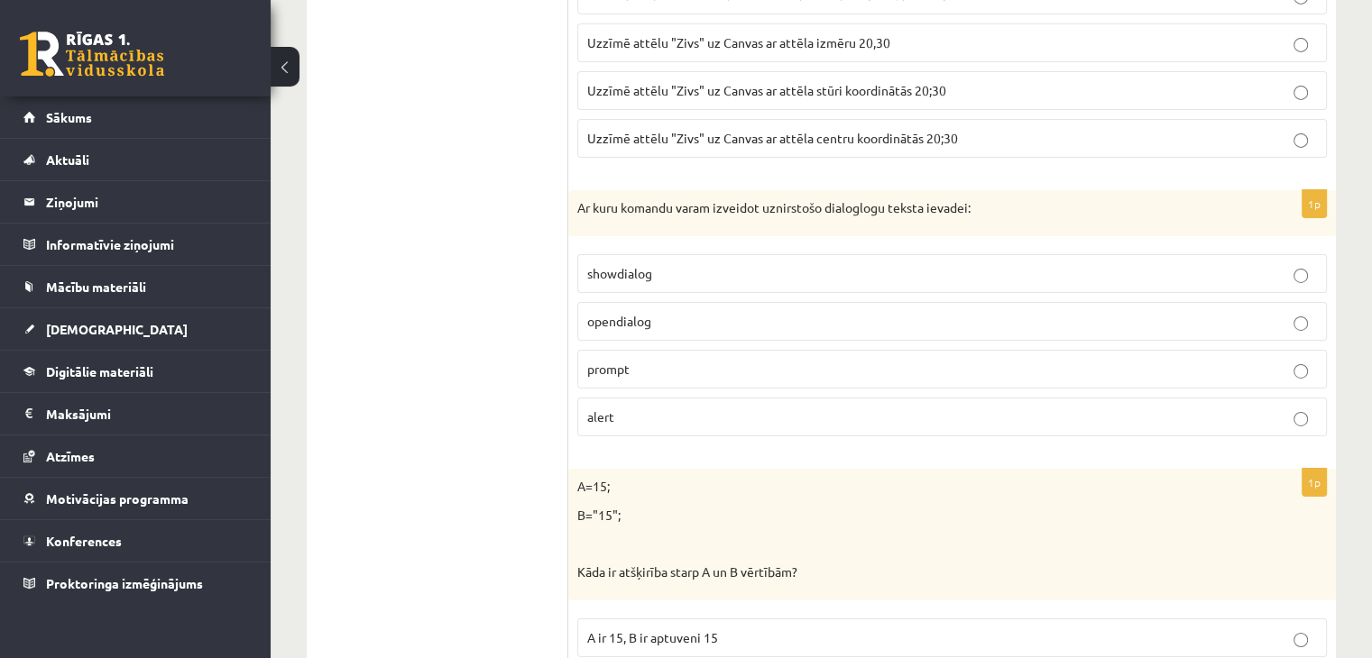
click at [612, 361] on span "prompt" at bounding box center [608, 369] width 42 height 16
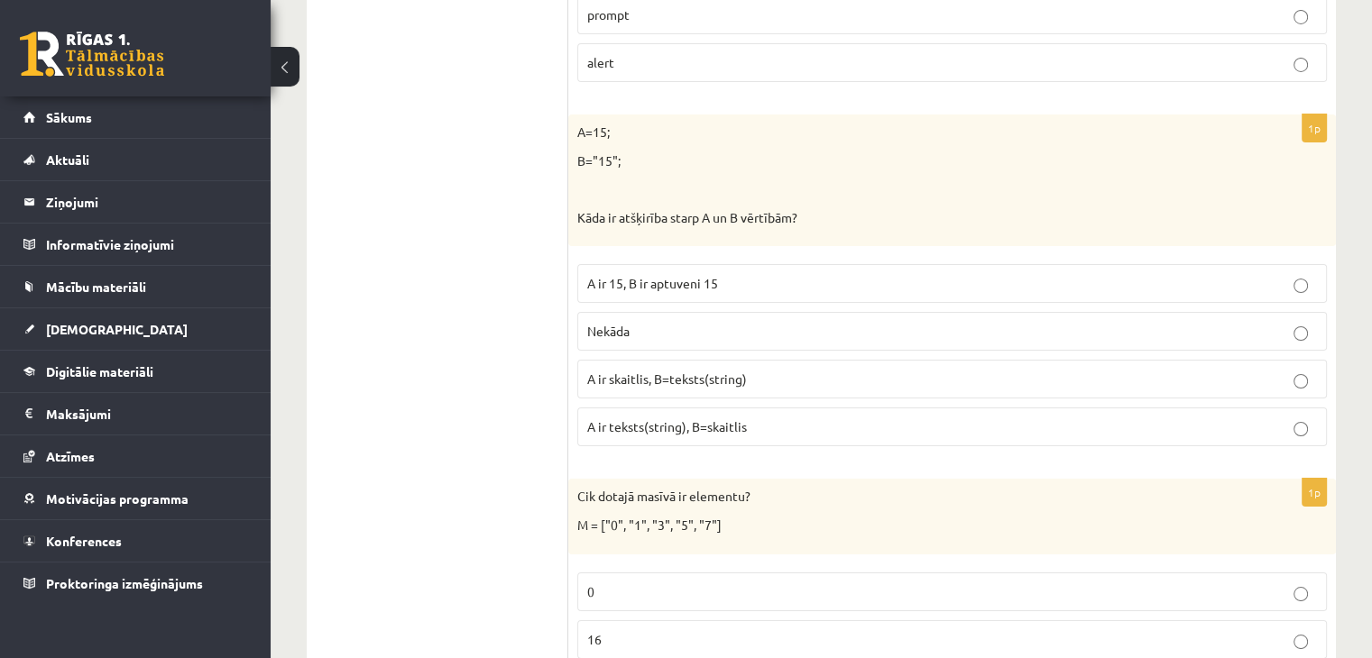
scroll to position [6502, 0]
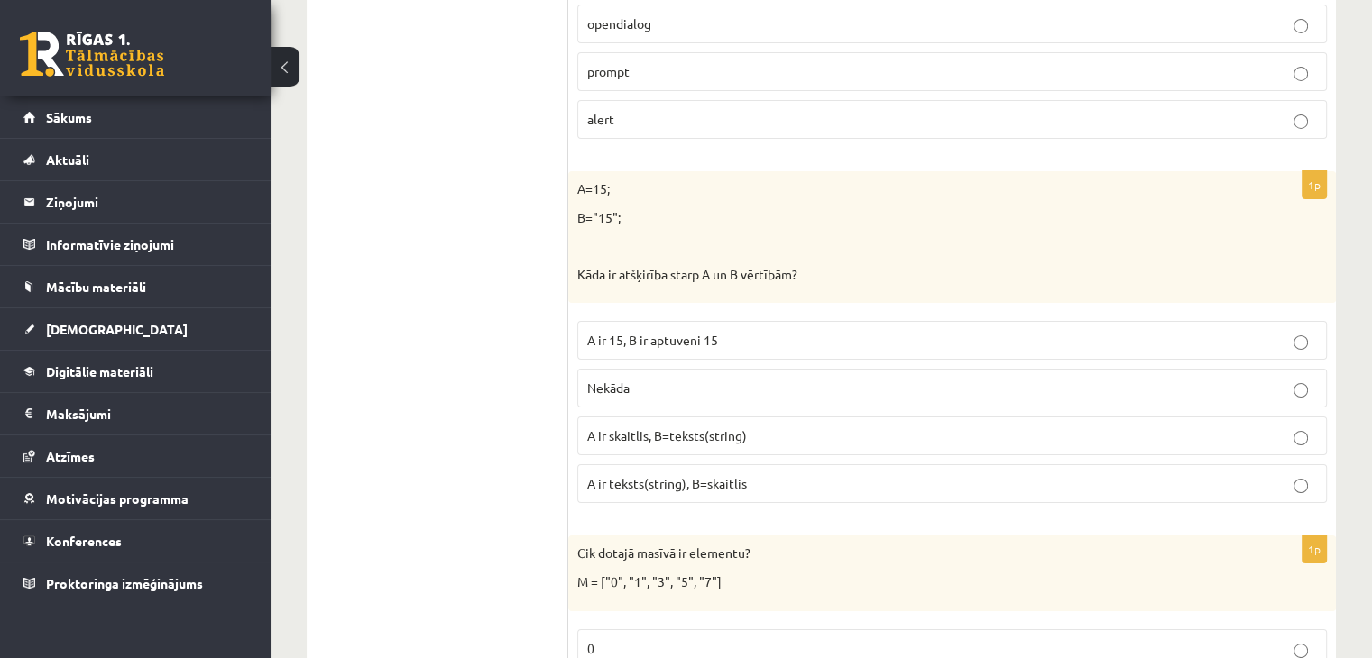
click at [667, 428] on span "A ir skaitlis, B=teksts(string)" at bounding box center [667, 436] width 160 height 16
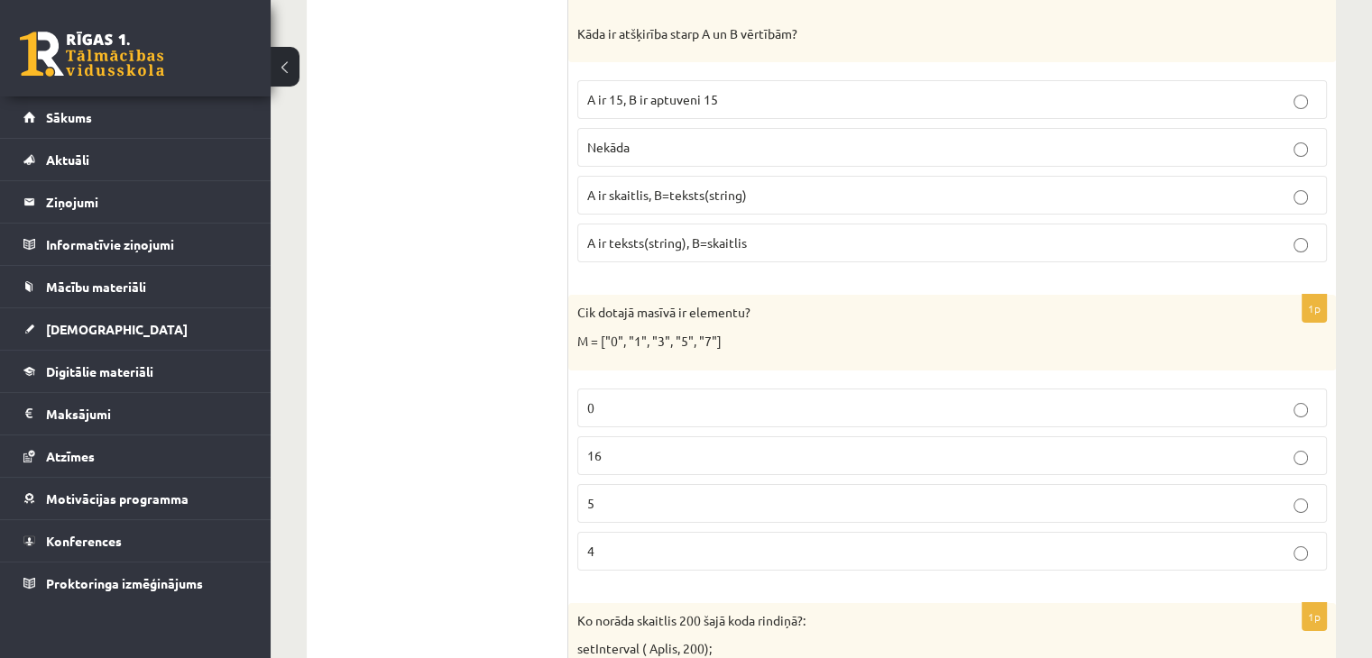
scroll to position [6802, 0]
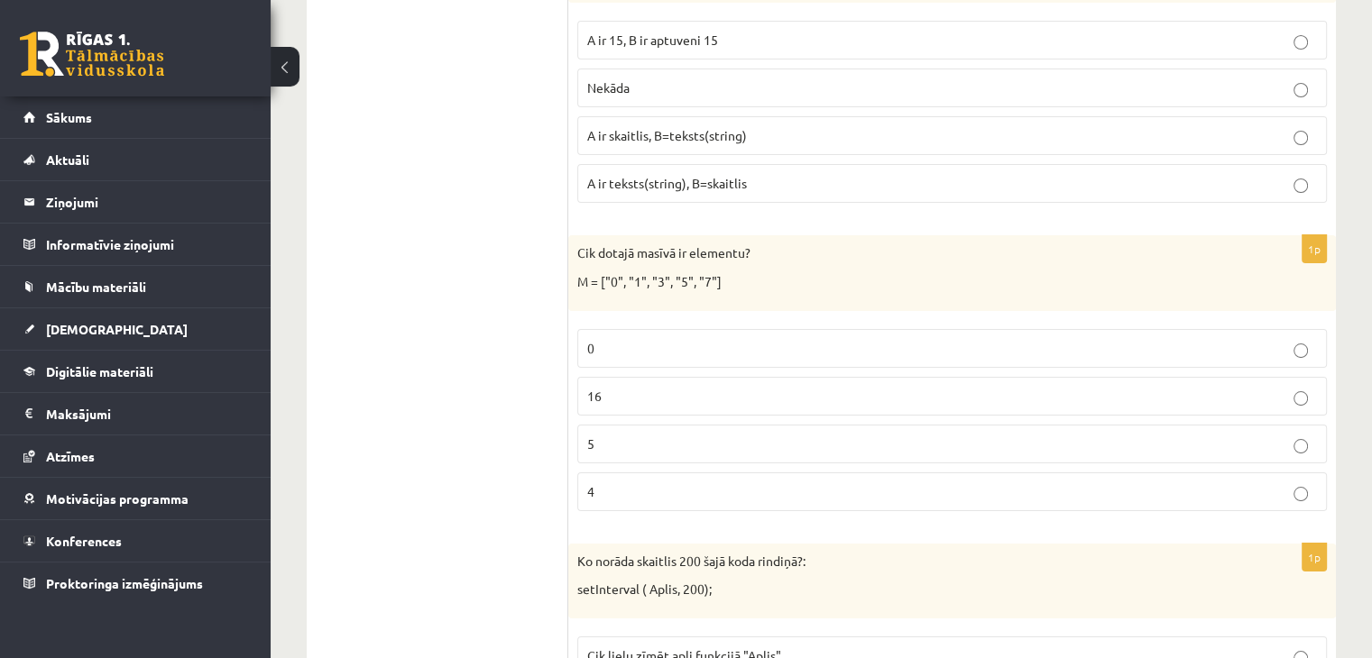
click at [646, 392] on fieldset "0 16 5 4" at bounding box center [952, 418] width 750 height 197
click at [639, 435] on p "5" at bounding box center [952, 444] width 730 height 19
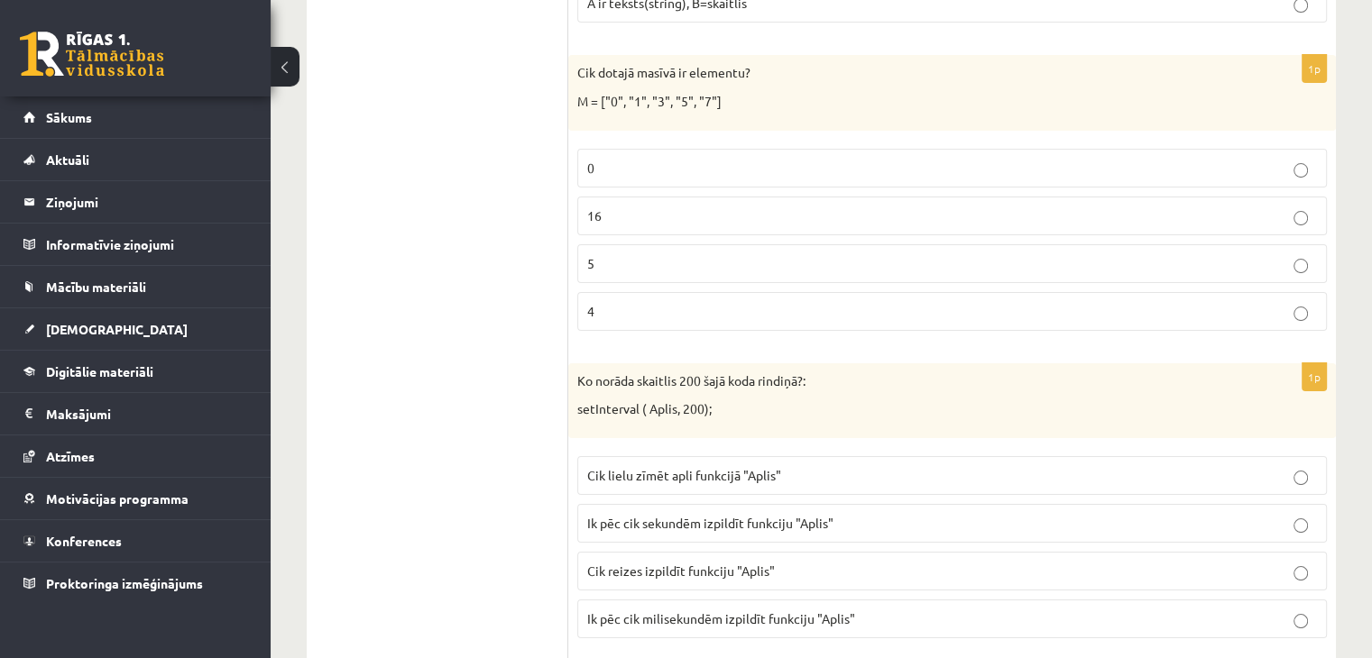
scroll to position [6923, 0]
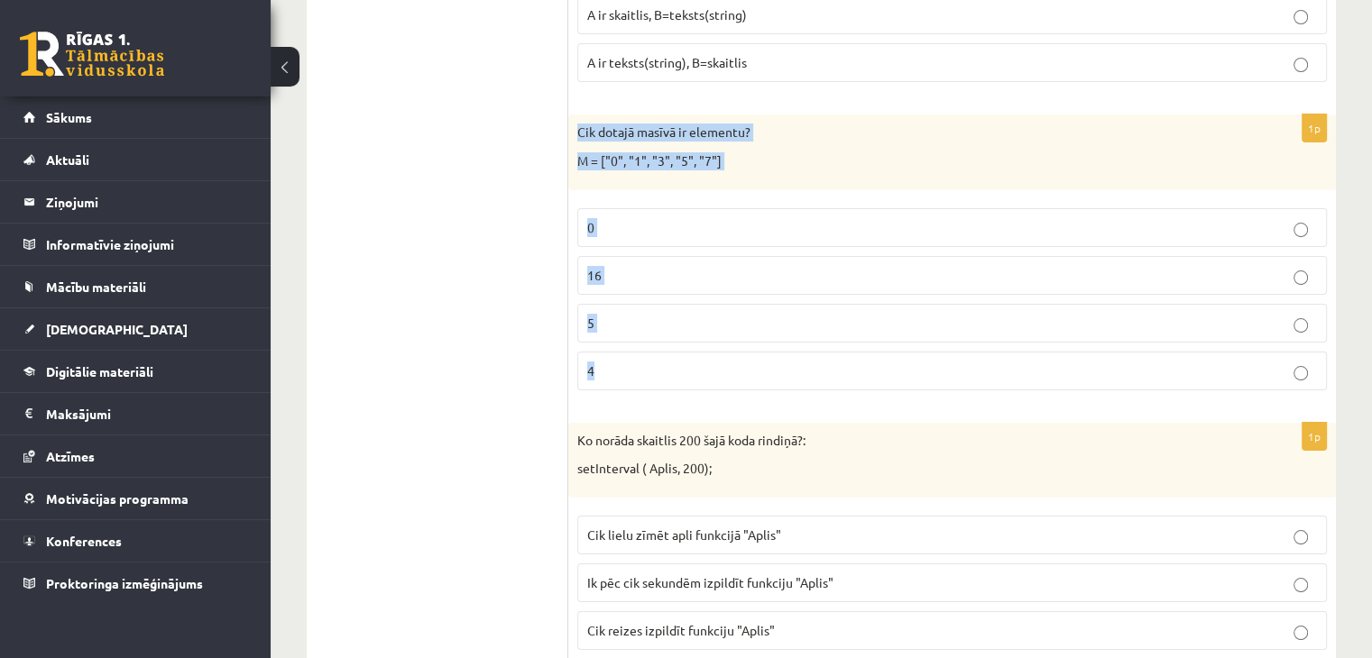
drag, startPoint x: 577, startPoint y: 97, endPoint x: 660, endPoint y: 318, distance: 236.1
click at [660, 318] on div "1p Cik dotajā masīvā ir elementu? M = ["0", "1", "3", "5", "7"] 0 16 5 4" at bounding box center [952, 260] width 768 height 290
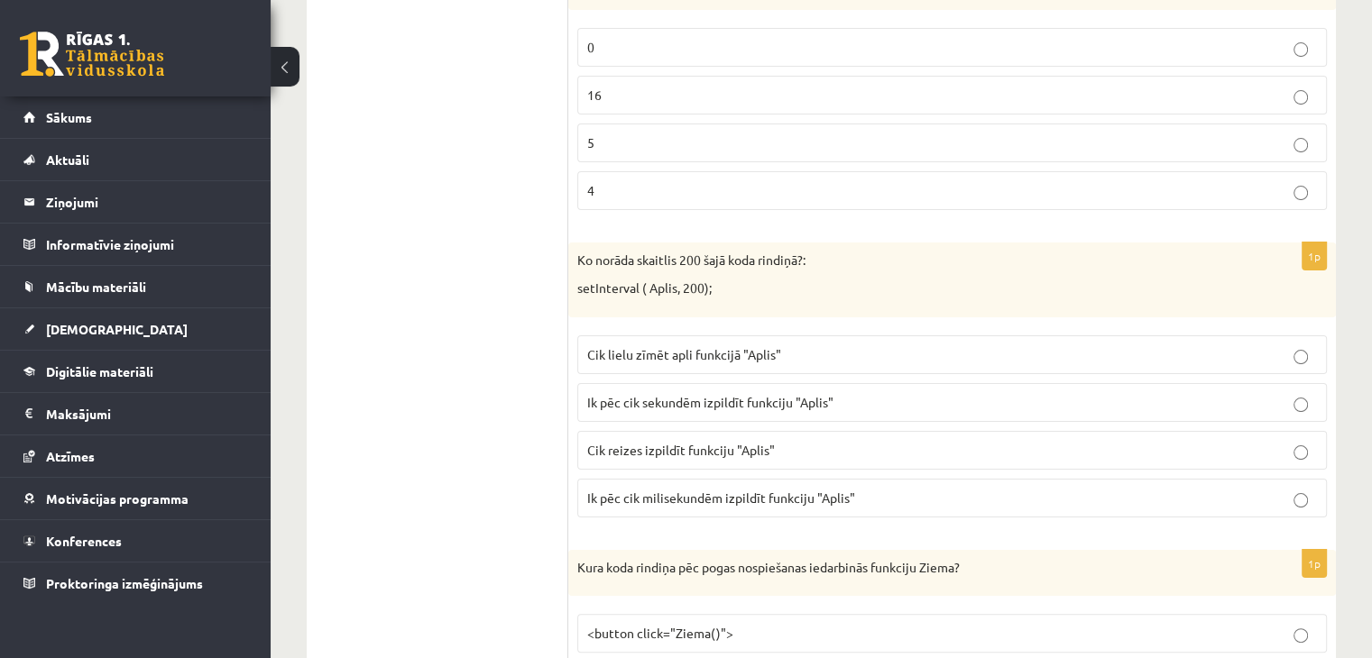
scroll to position [7163, 0]
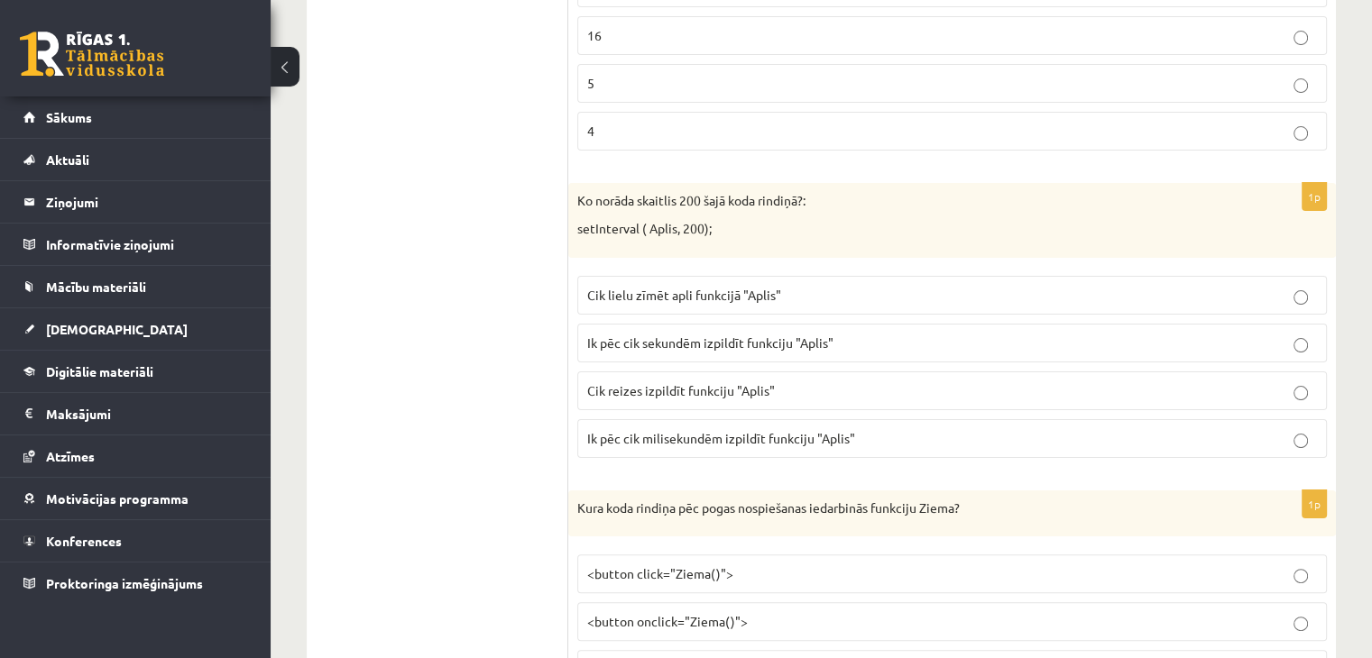
click at [672, 287] on span "Cik lielu zīmēt apli funkcijā "Aplis"" at bounding box center [684, 295] width 194 height 16
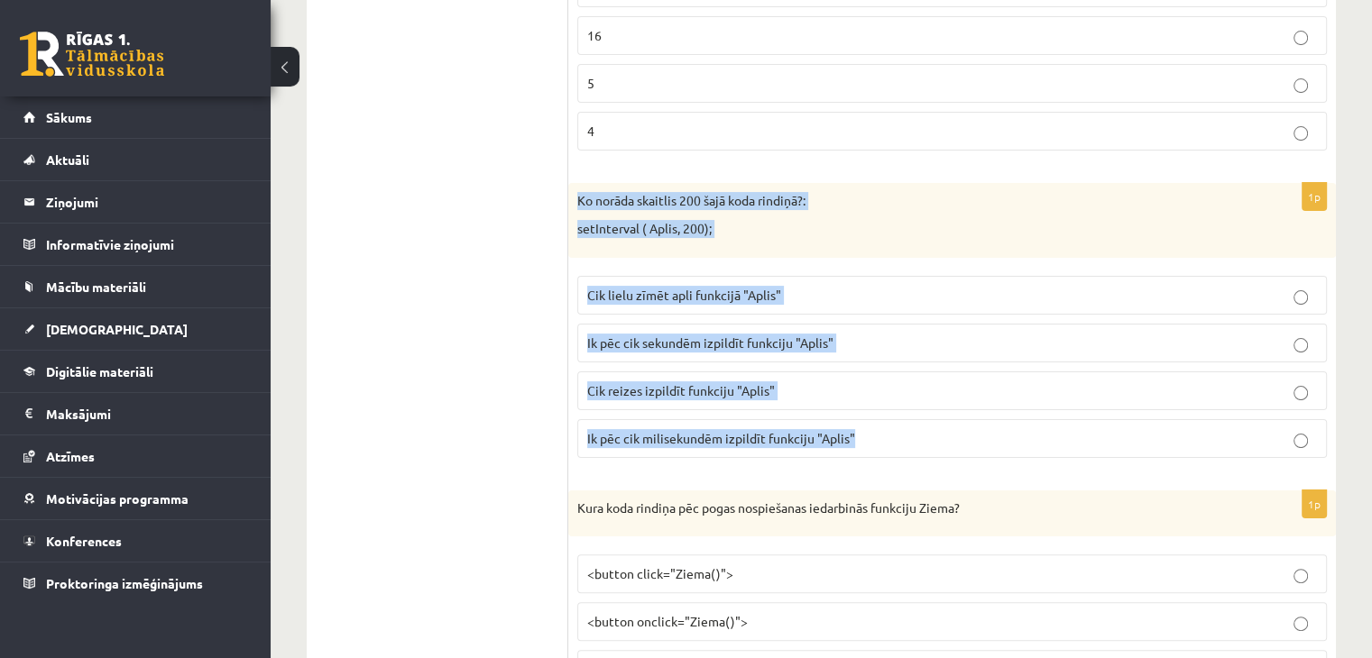
drag, startPoint x: 577, startPoint y: 166, endPoint x: 859, endPoint y: 401, distance: 366.9
click at [859, 401] on div "1p Ko norāda skaitlis 200 šajā koda rindiņā?: setInterval ( Aplis, 200); Cik li…" at bounding box center [952, 328] width 768 height 290
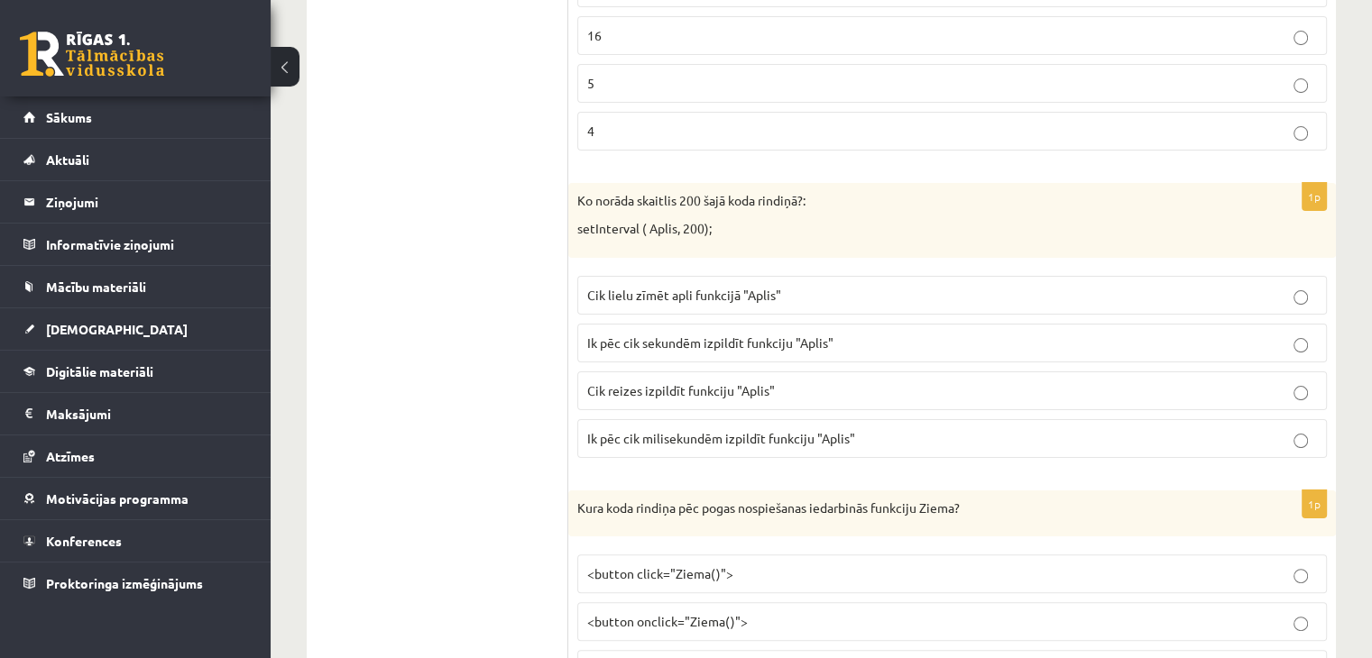
click at [652, 430] on span "Ik pēc cik milisekundēm izpildīt funkciju "Aplis"" at bounding box center [721, 438] width 268 height 16
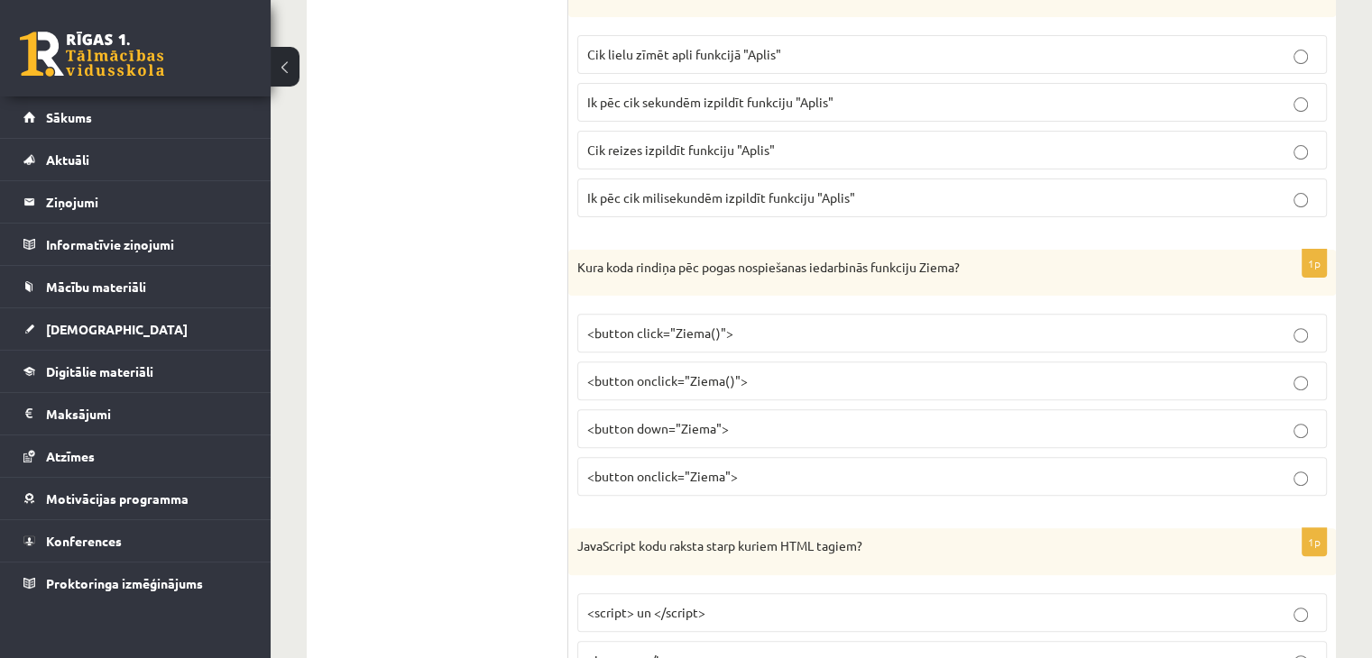
scroll to position [7524, 0]
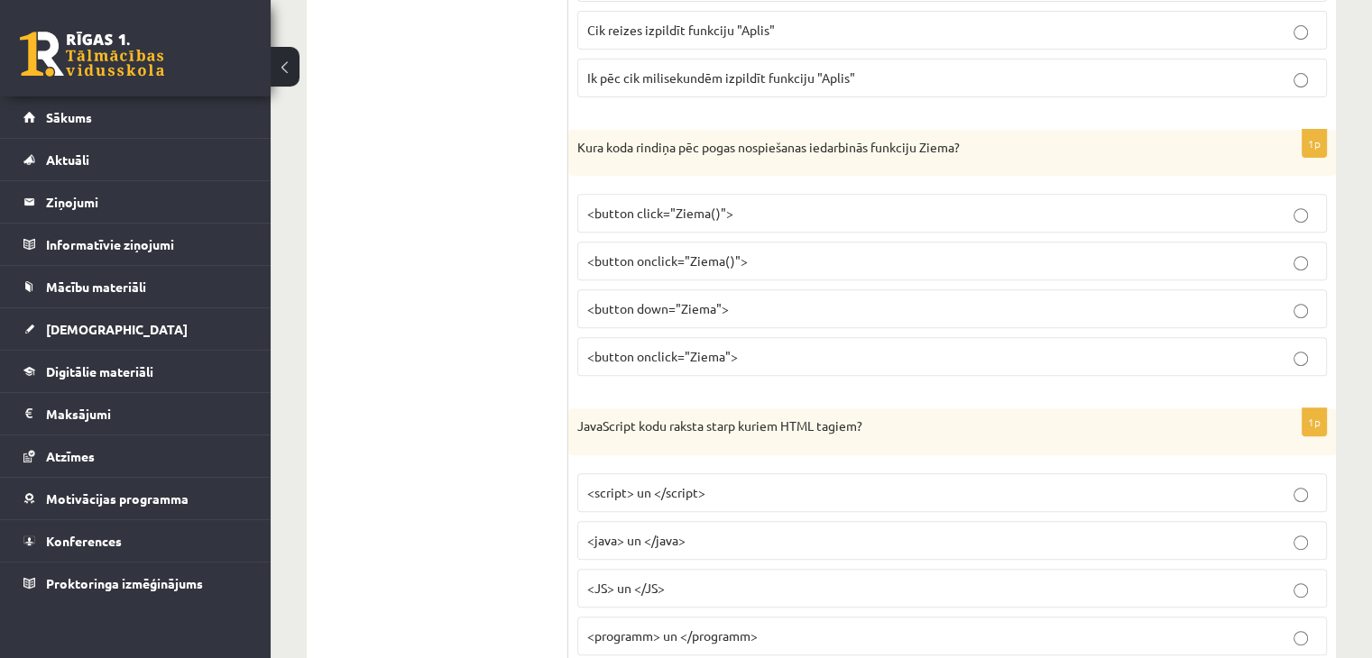
click at [740, 253] on span "<button onclick="Ziema()">" at bounding box center [667, 261] width 161 height 16
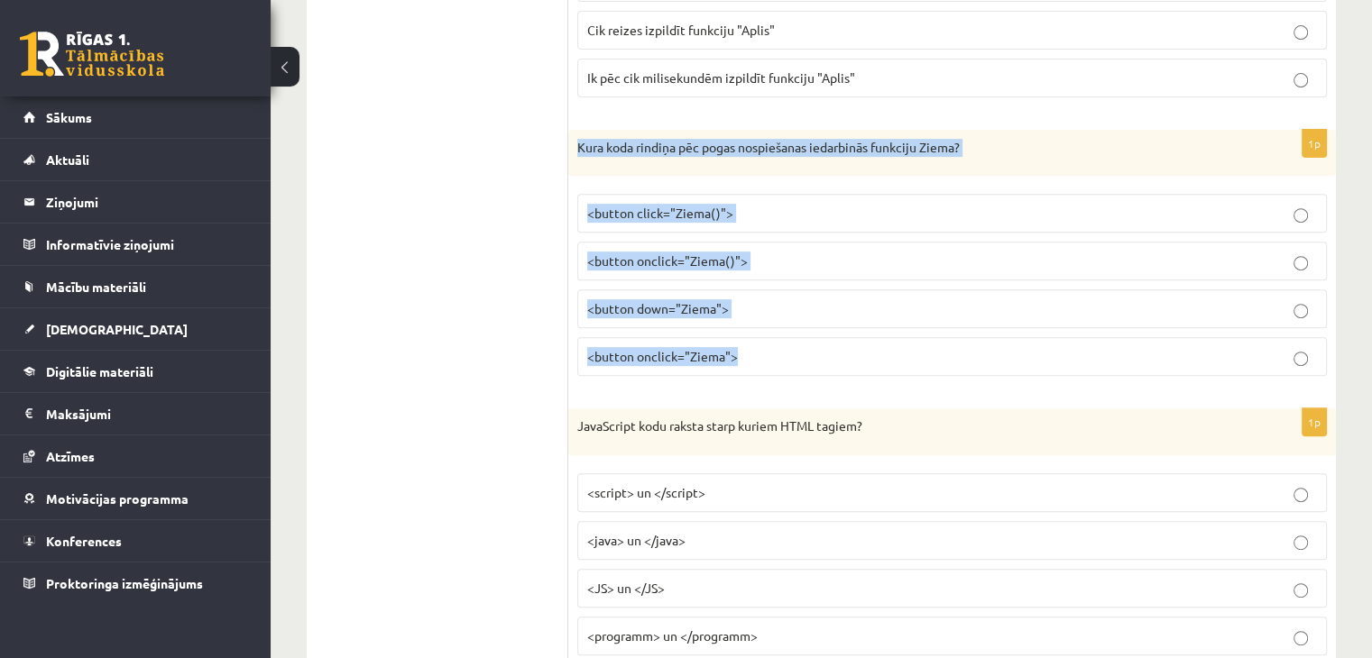
drag, startPoint x: 578, startPoint y: 113, endPoint x: 766, endPoint y: 318, distance: 278.4
click at [766, 318] on div "1p Kura koda rindiņa pēc pogas nospiešanas iedarbinās funkciju Ziema? <button c…" at bounding box center [952, 261] width 768 height 262
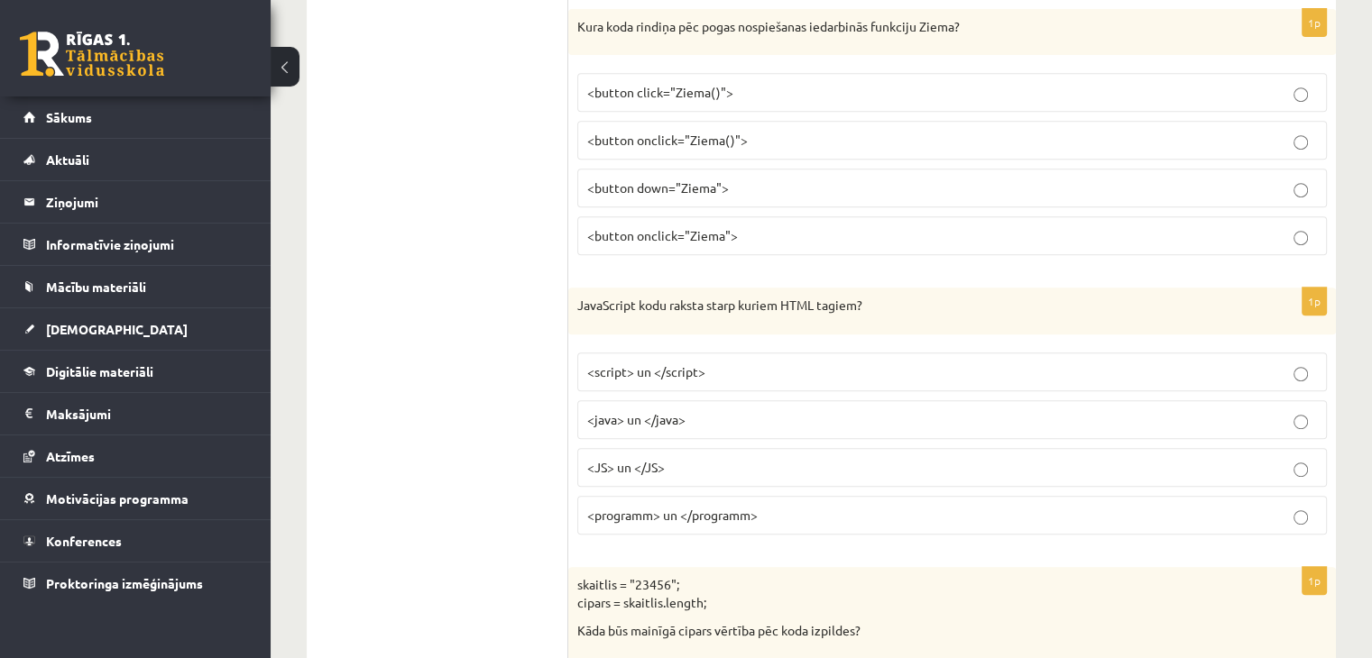
scroll to position [7704, 0]
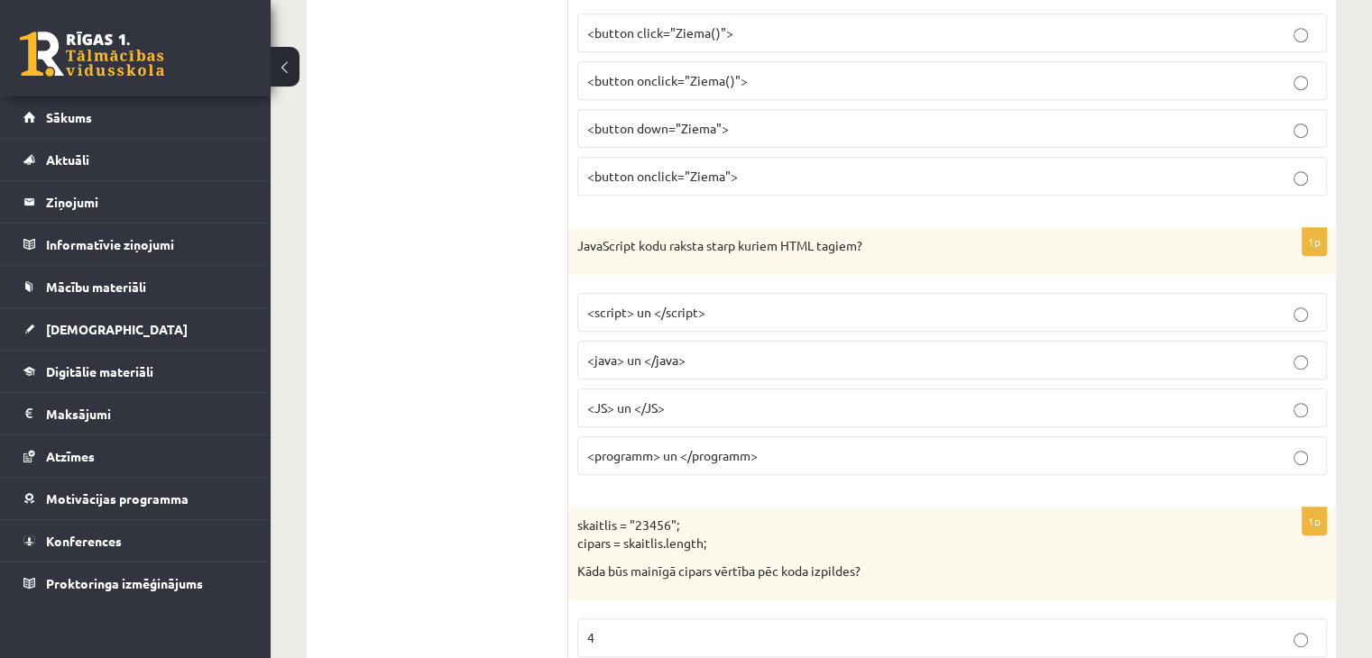
click at [634, 304] on span "<script> un </script>" at bounding box center [646, 312] width 118 height 16
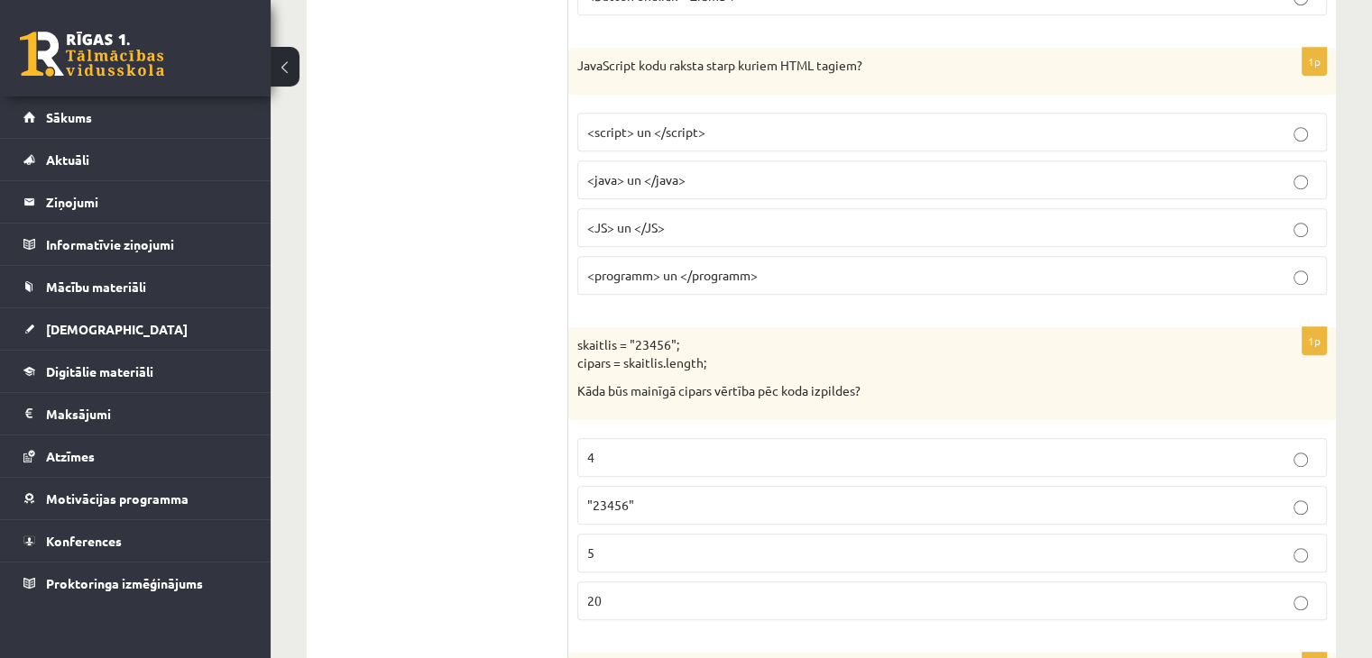
scroll to position [8005, 0]
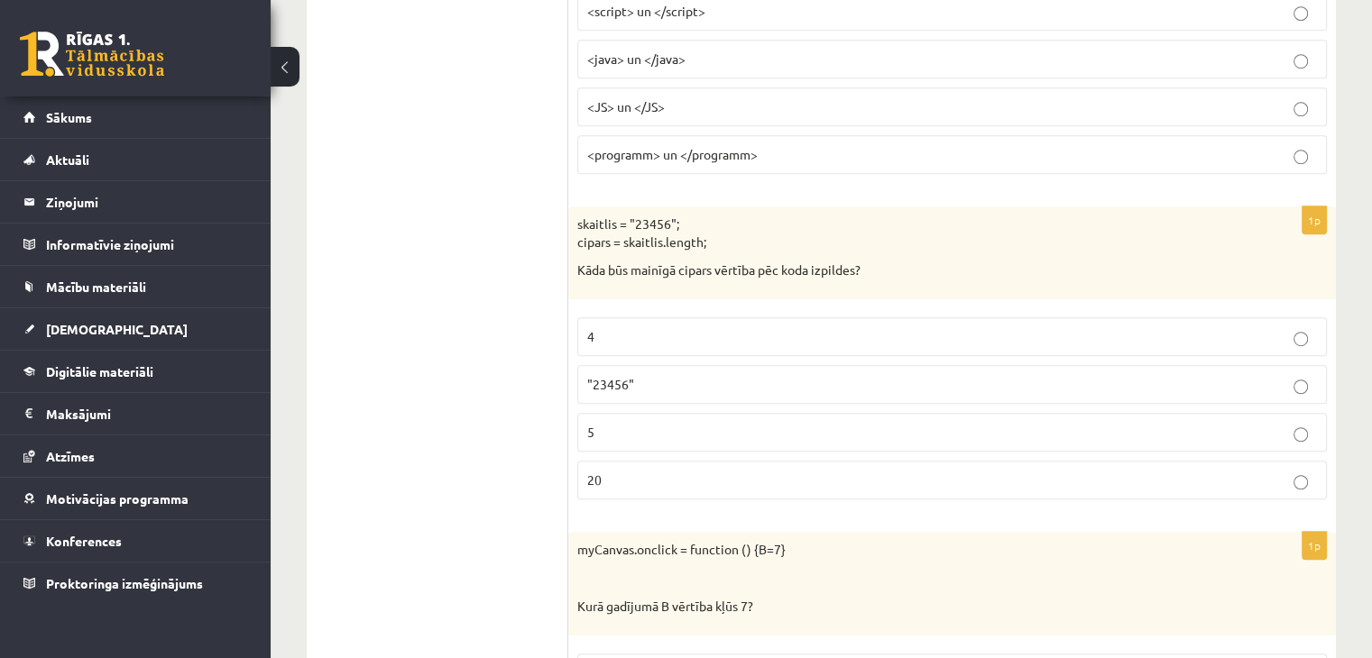
click at [650, 423] on p "5" at bounding box center [952, 432] width 730 height 19
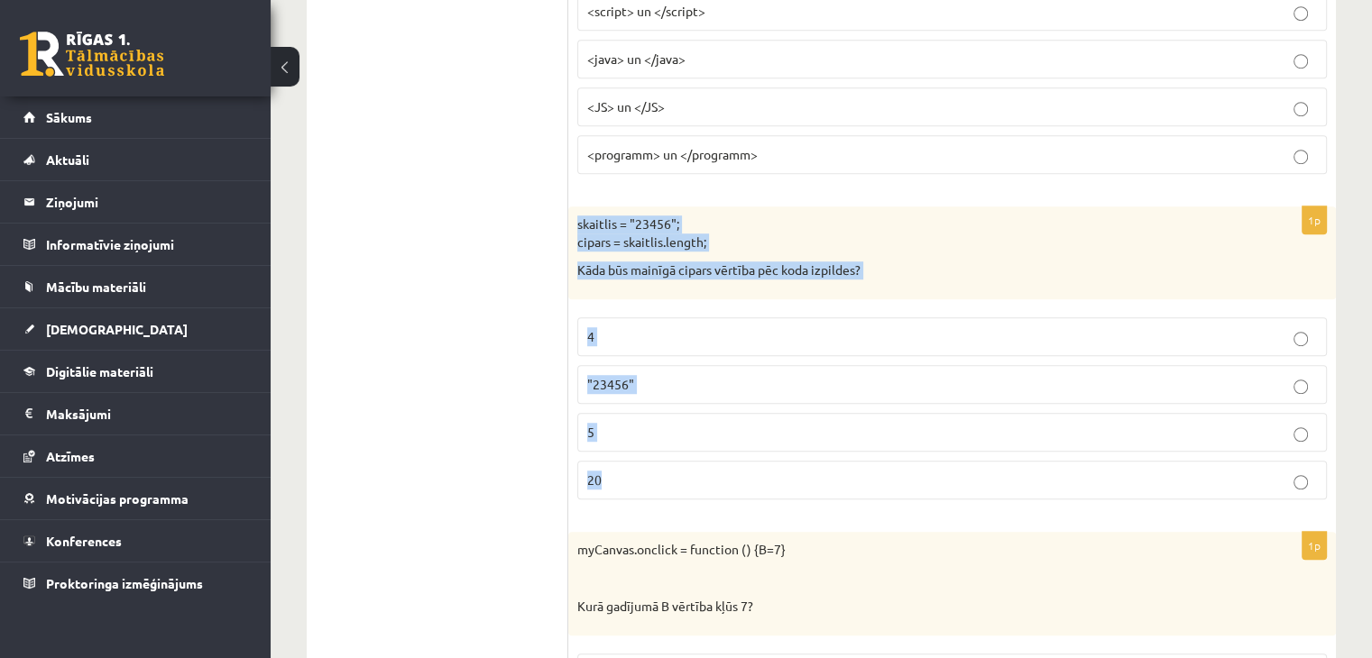
drag, startPoint x: 575, startPoint y: 185, endPoint x: 666, endPoint y: 449, distance: 279.6
click at [666, 449] on div "1p skaitlis = "23456"; cipars = skaitlis.length; Kāda būs mainīgā cipars vērtīb…" at bounding box center [952, 361] width 768 height 308
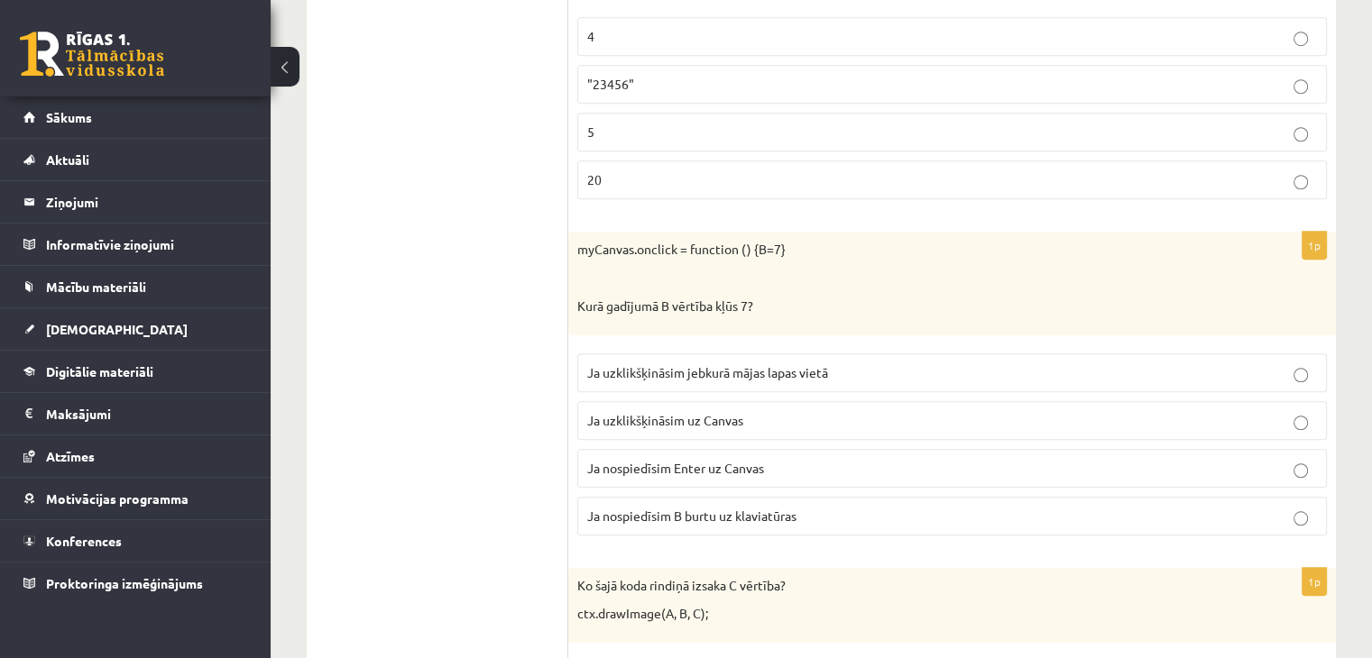
scroll to position [8426, 0]
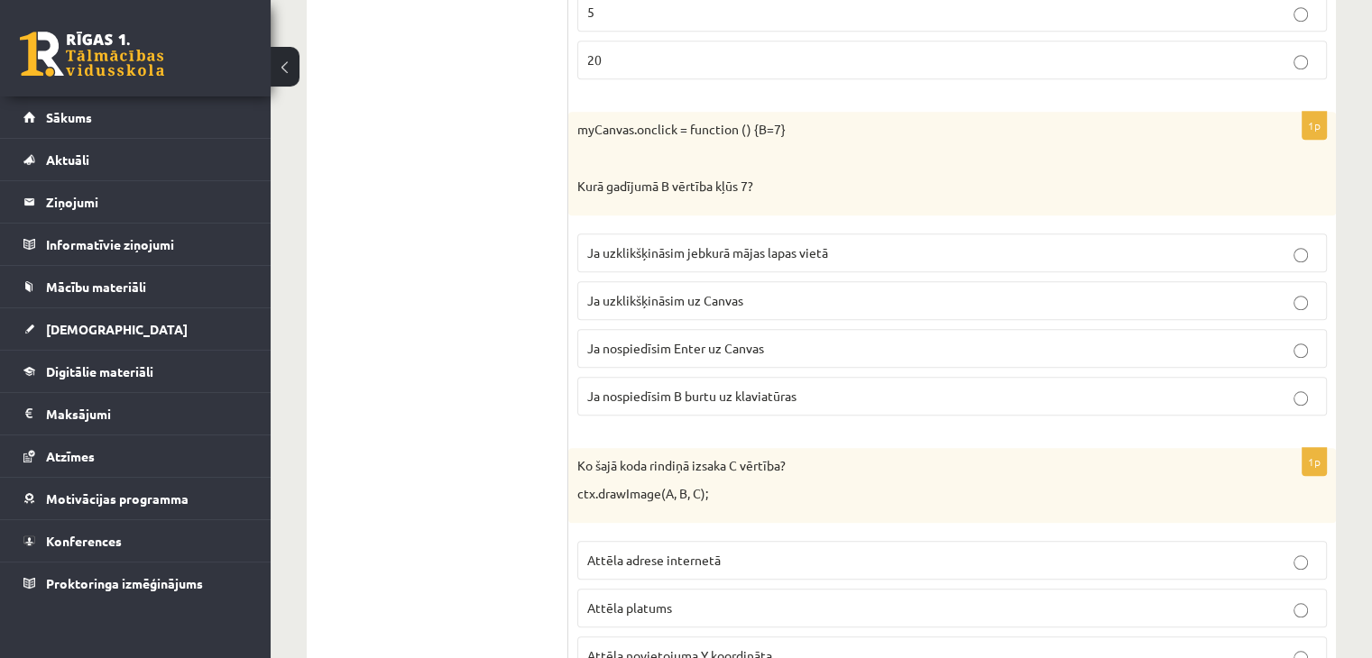
click at [860, 244] on p "Ja uzklikšķināsim jebkurā mājas lapas vietā" at bounding box center [952, 253] width 730 height 19
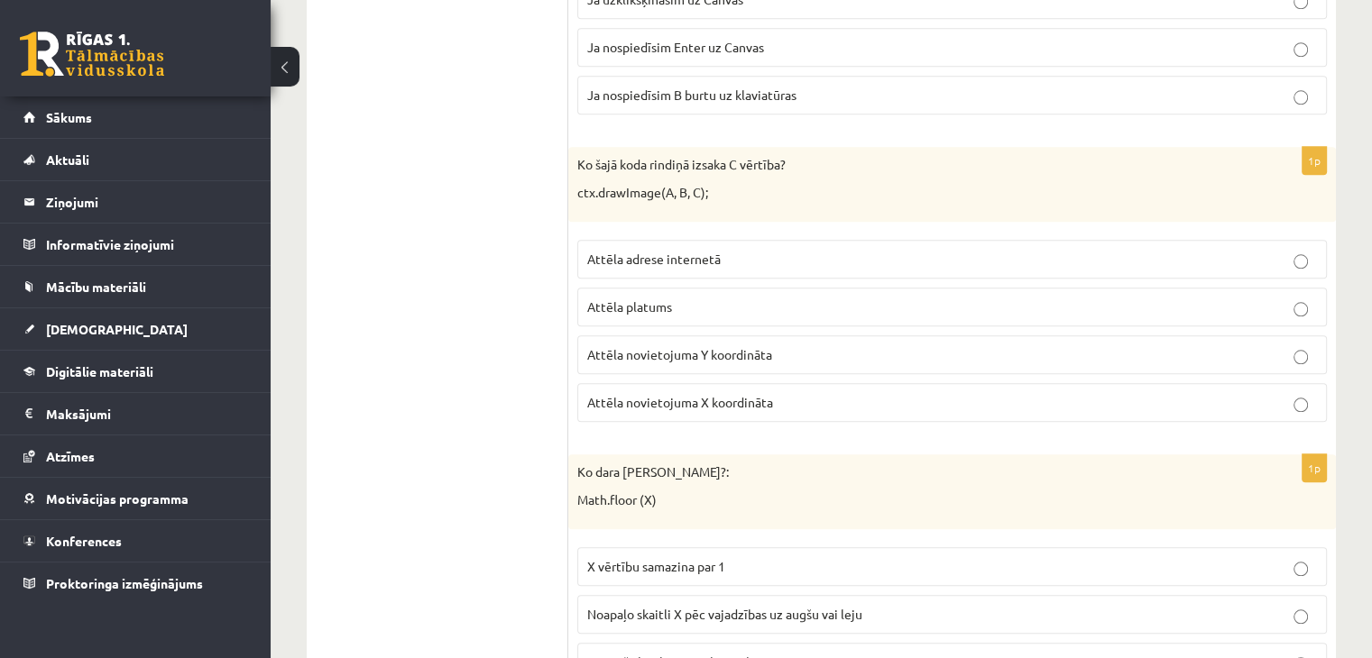
scroll to position [8786, 0]
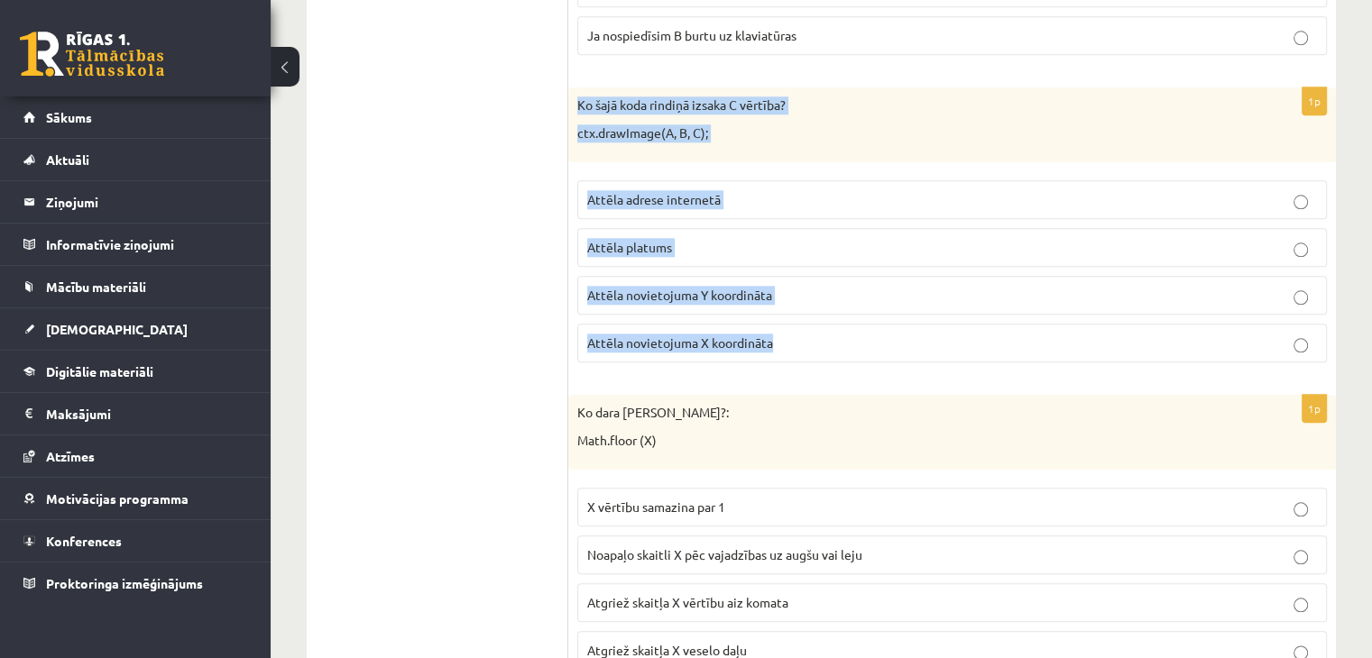
drag, startPoint x: 577, startPoint y: 62, endPoint x: 784, endPoint y: 290, distance: 307.1
click at [784, 290] on div "1p Ko šajā koda rindiņā izsaka C vērtība? ctx.drawImage(A, B, C); Attēla adrese…" at bounding box center [952, 232] width 768 height 290
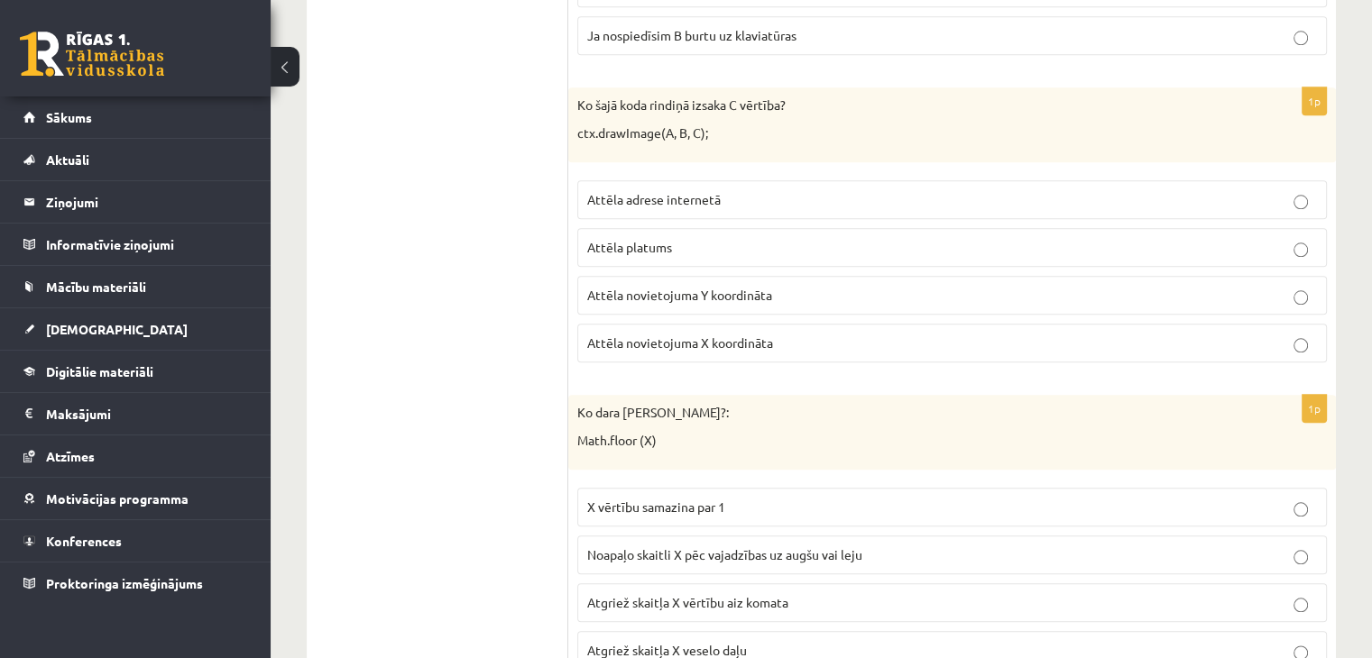
click at [677, 287] on span "Attēla novietojuma Y koordināta" at bounding box center [679, 295] width 185 height 16
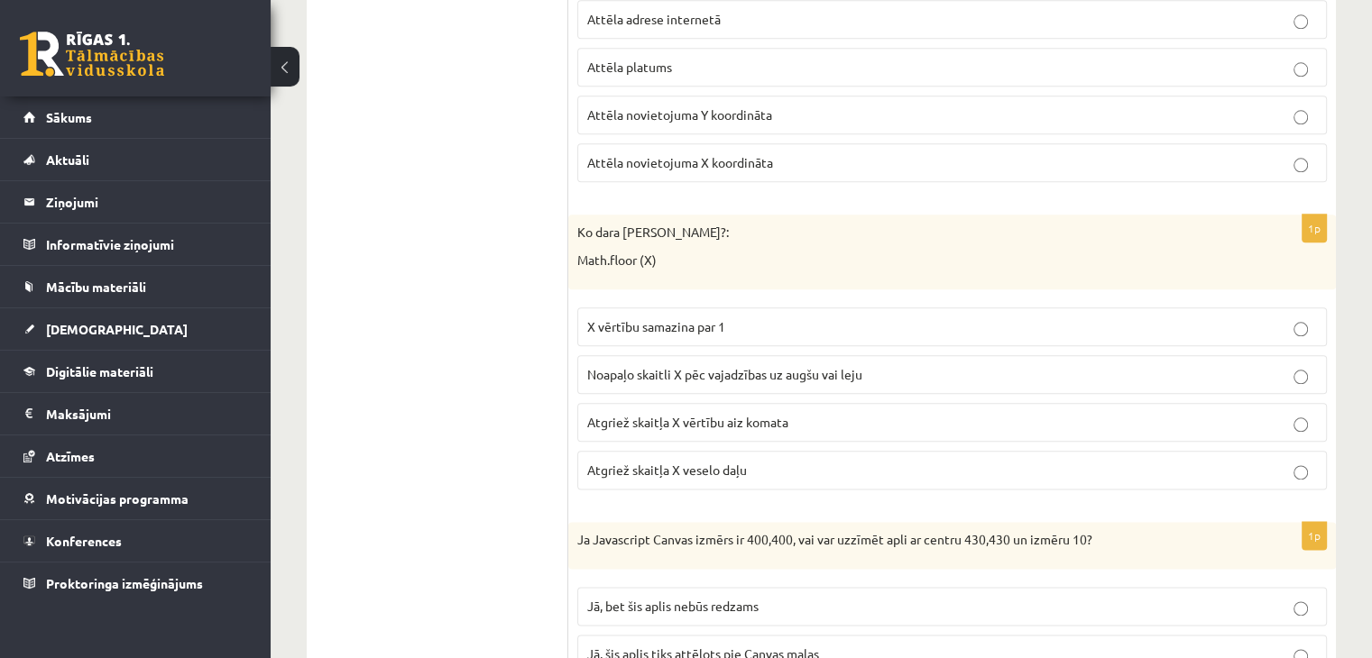
scroll to position [9027, 0]
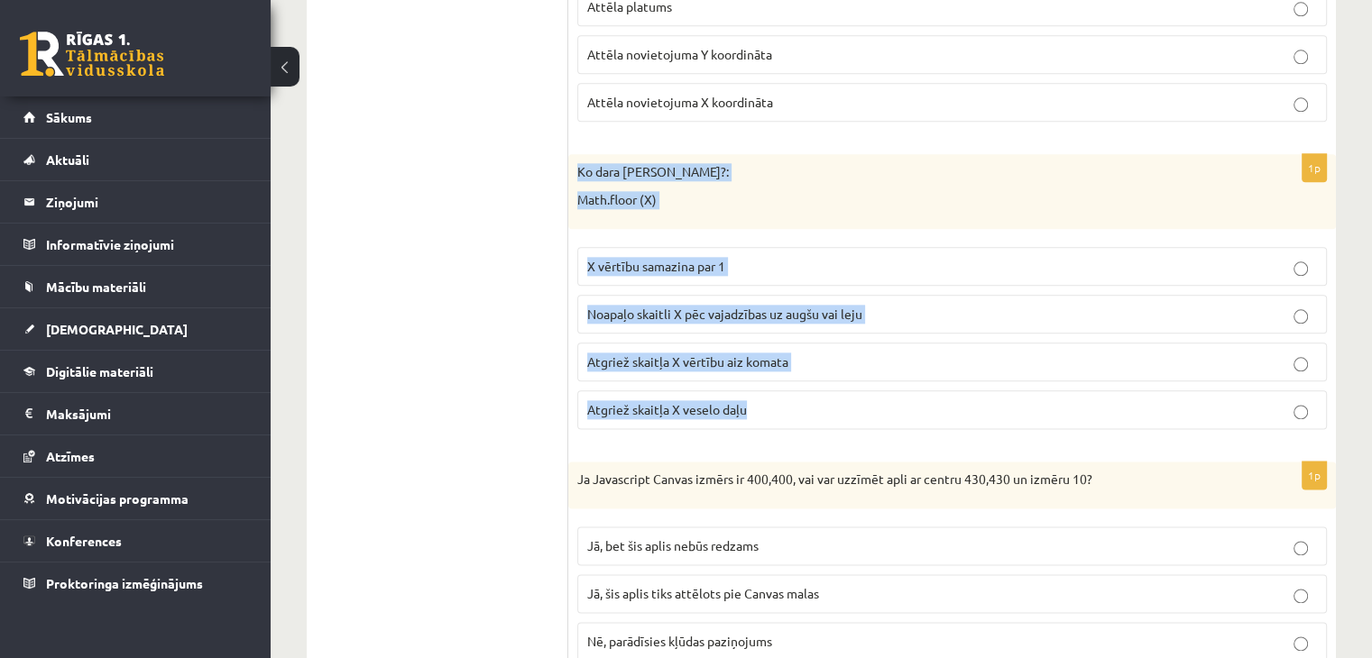
drag, startPoint x: 578, startPoint y: 124, endPoint x: 771, endPoint y: 347, distance: 294.8
click at [771, 347] on div "1p Ko dara koda rindiņa?: Math.floor (X) X vērtību samazina par 1 Noapaļo skait…" at bounding box center [952, 299] width 768 height 290
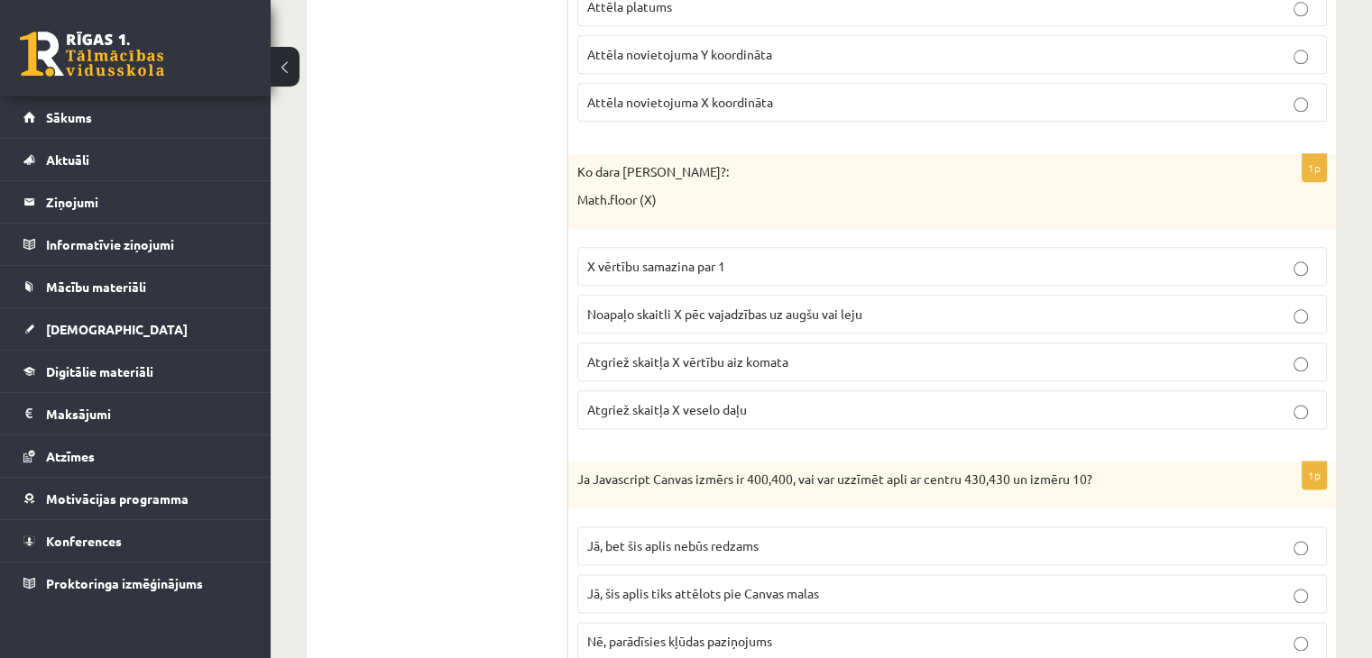
click at [702, 401] on span "Atgriež skaitļa X veselo daļu" at bounding box center [667, 409] width 160 height 16
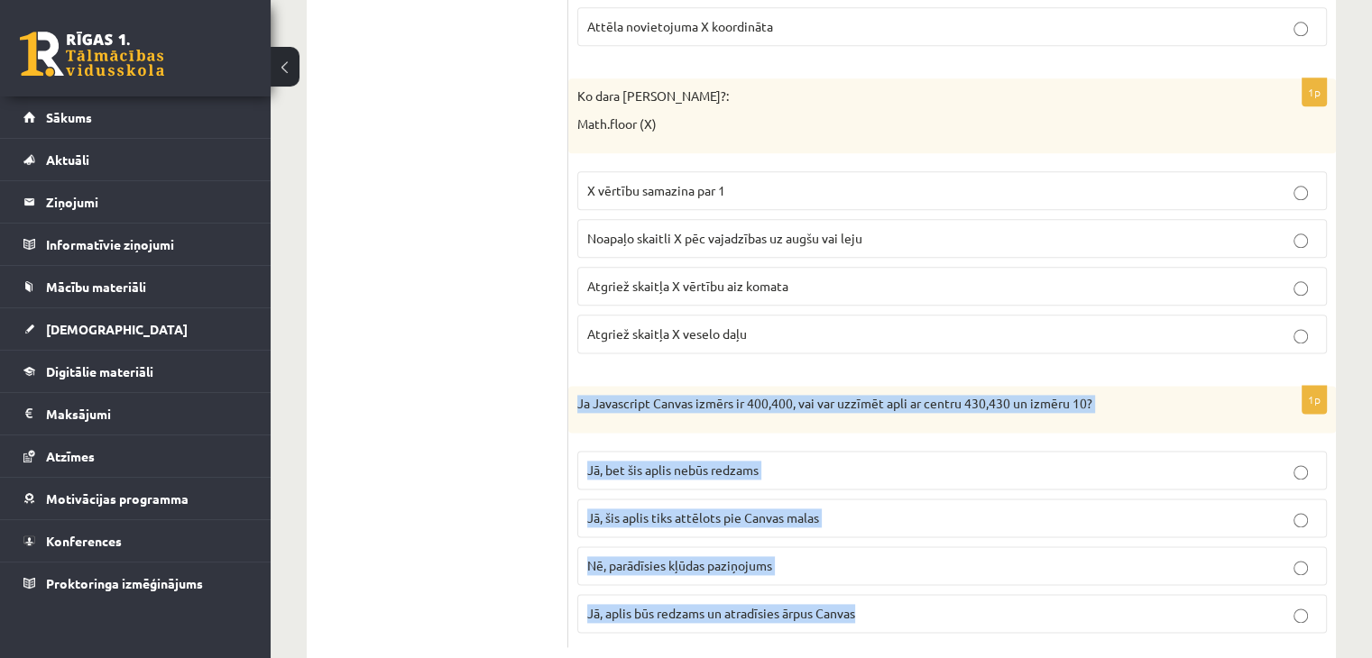
drag, startPoint x: 577, startPoint y: 361, endPoint x: 880, endPoint y: 570, distance: 368.3
click at [880, 570] on div "1p Ja Javascript Canvas izmērs ir 400,400, vai var uzzīmēt apli ar centru 430,4…" at bounding box center [952, 517] width 768 height 262
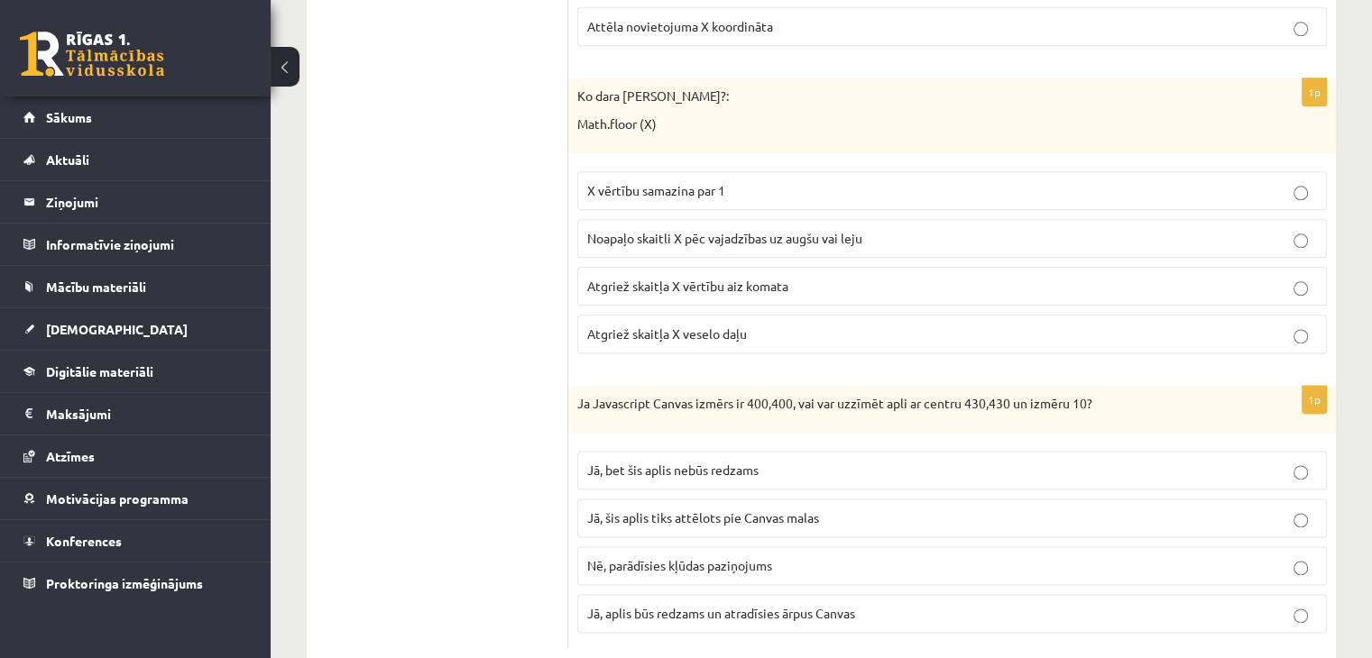
click at [625, 451] on label "Jā, bet šis aplis nebūs redzams" at bounding box center [952, 470] width 750 height 39
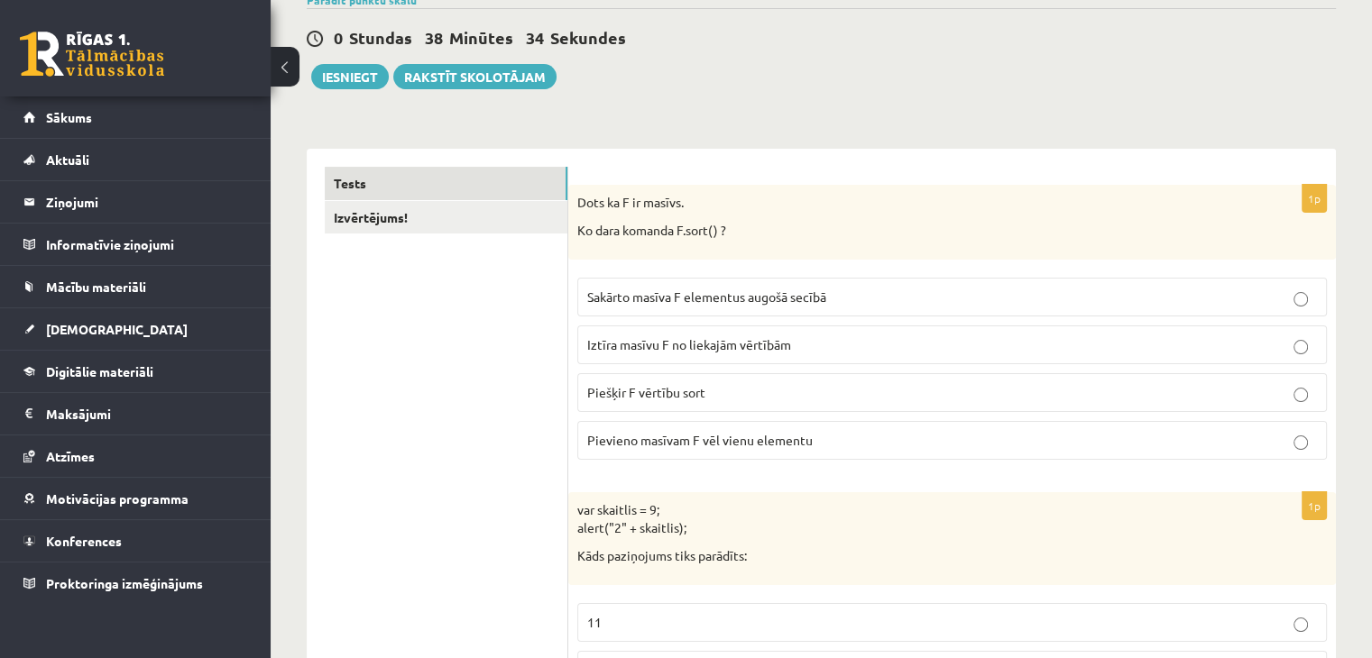
scroll to position [173, 0]
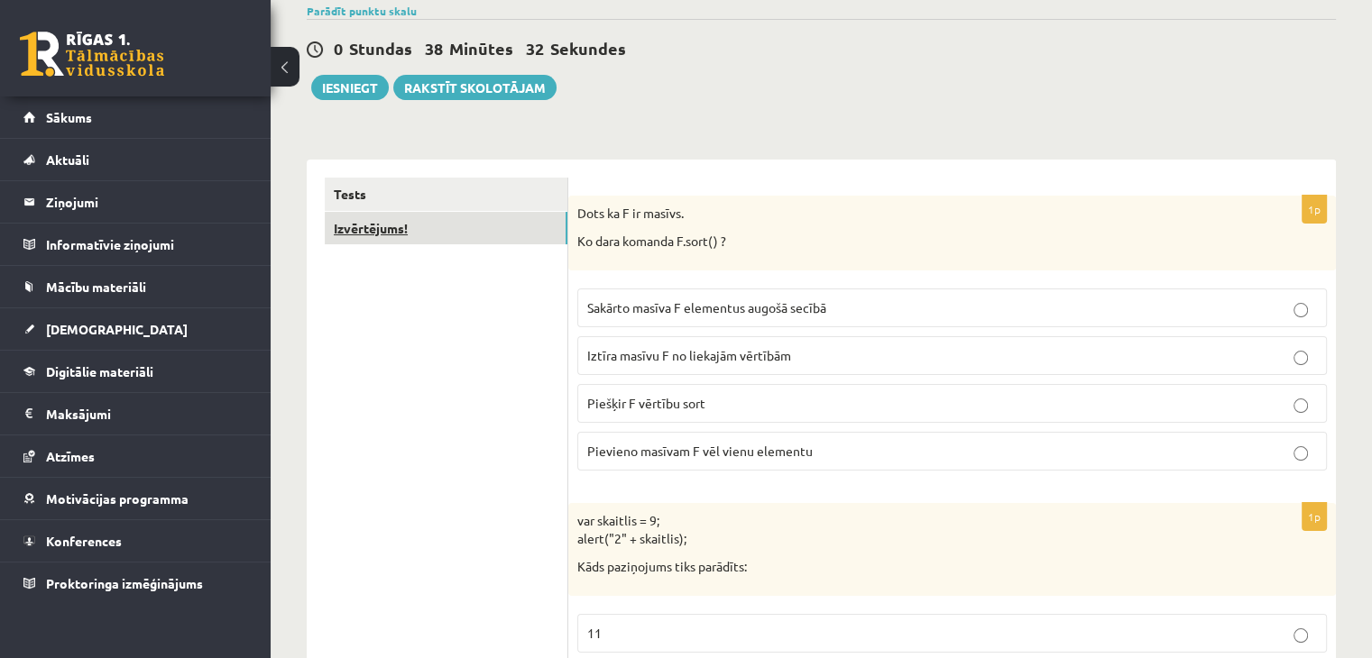
click at [447, 232] on link "Izvērtējums!" at bounding box center [446, 228] width 243 height 33
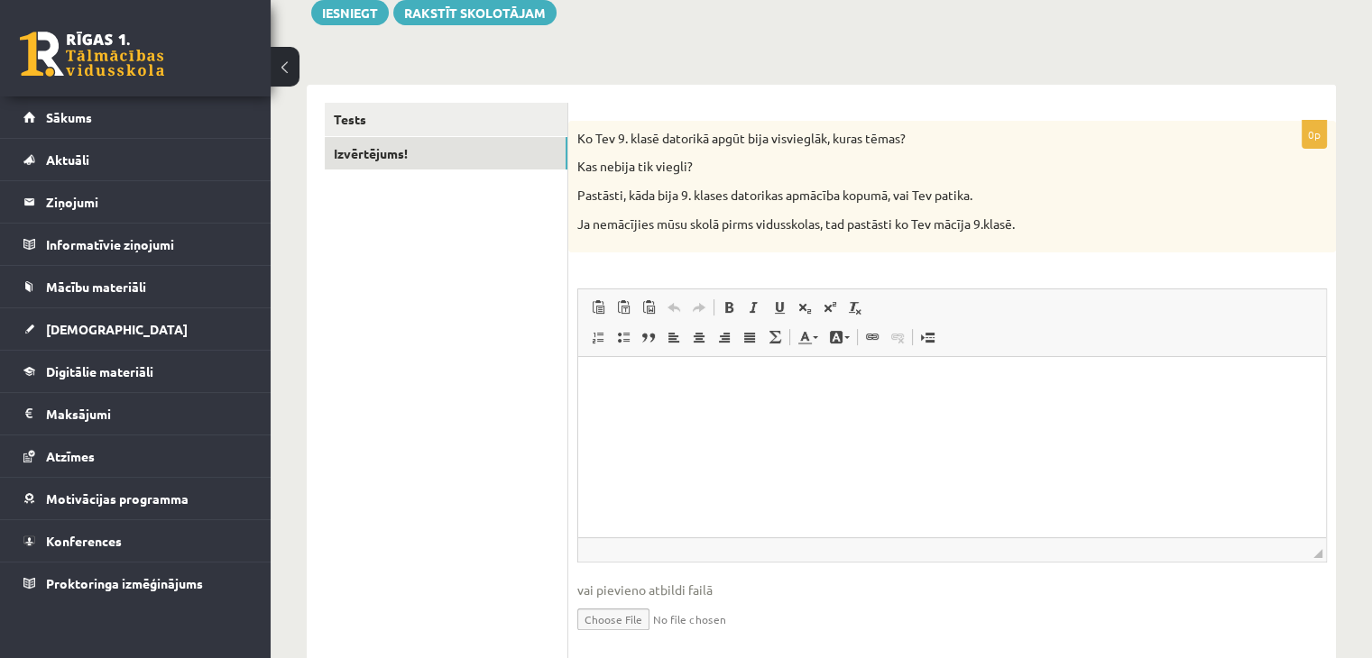
scroll to position [188, 0]
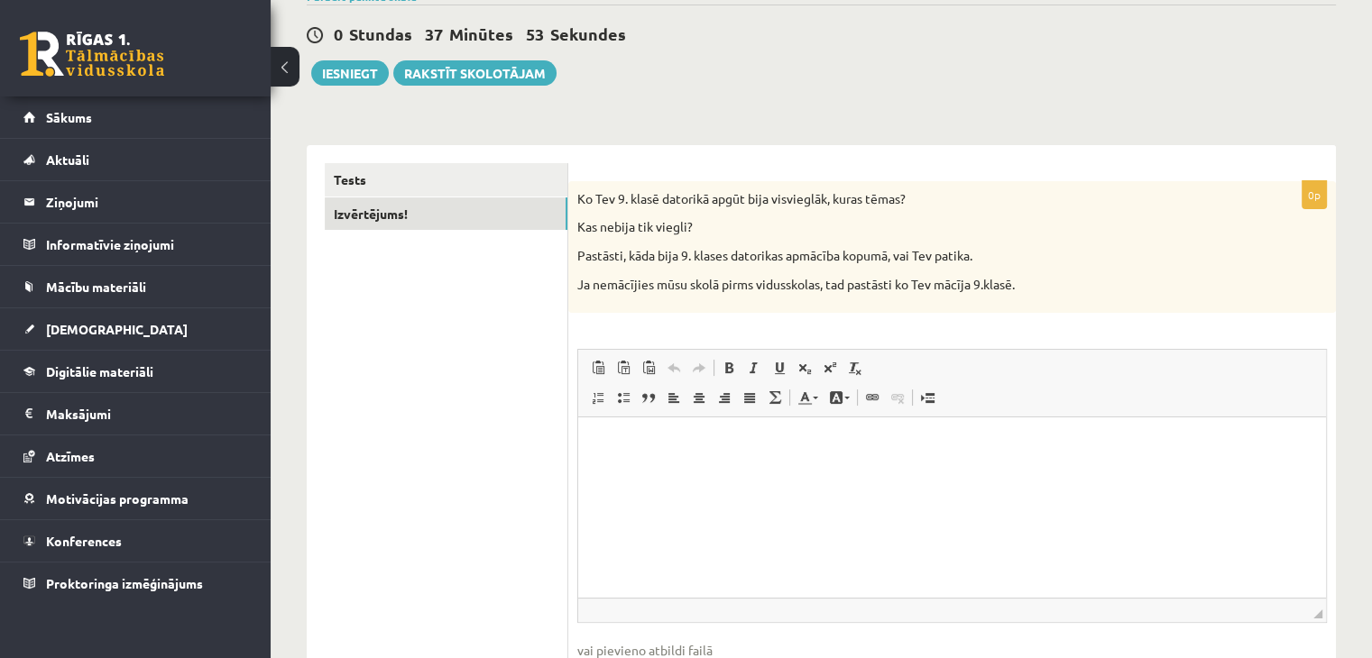
click at [686, 444] on p "Editor, wiswyg-editor-user-answer-47024781541160" at bounding box center [952, 445] width 712 height 19
click at [612, 448] on p "**********" at bounding box center [952, 445] width 713 height 19
click at [689, 445] on p "**********" at bounding box center [952, 445] width 713 height 19
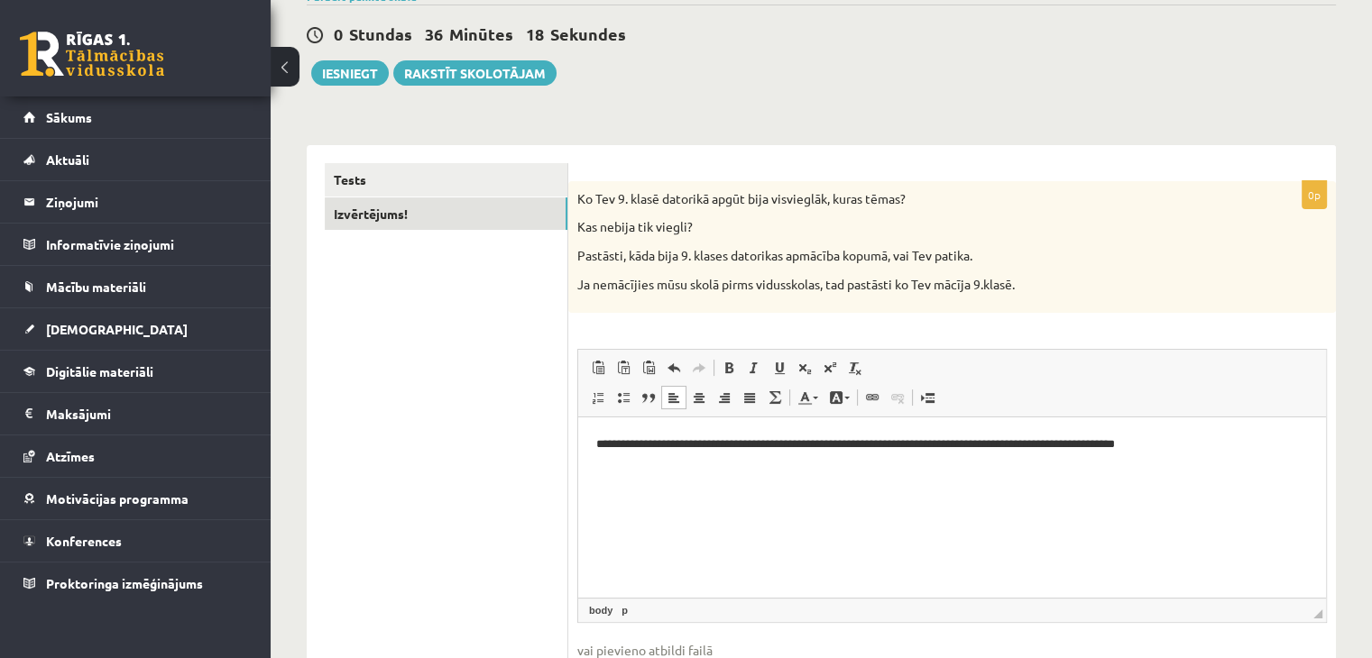
click at [1224, 448] on p "**********" at bounding box center [952, 445] width 713 height 19
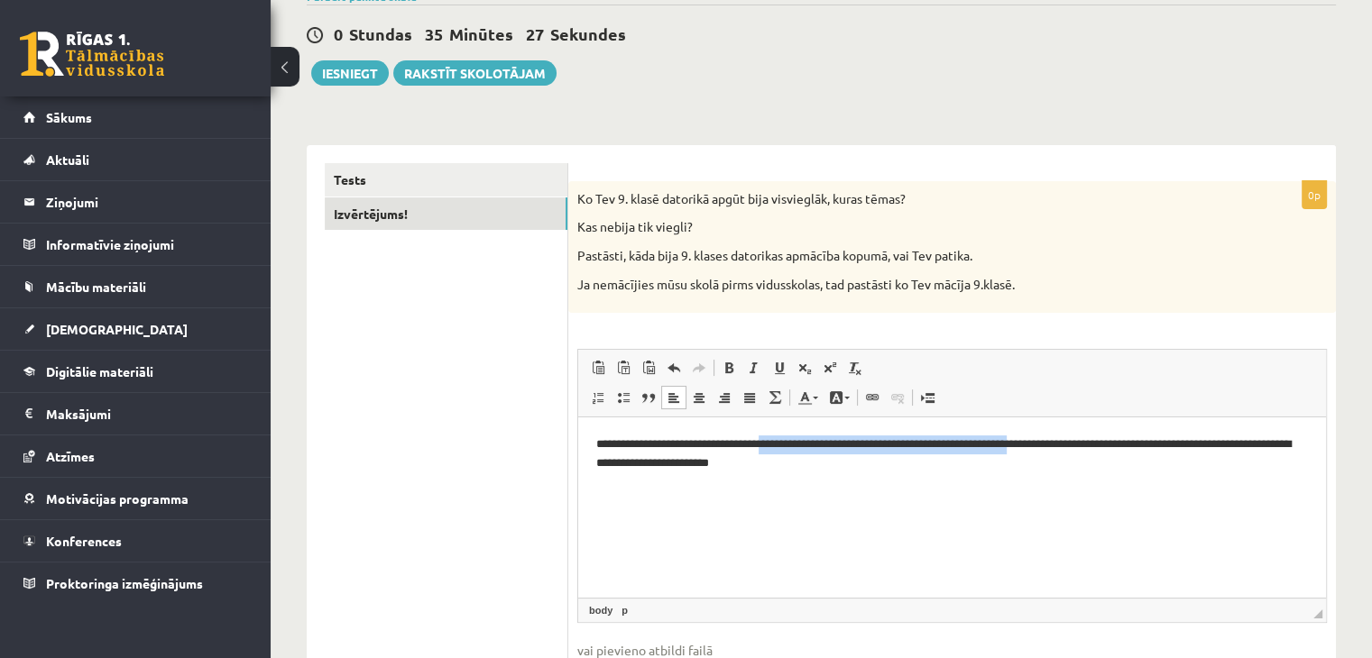
drag, startPoint x: 1065, startPoint y: 446, endPoint x: 781, endPoint y: 445, distance: 284.1
click at [781, 445] on p "**********" at bounding box center [952, 455] width 713 height 38
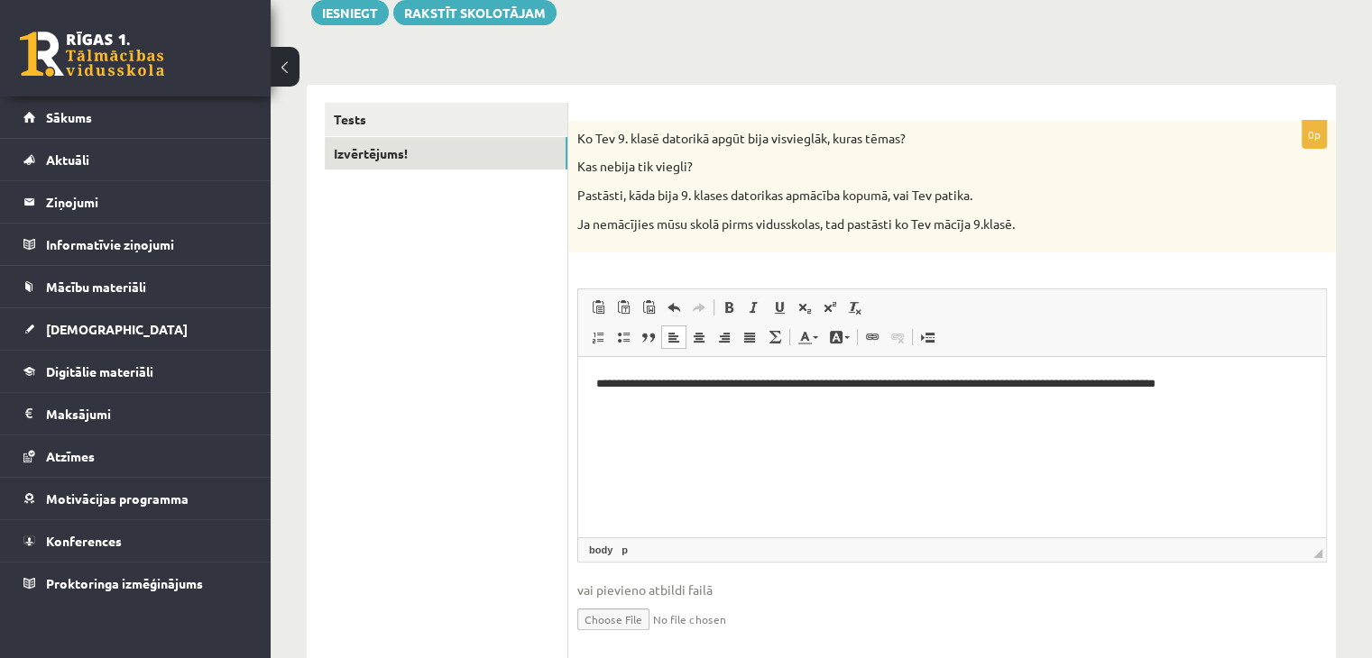
scroll to position [308, 0]
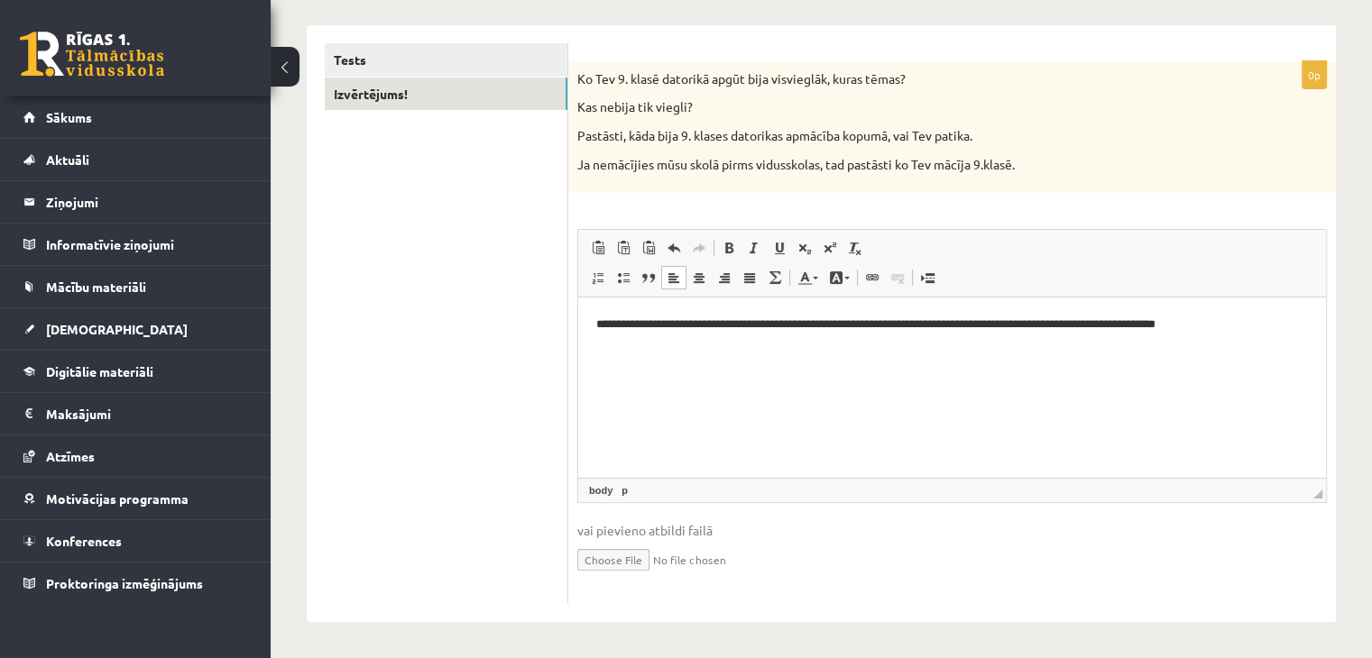
click at [1260, 332] on p "**********" at bounding box center [952, 325] width 713 height 19
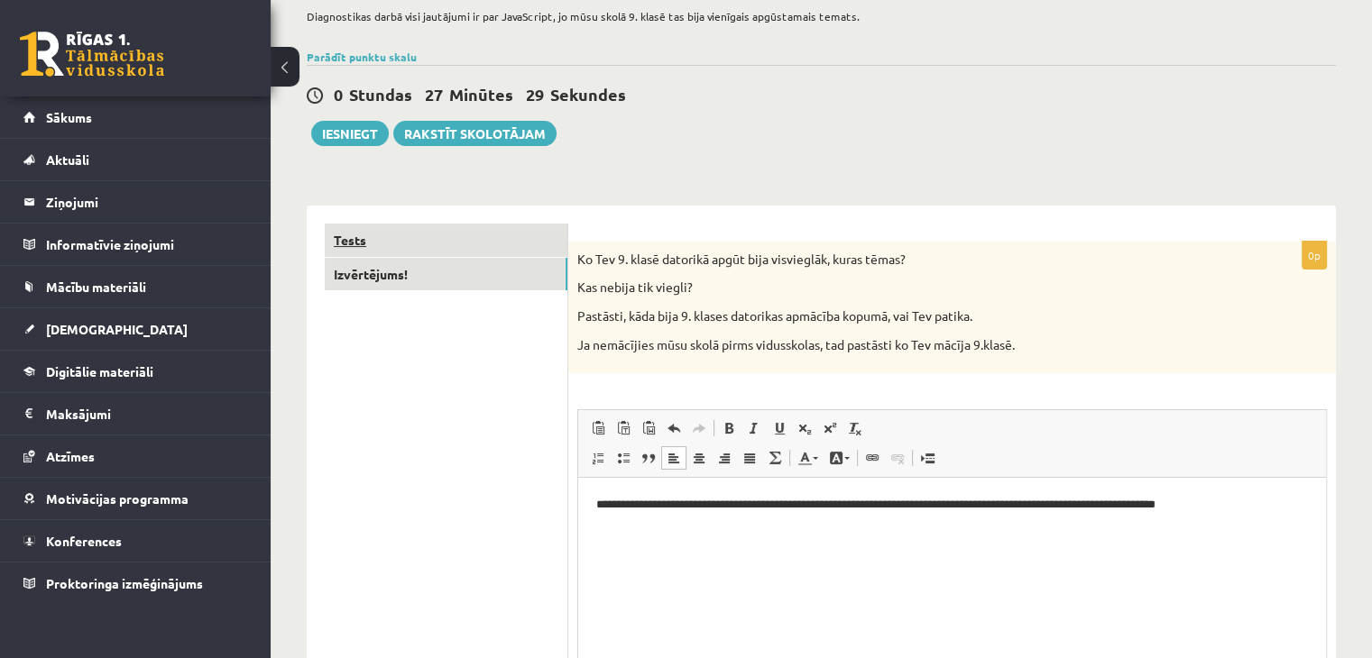
click at [382, 244] on link "Tests" at bounding box center [446, 240] width 243 height 33
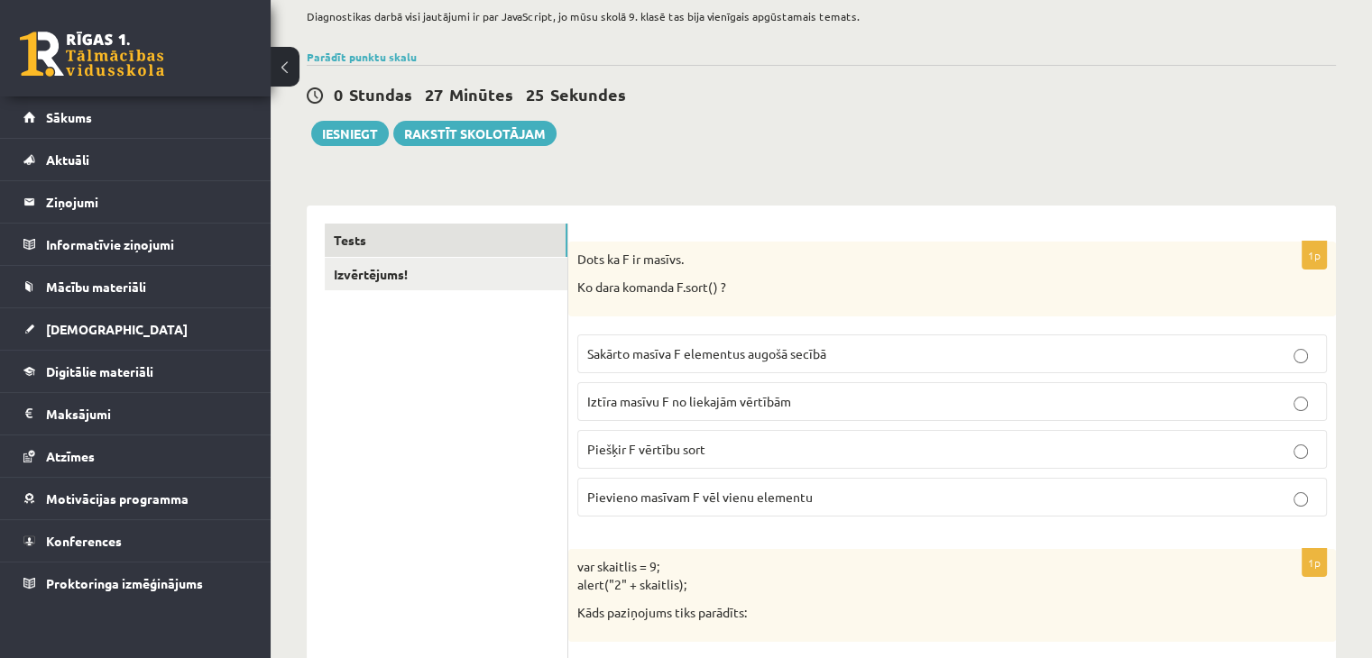
scroll to position [68, 0]
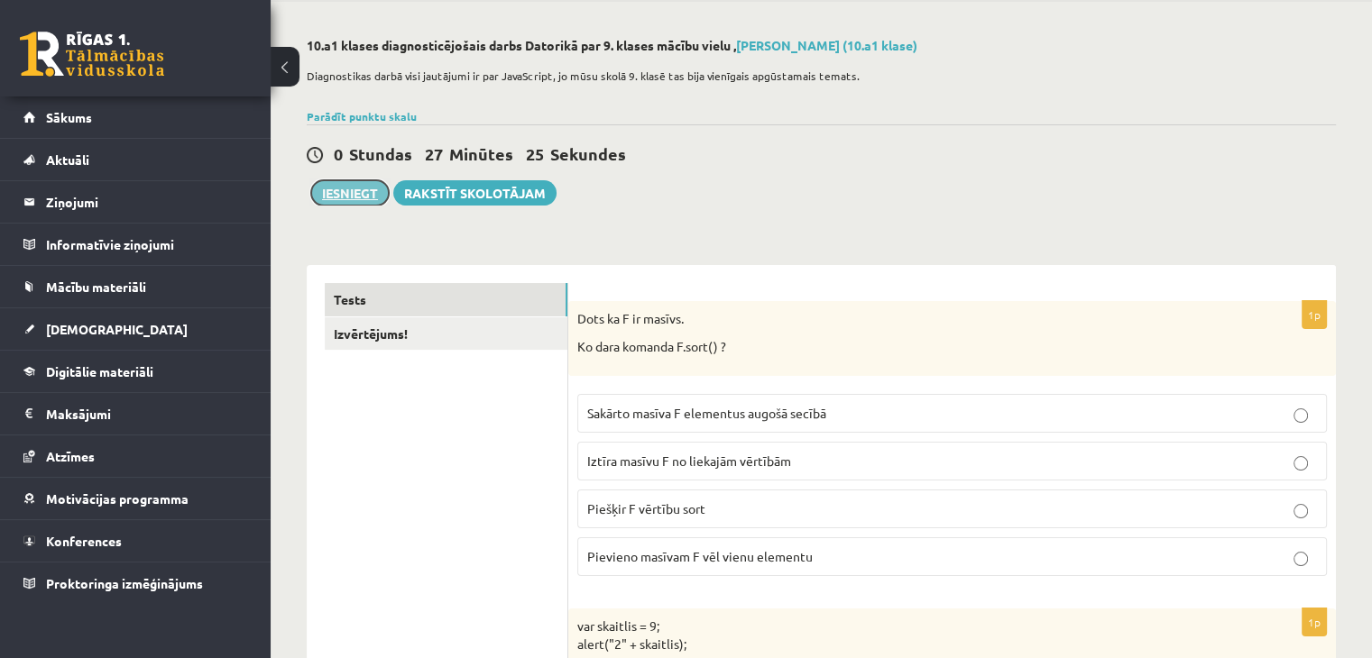
click at [354, 197] on button "Iesniegt" at bounding box center [350, 192] width 78 height 25
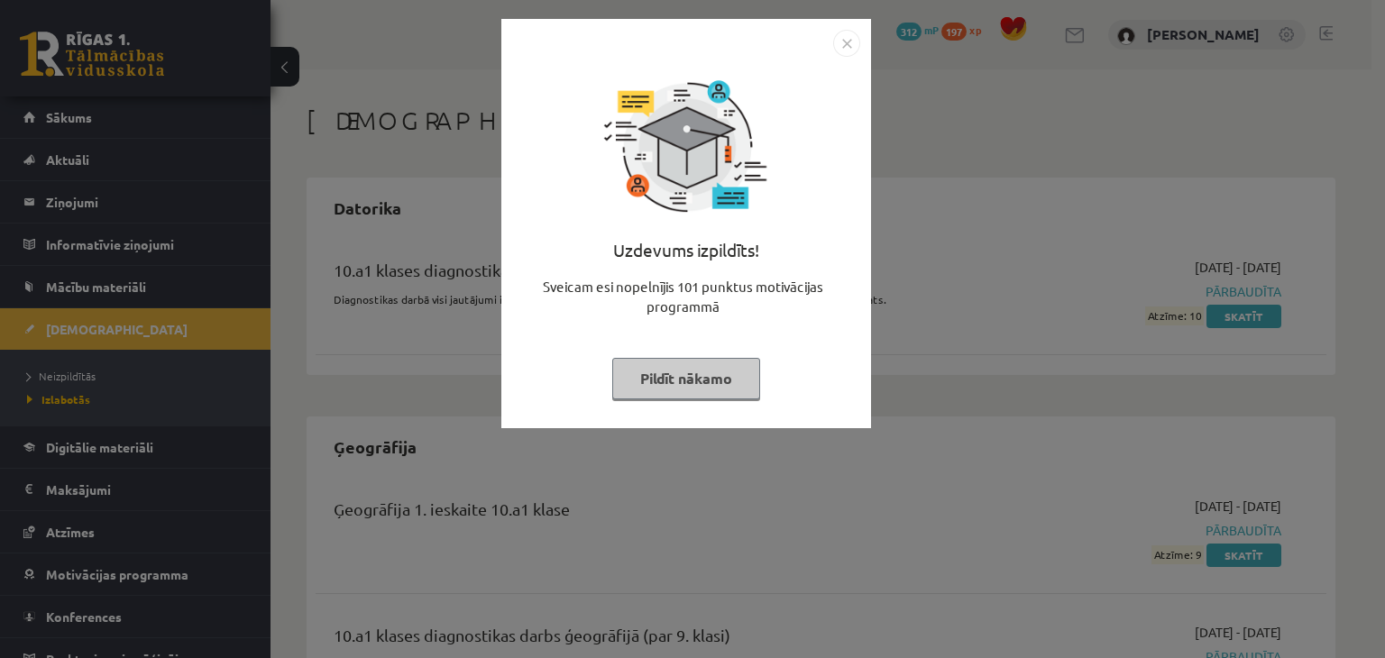
click at [713, 372] on button "Pildīt nākamo" at bounding box center [686, 378] width 148 height 41
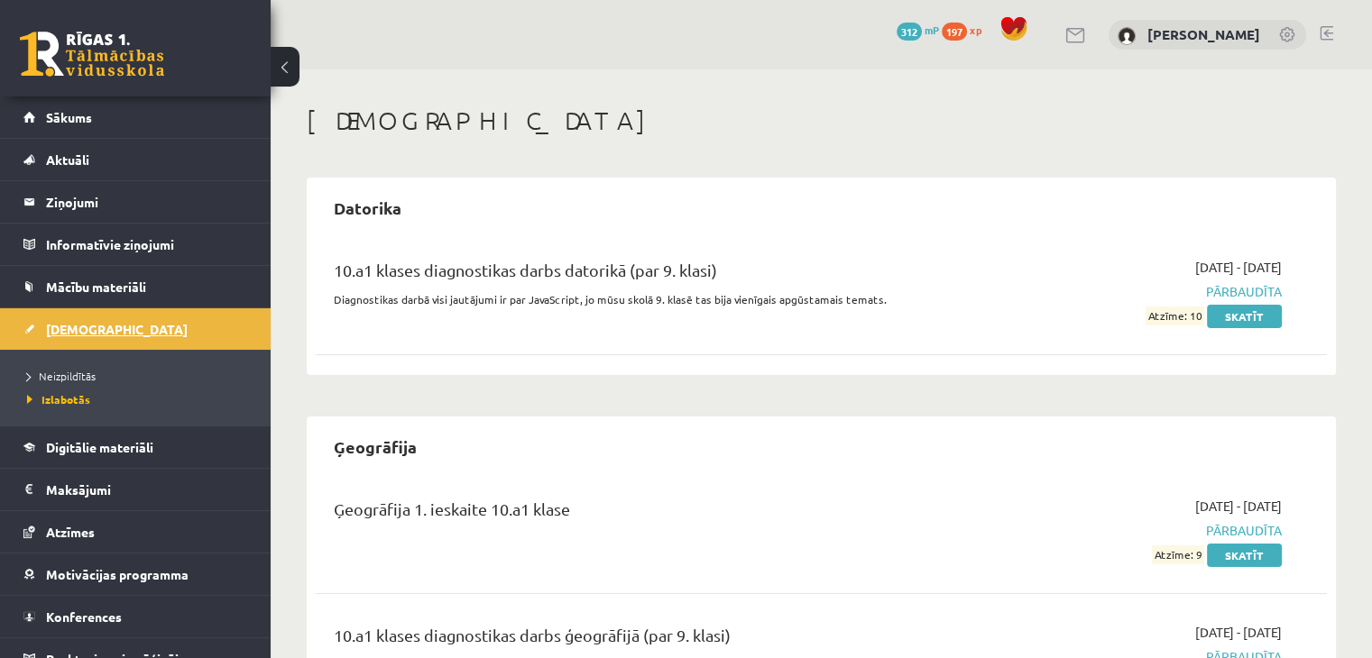
click at [78, 329] on span "[DEMOGRAPHIC_DATA]" at bounding box center [117, 329] width 142 height 16
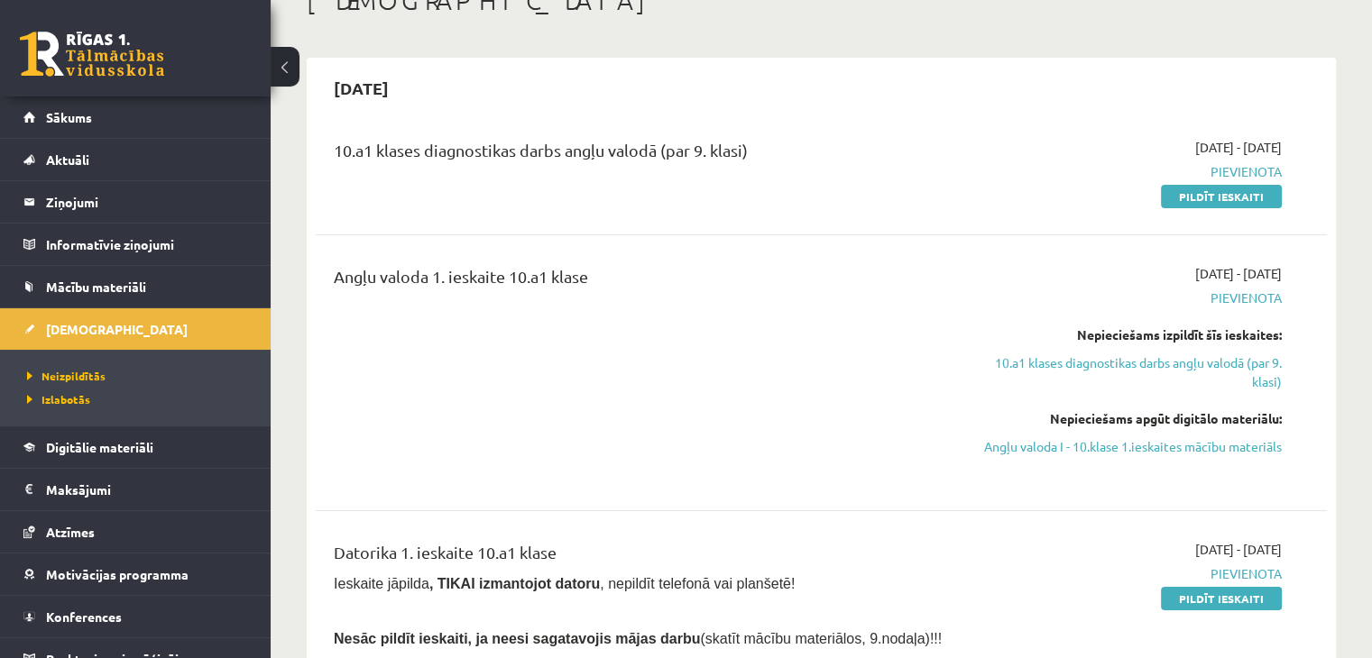
scroll to position [420, 0]
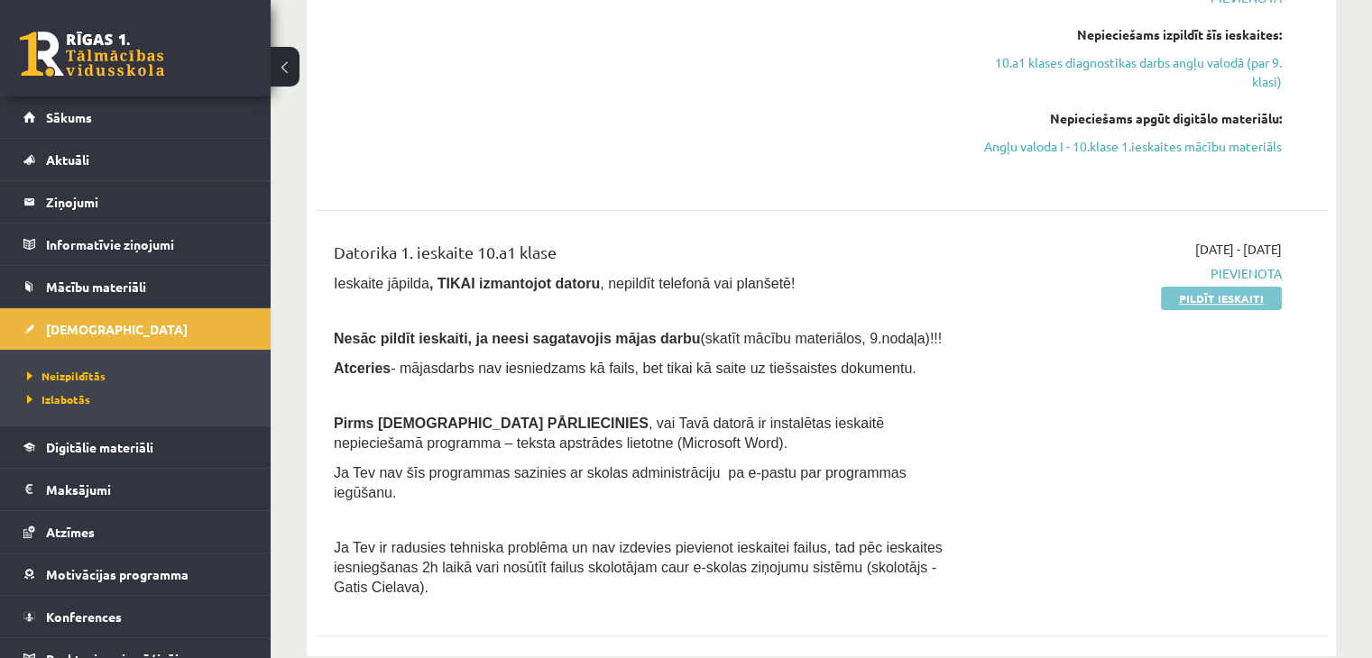
click at [1194, 310] on link "Pildīt ieskaiti" at bounding box center [1221, 298] width 121 height 23
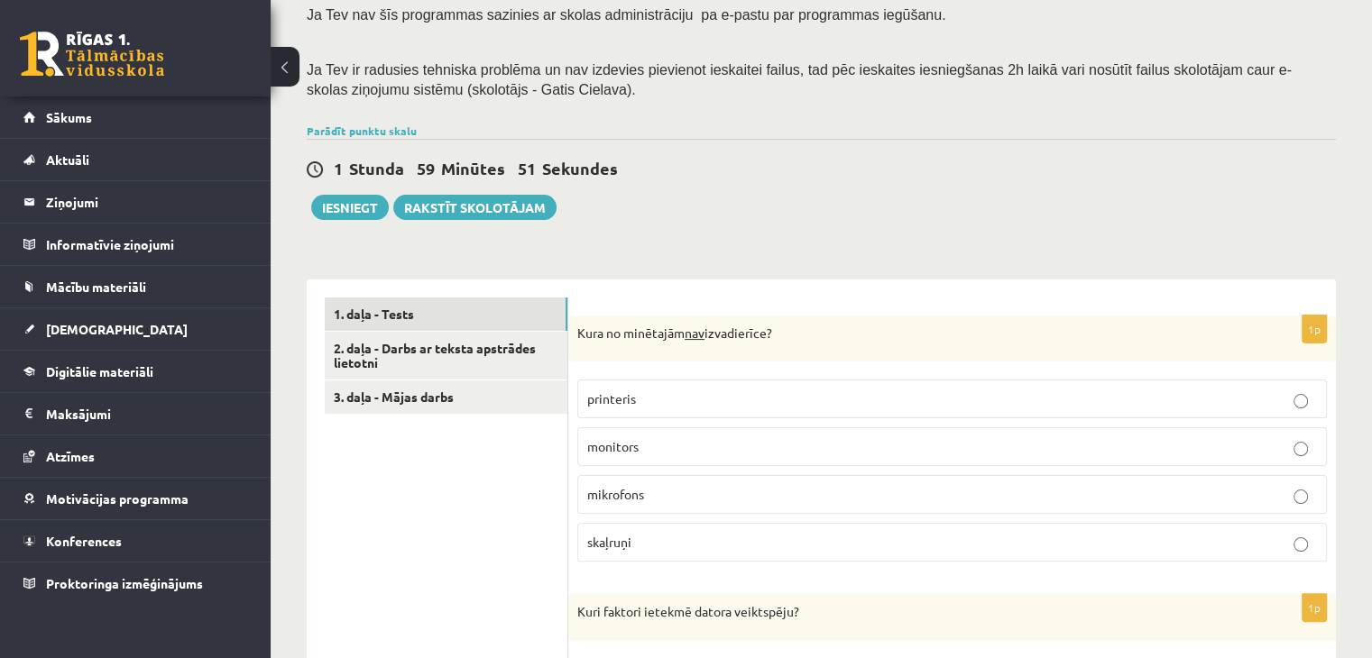
scroll to position [481, 0]
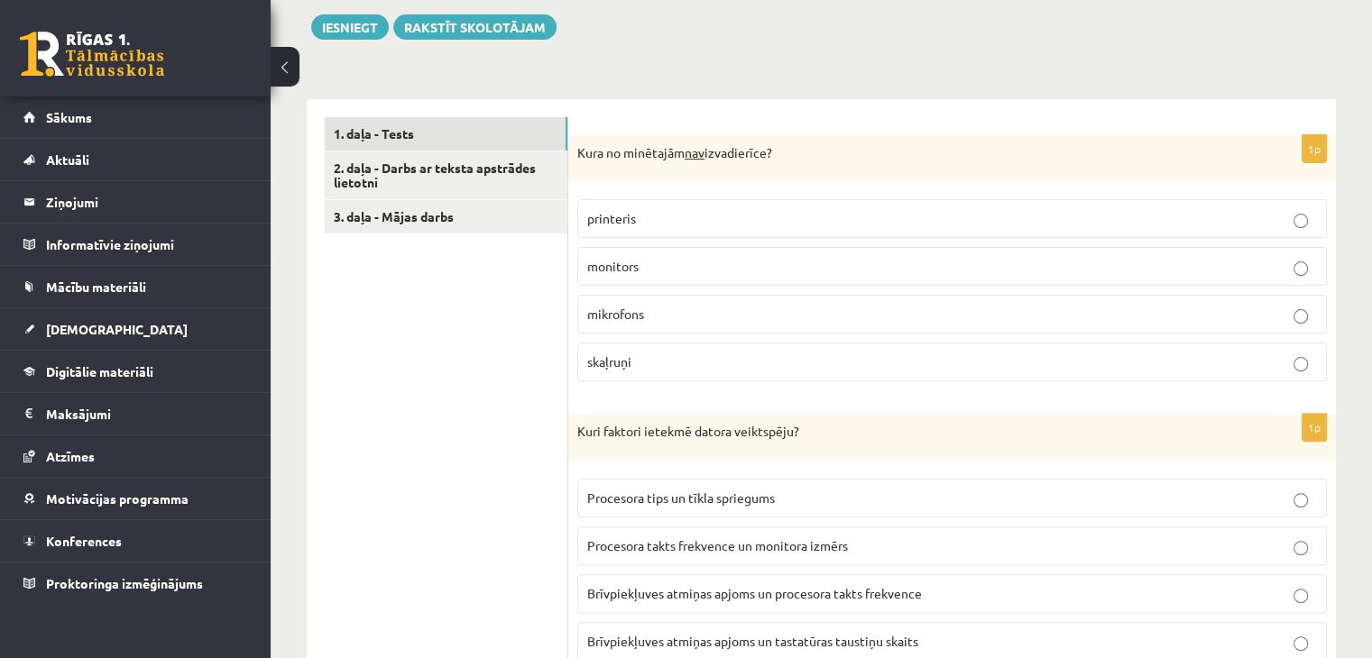
click at [675, 259] on p "monitors" at bounding box center [952, 266] width 730 height 19
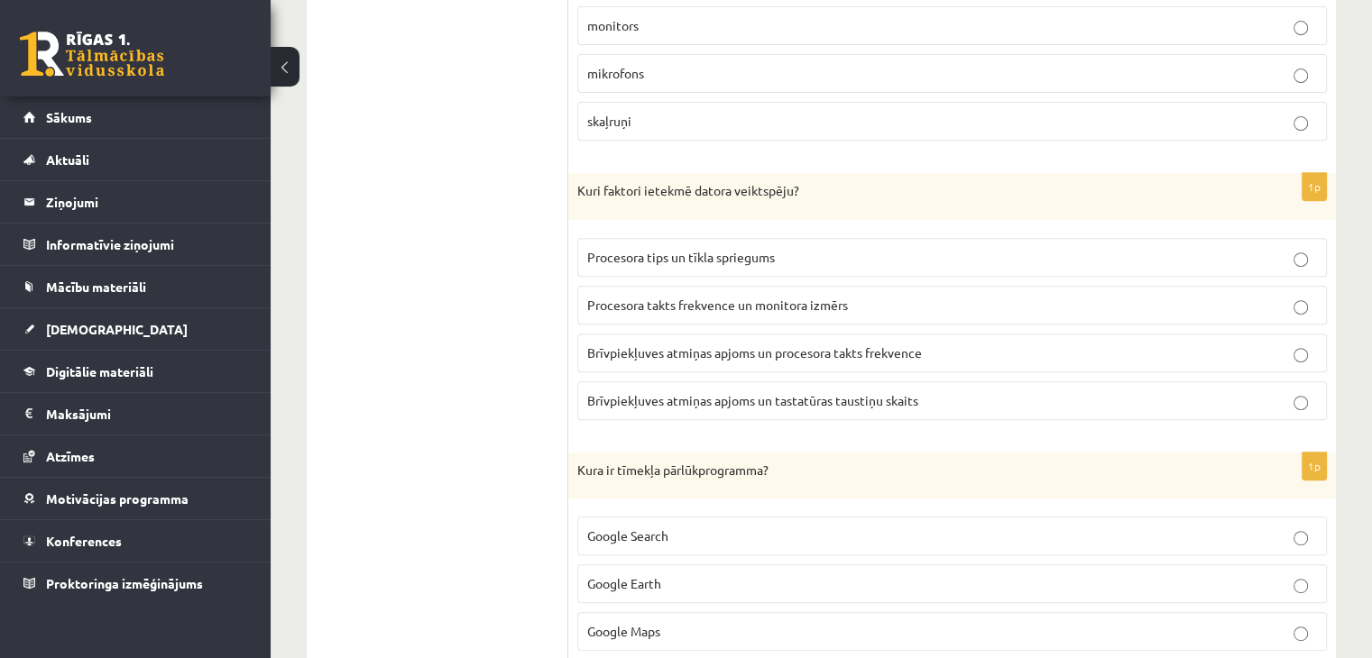
scroll to position [601, 0]
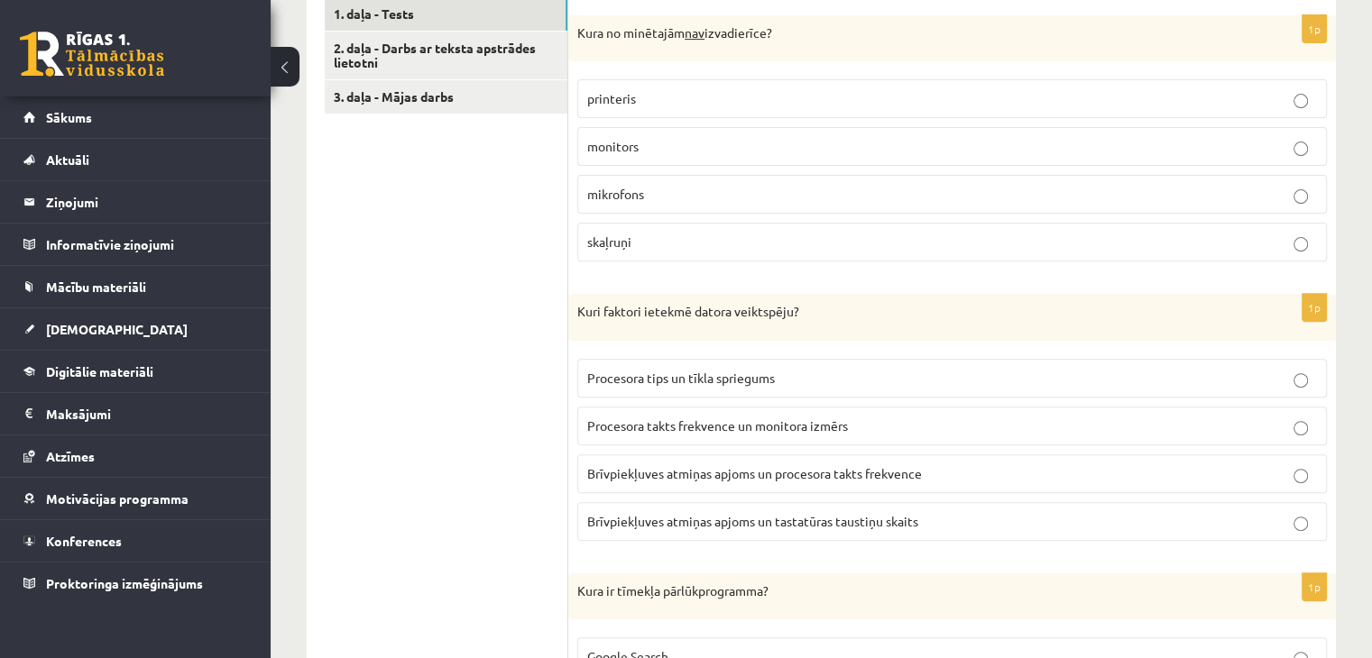
click at [637, 246] on p "skaļruņi" at bounding box center [952, 242] width 730 height 19
click at [634, 150] on span "monitors" at bounding box center [612, 146] width 51 height 16
drag, startPoint x: 577, startPoint y: 33, endPoint x: 657, endPoint y: 227, distance: 209.5
click at [657, 227] on div "1p Kura no minētajām nav izvadierīce? printeris monitors mikrofons skaļruņi" at bounding box center [952, 146] width 768 height 262
copy div "Kura no minētajām nav izvadierīce? printeris monitors mikrofons skaļruņi"
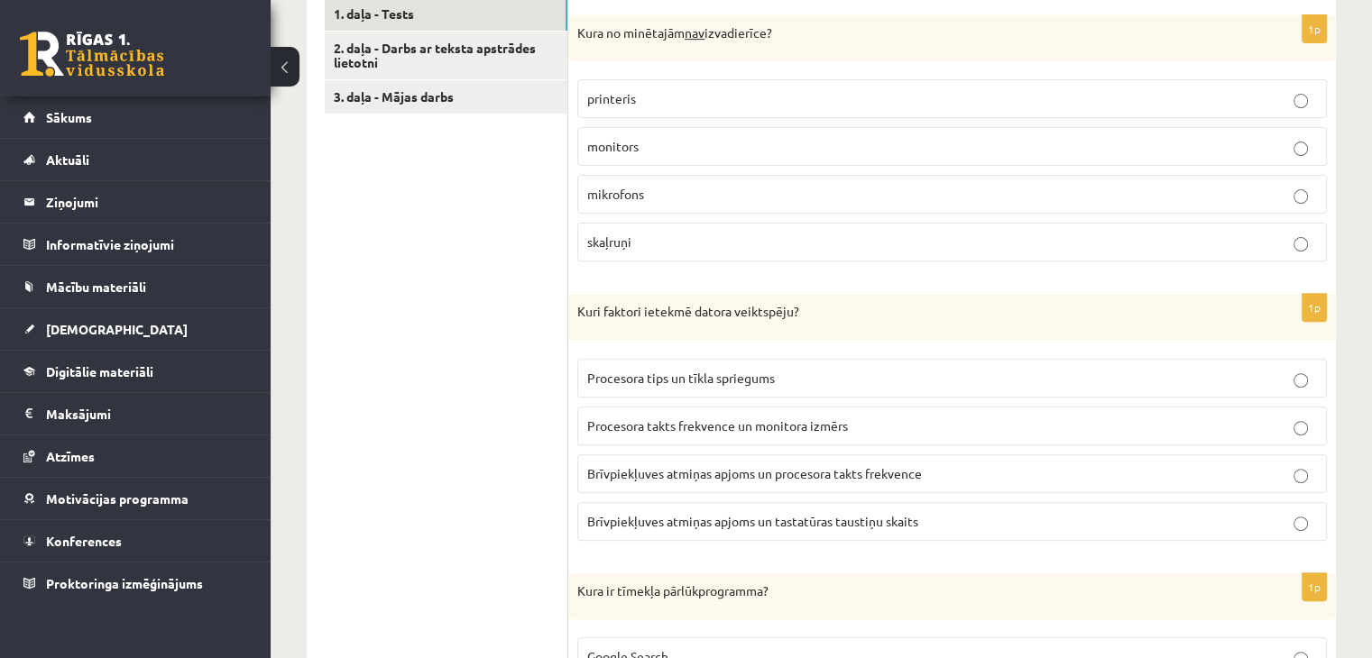
click at [639, 194] on span "mikrofons" at bounding box center [615, 194] width 57 height 16
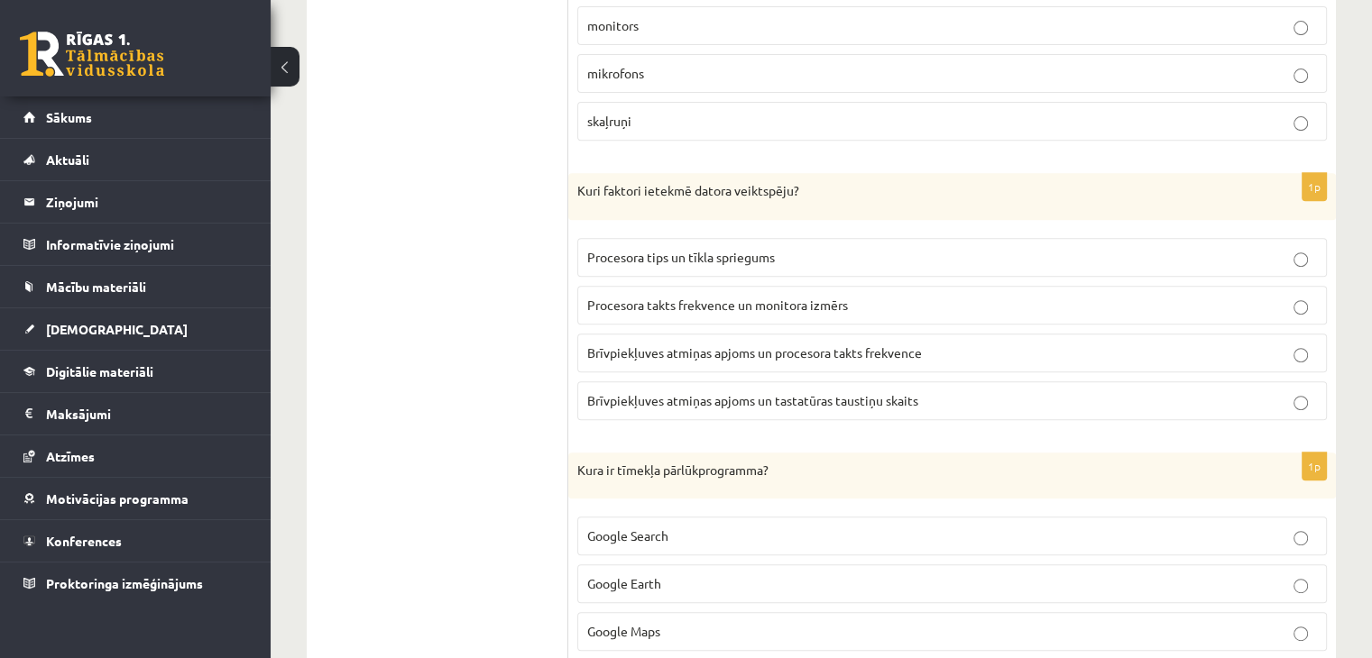
scroll to position [781, 0]
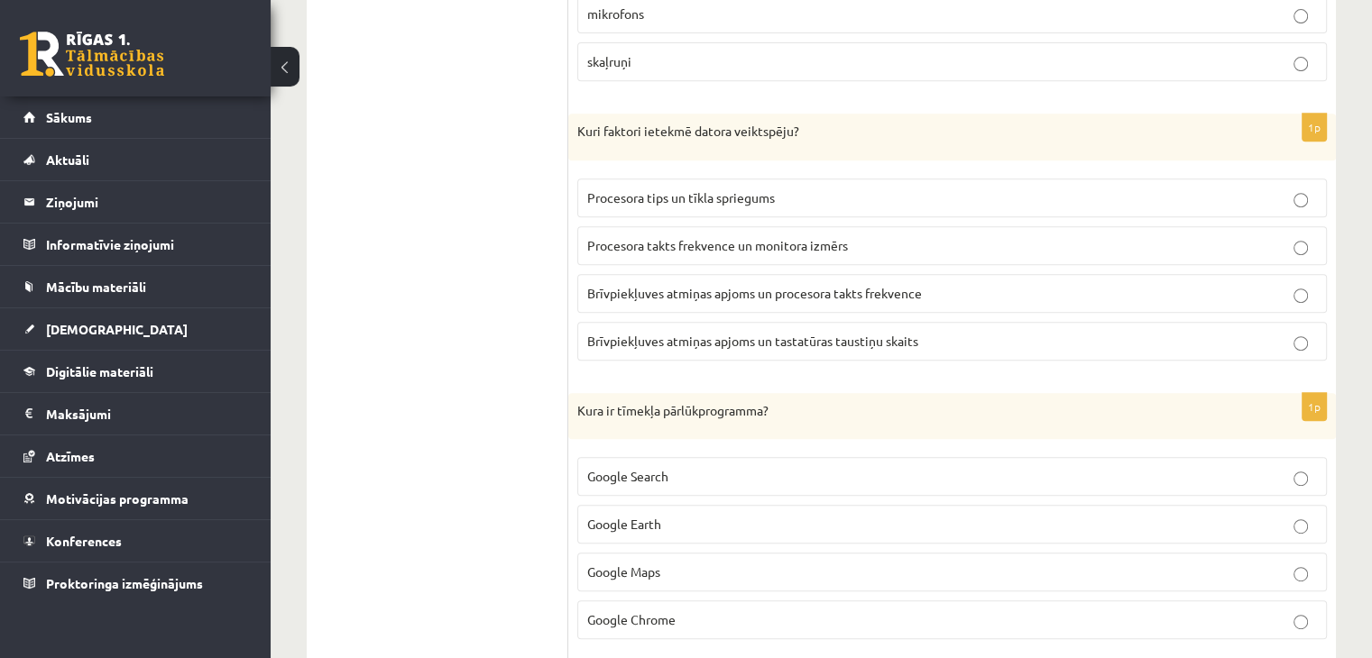
click at [707, 292] on span "Brīvpiekļuves atmiņas apjoms un procesora takts frekvence" at bounding box center [754, 293] width 335 height 16
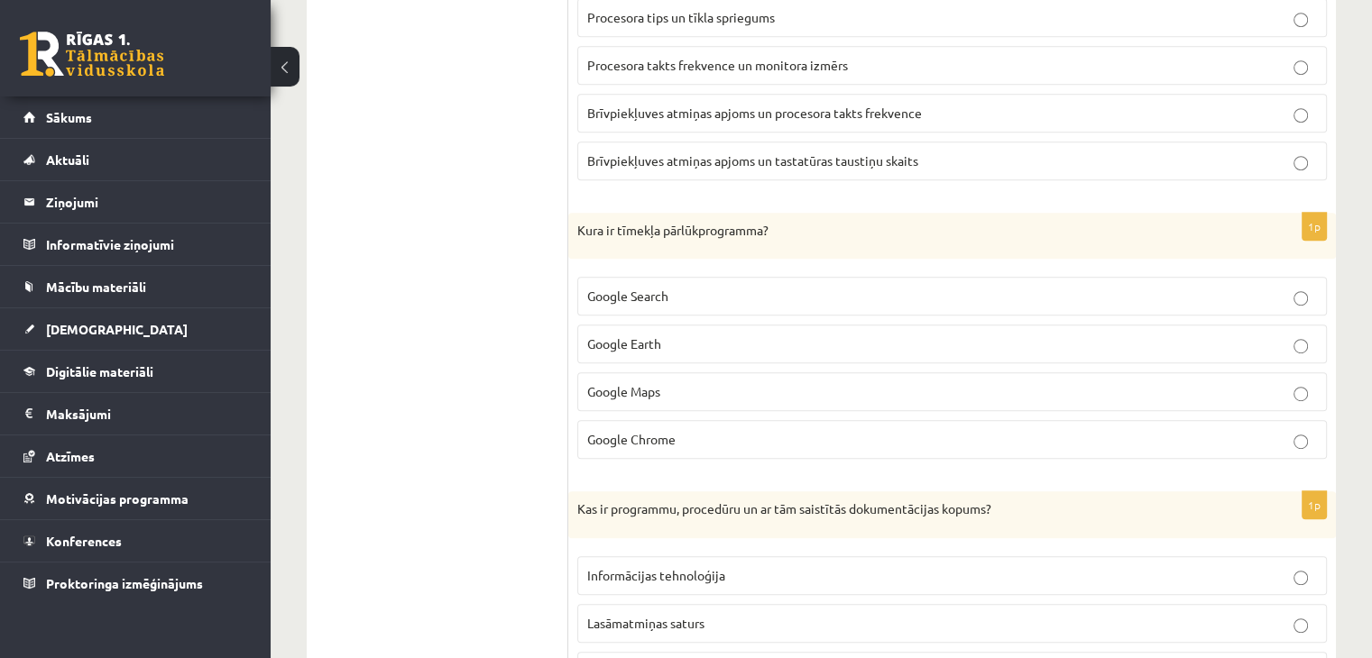
scroll to position [1022, 0]
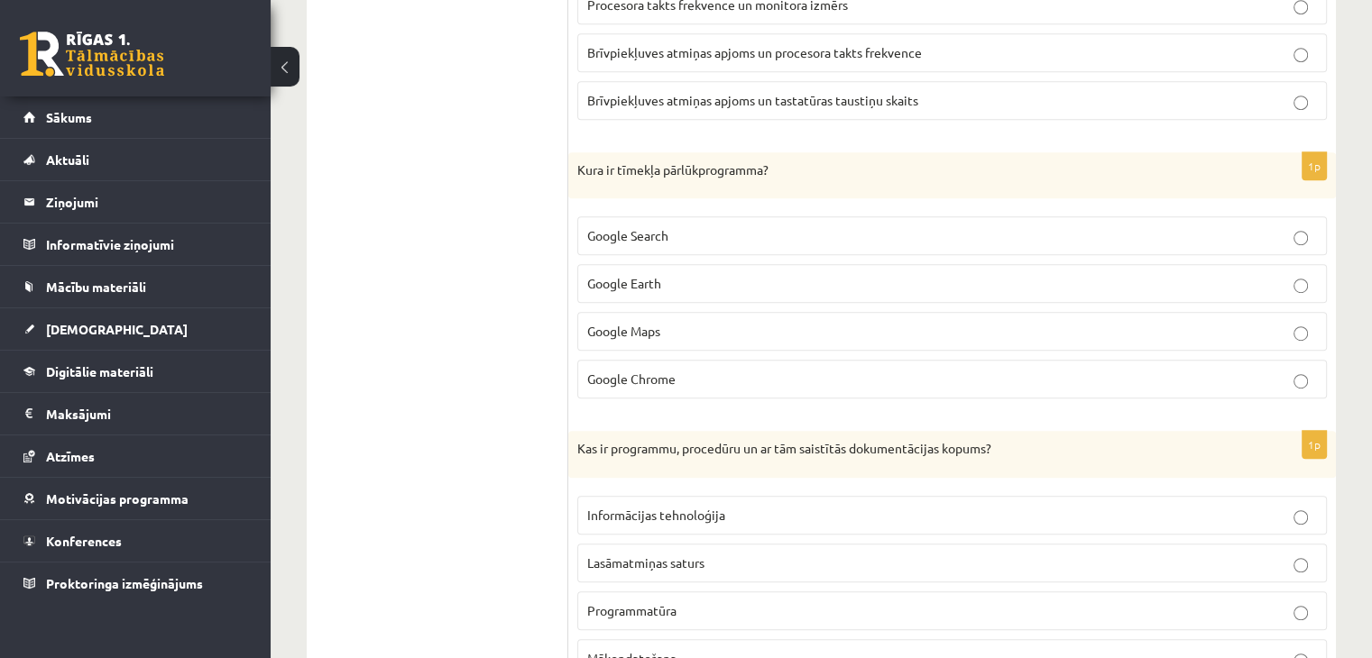
click at [619, 373] on span "Google Chrome" at bounding box center [631, 379] width 88 height 16
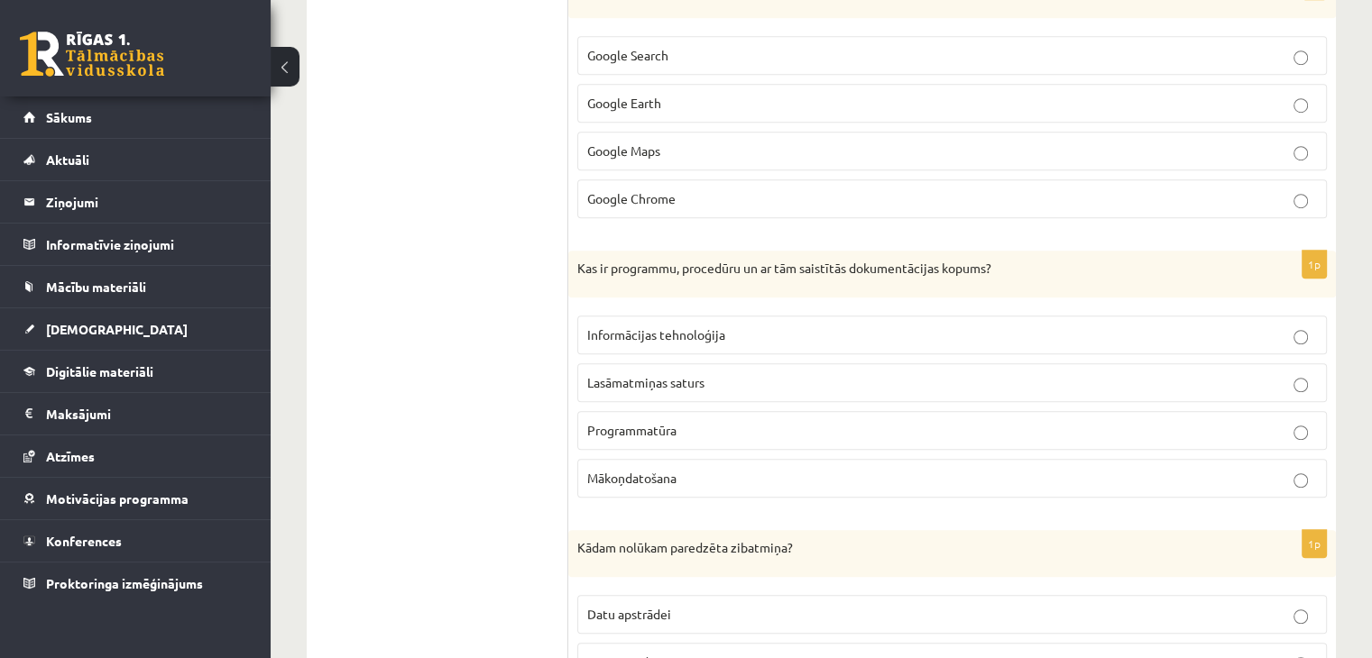
scroll to position [1263, 0]
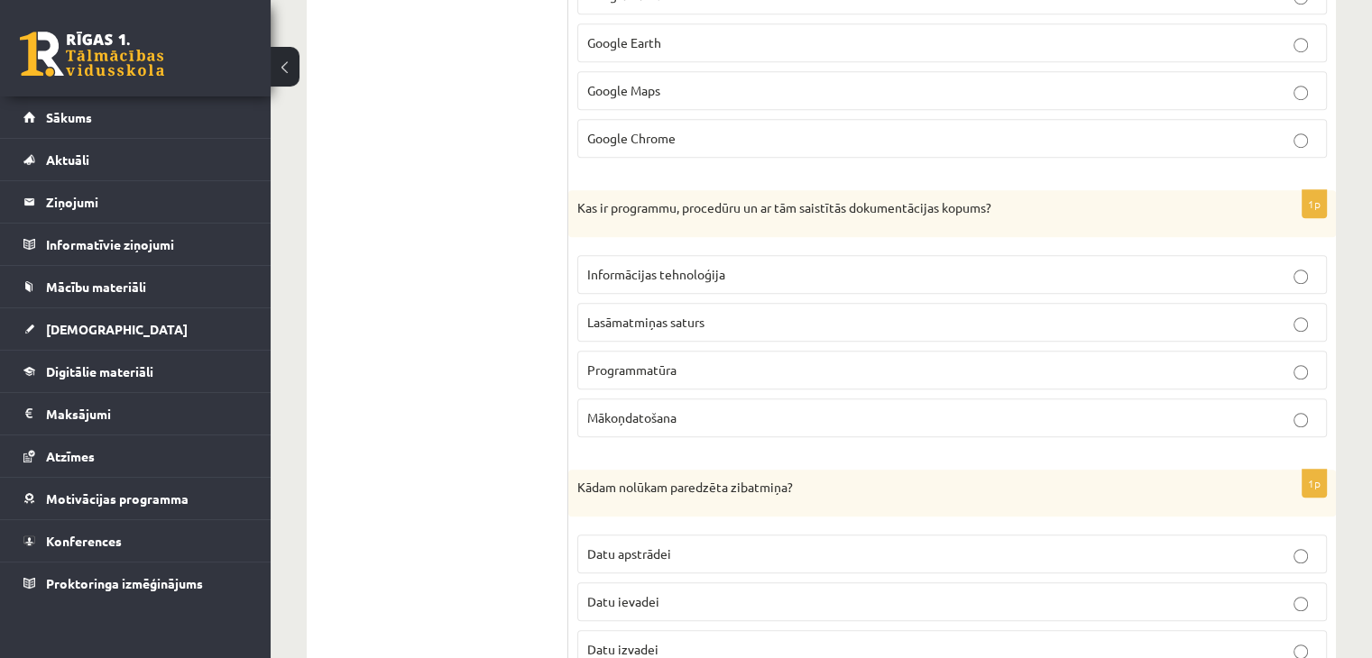
click at [628, 362] on span "Programmatūra" at bounding box center [631, 370] width 89 height 16
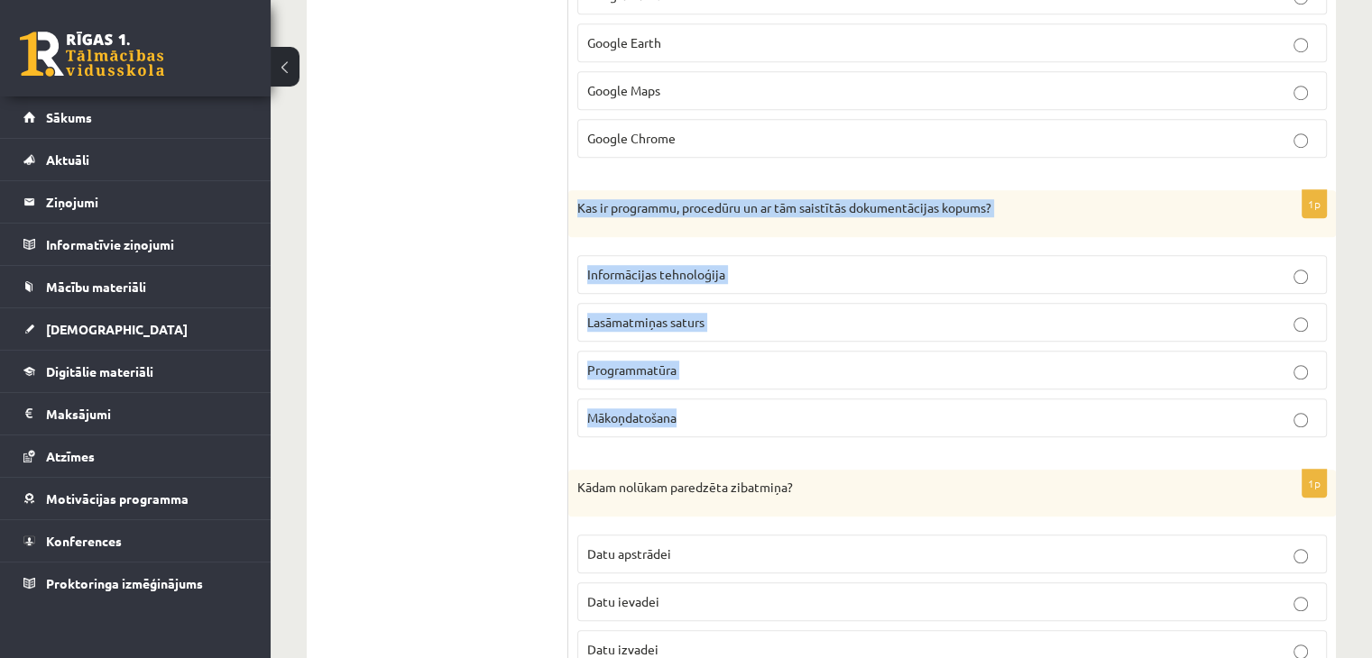
drag, startPoint x: 588, startPoint y: 206, endPoint x: 706, endPoint y: 409, distance: 234.8
click at [706, 409] on div "1p Kas ir programmu, procedūru un ar tām saistītās dokumentācijas kopums? Infor…" at bounding box center [952, 321] width 768 height 262
copy div "Kas ir programmu, procedūru un ar tām saistītās dokumentācijas kopums? Informāc…"
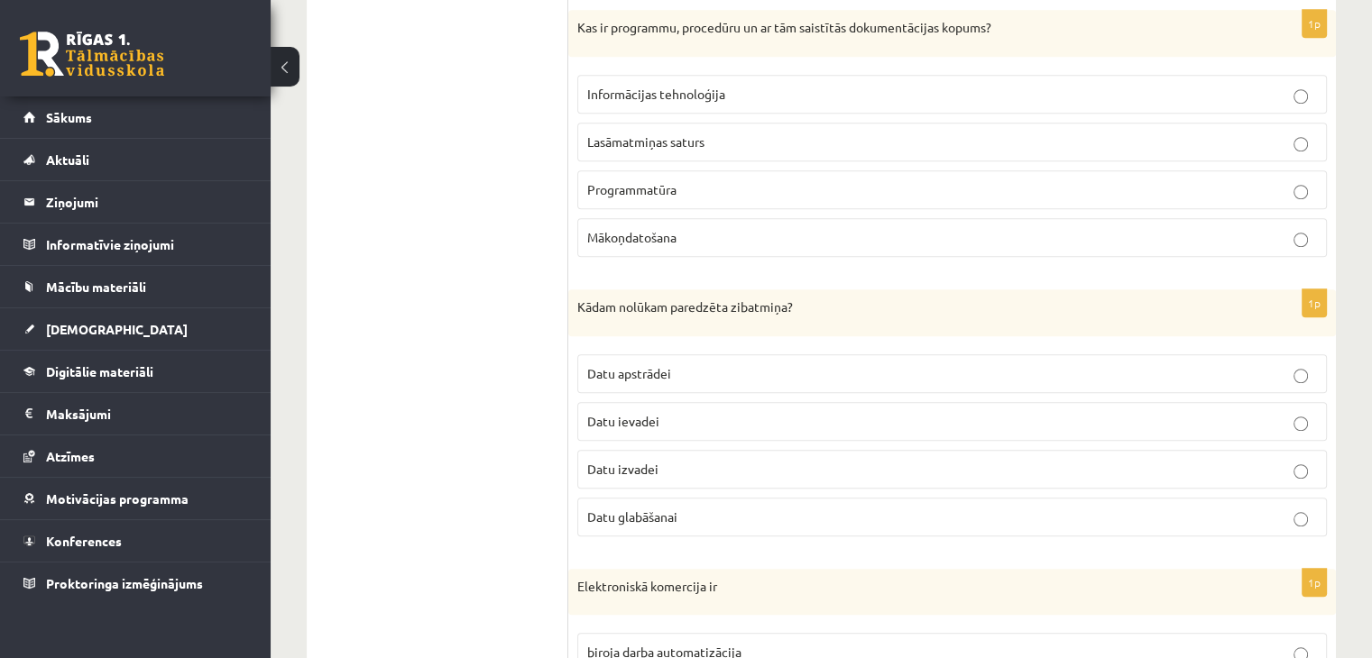
scroll to position [1563, 0]
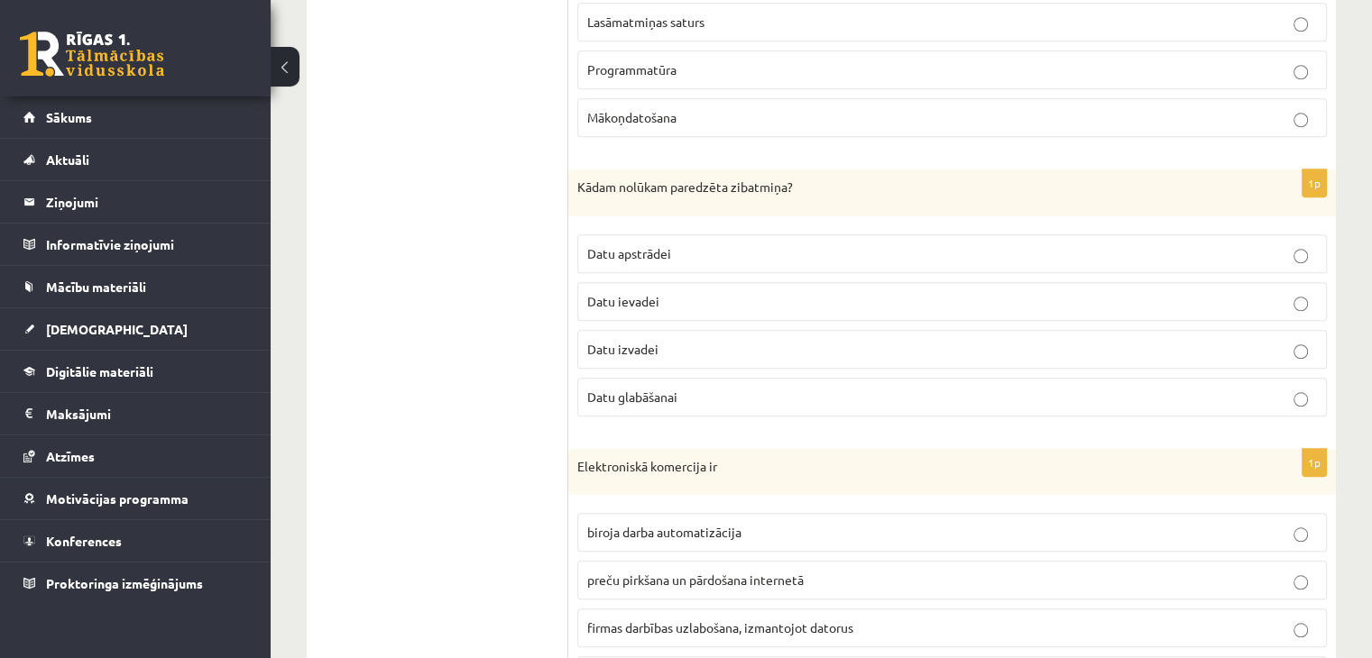
click at [664, 340] on p "Datu izvadei" at bounding box center [952, 349] width 730 height 19
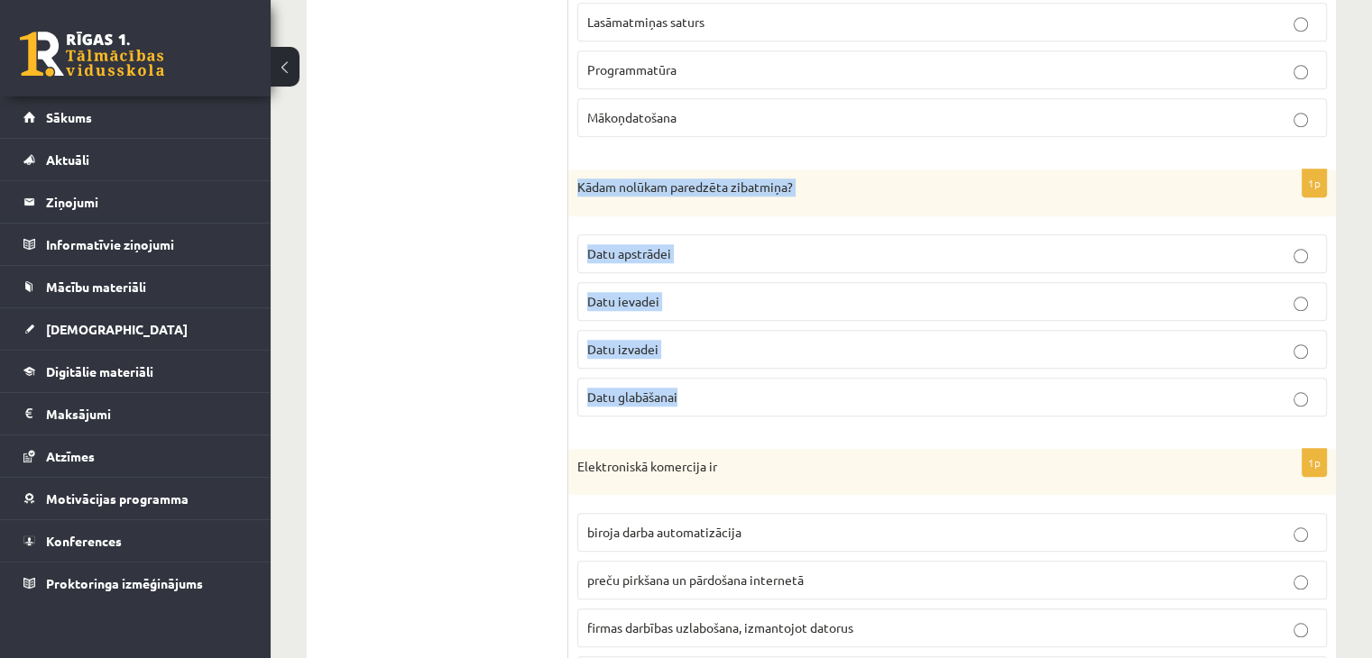
drag, startPoint x: 577, startPoint y: 185, endPoint x: 687, endPoint y: 376, distance: 220.6
click at [687, 376] on div "1p Kādam nolūkam paredzēta zibatmiņa? Datu apstrādei Datu ievadei Datu izvadei …" at bounding box center [952, 301] width 768 height 262
copy div "Kādam nolūkam paredzēta zibatmiņa? Datu apstrādei Datu ievadei Datu izvadei Dat…"
drag, startPoint x: 574, startPoint y: 280, endPoint x: 544, endPoint y: 275, distance: 30.1
click at [573, 280] on div "1p Kādam nolūkam paredzēta zibatmiņa? Datu apstrādei Datu ievadei Datu izvadei …" at bounding box center [952, 301] width 768 height 262
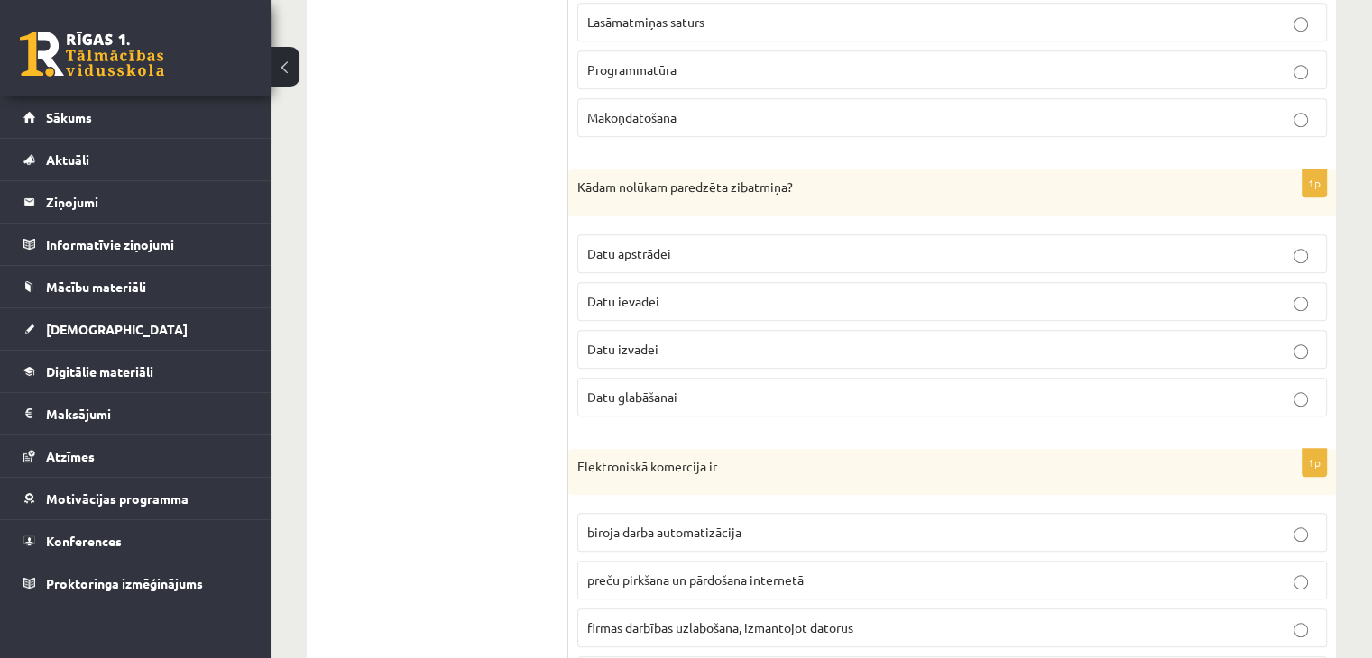
click at [650, 402] on label "Datu glabāšanai" at bounding box center [952, 397] width 750 height 39
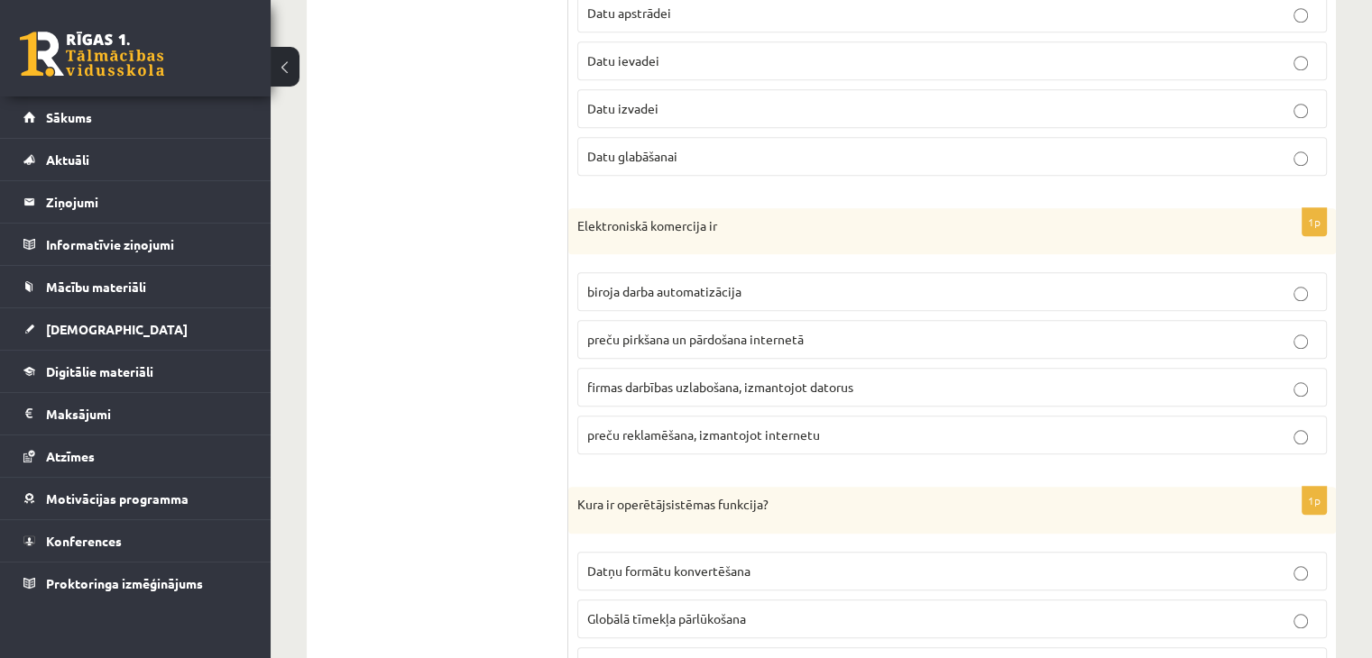
scroll to position [1864, 0]
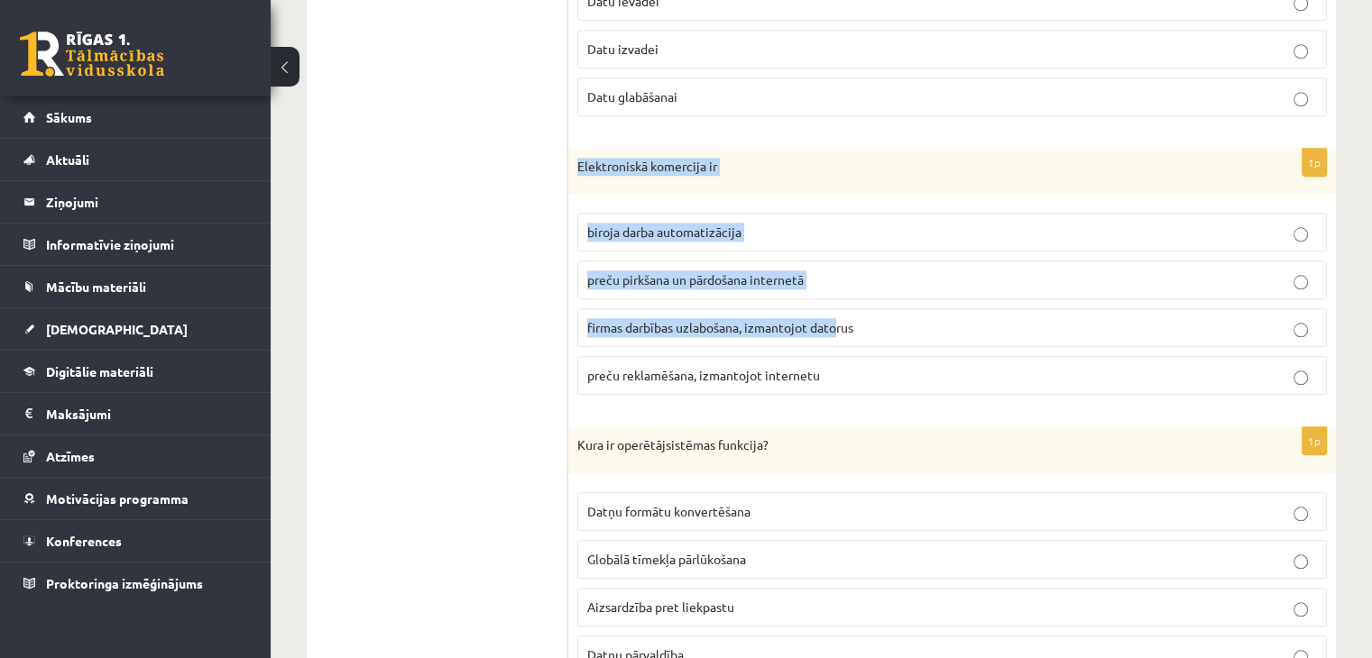
drag, startPoint x: 576, startPoint y: 160, endPoint x: 844, endPoint y: 335, distance: 320.0
click at [839, 328] on div "1p Elektroniskā komercija ir biroja darba automatizācija preču pirkšana un pārd…" at bounding box center [952, 280] width 768 height 262
click at [577, 158] on p "Elektroniskā komercija ir" at bounding box center [906, 167] width 659 height 18
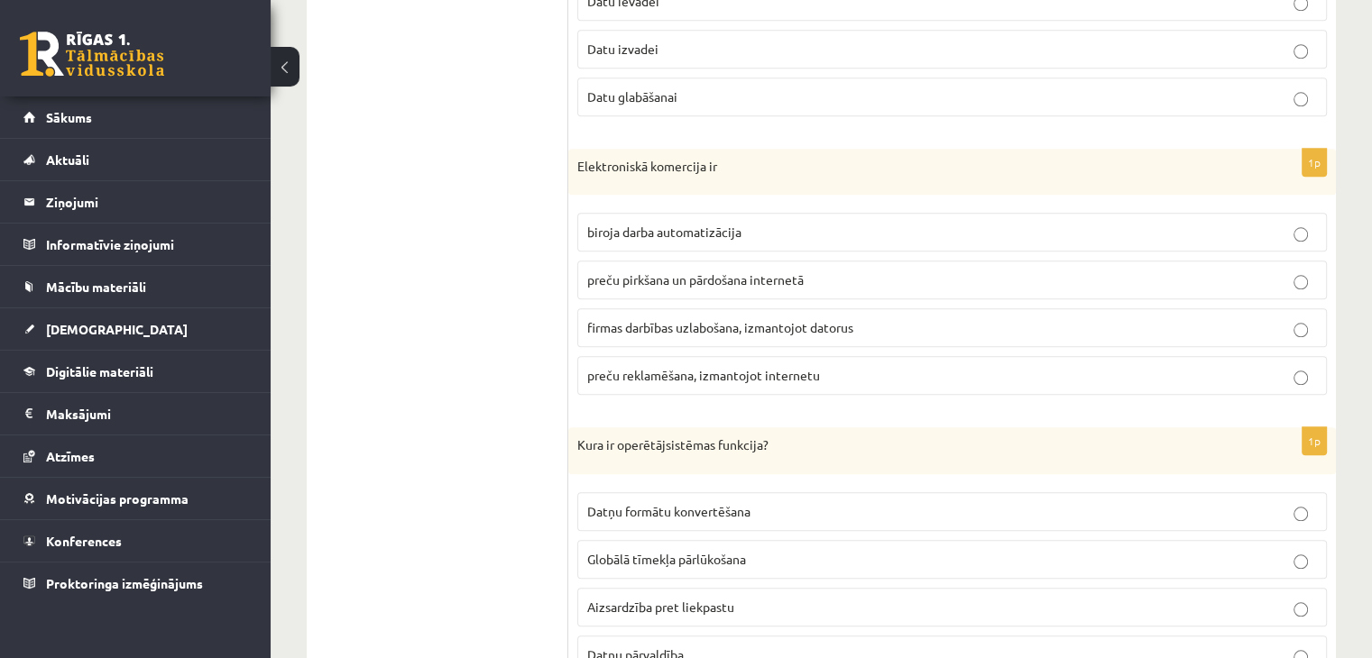
click at [658, 368] on span "preču reklamēšana, izmantojot internetu" at bounding box center [703, 375] width 233 height 16
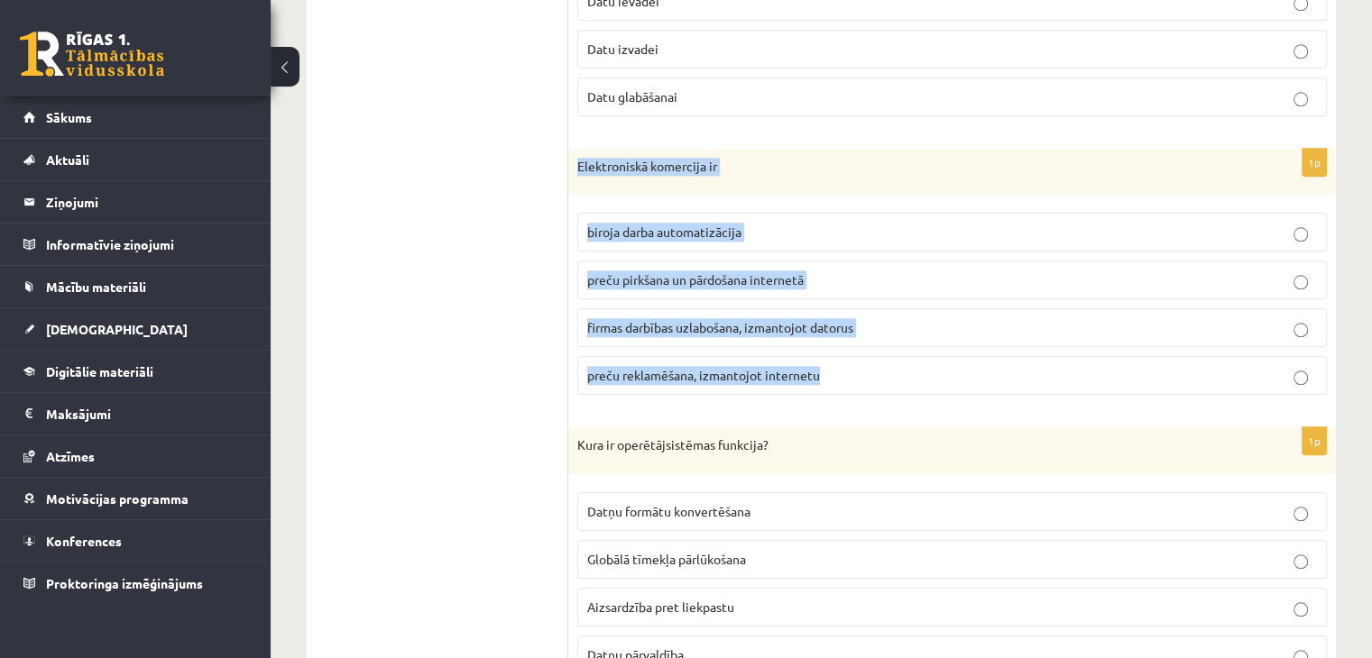
drag, startPoint x: 578, startPoint y: 160, endPoint x: 821, endPoint y: 364, distance: 317.5
click at [821, 364] on div "1p Elektroniskā komercija ir biroja darba automatizācija preču pirkšana un pārd…" at bounding box center [952, 280] width 768 height 262
copy div "Elektroniskā komercija ir biroja darba automatizācija preču pirkšana un pārdoša…"
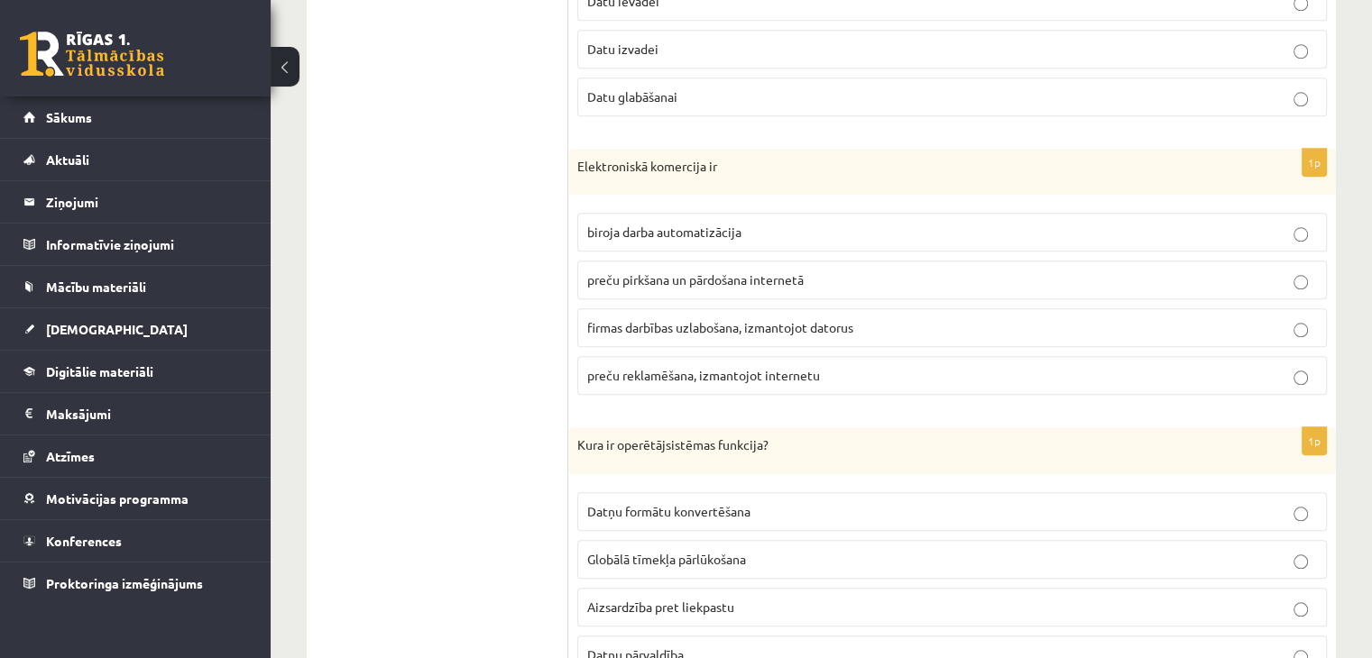
click at [720, 273] on span "preču pirkšana un pārdošana internetā" at bounding box center [695, 280] width 216 height 16
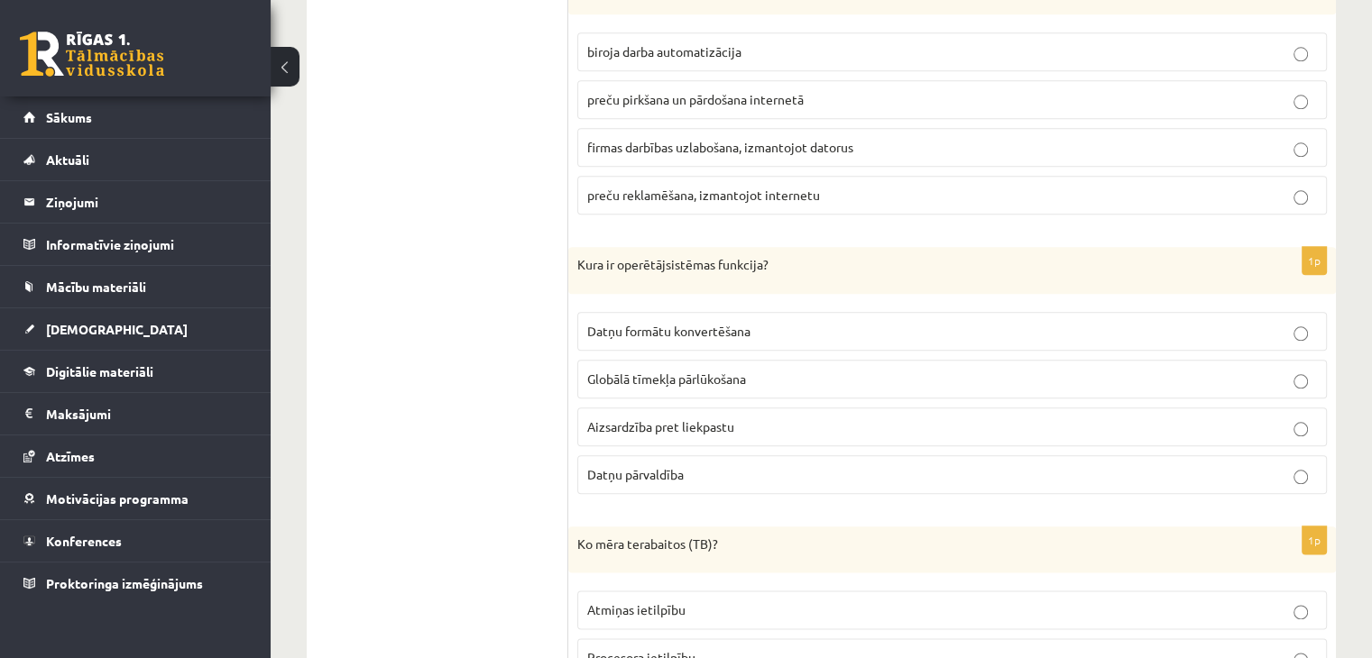
scroll to position [2104, 0]
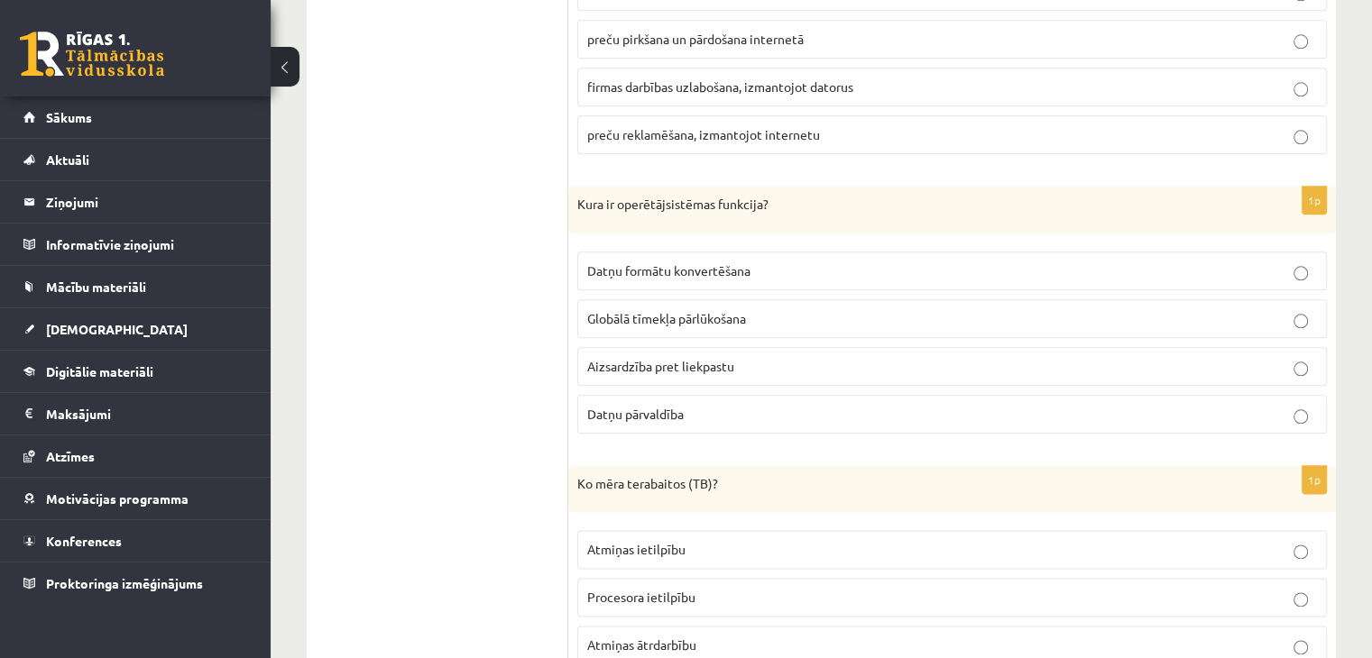
click at [674, 313] on span "Globālā tīmekļa pārlūkošana" at bounding box center [666, 318] width 159 height 16
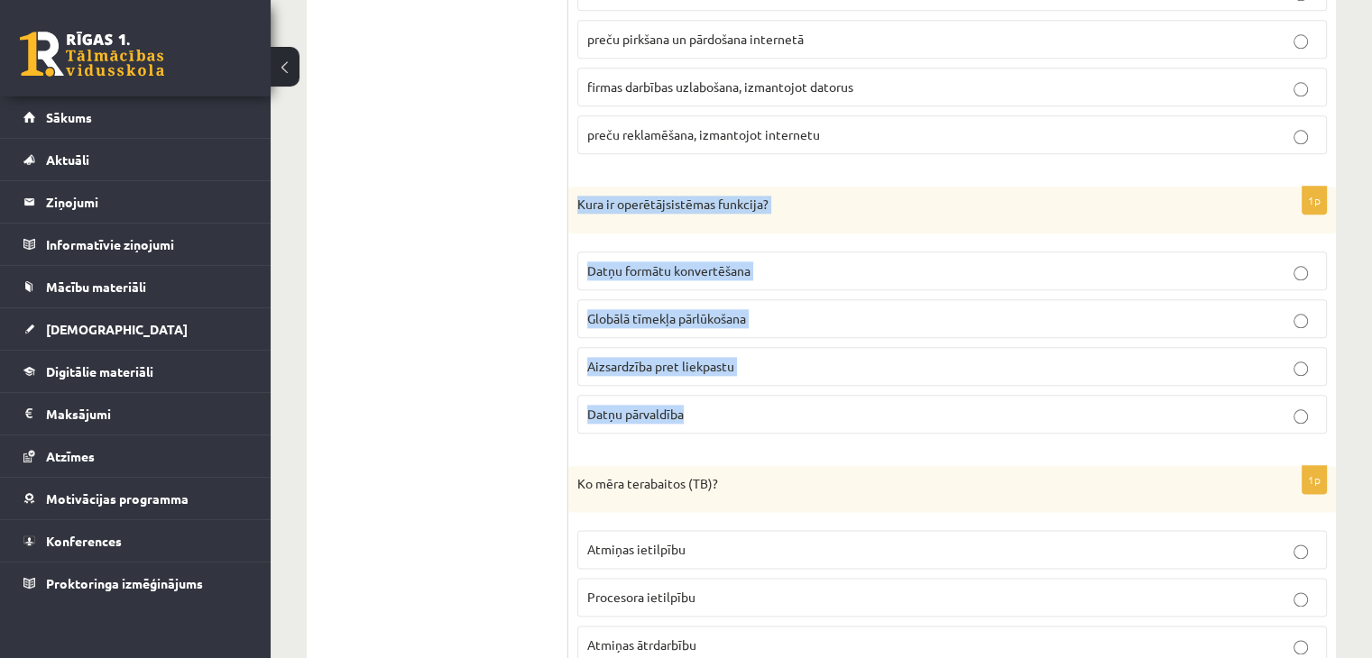
drag, startPoint x: 576, startPoint y: 189, endPoint x: 720, endPoint y: 391, distance: 248.5
click at [720, 391] on div "1p Kura ir operētājsistēmas funkcija? Datņu formātu konvertēšana Globālā tīmekļ…" at bounding box center [952, 318] width 768 height 262
copy div "Kura ir operētājsistēmas funkcija? Datņu formātu konvertēšana Globālā tīmekļa p…"
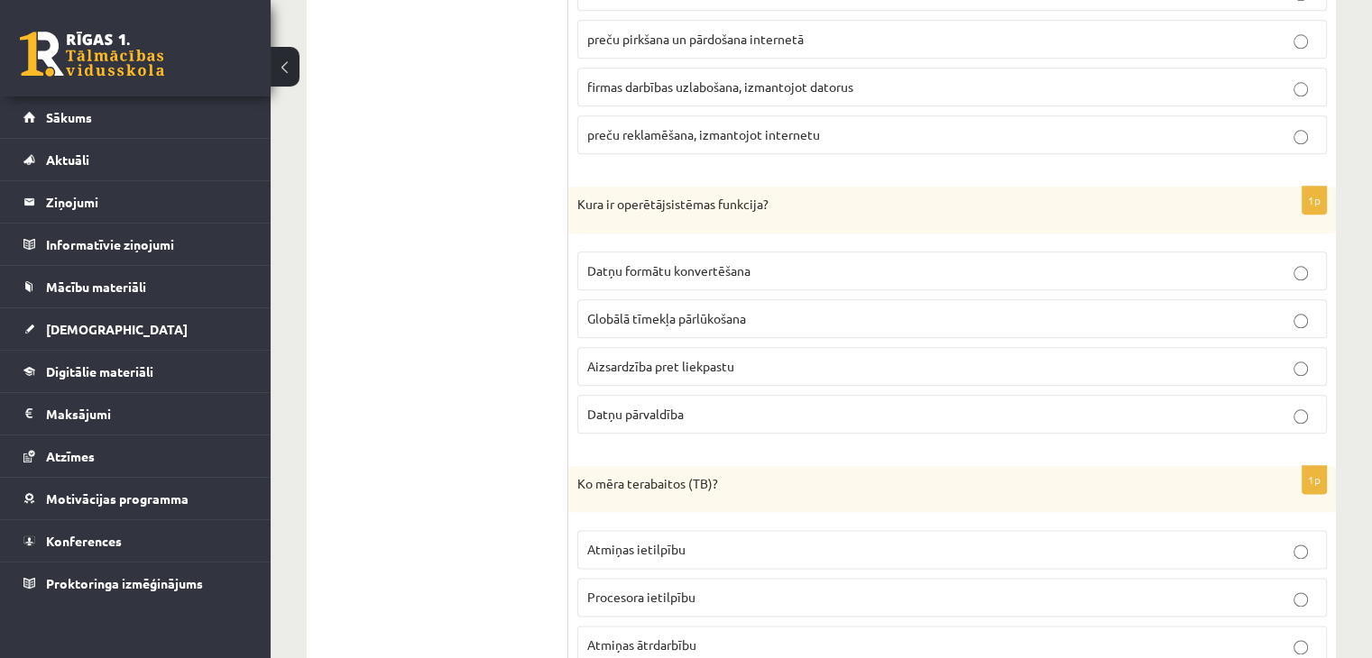
click at [722, 395] on label "Datņu pārvaldība" at bounding box center [952, 414] width 750 height 39
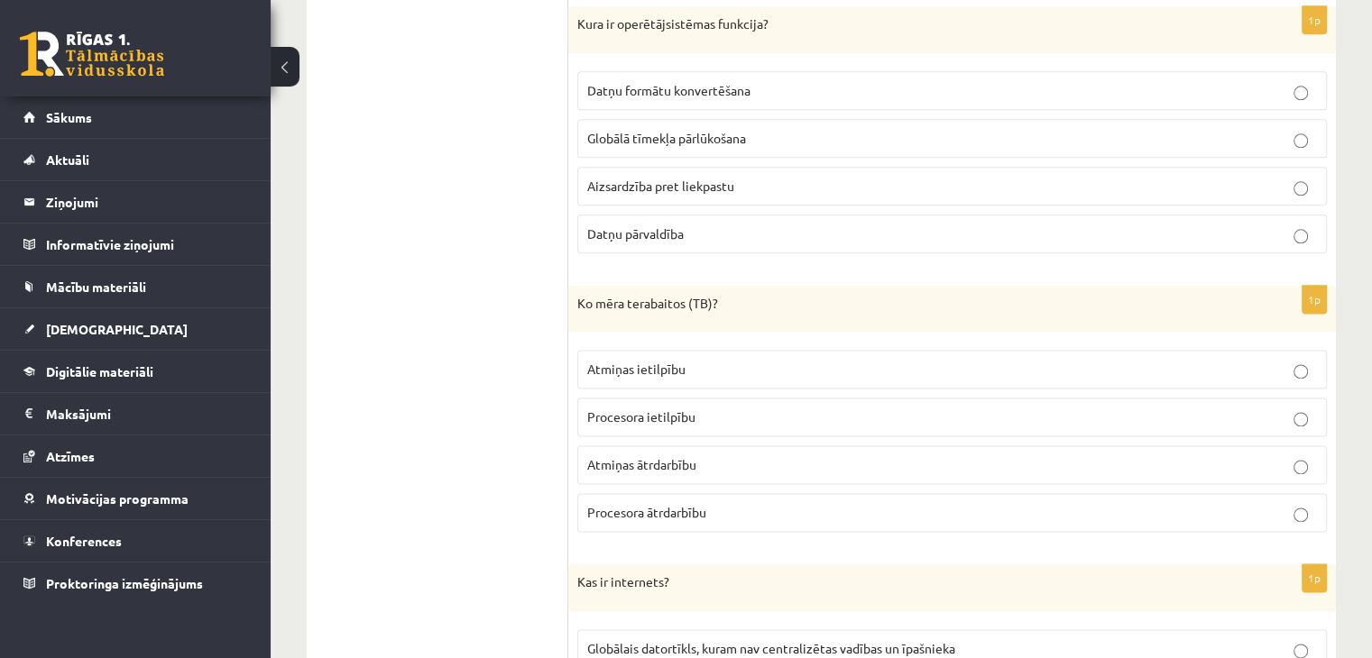
scroll to position [2345, 0]
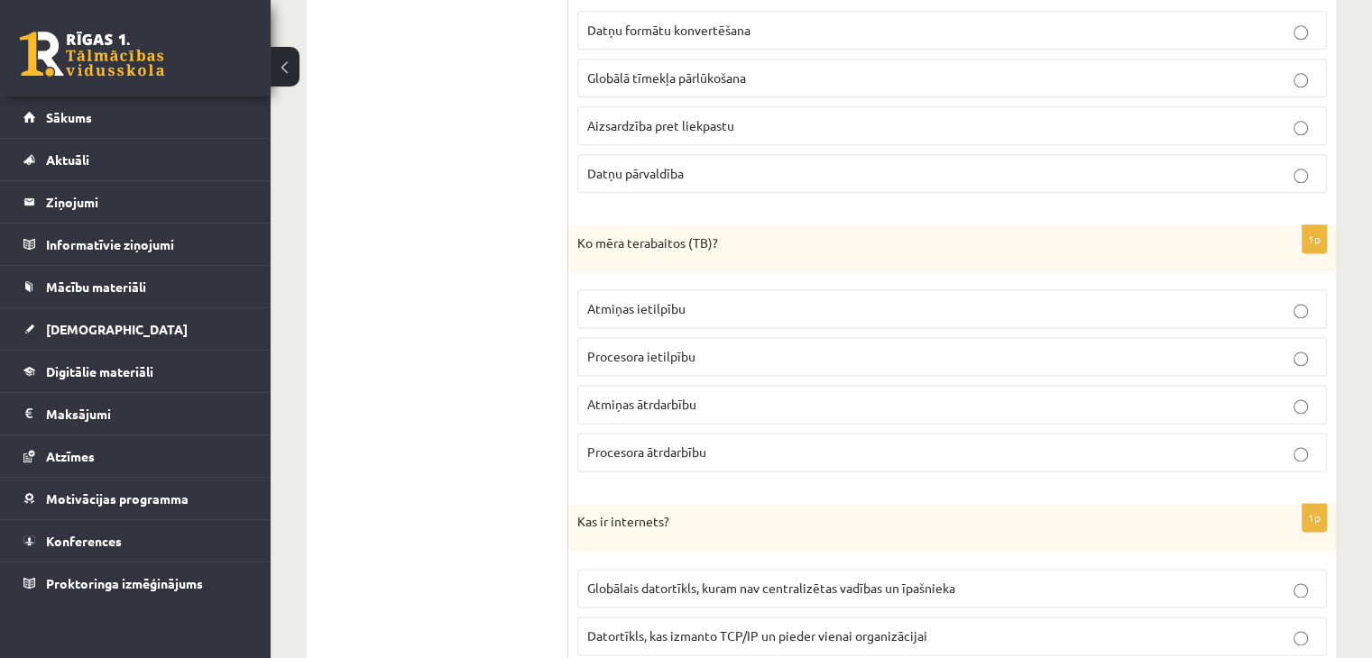
click at [661, 312] on label "Atmiņas ietilpību" at bounding box center [952, 309] width 750 height 39
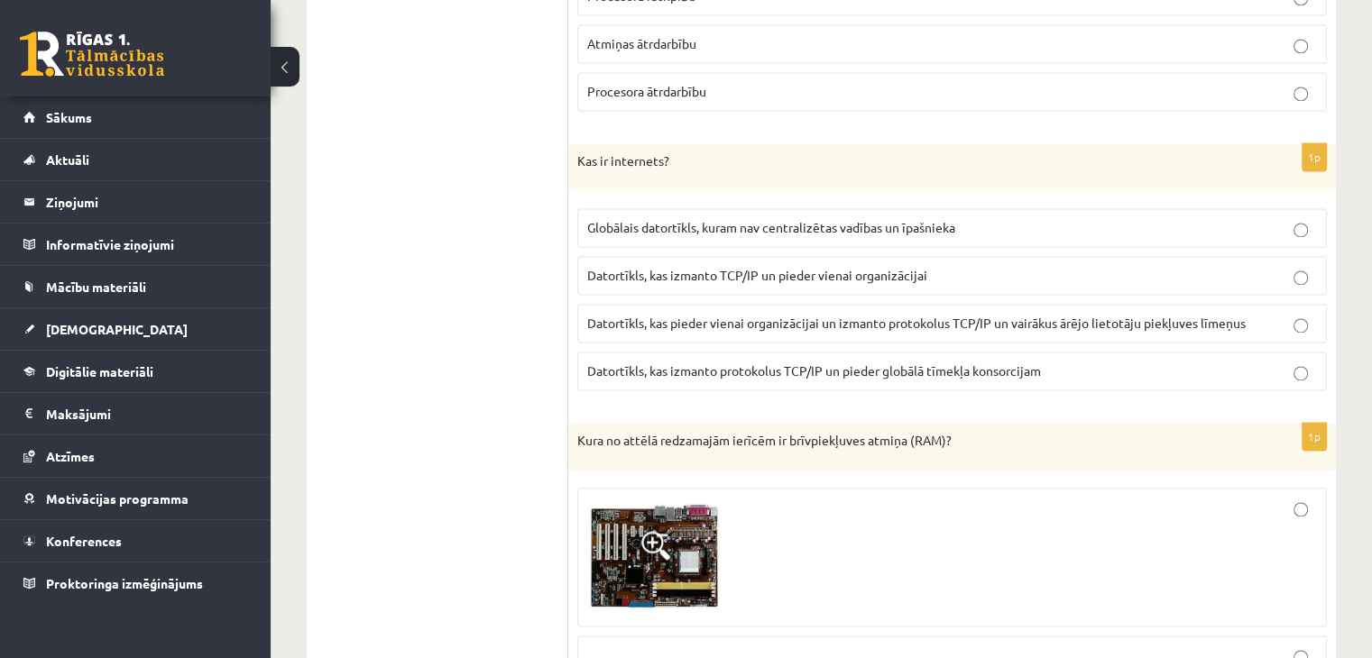
scroll to position [2646, 0]
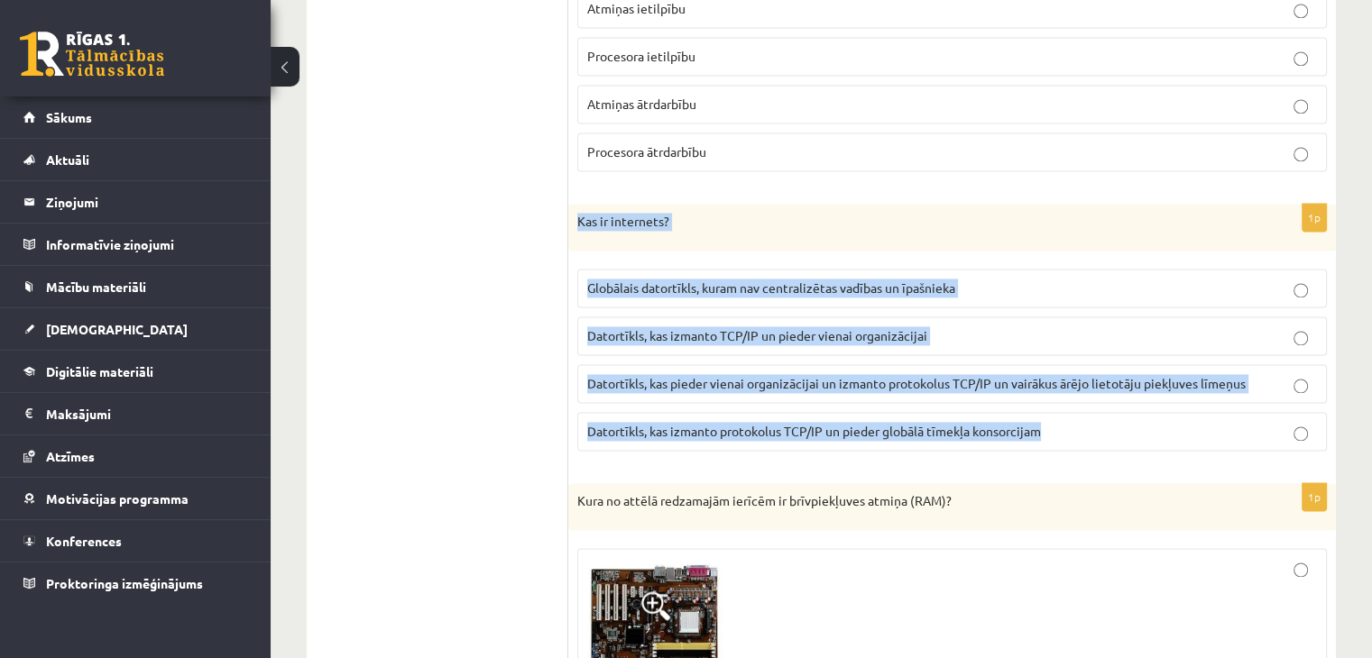
drag, startPoint x: 577, startPoint y: 209, endPoint x: 1052, endPoint y: 420, distance: 519.3
click at [1052, 420] on div "1p Kas ir internets? Globālais datortīkls, kuram nav centralizētas vadības un ī…" at bounding box center [952, 335] width 768 height 262
copy div "Kas ir internets? Globālais datortīkls, kuram nav centralizētas vadības un īpaš…"
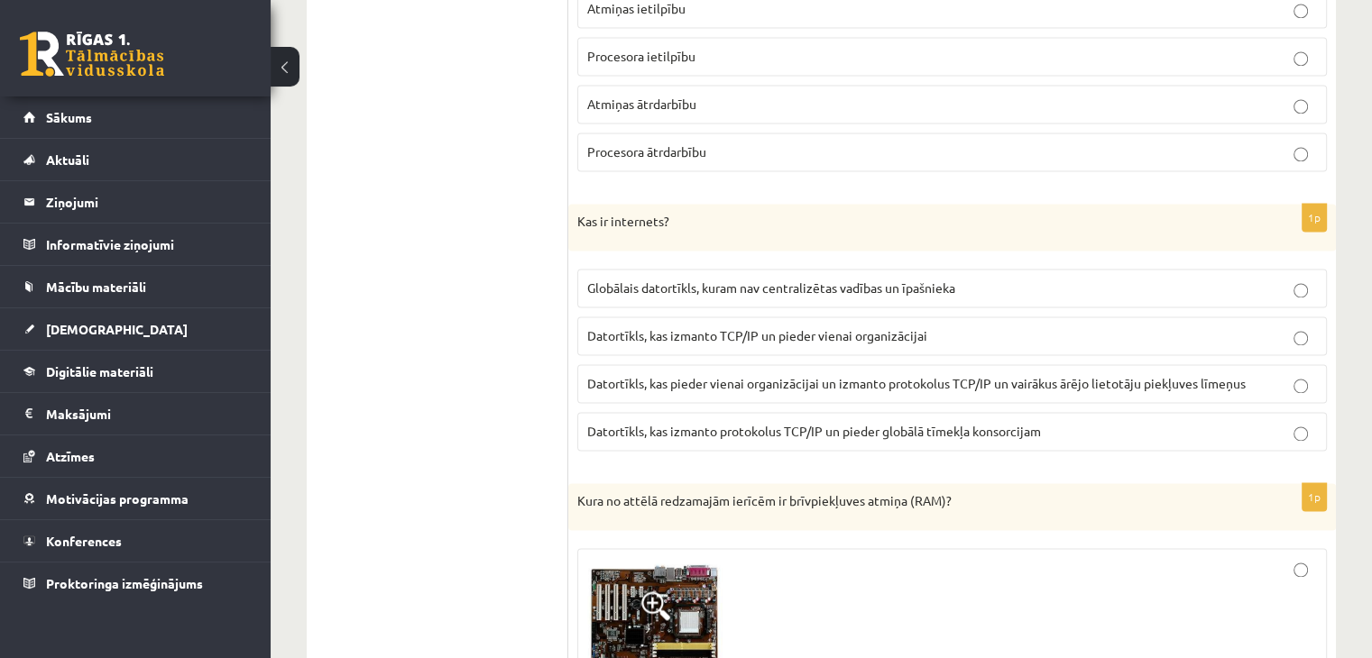
click at [657, 280] on span "Globālais datortīkls, kuram nav centralizētas vadības un īpašnieka" at bounding box center [771, 288] width 368 height 16
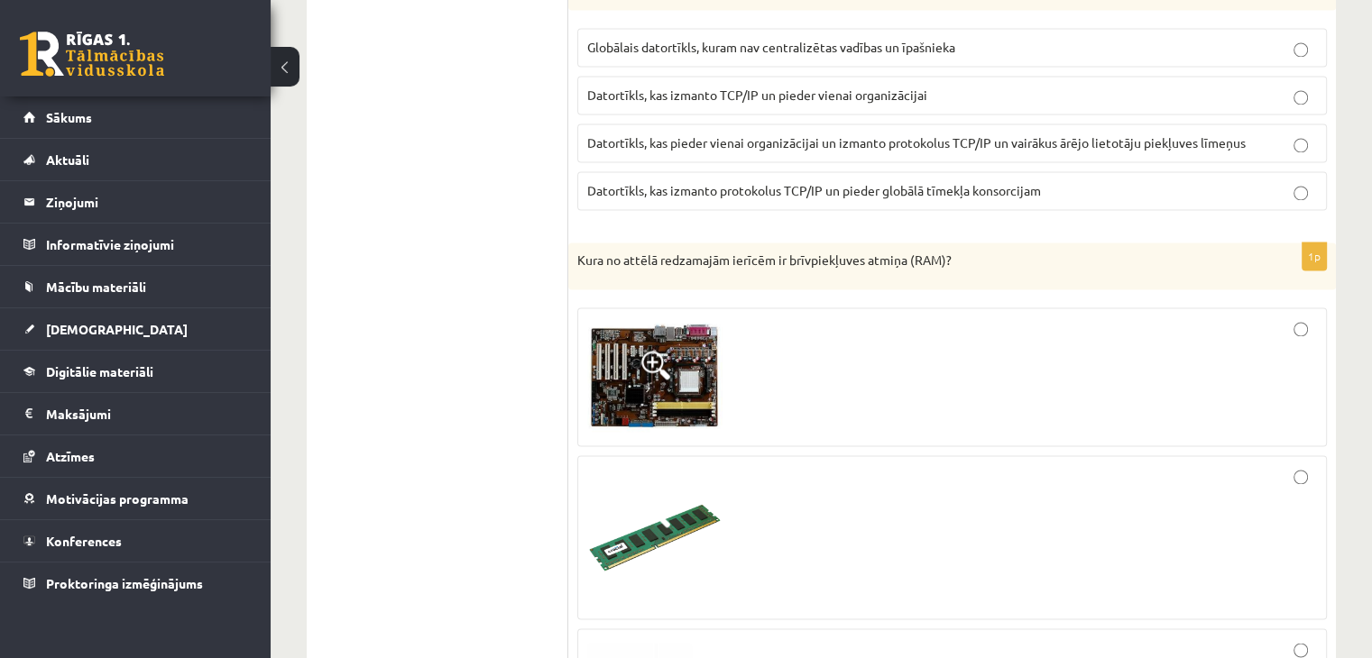
scroll to position [2946, 0]
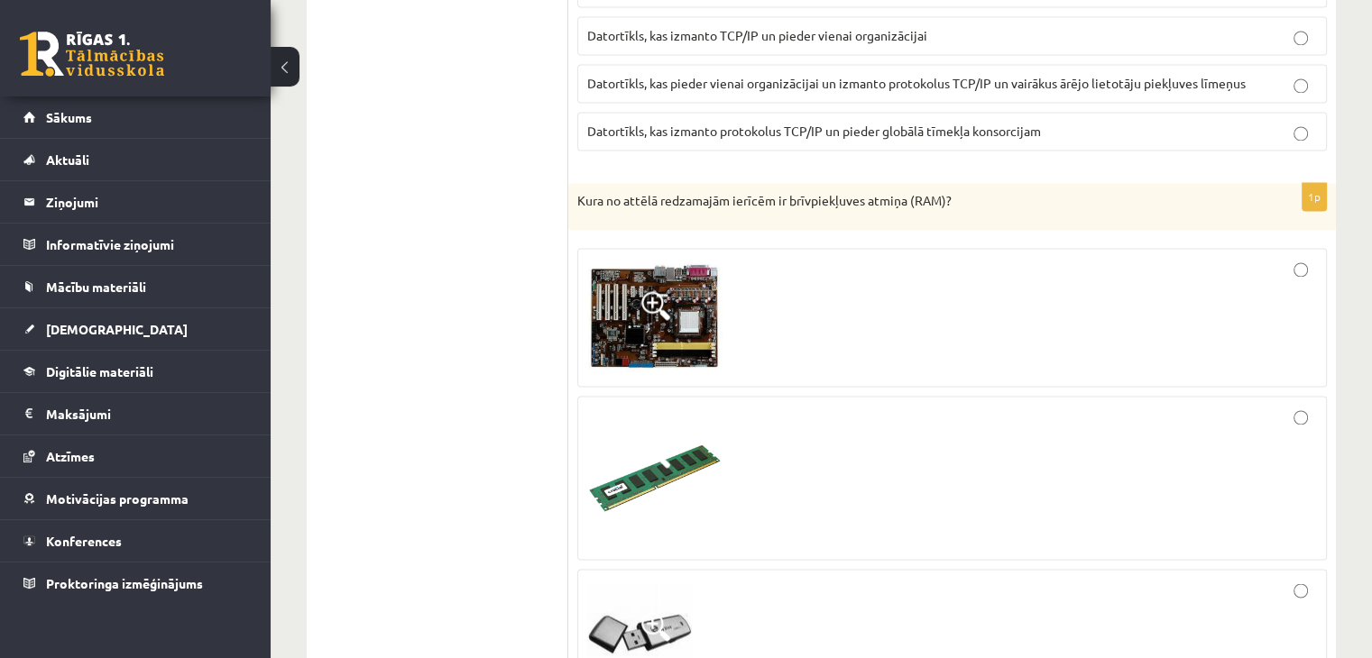
click at [812, 437] on div at bounding box center [952, 478] width 730 height 144
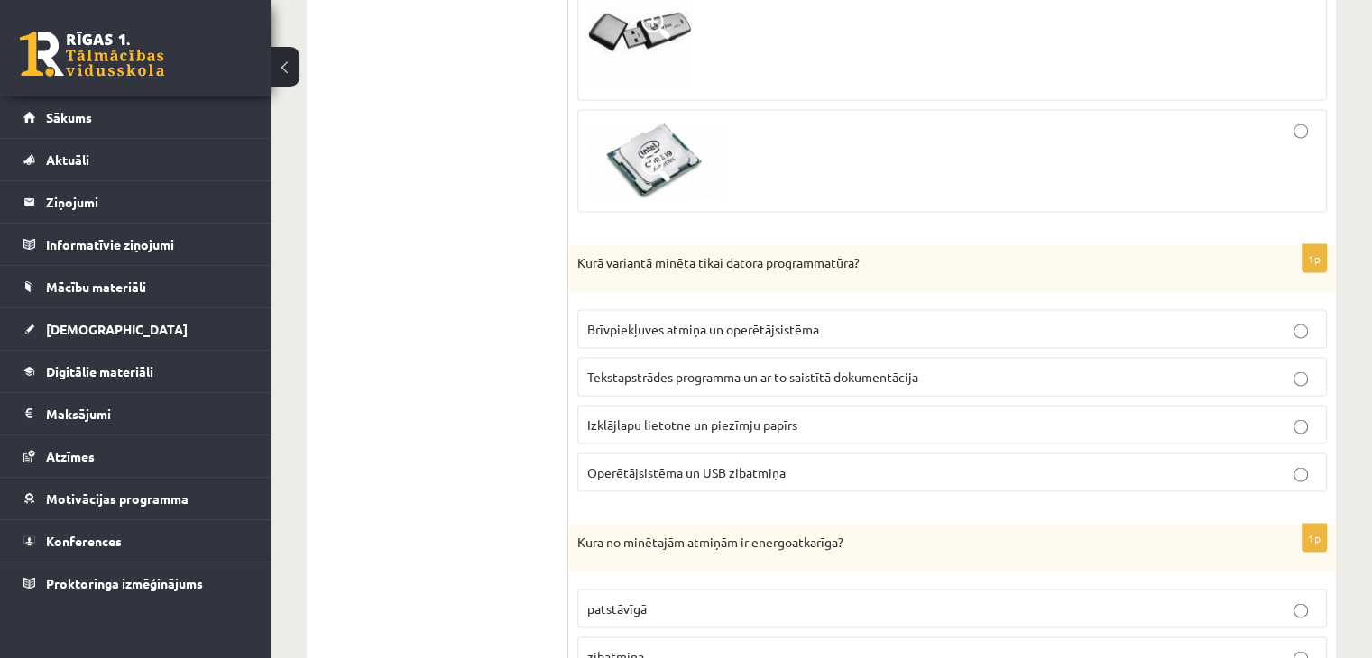
scroll to position [3608, 0]
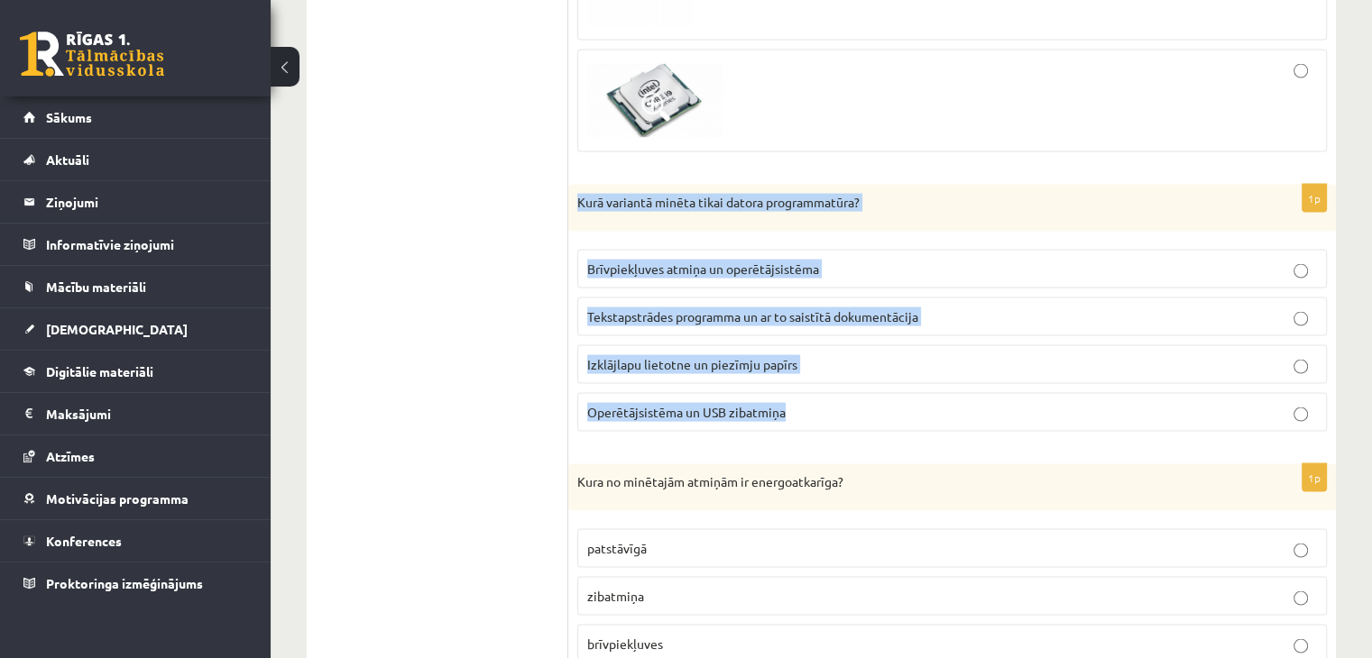
drag, startPoint x: 577, startPoint y: 190, endPoint x: 786, endPoint y: 405, distance: 299.2
click at [786, 405] on div "1p Kurā variantā minēta tikai datora programmatūra? Brīvpiekļuves atmiņa un ope…" at bounding box center [952, 316] width 768 height 262
copy div "Kurā variantā minēta tikai datora programmatūra? Brīvpiekļuves atmiņa un operēt…"
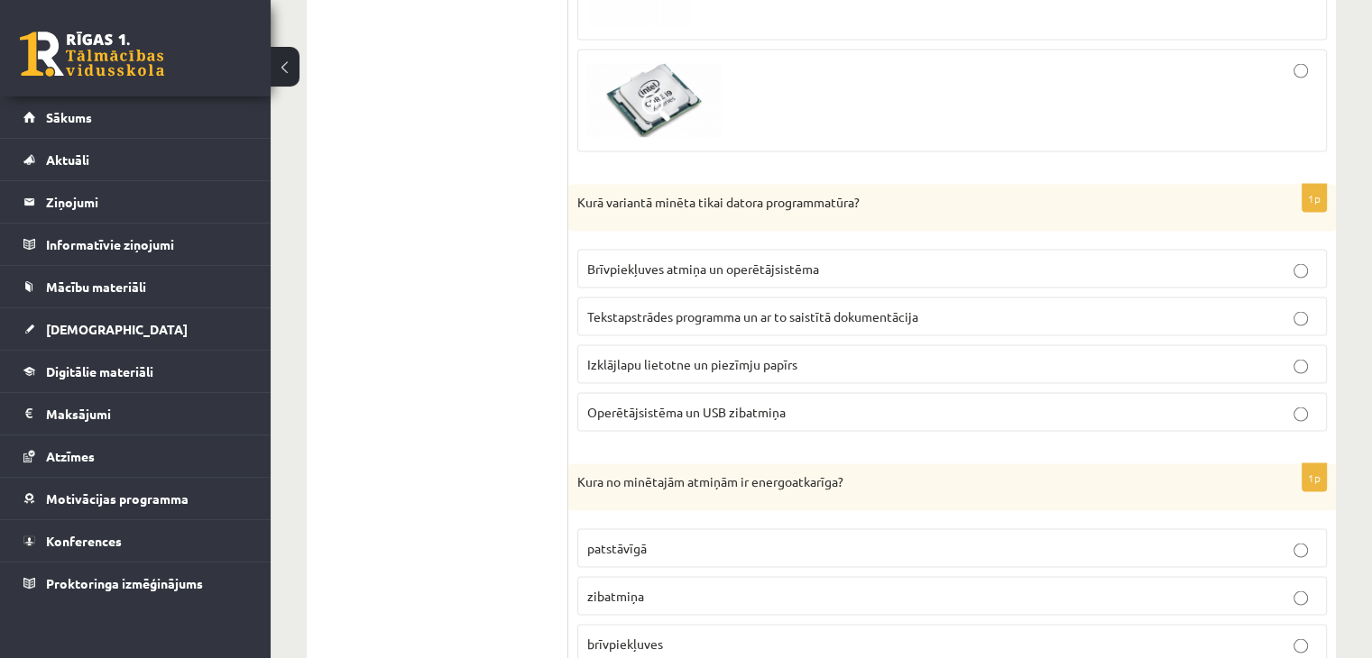
click at [760, 308] on span "Tekstapstrādes programma un ar to saistītā dokumentācija" at bounding box center [752, 316] width 331 height 16
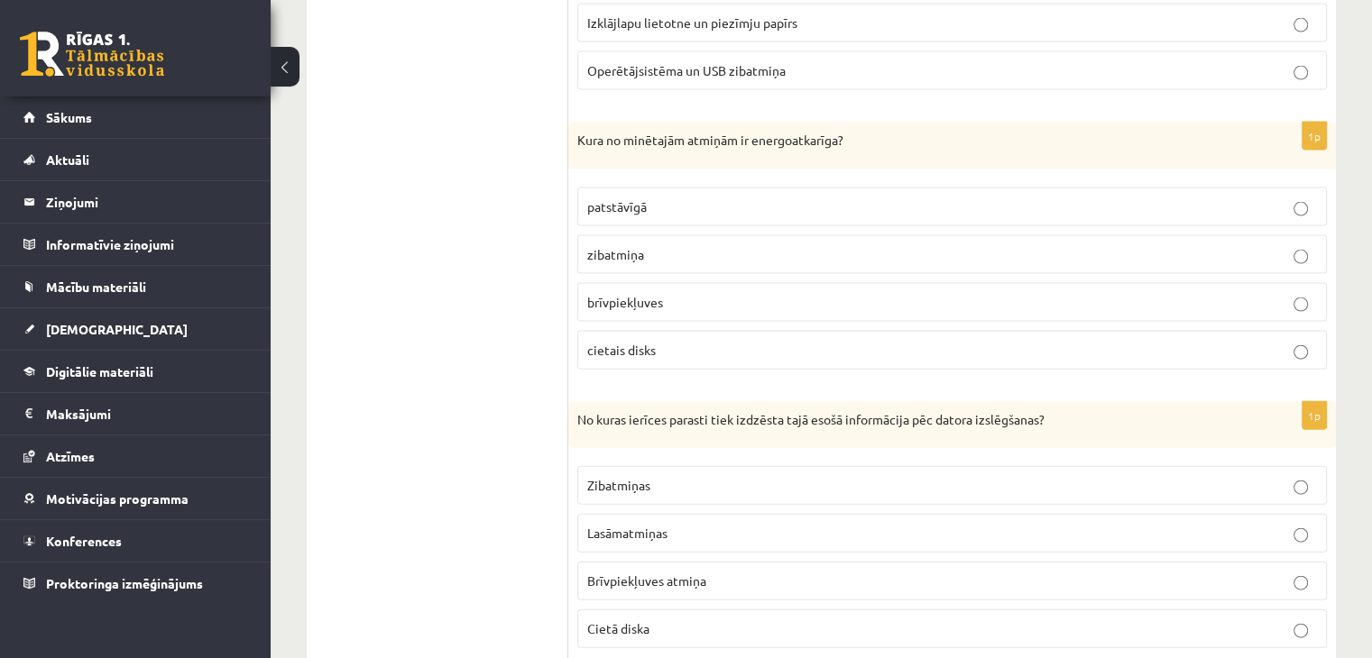
scroll to position [3922, 0]
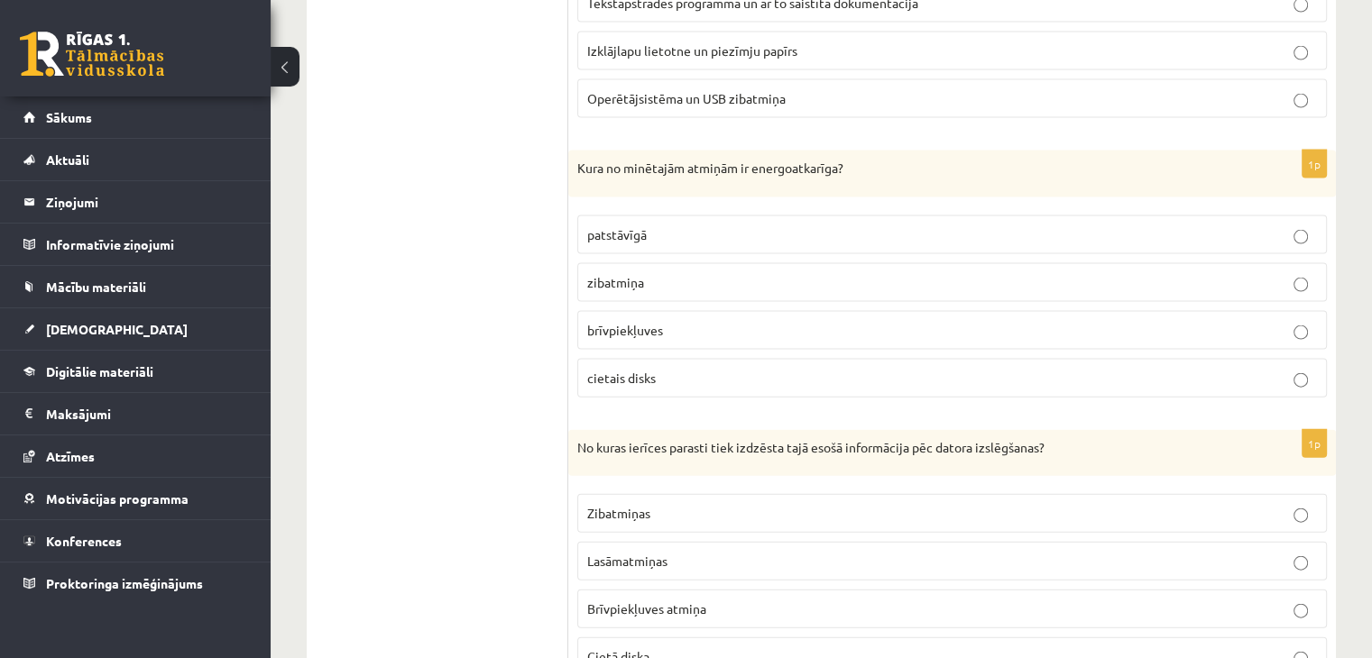
click at [635, 370] on span "cietais disks" at bounding box center [621, 378] width 69 height 16
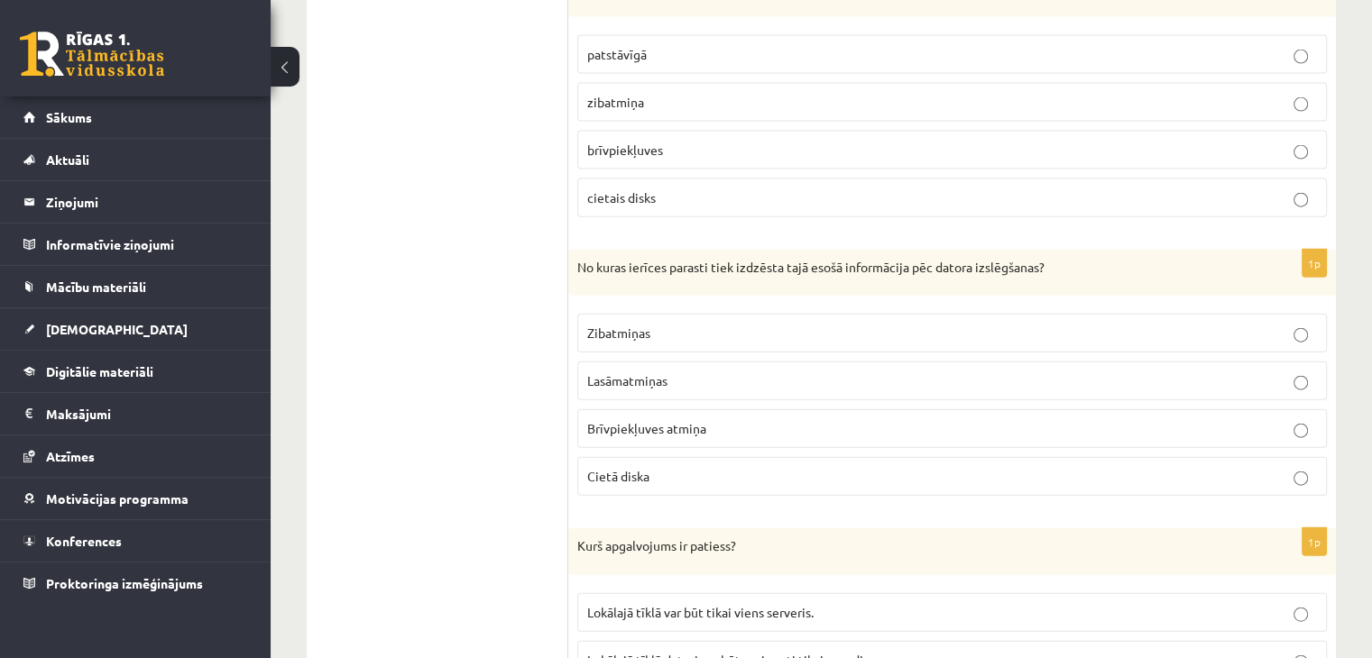
scroll to position [4163, 0]
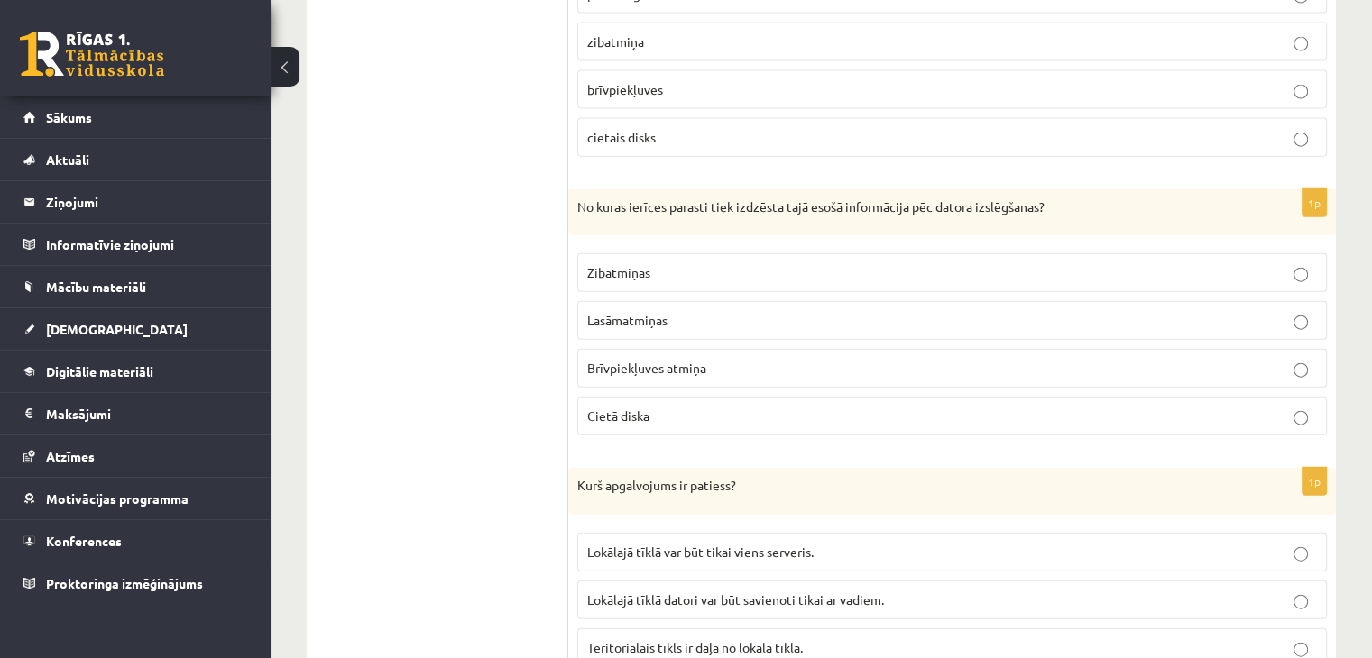
click at [681, 360] on span "Brīvpiekļuves atmiņa" at bounding box center [646, 368] width 119 height 16
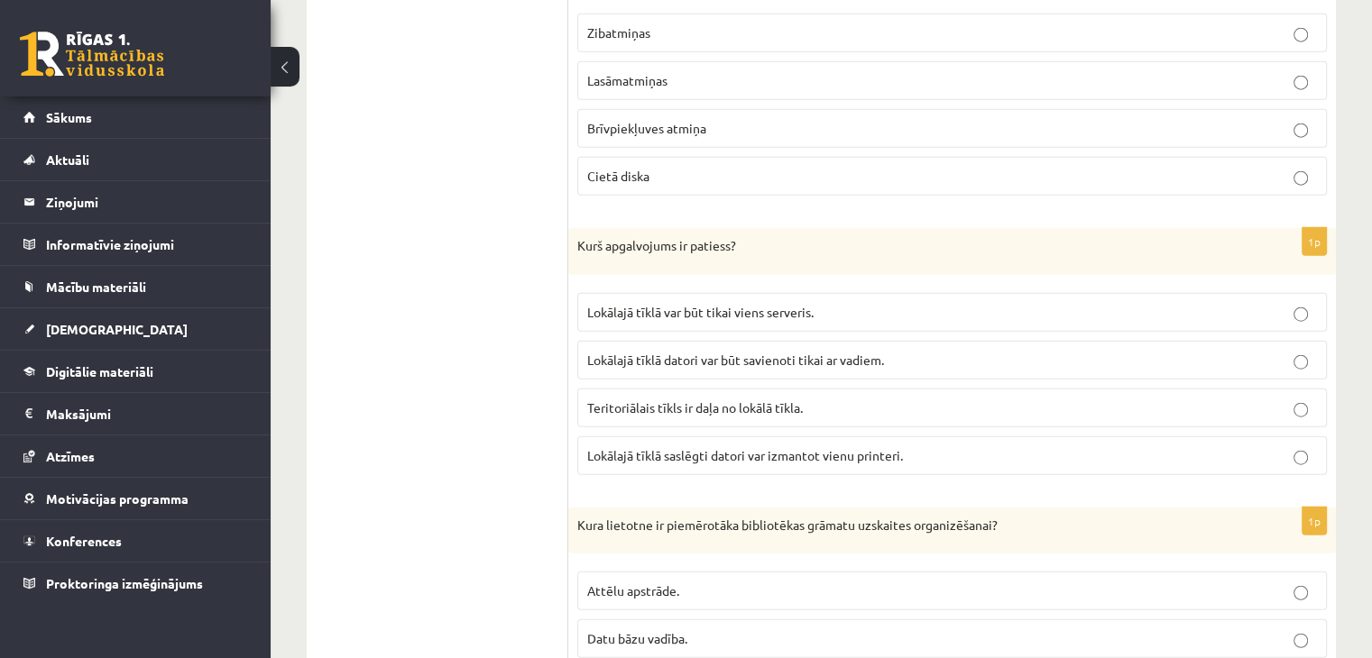
scroll to position [4463, 0]
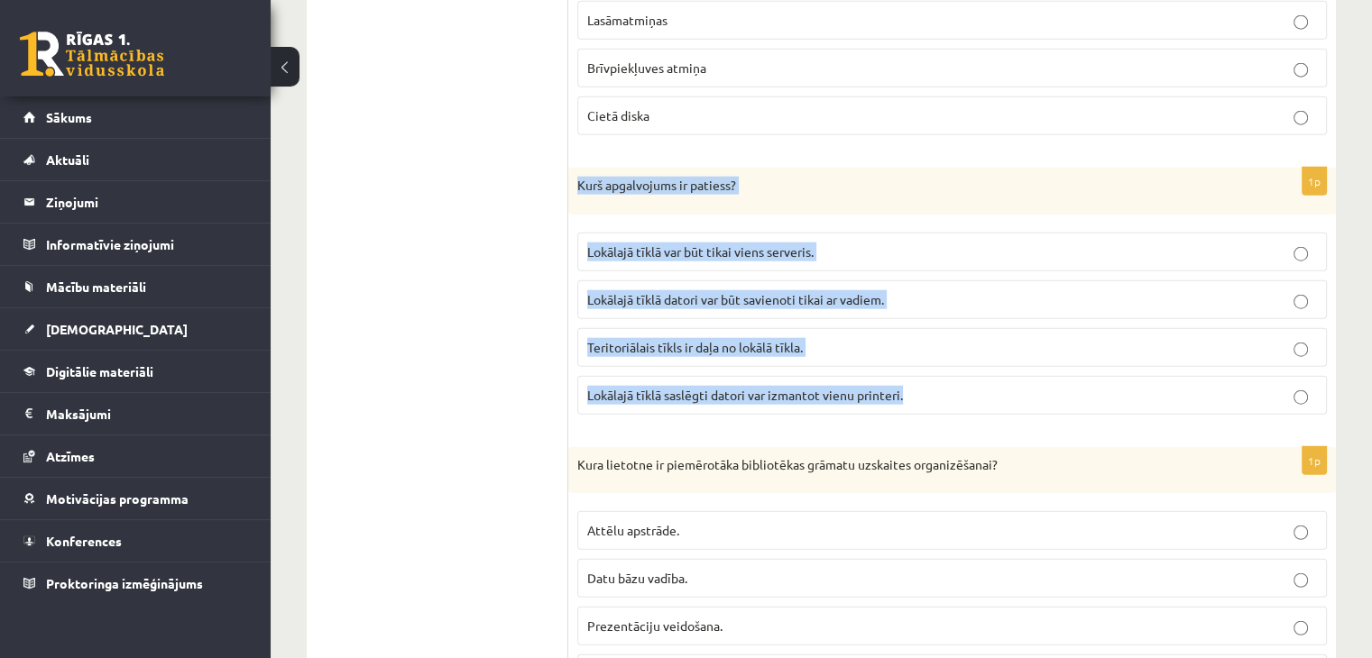
drag, startPoint x: 577, startPoint y: 162, endPoint x: 906, endPoint y: 379, distance: 393.3
click at [906, 379] on div "1p Kurš apgalvojums ir patiess? Lokālajā tīklā var būt tikai viens serveris. Lo…" at bounding box center [952, 299] width 768 height 262
copy div "Kurš apgalvojums ir patiess? Lokālajā tīklā var būt tikai viens serveris. Lokāl…"
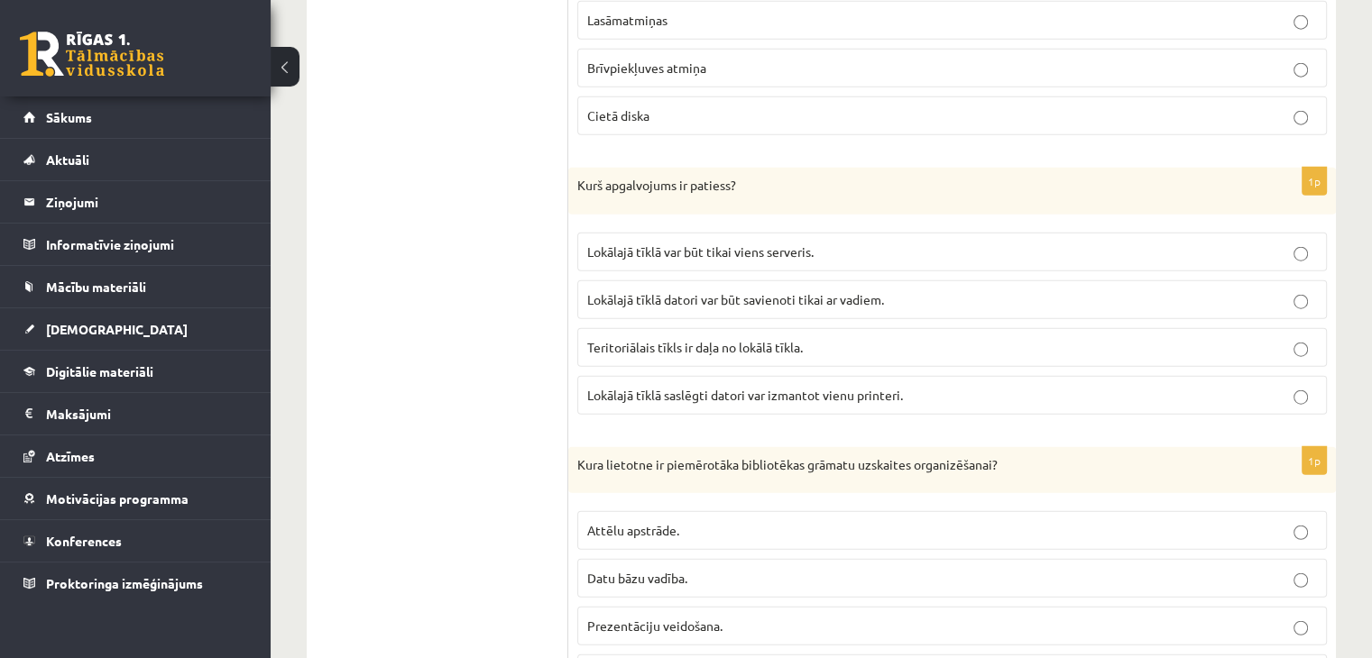
drag, startPoint x: 479, startPoint y: 218, endPoint x: 520, endPoint y: 98, distance: 126.6
click at [710, 386] on p "Lokālajā tīklā saslēgti datori var izmantot vienu printeri." at bounding box center [952, 395] width 730 height 19
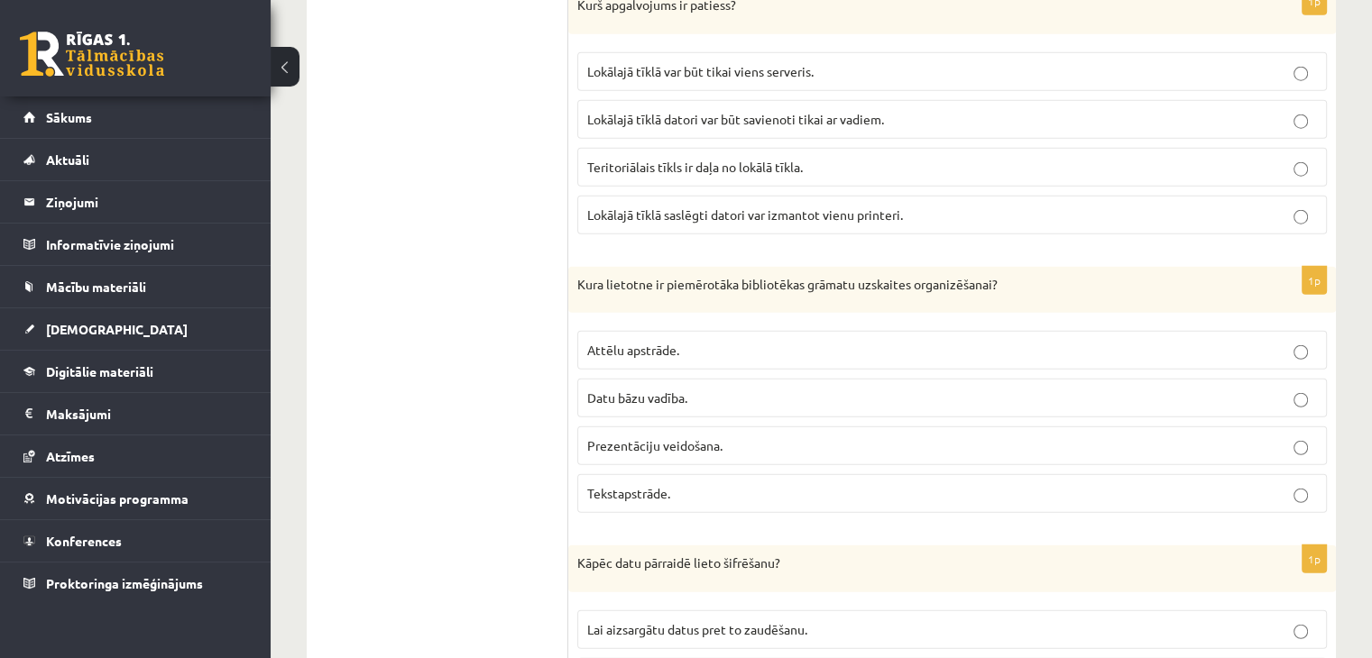
scroll to position [4704, 0]
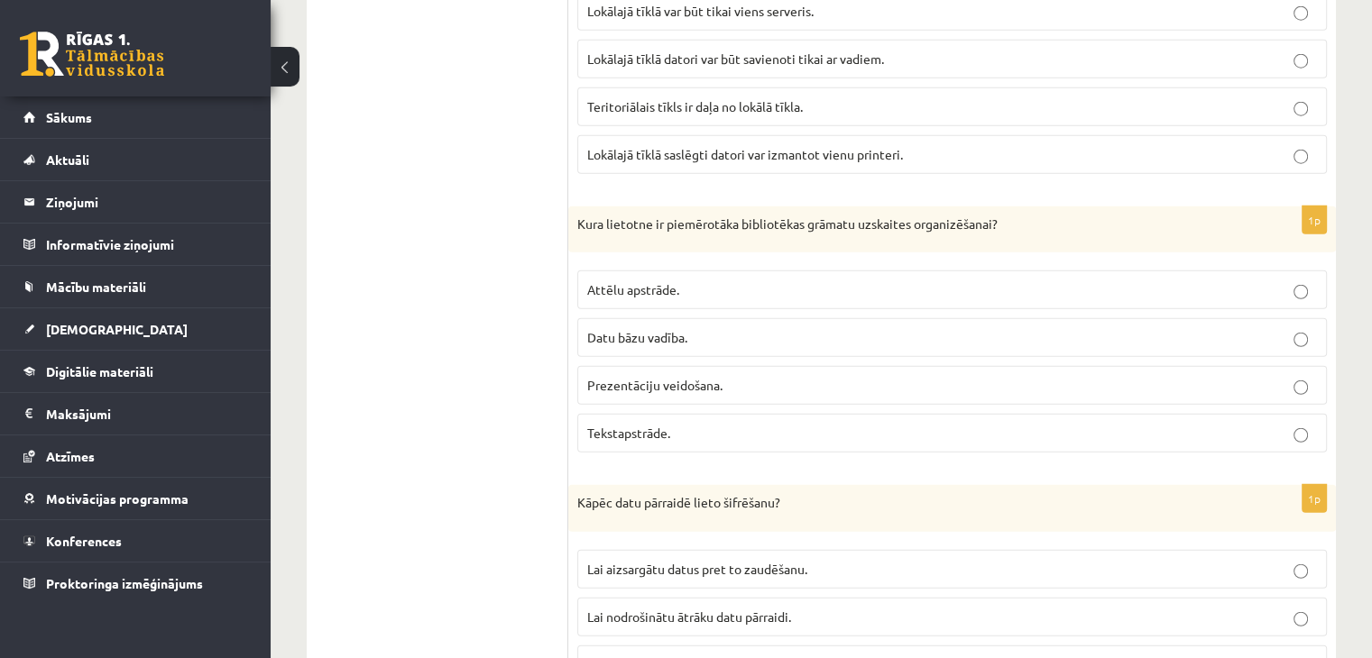
click at [682, 328] on p "Datu bāzu vadība." at bounding box center [952, 337] width 730 height 19
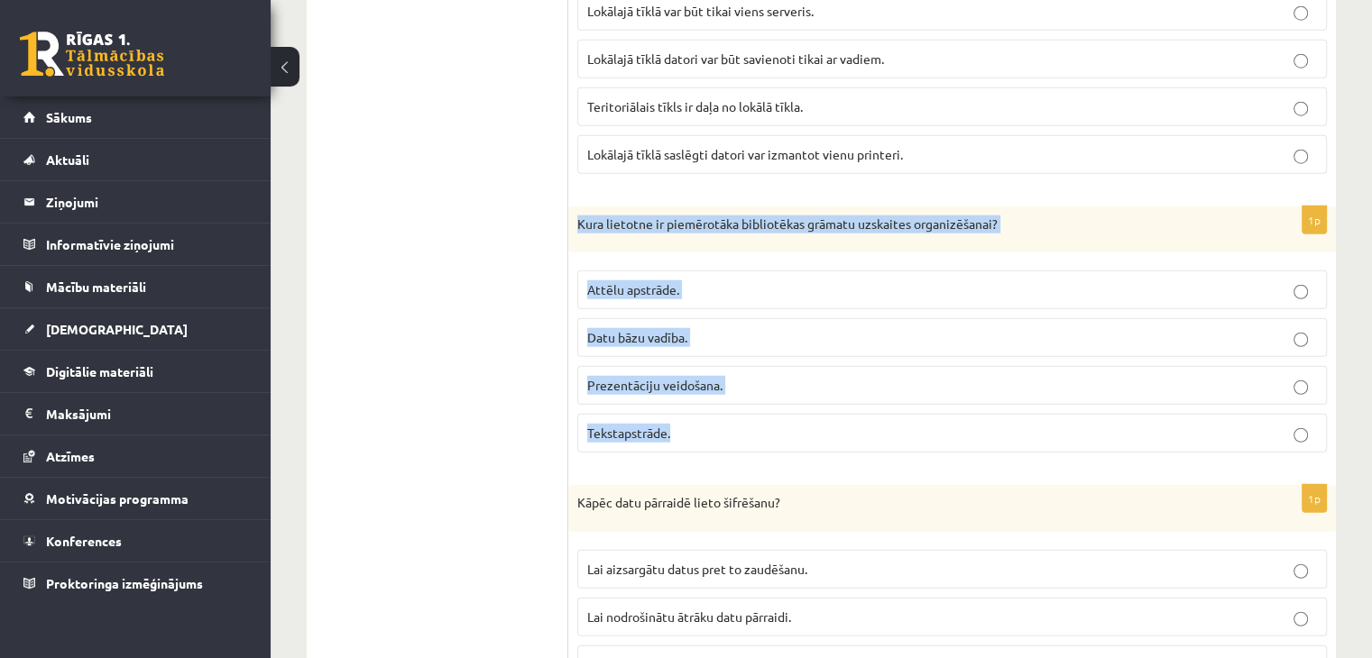
drag, startPoint x: 575, startPoint y: 205, endPoint x: 686, endPoint y: 408, distance: 230.9
click at [686, 408] on div "1p Kura lietotne ir piemērotāka bibliotēkas grāmatu uzskaites organizēšanai? At…" at bounding box center [952, 338] width 768 height 262
copy div "Kura lietotne ir piemērotāka bibliotēkas grāmatu uzskaites organizēšanai? Attēl…"
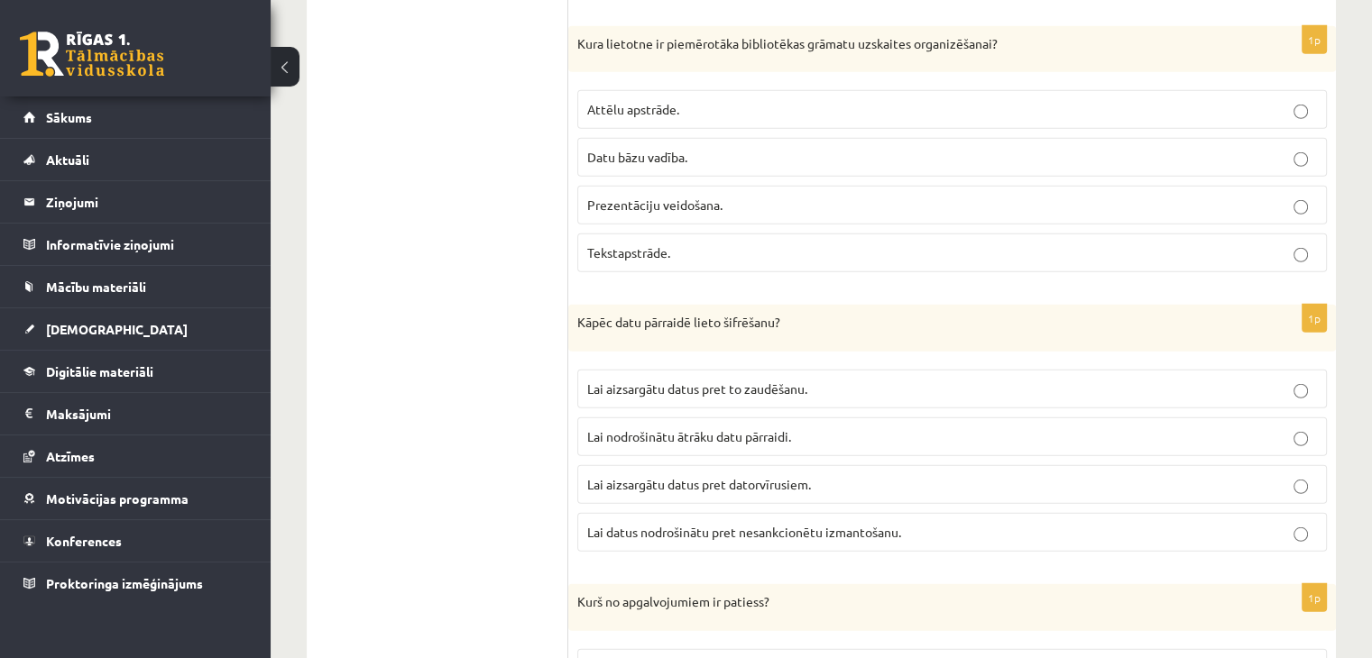
scroll to position [5004, 0]
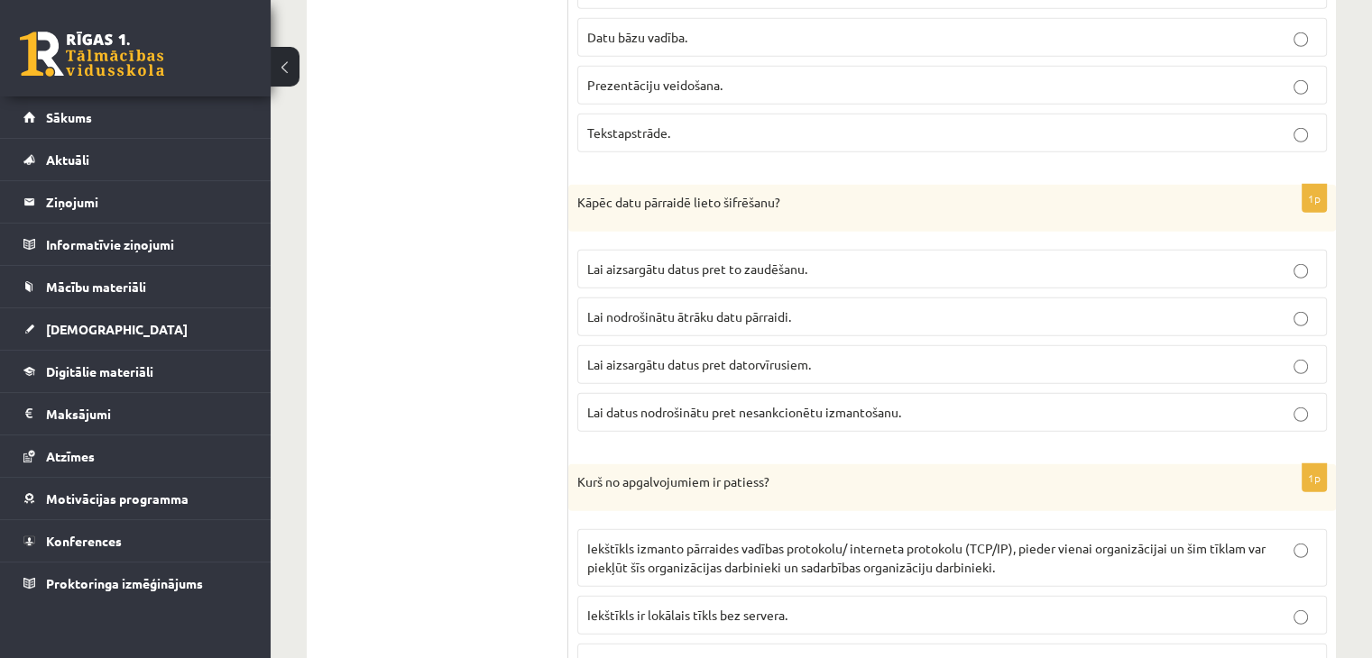
click at [732, 261] on span "Lai aizsargātu datus pret to zaudēšanu." at bounding box center [697, 269] width 220 height 16
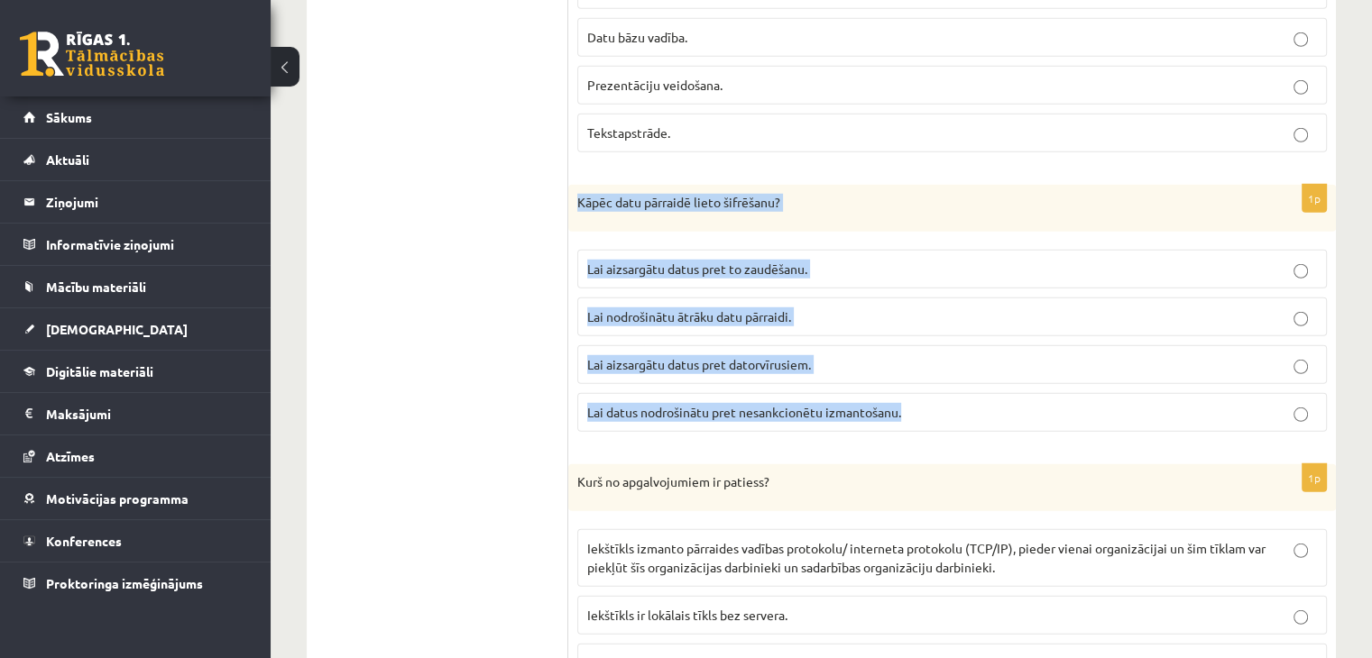
drag, startPoint x: 575, startPoint y: 174, endPoint x: 911, endPoint y: 411, distance: 411.7
click at [911, 411] on div "1p Kāpēc datu pārraidē lieto šifrēšanu? Lai aizsargātu datus pret to zaudēšanu.…" at bounding box center [952, 316] width 768 height 262
copy div "Kāpēc datu pārraidē lieto šifrēšanu? Lai aizsargātu datus pret to zaudēšanu. La…"
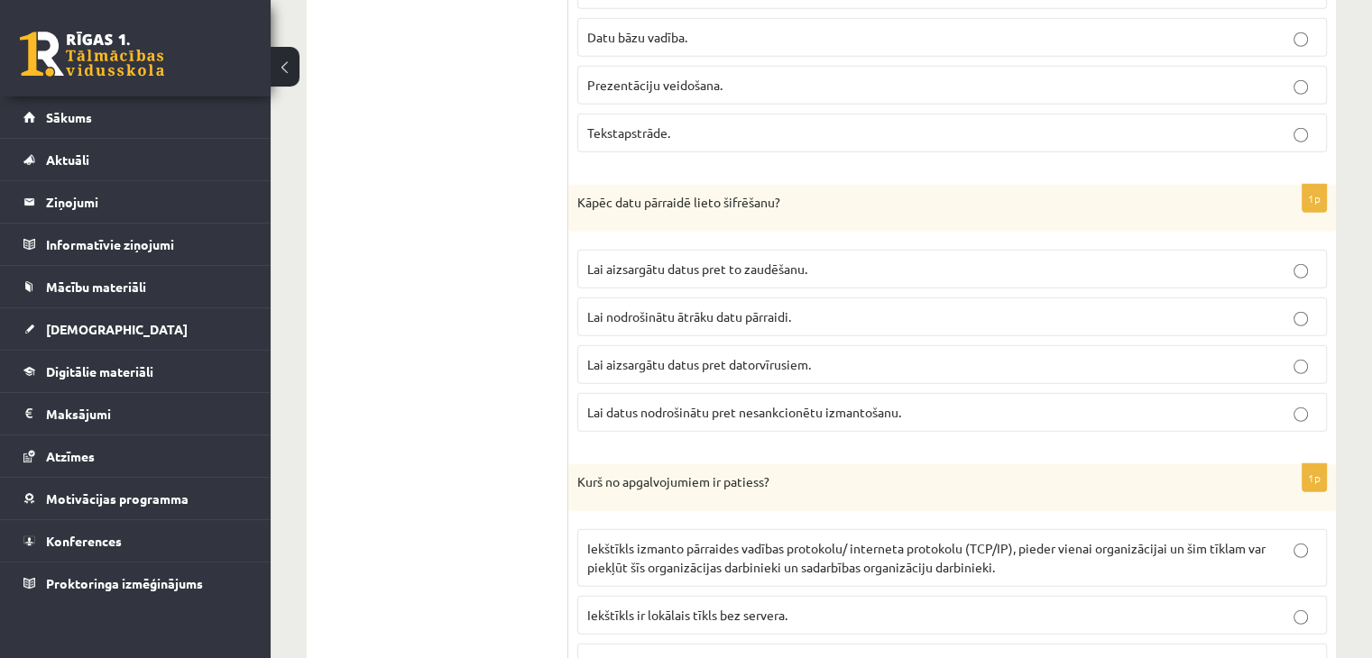
click at [767, 404] on span "Lai datus nodrošinātu pret nesankcionētu izmantošanu." at bounding box center [744, 412] width 314 height 16
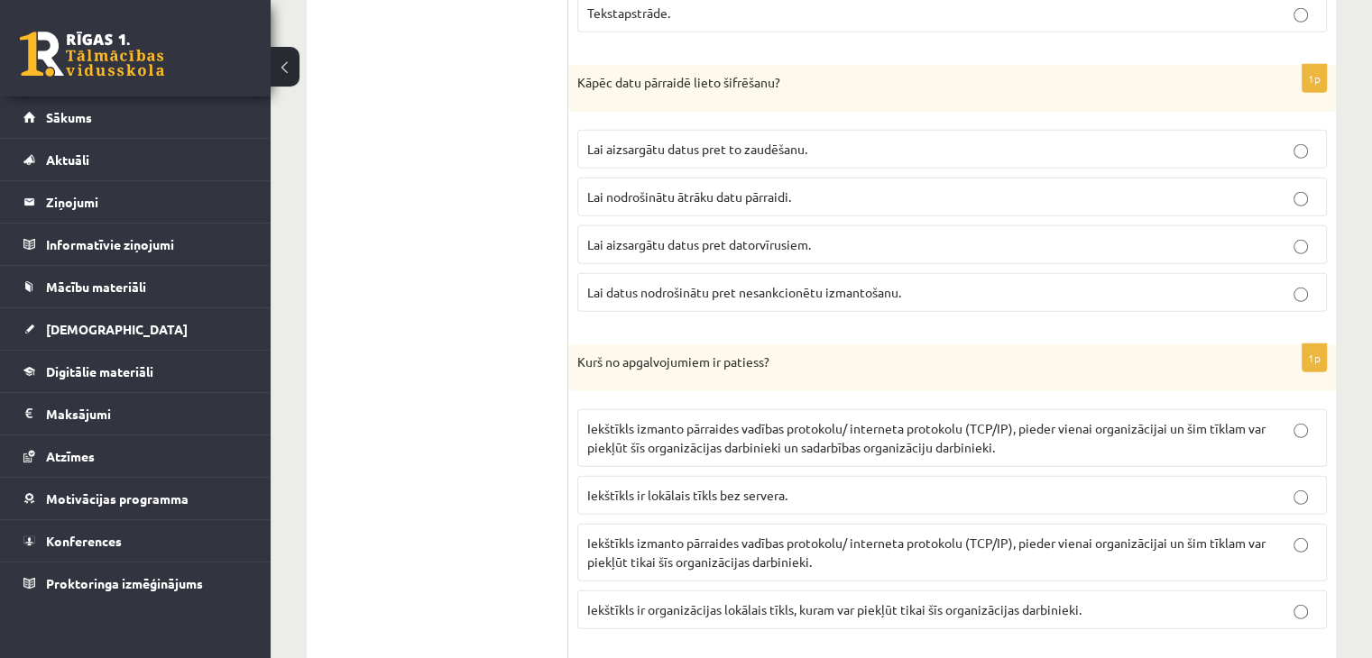
scroll to position [5245, 0]
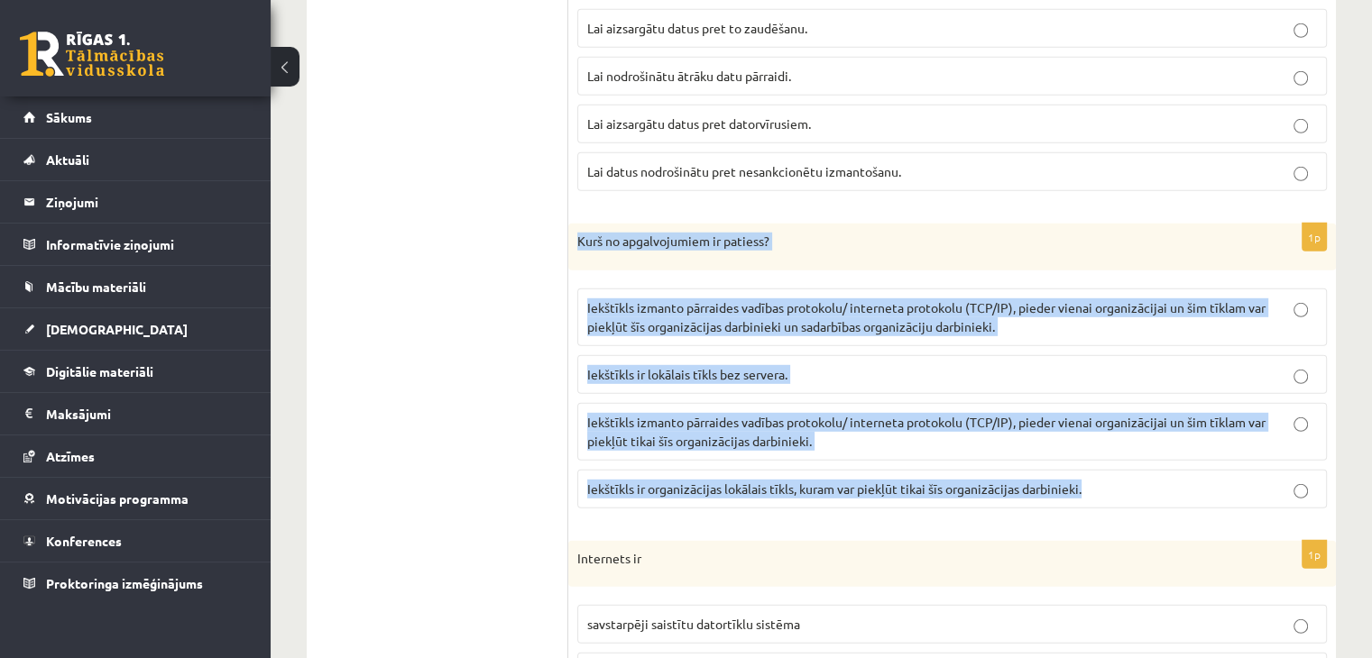
drag, startPoint x: 578, startPoint y: 216, endPoint x: 1084, endPoint y: 459, distance: 561.6
click at [1084, 459] on div "1p Kurš no apgalvojumiem ir patiess? Iekštīkls izmanto pārraides vadības protok…" at bounding box center [952, 373] width 768 height 299
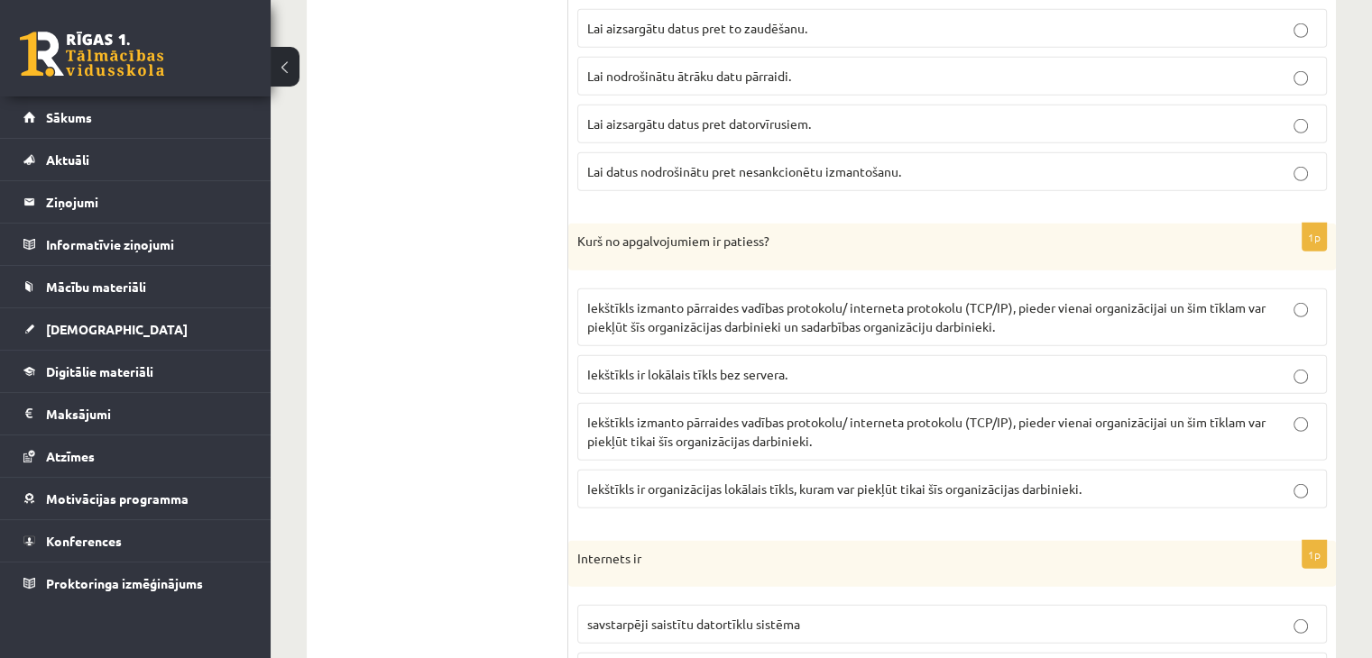
click at [766, 413] on p "Iekštīkls izmanto pārraides vadības protokolu/ interneta protokolu (TCP/IP), pi…" at bounding box center [952, 432] width 730 height 38
click at [753, 481] on span "Iekštīkls ir organizācijas lokālais tīkls, kuram var piekļūt tikai šīs organizā…" at bounding box center [834, 489] width 494 height 16
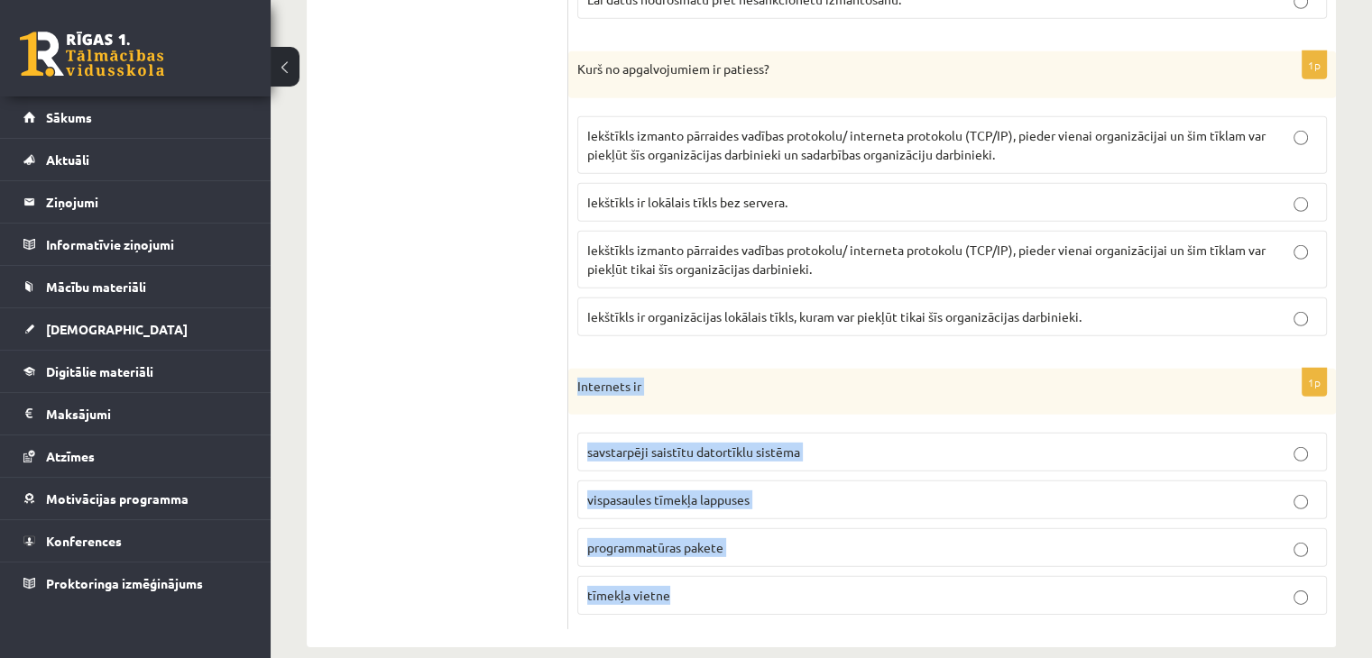
drag, startPoint x: 576, startPoint y: 362, endPoint x: 708, endPoint y: 546, distance: 226.3
click at [708, 546] on div "1p Internets ir savstarpēji saistītu datortīklu sistēma vispasaules tīmekļa lap…" at bounding box center [952, 500] width 768 height 262
click at [574, 455] on div "1p Internets ir savstarpēji saistītu datortīklu sistēma vispasaules tīmekļa lap…" at bounding box center [952, 500] width 768 height 262
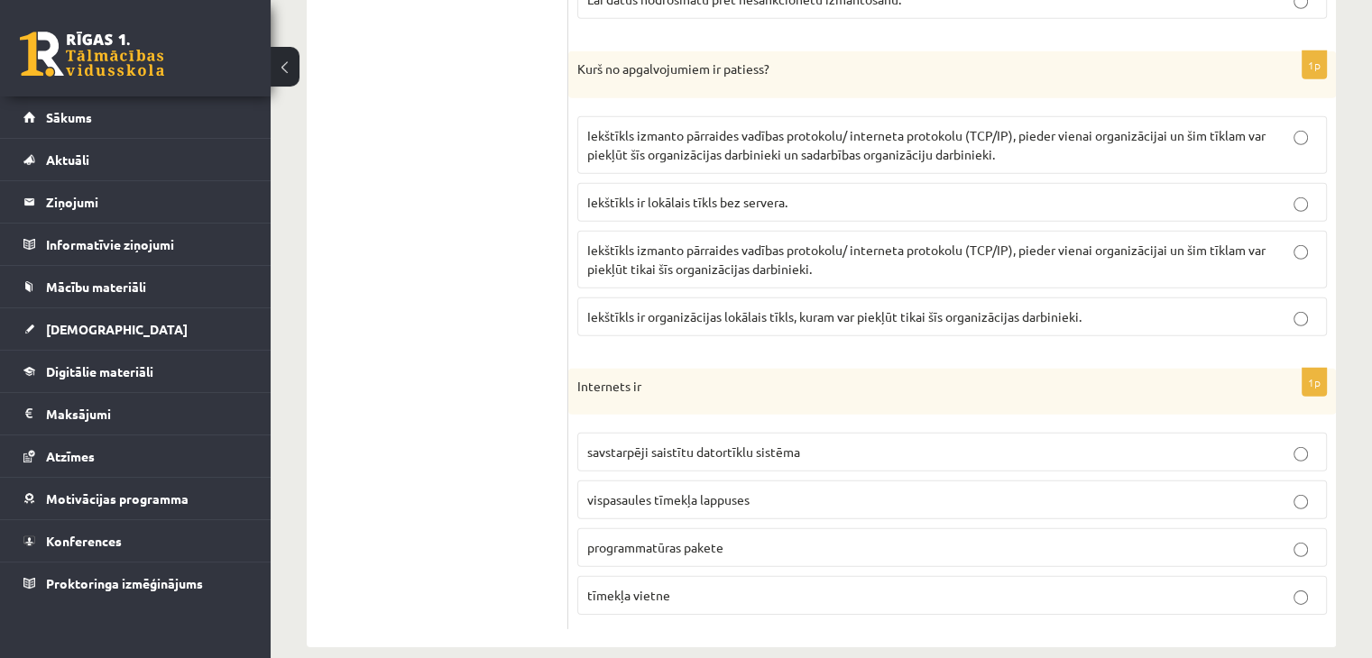
click at [610, 444] on span "savstarpēji saistītu datortīklu sistēma" at bounding box center [693, 452] width 213 height 16
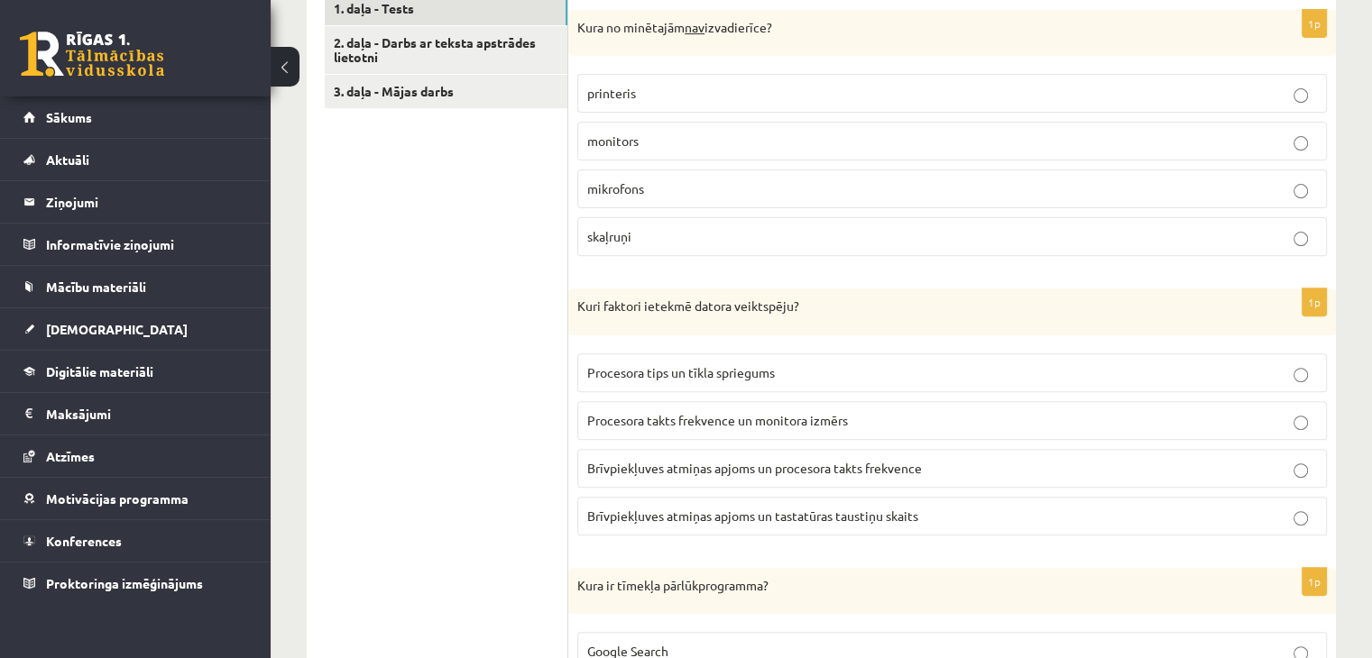
scroll to position [307, 0]
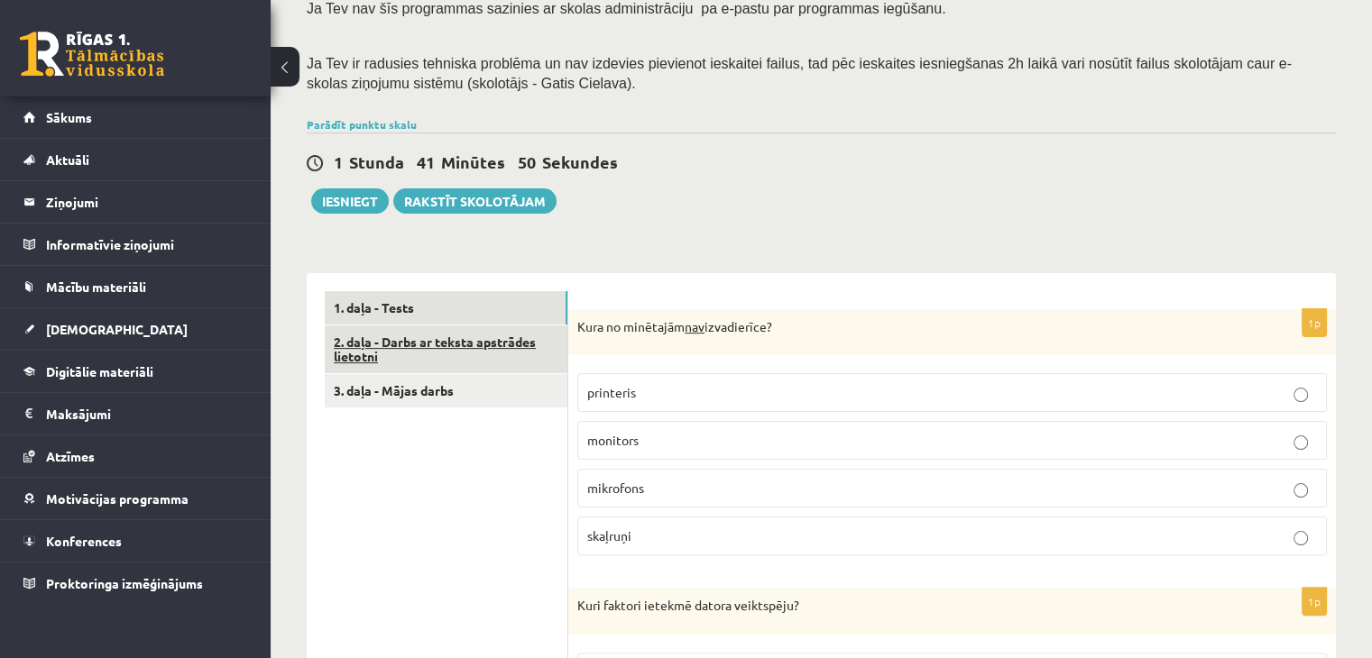
click at [434, 336] on link "2. daļa - Darbs ar teksta apstrādes lietotni" at bounding box center [446, 350] width 243 height 49
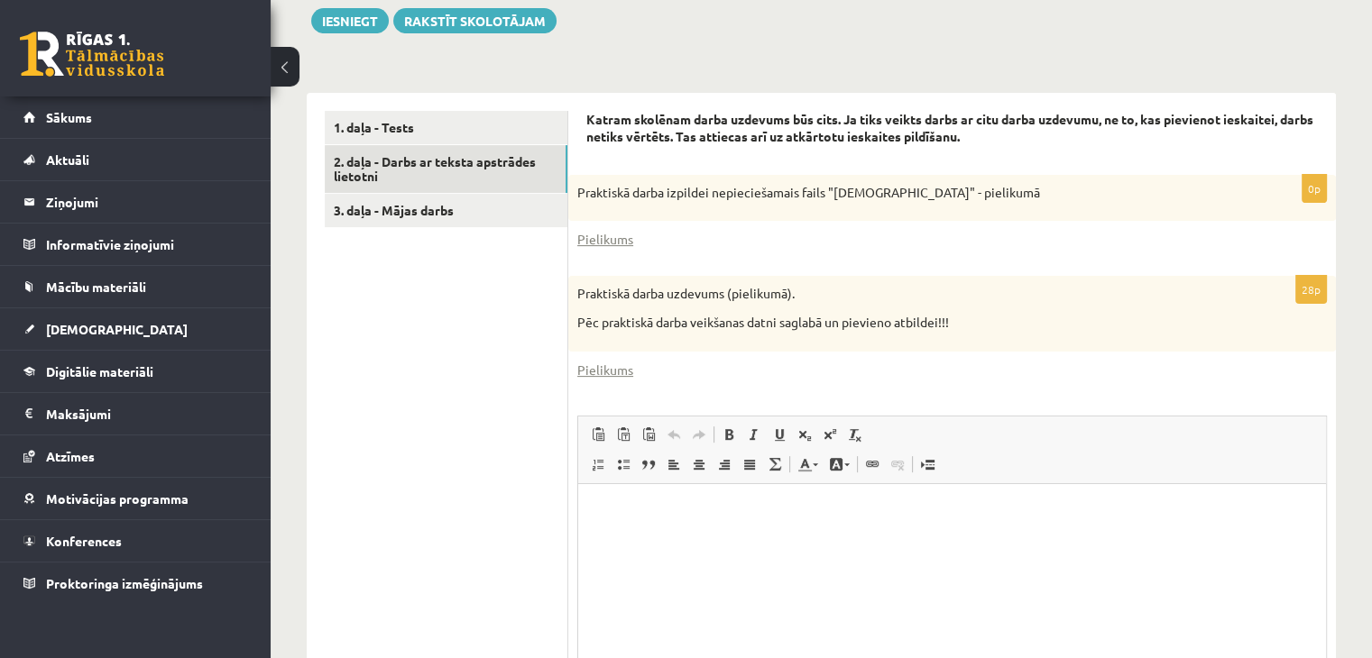
scroll to position [547, 0]
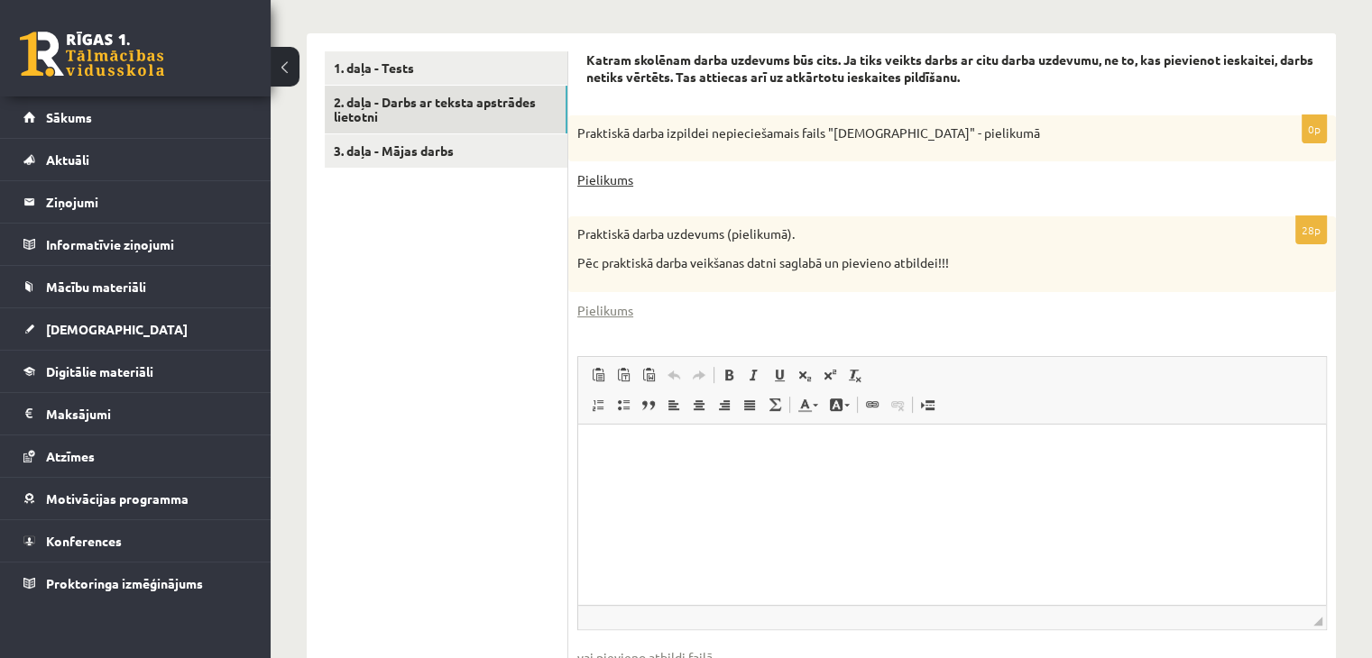
click at [607, 182] on link "Pielikums" at bounding box center [605, 179] width 56 height 19
click at [614, 307] on link "Pielikums" at bounding box center [605, 310] width 56 height 19
click at [944, 210] on form "Katram skolēnam darba uzdevums būs cits. Ja tiks veikts darbs ar citu darba uzd…" at bounding box center [952, 391] width 732 height 680
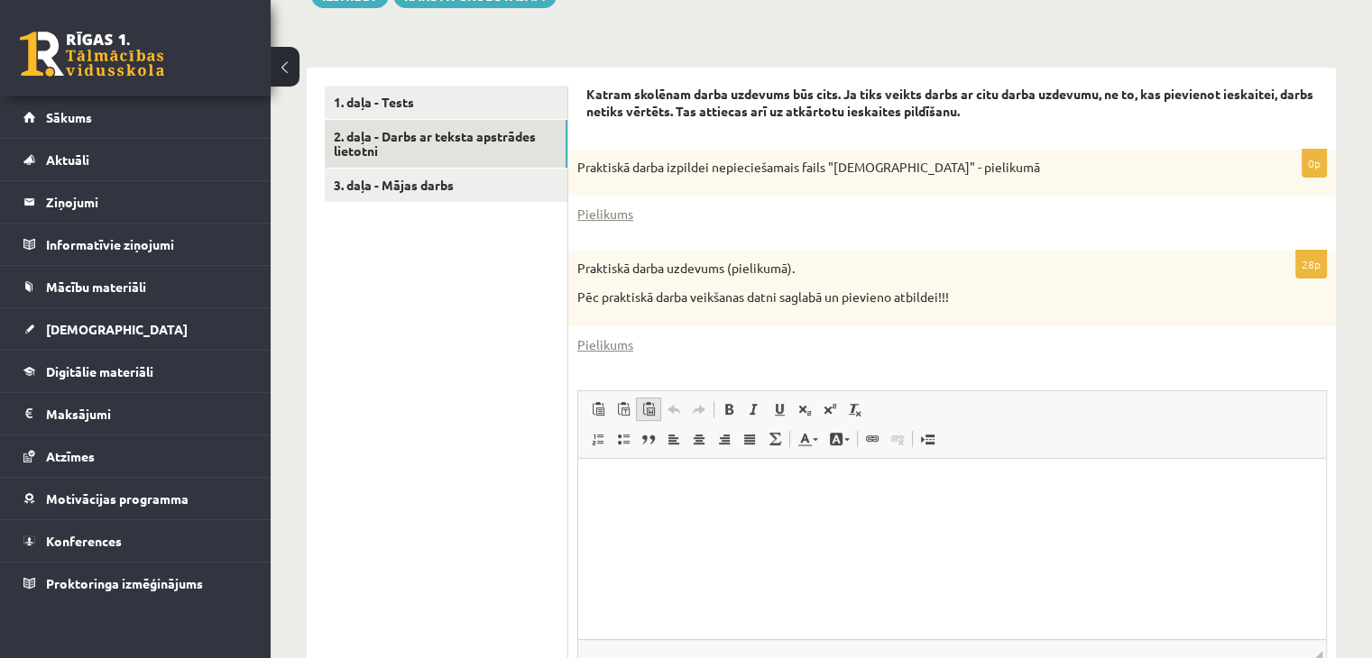
scroll to position [632, 0]
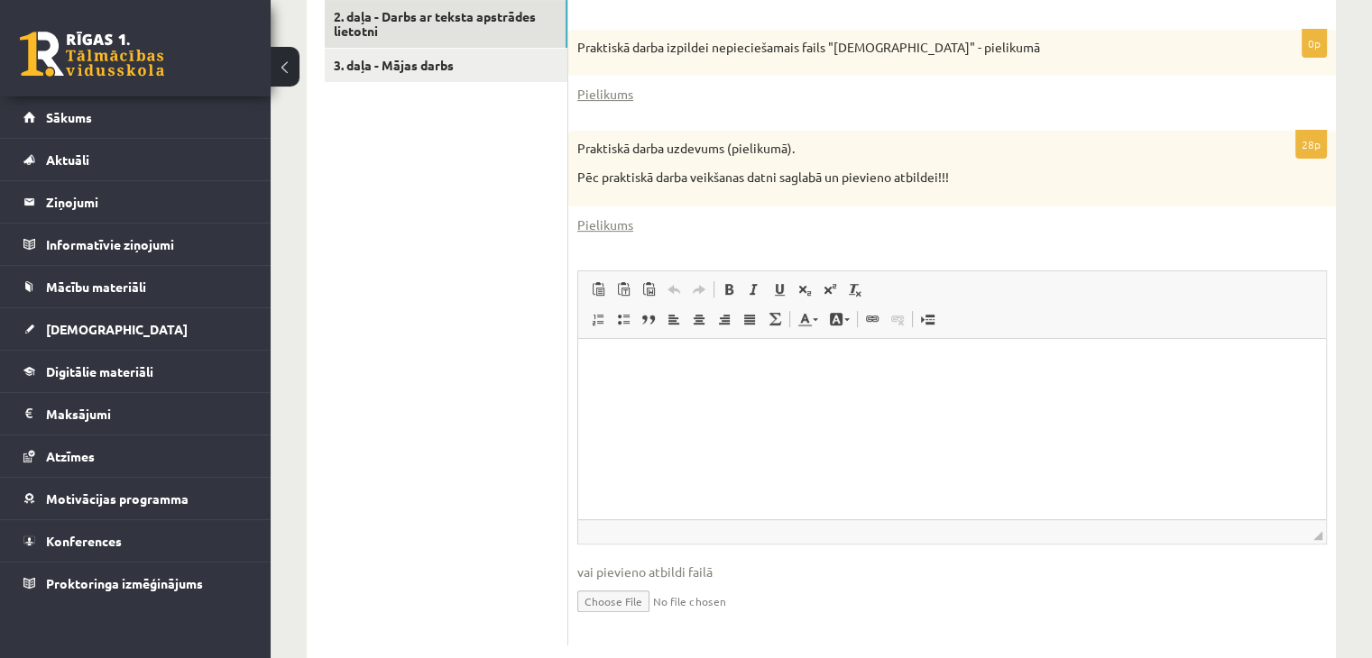
click at [620, 601] on input "file" at bounding box center [952, 600] width 750 height 37
click at [635, 599] on input "file" at bounding box center [952, 600] width 750 height 37
type input "**********"
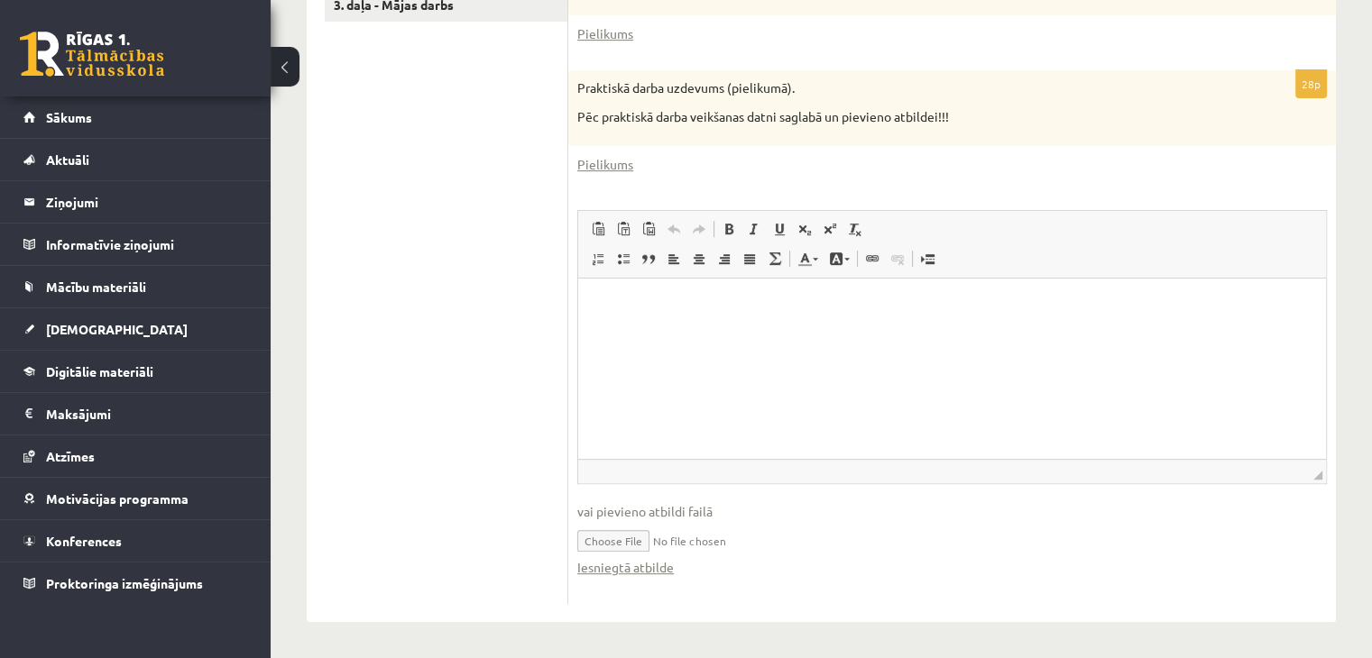
click at [706, 538] on input "file" at bounding box center [952, 539] width 750 height 37
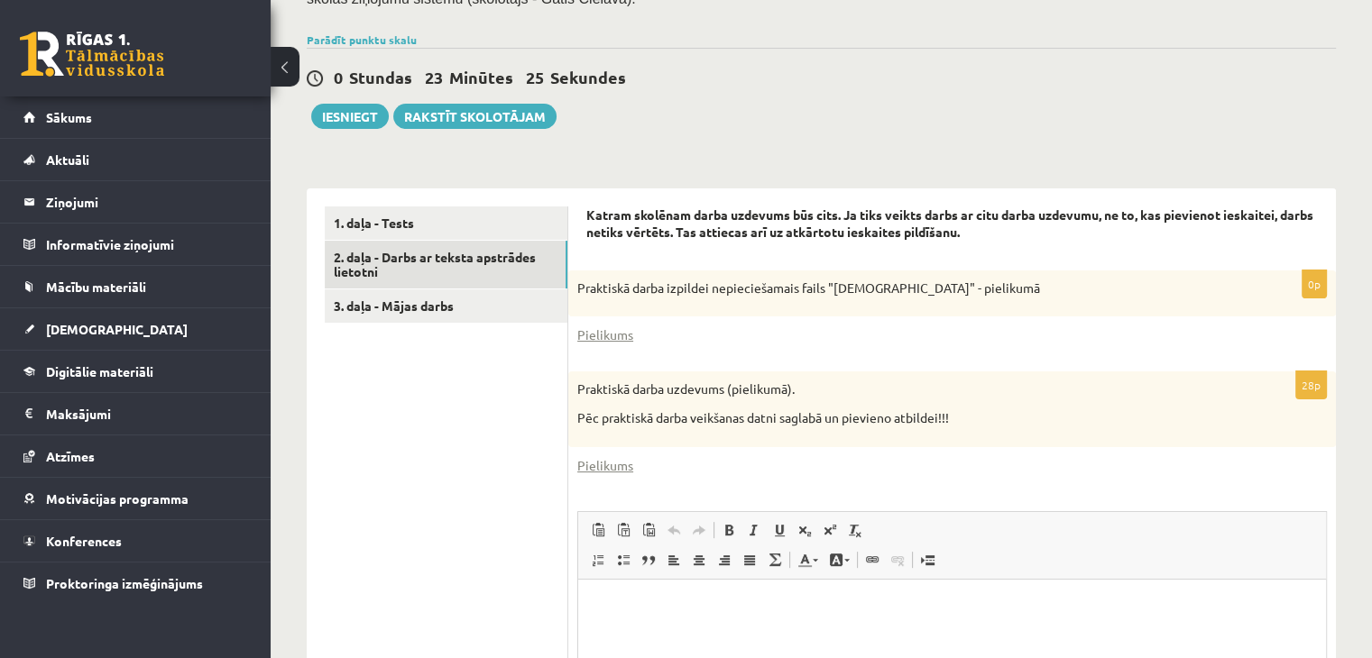
scroll to position [632, 0]
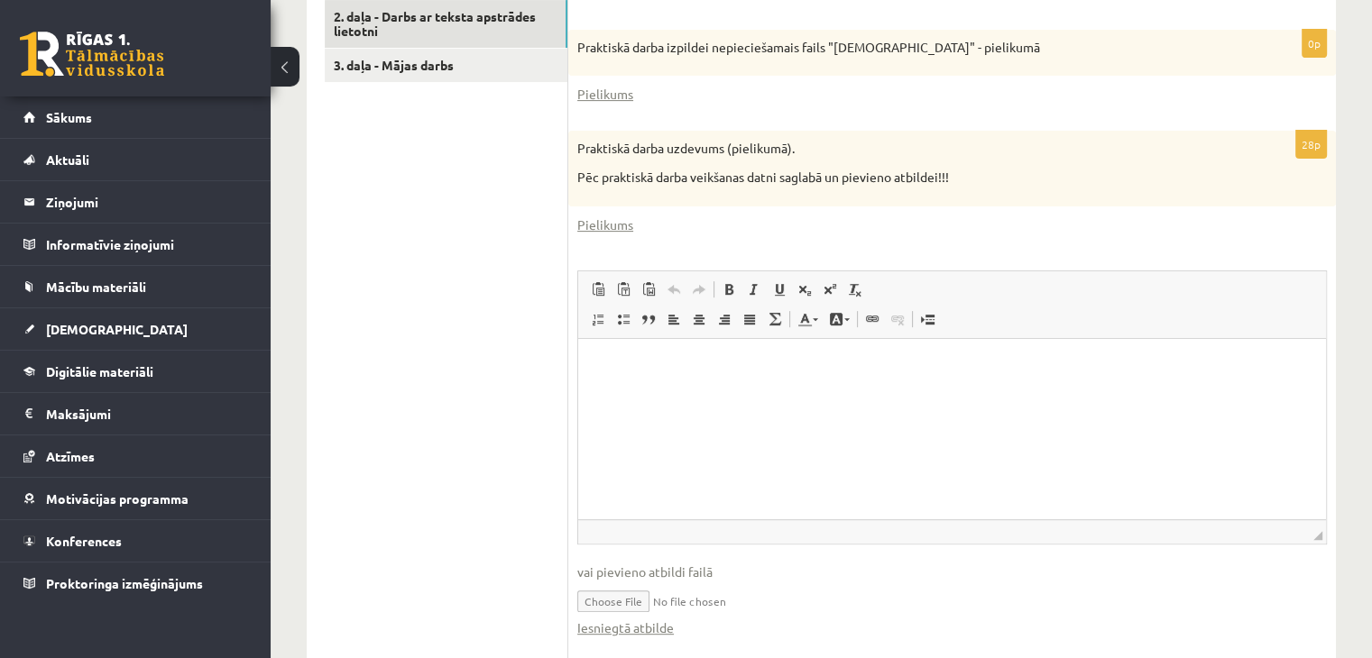
click at [750, 365] on p "Editor, wiswyg-editor-user-answer-47024895549620" at bounding box center [952, 365] width 712 height 19
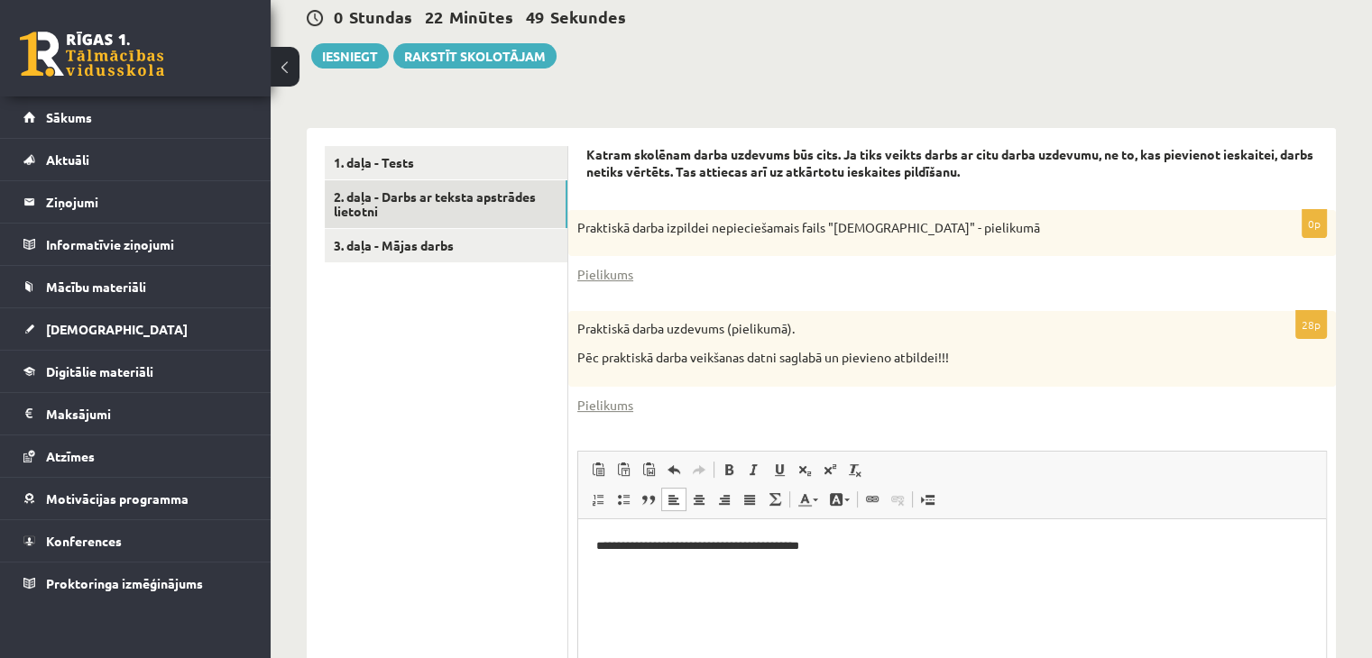
scroll to position [572, 0]
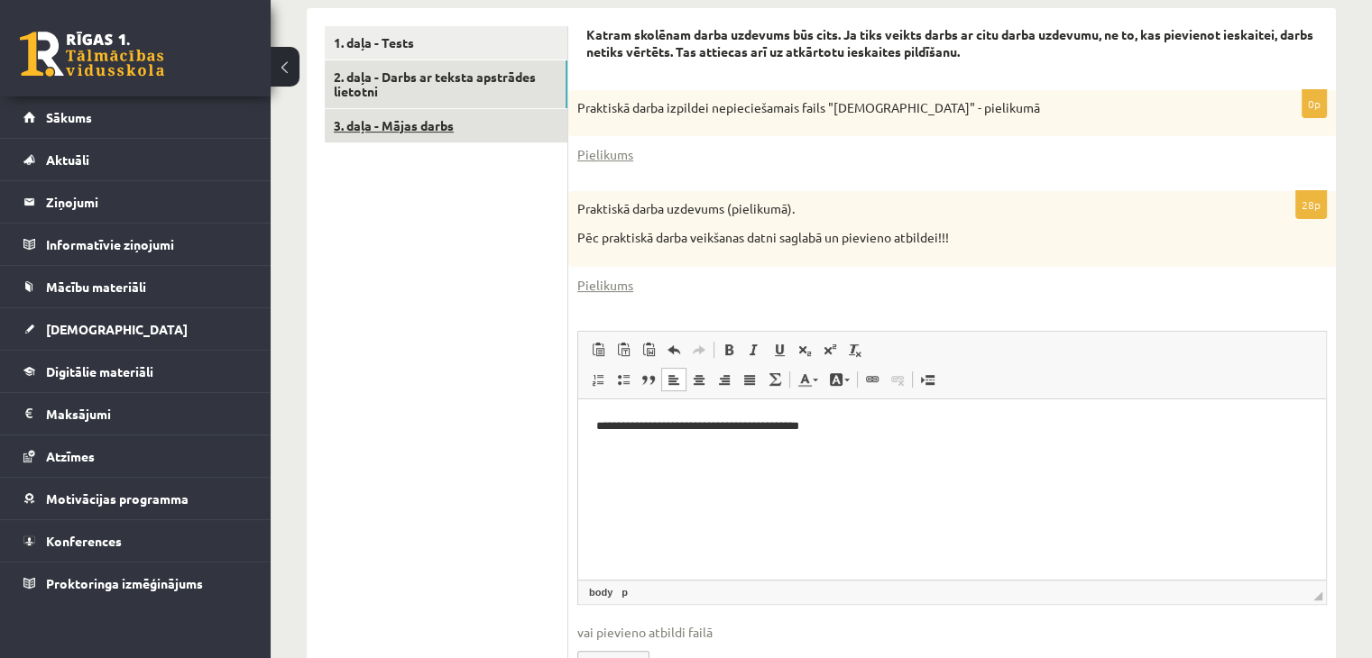
click at [412, 124] on link "3. daļa - Mājas darbs" at bounding box center [446, 125] width 243 height 33
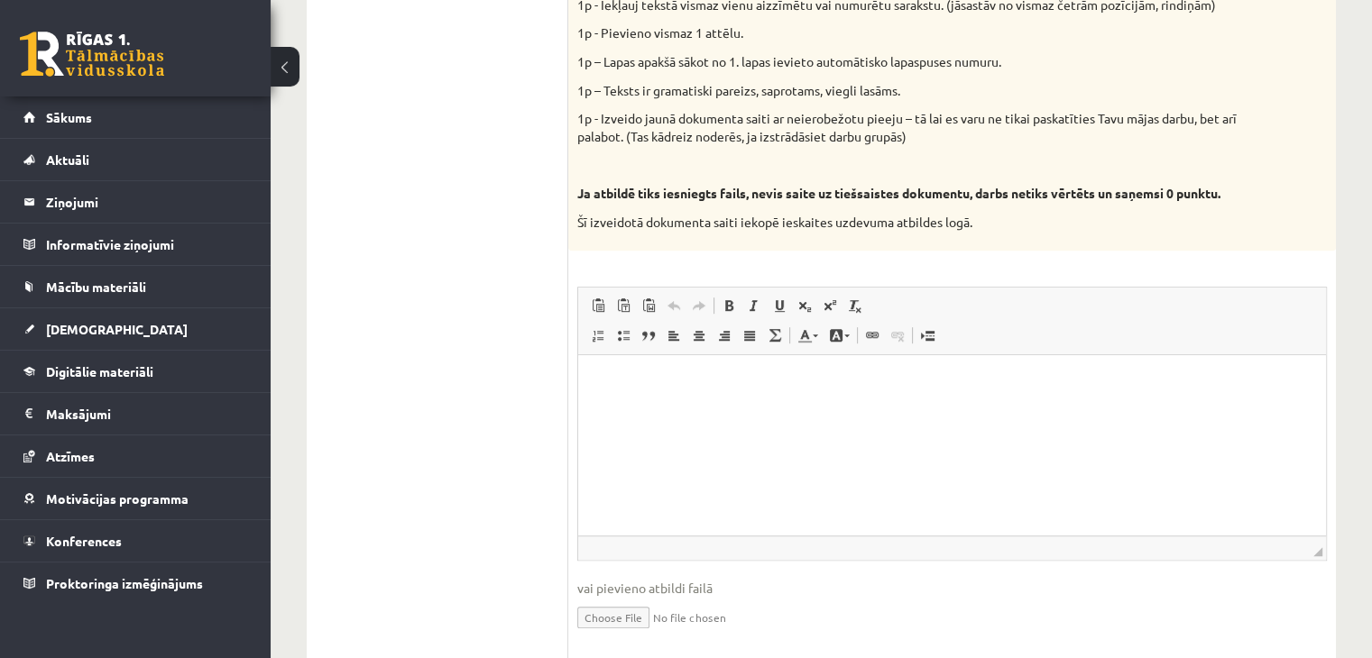
scroll to position [1017, 0]
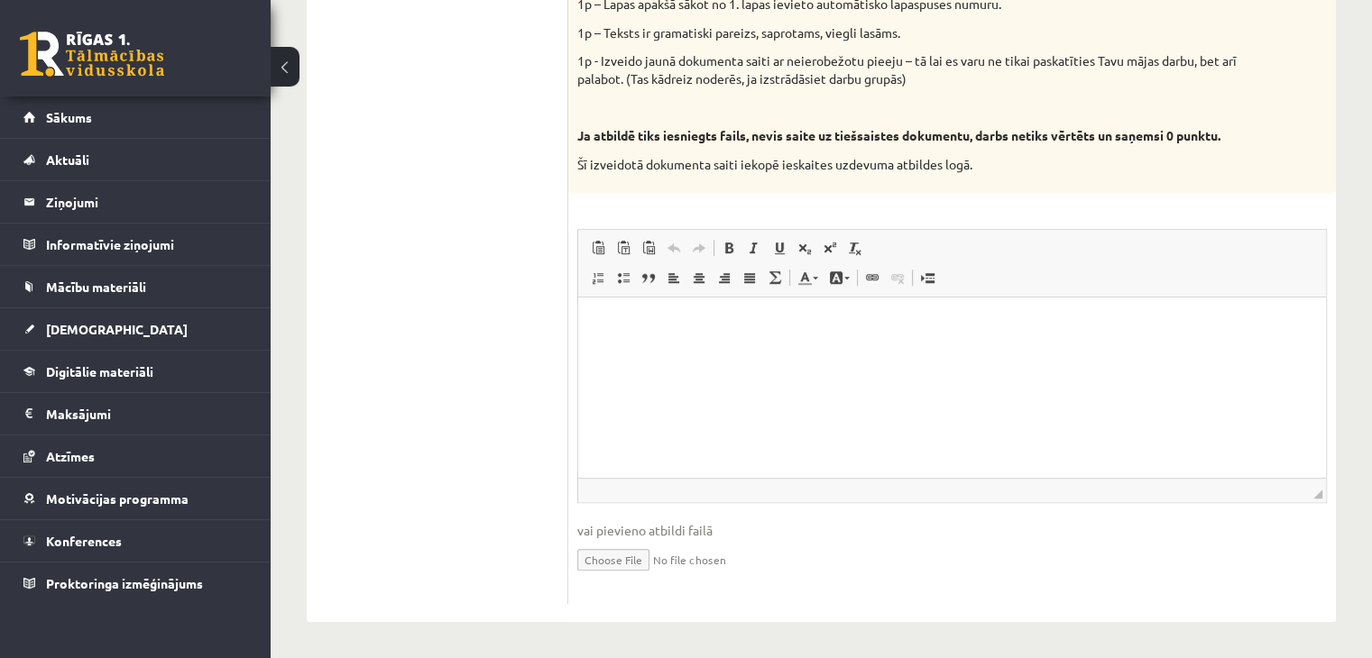
click at [612, 566] on input "file" at bounding box center [952, 558] width 750 height 37
click at [636, 320] on p "Editor, wiswyg-editor-user-answer-47024838596060" at bounding box center [952, 325] width 712 height 19
click at [673, 336] on html at bounding box center [952, 325] width 748 height 55
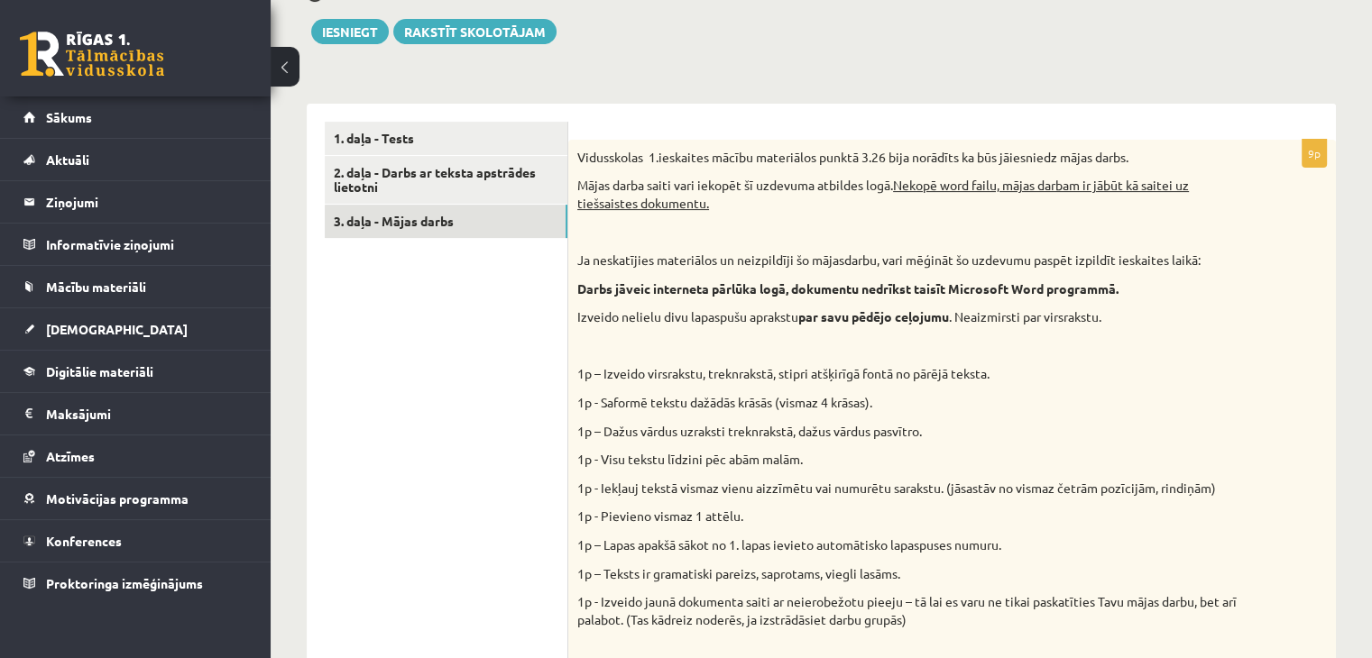
scroll to position [235, 0]
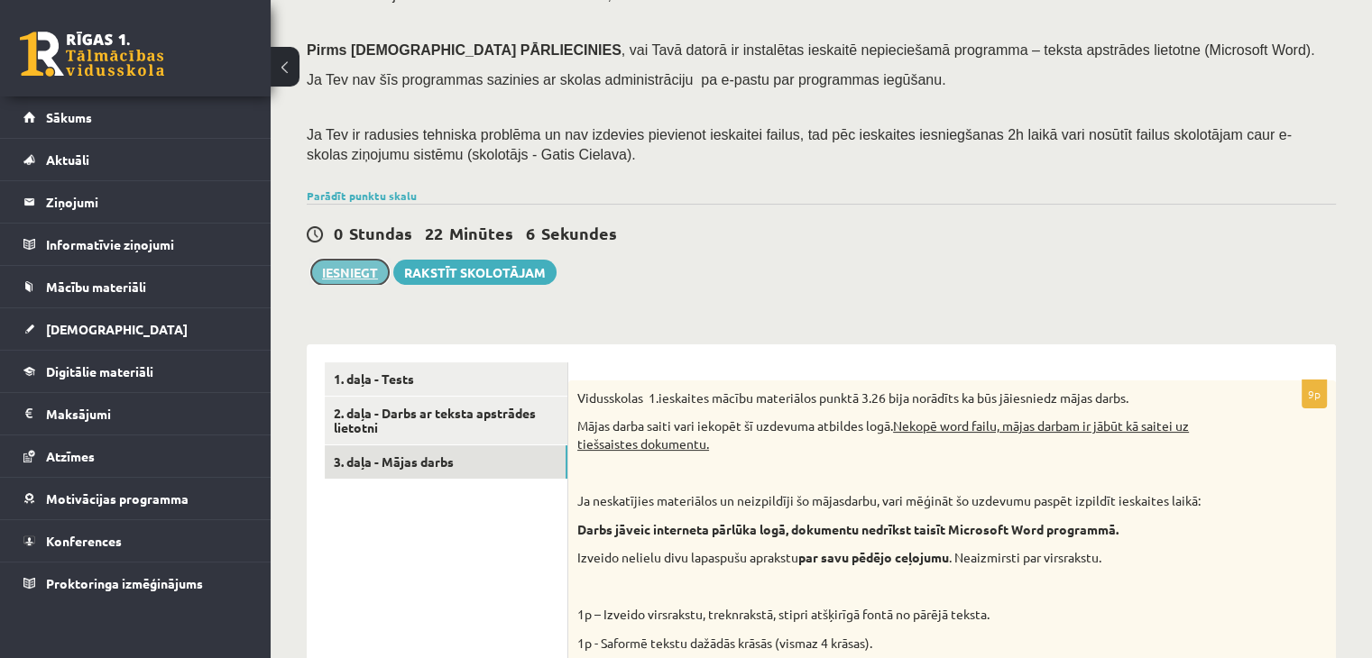
click at [368, 275] on button "Iesniegt" at bounding box center [350, 272] width 78 height 25
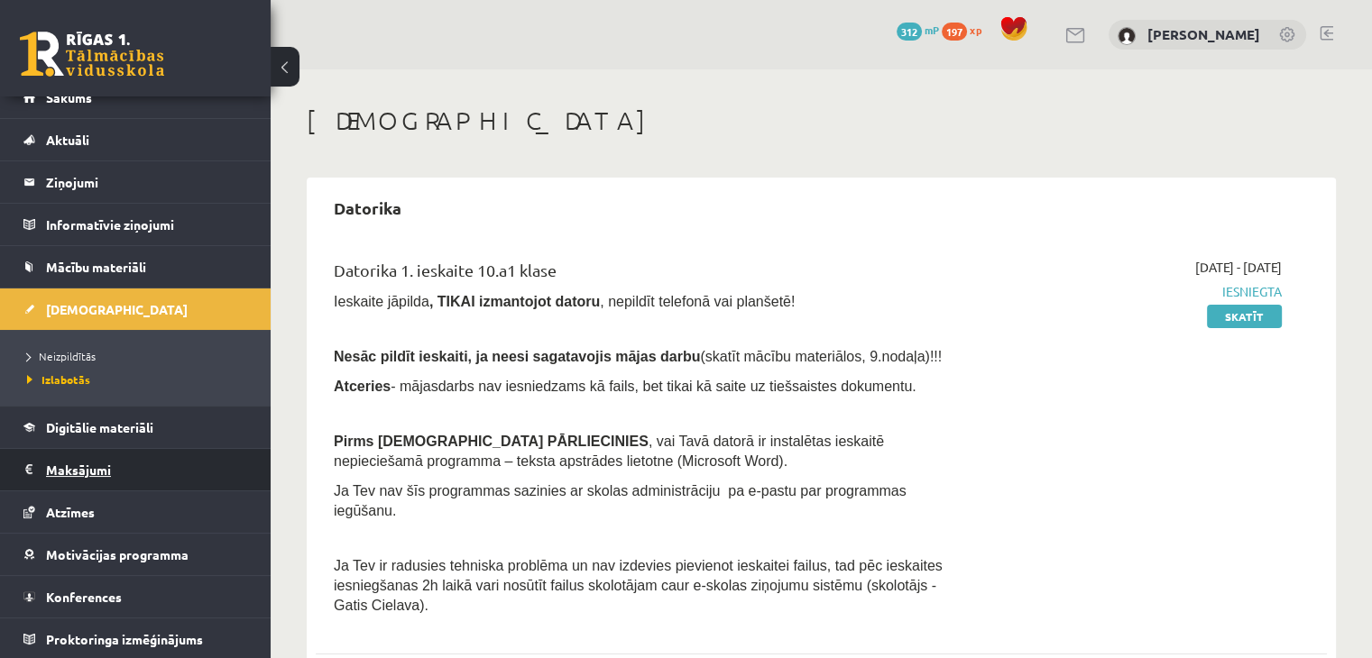
scroll to position [60, 0]
